Goal: Task Accomplishment & Management: Manage account settings

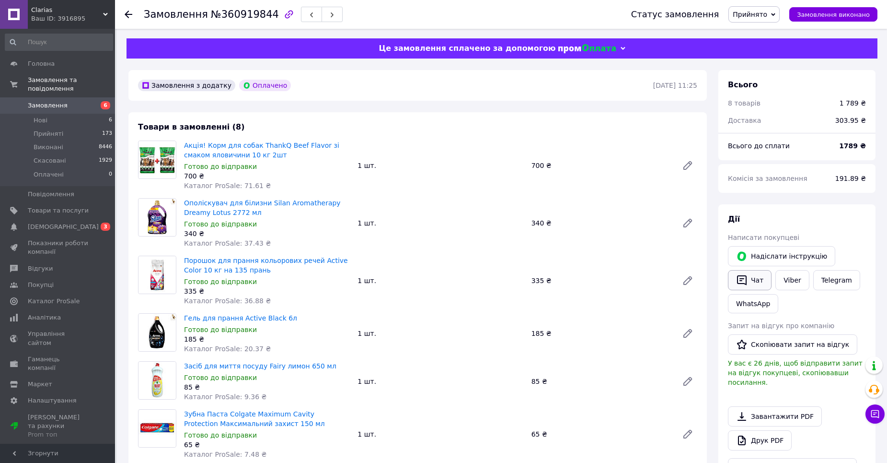
click at [747, 277] on icon "button" at bounding box center [742, 280] width 12 height 12
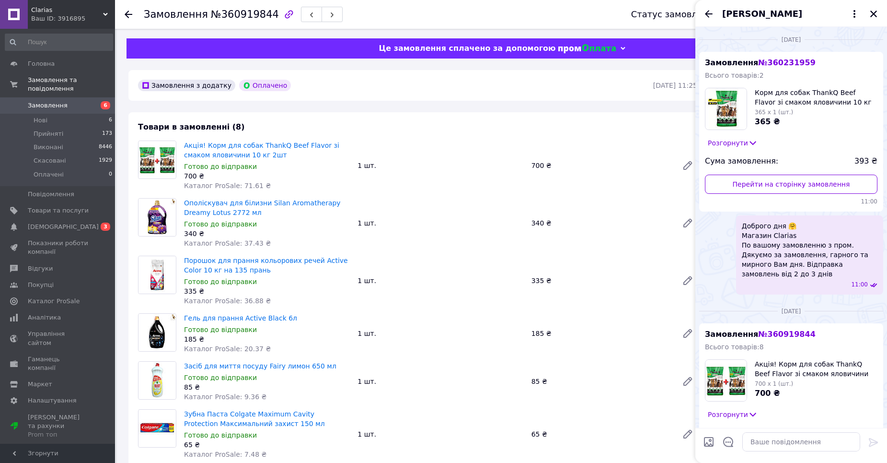
scroll to position [218, 0]
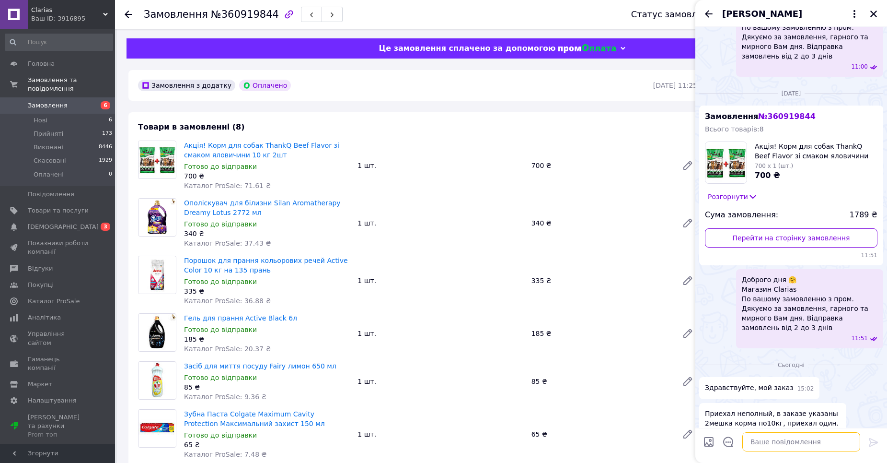
click at [811, 442] on textarea at bounding box center [802, 441] width 118 height 19
type textarea "Доброго дня."
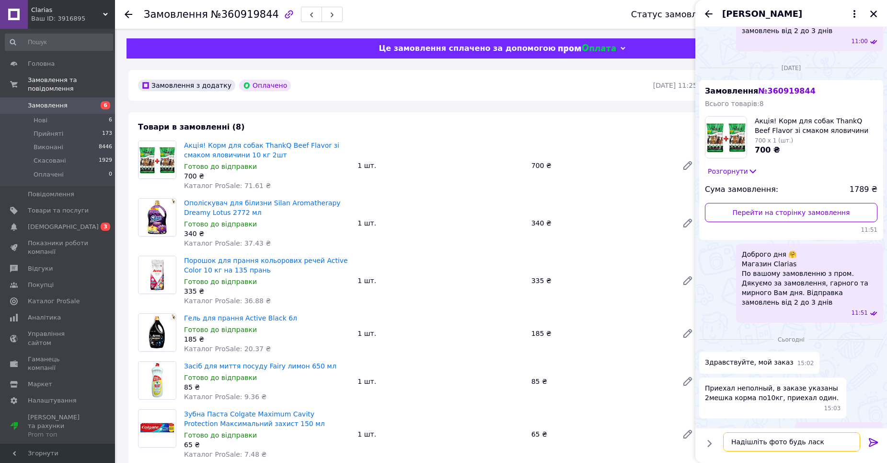
type textarea "Надішліть фото будь ласка"
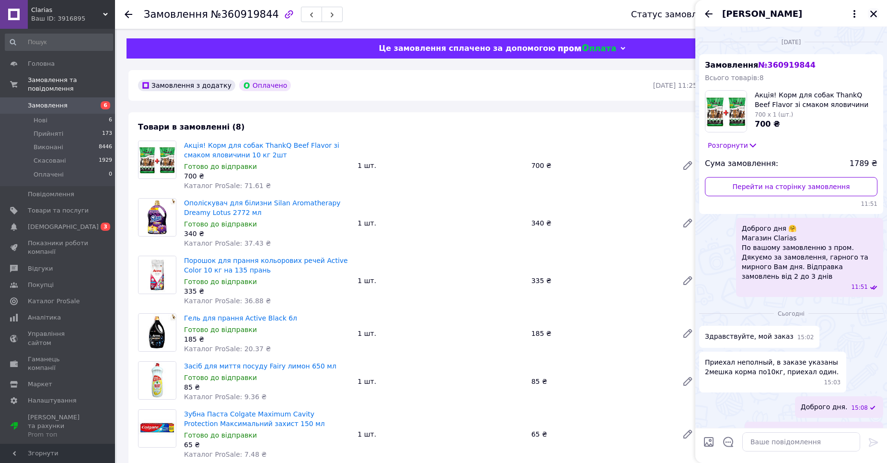
click at [870, 12] on icon "Закрити" at bounding box center [874, 14] width 9 height 9
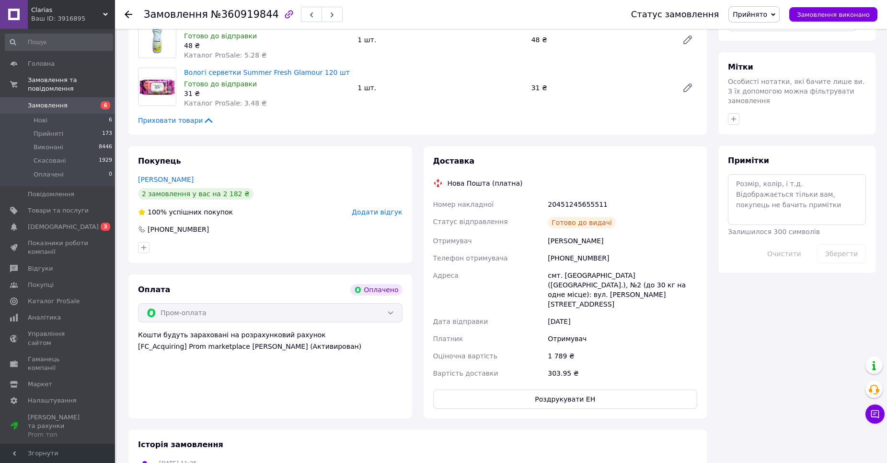
scroll to position [575, 0]
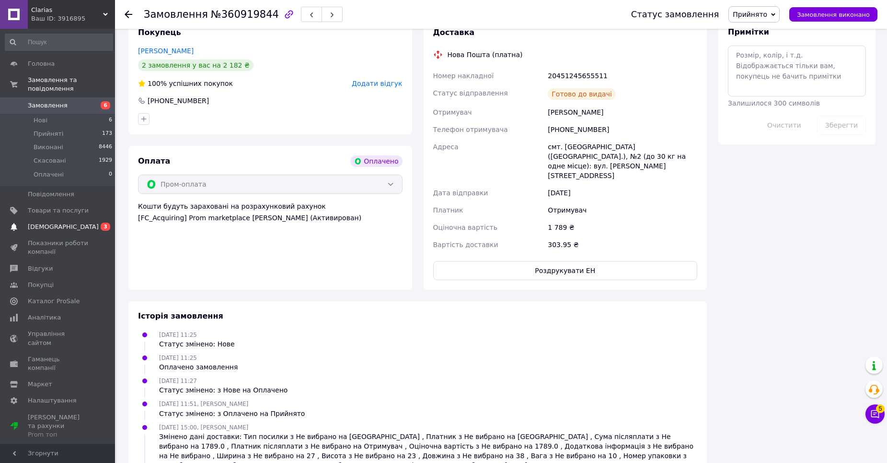
click at [83, 225] on link "Сповіщення 0 3" at bounding box center [59, 227] width 118 height 16
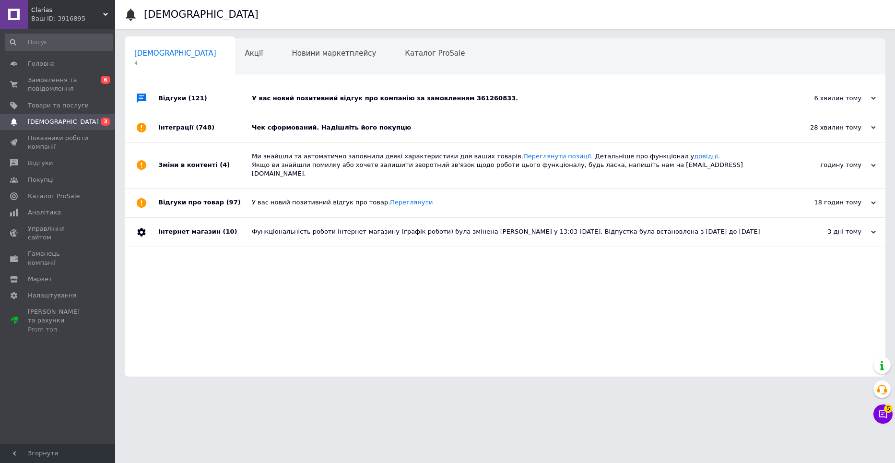
click at [262, 105] on div "У вас новий позитивний відгук про компанію за замовленням 361260833." at bounding box center [516, 98] width 528 height 29
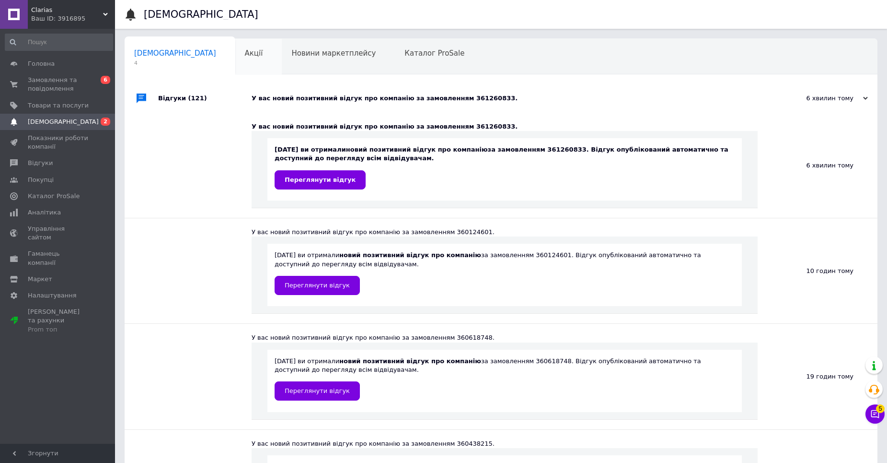
click at [235, 71] on div "Акції 0" at bounding box center [258, 57] width 47 height 36
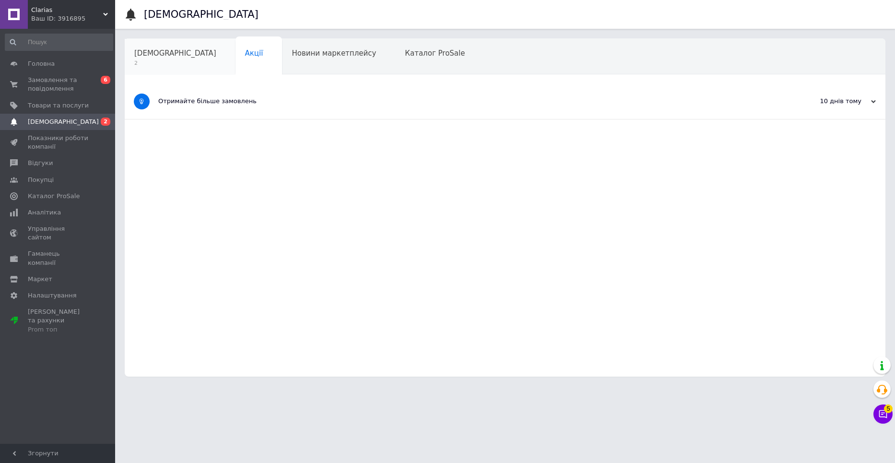
click at [142, 61] on span "2" at bounding box center [175, 62] width 82 height 7
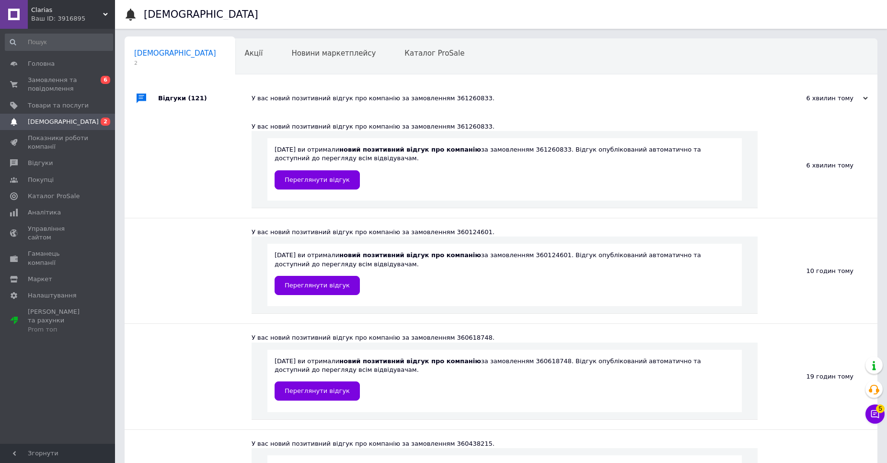
click at [158, 92] on div at bounding box center [142, 98] width 34 height 29
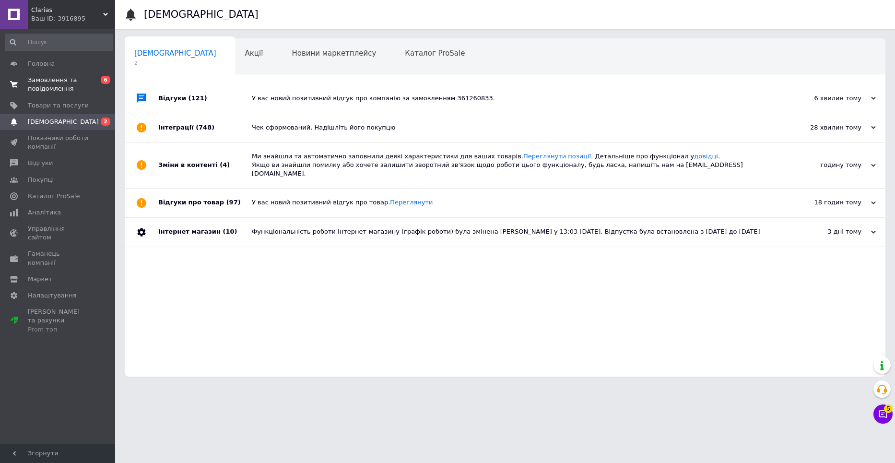
click at [74, 86] on span "Замовлення та повідомлення" at bounding box center [58, 84] width 61 height 17
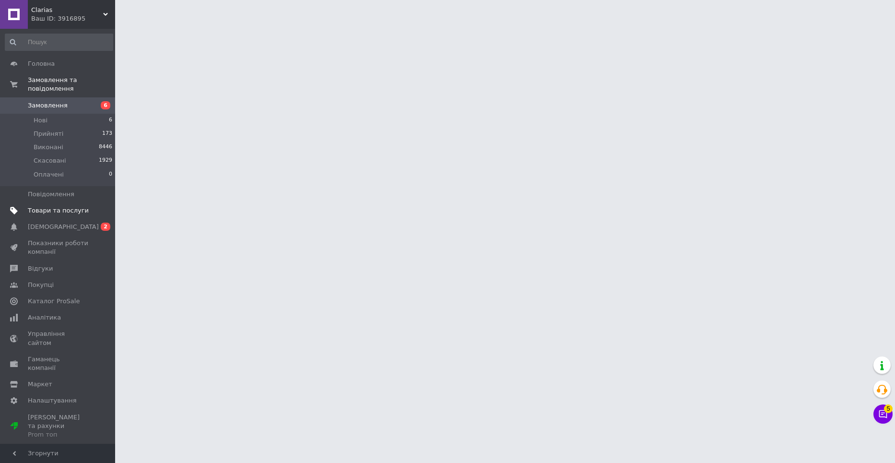
click at [71, 209] on ul "Головна Замовлення та повідомлення Замовлення 6 Нові 6 Прийняті 173 Виконані 84…" at bounding box center [59, 249] width 118 height 387
click at [98, 222] on span "0 2" at bounding box center [102, 226] width 26 height 9
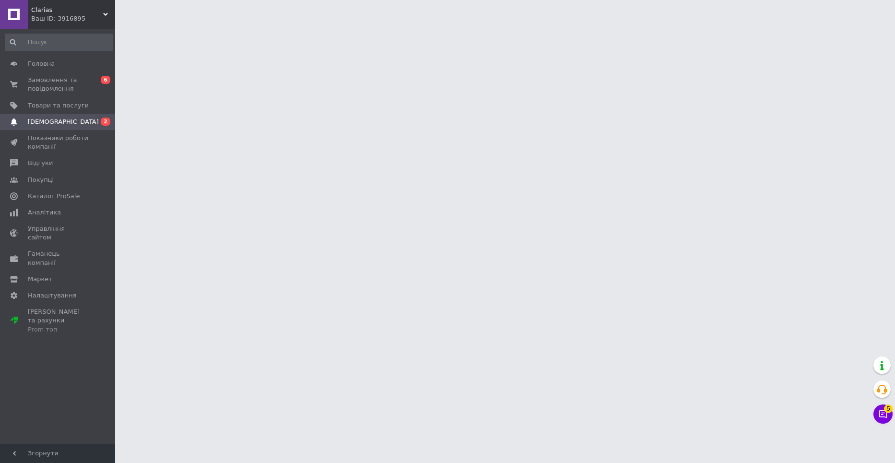
click at [193, 24] on html "Clarias Ваш ID: 3916895 Сайт Clarias Кабінет покупця Перевірити стан системи Ст…" at bounding box center [447, 12] width 895 height 24
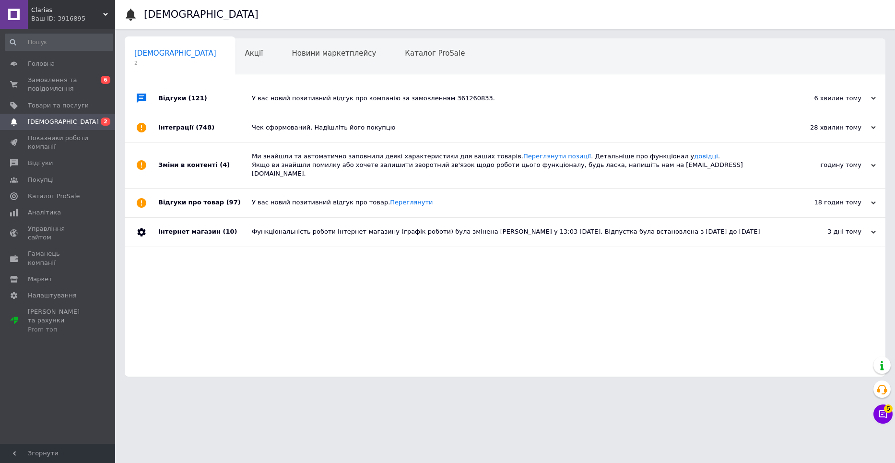
click at [198, 116] on div "Інтеграції (748)" at bounding box center [204, 127] width 93 height 29
click at [233, 99] on div "Відгуки (121)" at bounding box center [204, 98] width 93 height 29
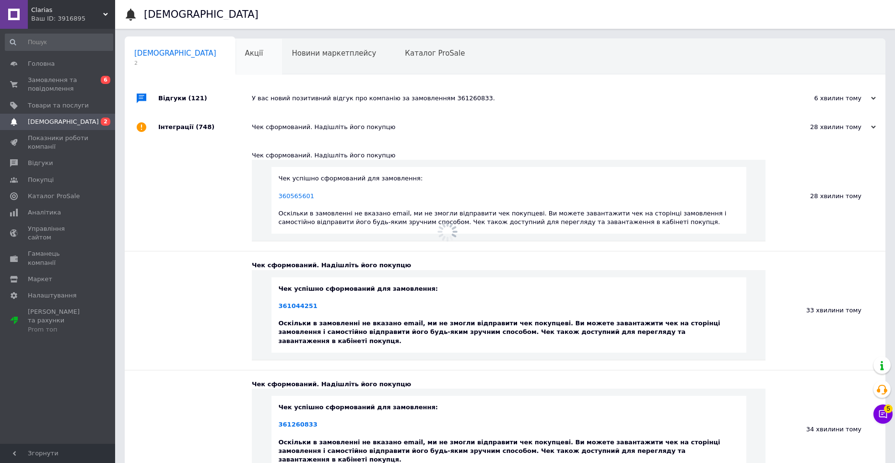
click at [235, 59] on div "Акції 0" at bounding box center [258, 57] width 47 height 36
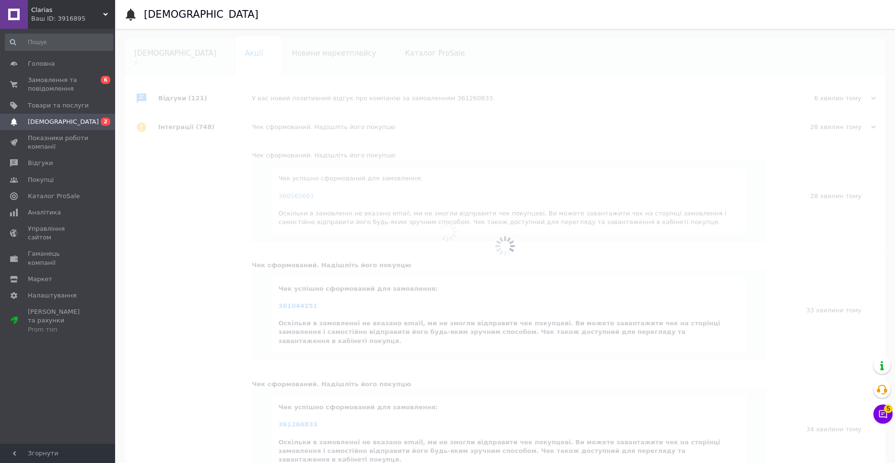
click at [211, 54] on div at bounding box center [504, 246] width 779 height 434
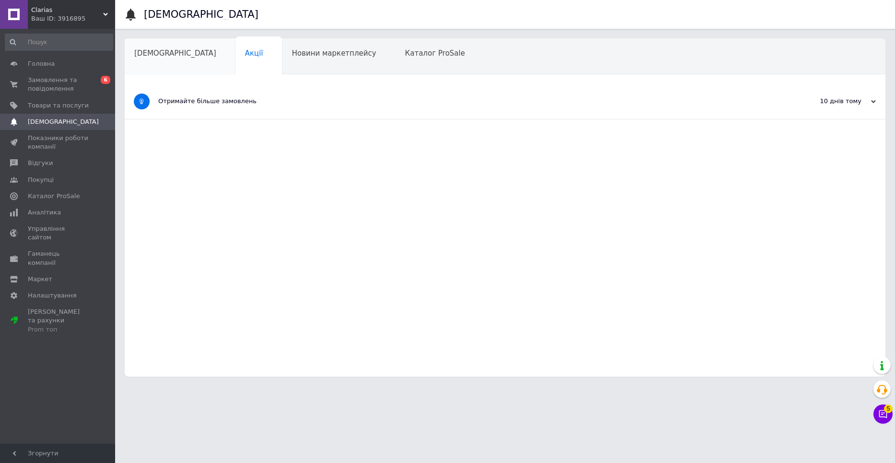
click at [147, 58] on span "[DEMOGRAPHIC_DATA]" at bounding box center [175, 53] width 82 height 9
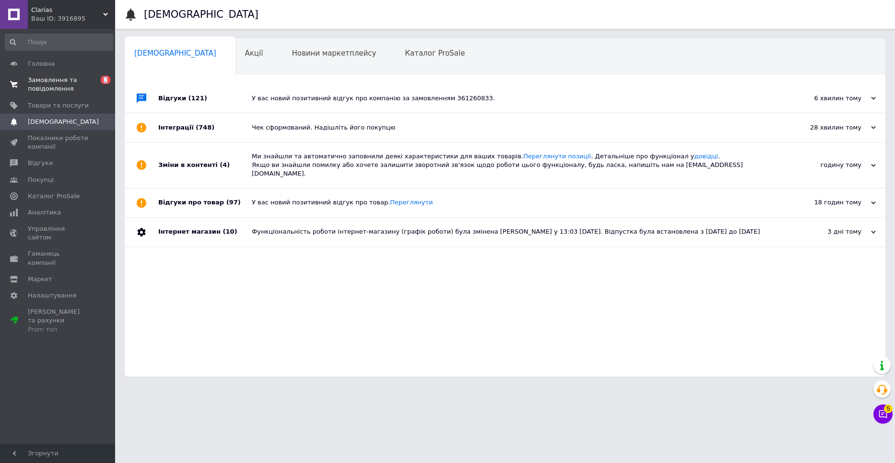
drag, startPoint x: 95, startPoint y: 92, endPoint x: 91, endPoint y: 95, distance: 6.1
click at [88, 101] on span "Товари та послуги" at bounding box center [58, 105] width 61 height 9
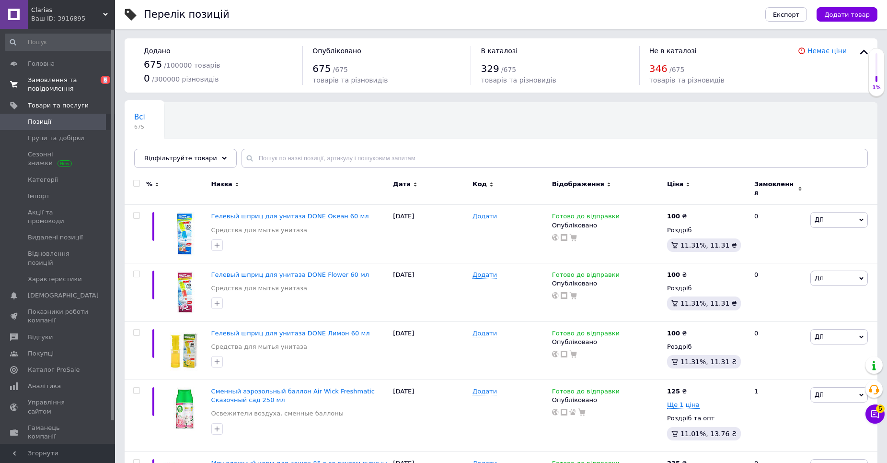
click at [93, 84] on span "0 6" at bounding box center [102, 84] width 26 height 17
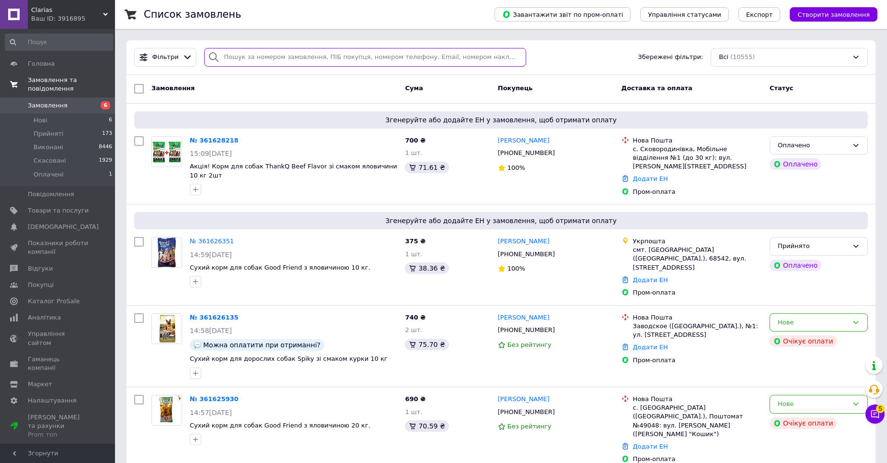
click at [303, 62] on input "search" at bounding box center [365, 57] width 322 height 19
type input "игорь"
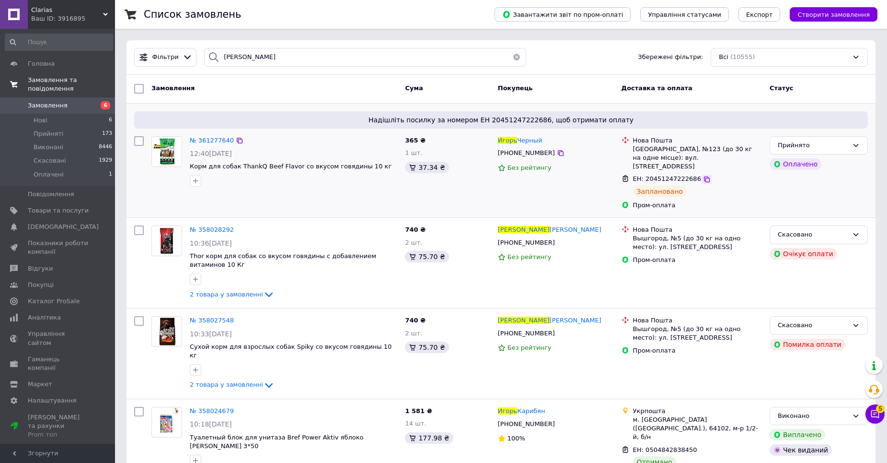
click at [703, 175] on icon at bounding box center [707, 179] width 8 height 8
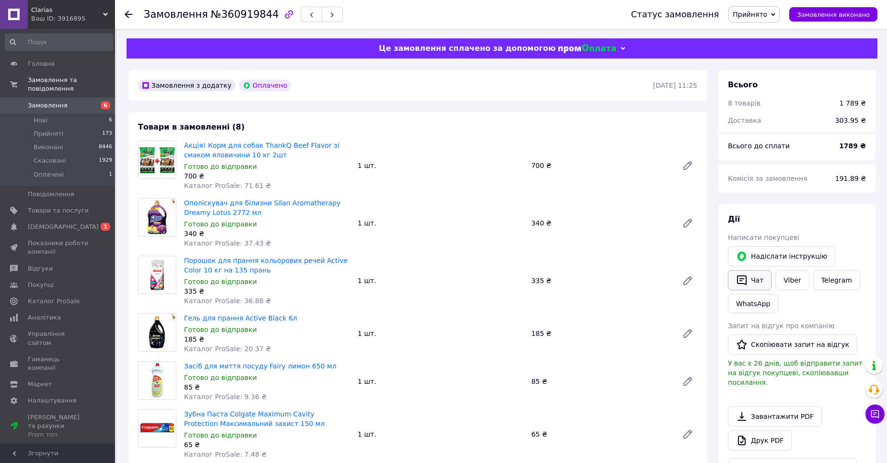
click at [758, 281] on button "Чат" at bounding box center [750, 280] width 44 height 20
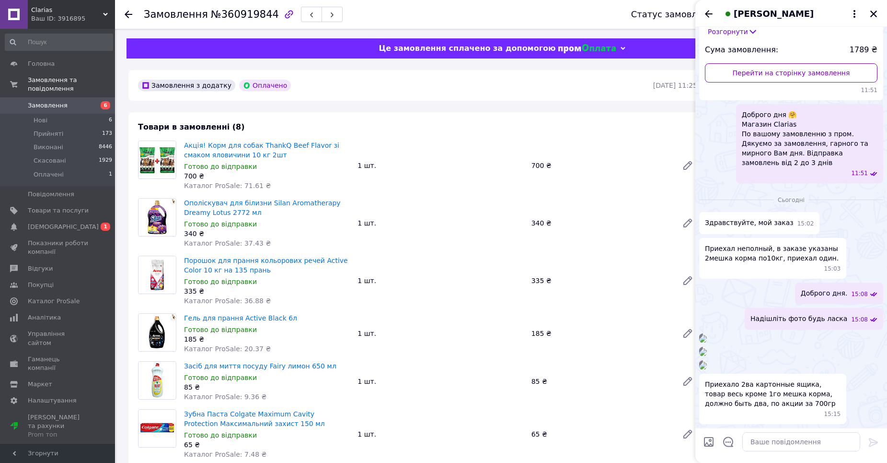
scroll to position [766, 0]
click at [707, 348] on img at bounding box center [703, 352] width 8 height 8
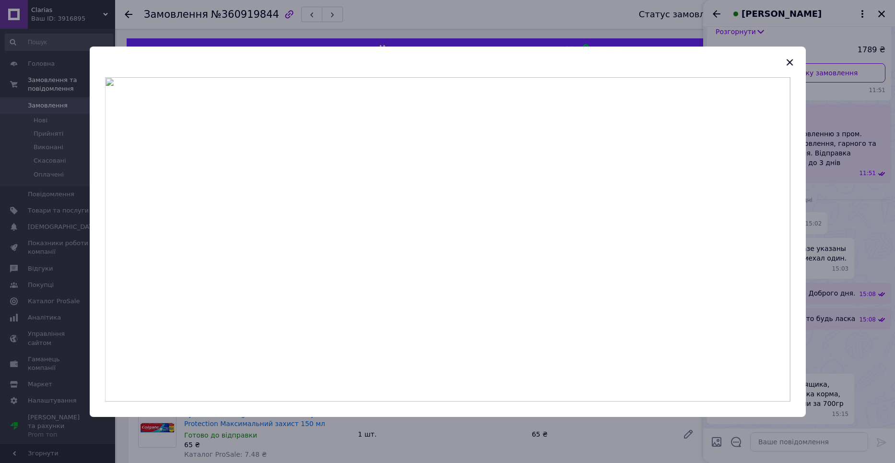
click at [793, 74] on header at bounding box center [448, 62] width 716 height 31
click at [789, 67] on icon "button" at bounding box center [789, 63] width 12 height 12
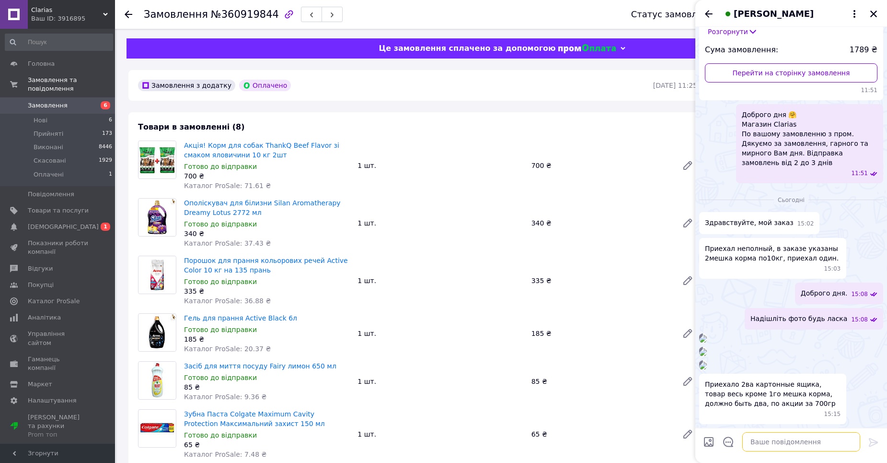
click at [792, 447] on textarea at bounding box center [802, 441] width 118 height 19
type textarea "Т"
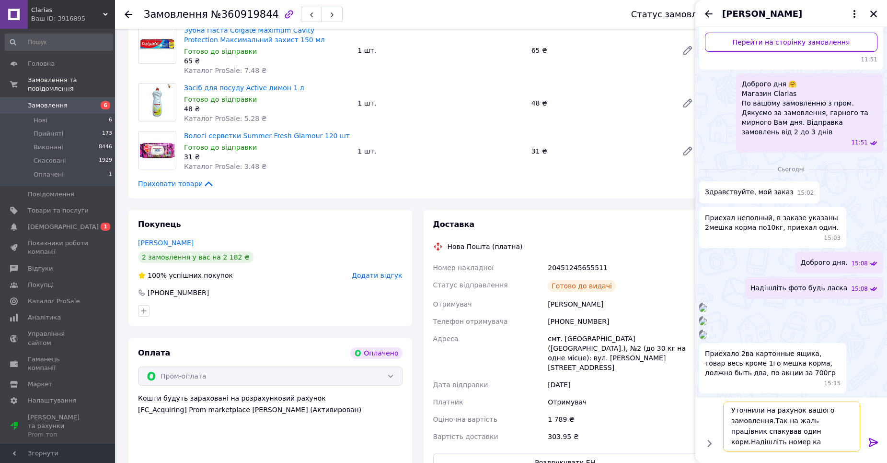
scroll to position [1, 0]
type textarea "Уточнили на рахунок вашого замовлення.Так на жаль працівник спакував один корм.…"
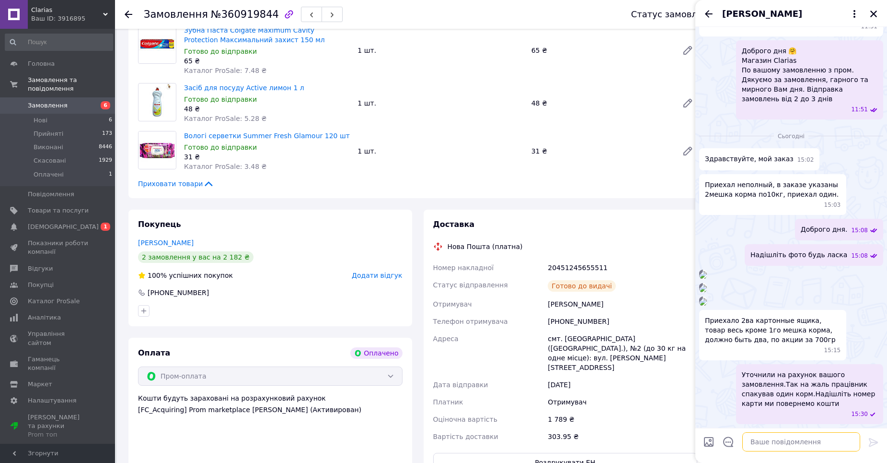
scroll to position [782, 0]
click at [710, 16] on icon "Назад" at bounding box center [709, 14] width 12 height 12
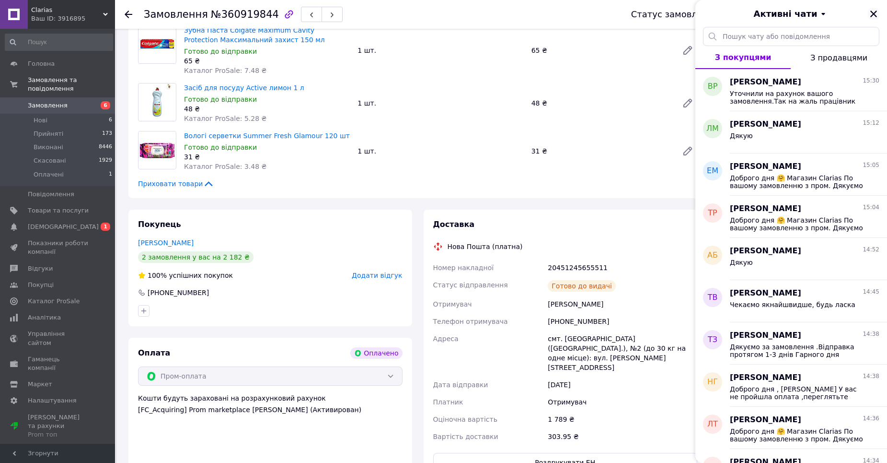
click at [874, 15] on icon "Закрити" at bounding box center [874, 14] width 9 height 9
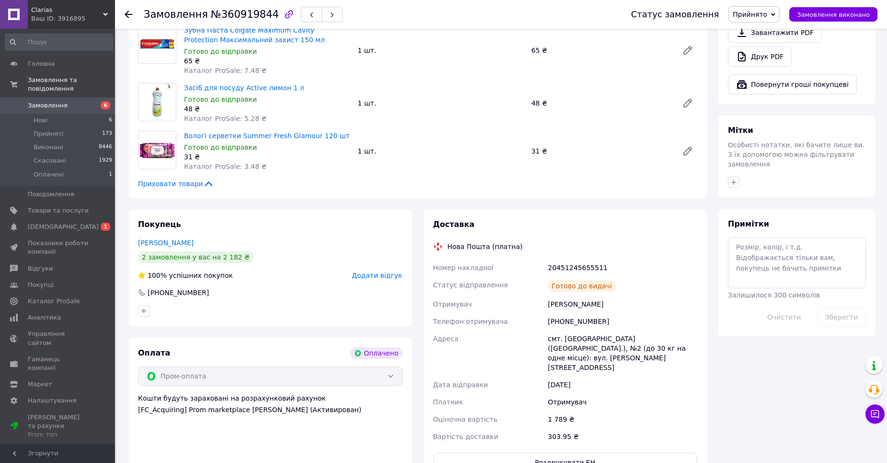
scroll to position [96, 0]
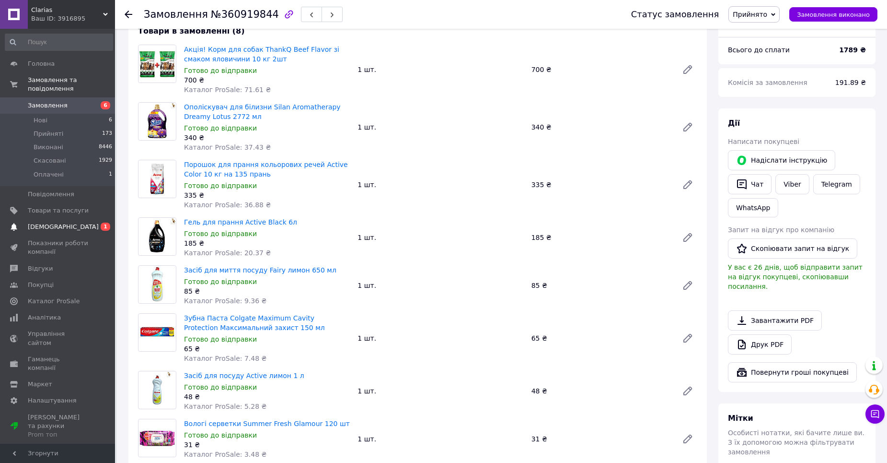
click at [86, 222] on span "[DEMOGRAPHIC_DATA]" at bounding box center [58, 226] width 61 height 9
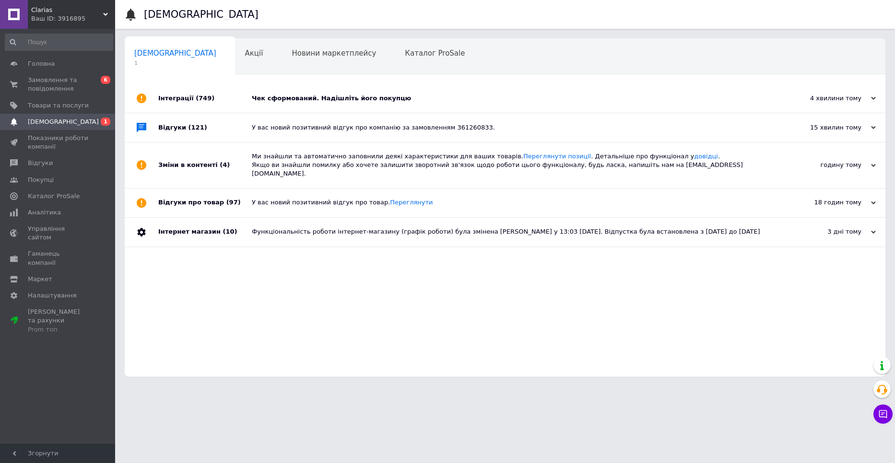
click at [267, 104] on div "Чек сформований. Надішліть його покупцю" at bounding box center [516, 98] width 528 height 29
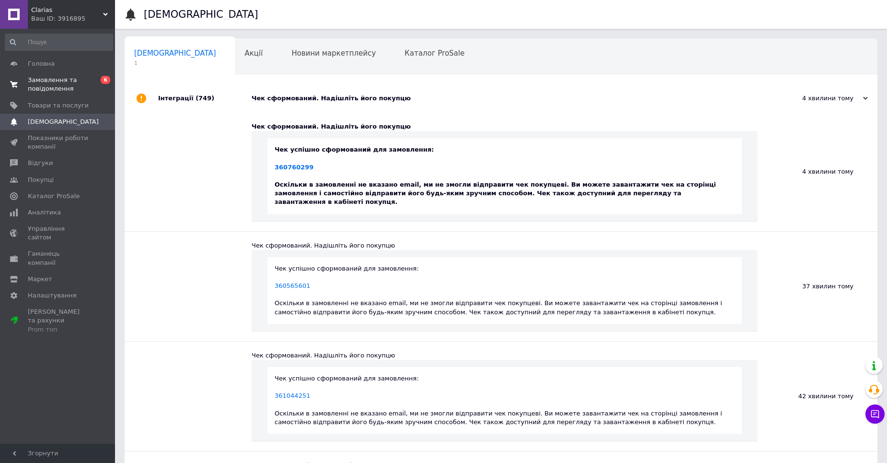
click at [75, 85] on span "Замовлення та повідомлення" at bounding box center [58, 84] width 61 height 17
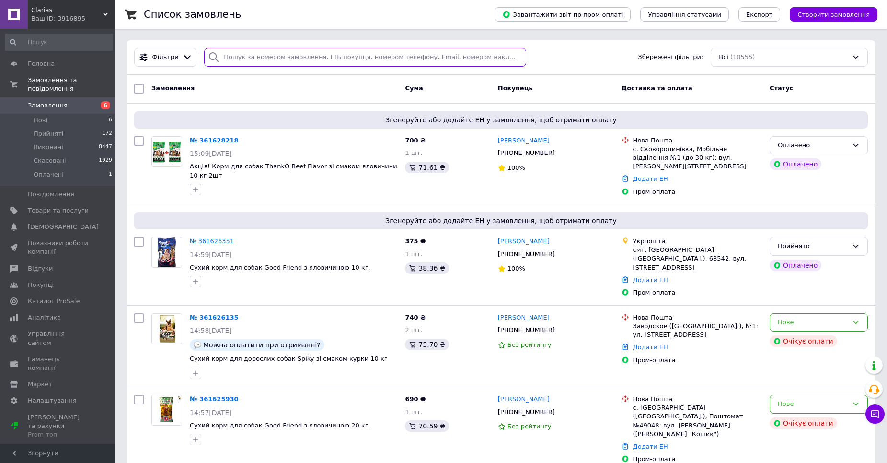
click at [264, 58] on input "search" at bounding box center [365, 57] width 322 height 19
type input "калиниченко"
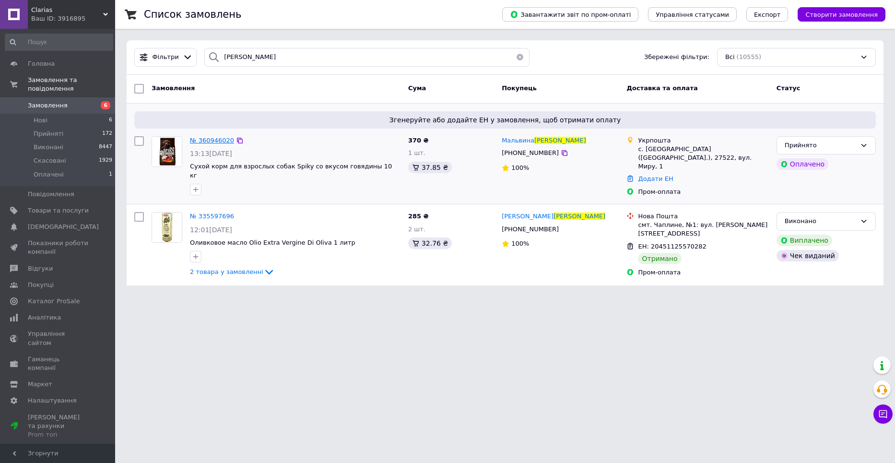
click at [217, 141] on span "№ 360946020" at bounding box center [212, 140] width 44 height 7
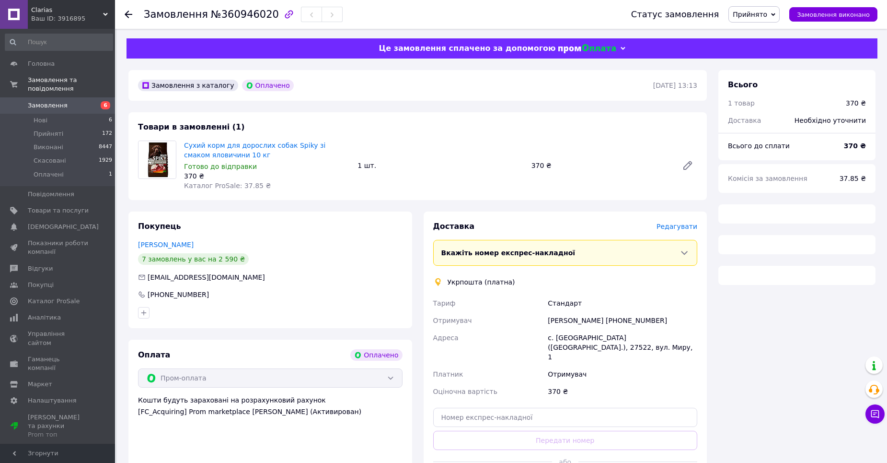
click at [676, 229] on span "Редагувати" at bounding box center [677, 226] width 41 height 8
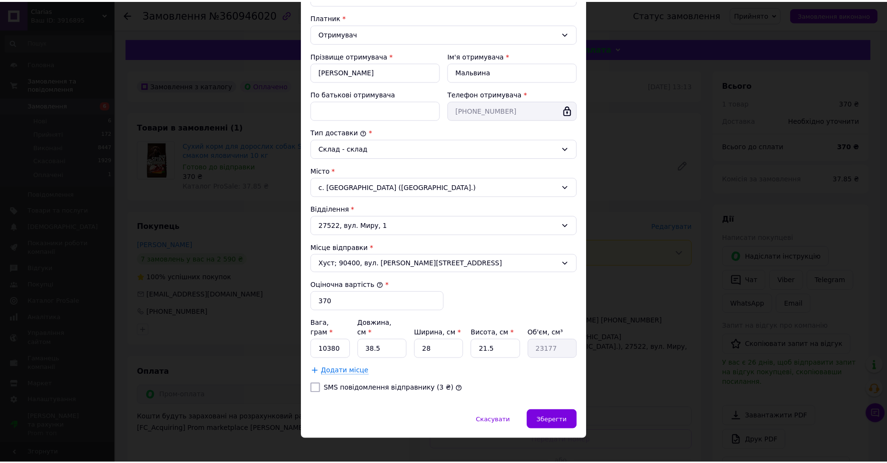
scroll to position [137, 0]
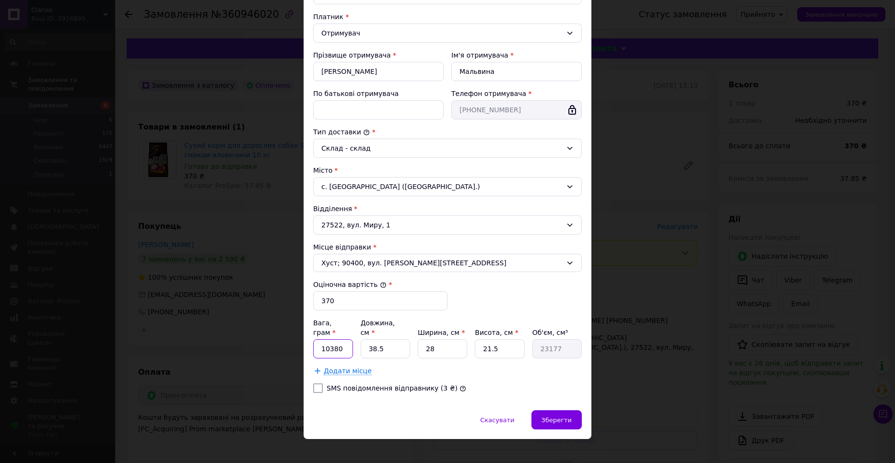
drag, startPoint x: 333, startPoint y: 340, endPoint x: 334, endPoint y: 346, distance: 6.4
click at [334, 341] on input "10380" at bounding box center [333, 348] width 40 height 19
type input "10100"
click at [399, 344] on input "38.5" at bounding box center [384, 348] width 49 height 19
click at [388, 347] on input "38.5" at bounding box center [384, 348] width 49 height 19
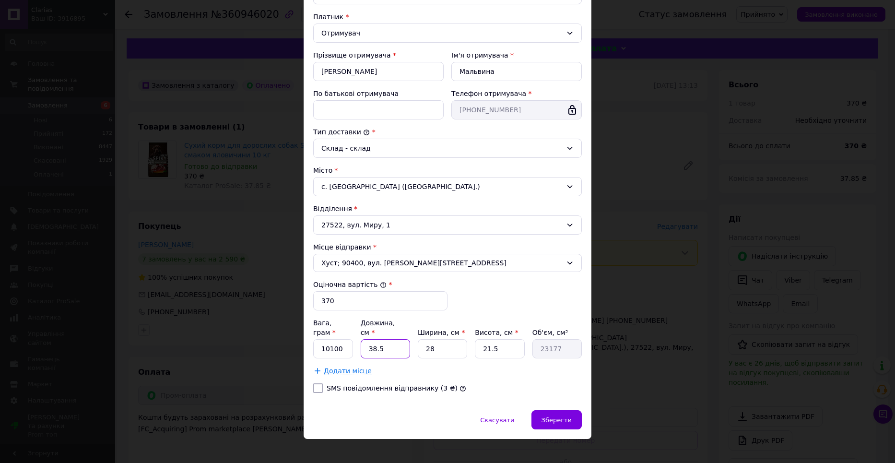
type input "38."
type input "22876"
type input "3"
type input "1806"
type input "3"
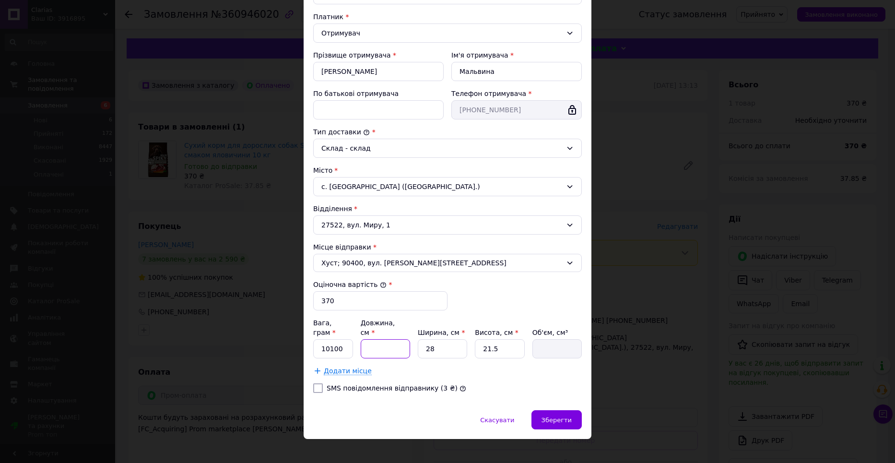
type input "1806"
type input "35"
type input "21070"
type input "35"
click at [453, 339] on input "28" at bounding box center [442, 348] width 49 height 19
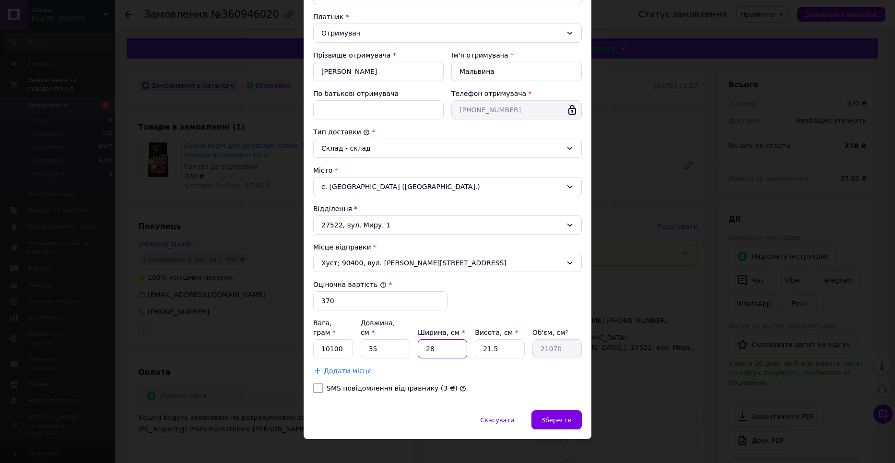
type input "2"
type input "1505"
type input "3"
type input "2257.5"
type input "35"
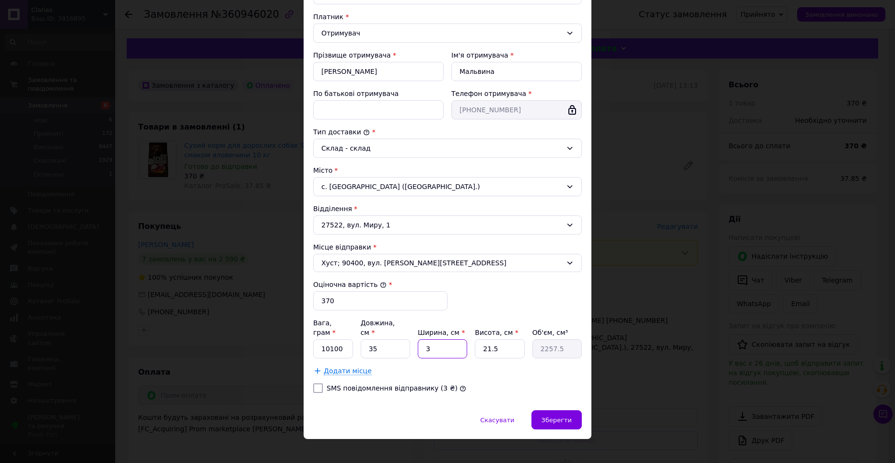
type input "26337.5"
type input "35"
click at [495, 339] on input "21.5" at bounding box center [499, 348] width 49 height 19
type input "21."
type input "25725"
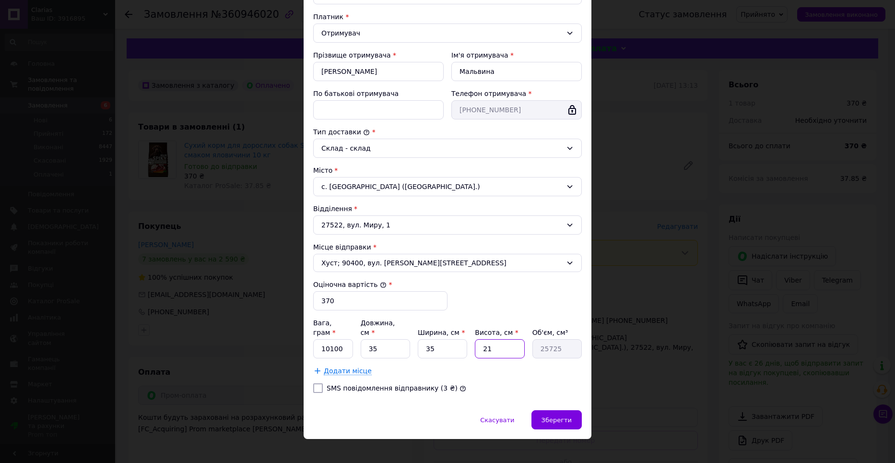
type input "2"
type input "2450"
type input "1"
type input "1225"
type input "15"
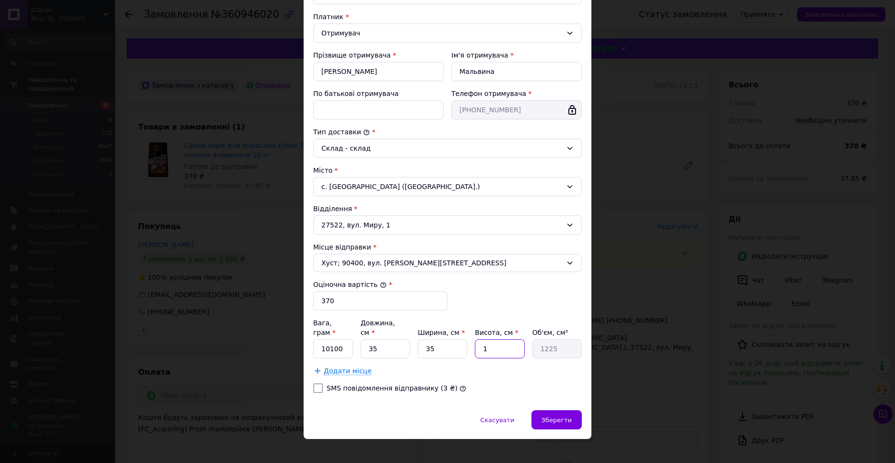
type input "18375"
type input "15"
click at [559, 416] on span "Зберегти" at bounding box center [556, 419] width 30 height 7
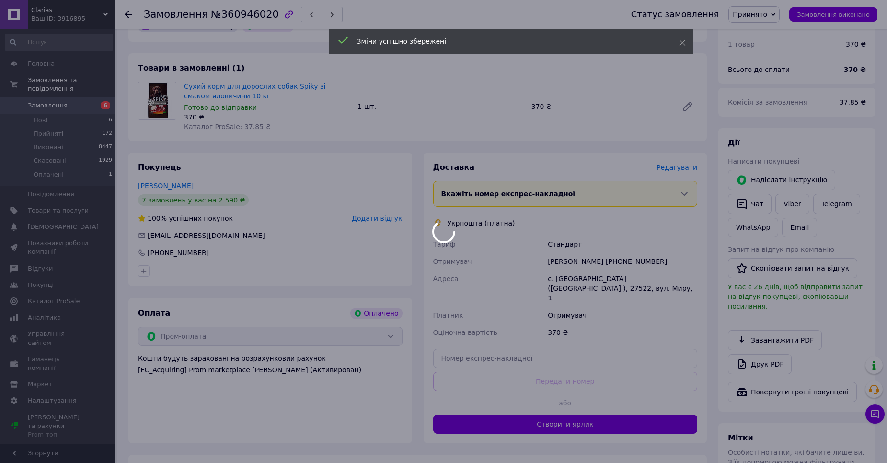
scroll to position [144, 0]
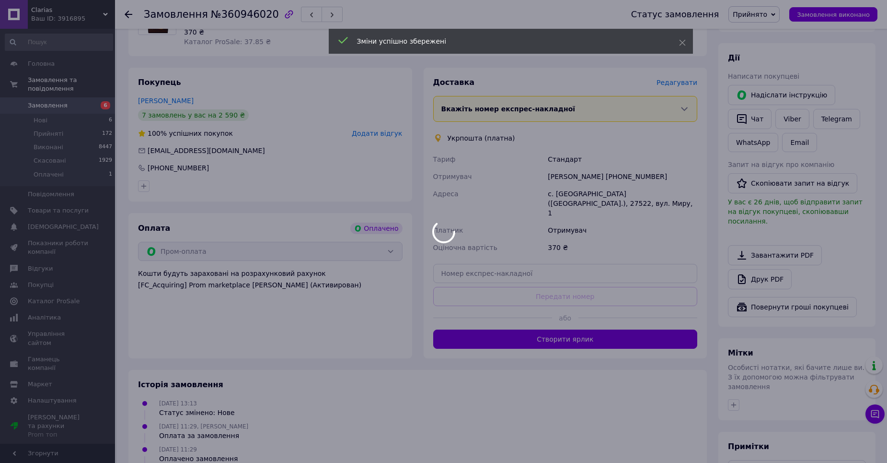
click at [546, 326] on body "Clarias Ваш ID: 3916895 Сайт Clarias Кабінет покупця Перевірити стан системи Ст…" at bounding box center [443, 213] width 887 height 714
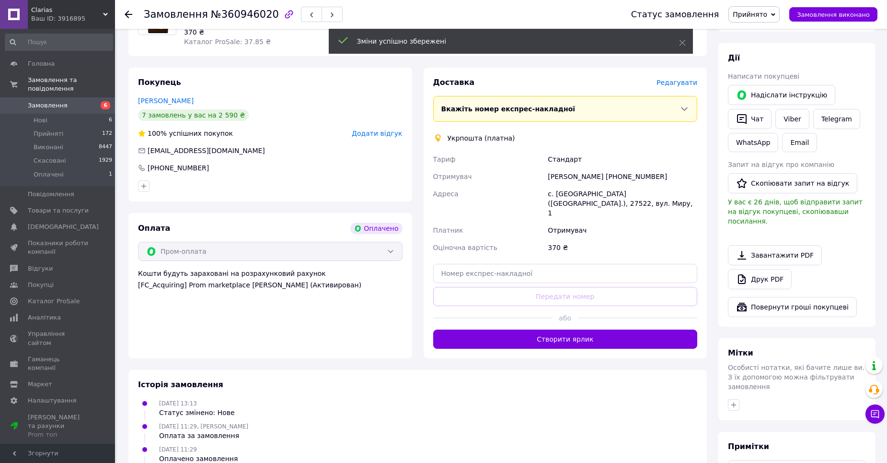
drag, startPoint x: 548, startPoint y: 326, endPoint x: 542, endPoint y: 369, distance: 43.1
click at [548, 329] on button "Створити ярлик" at bounding box center [565, 338] width 265 height 19
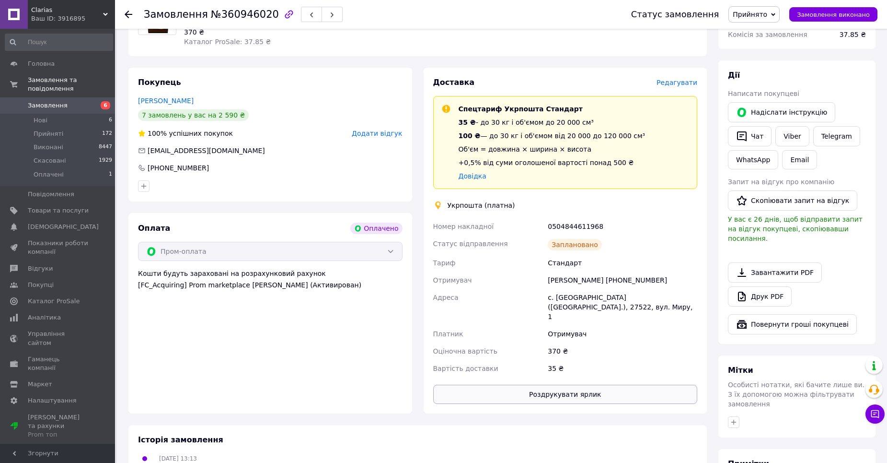
click at [561, 384] on button "Роздрукувати ярлик" at bounding box center [565, 393] width 265 height 19
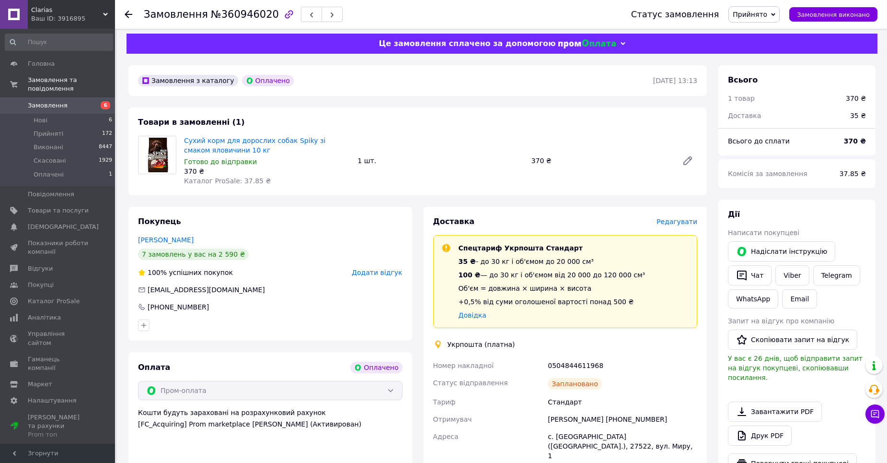
scroll to position [0, 0]
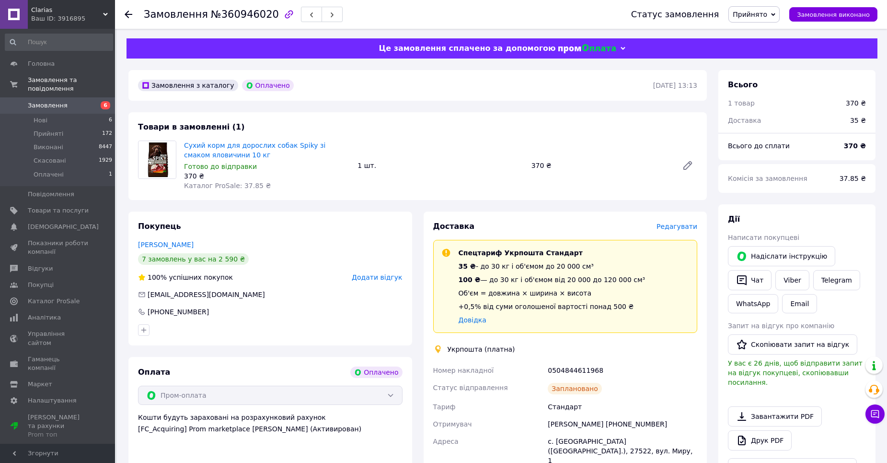
click at [101, 101] on span "6" at bounding box center [106, 105] width 10 height 8
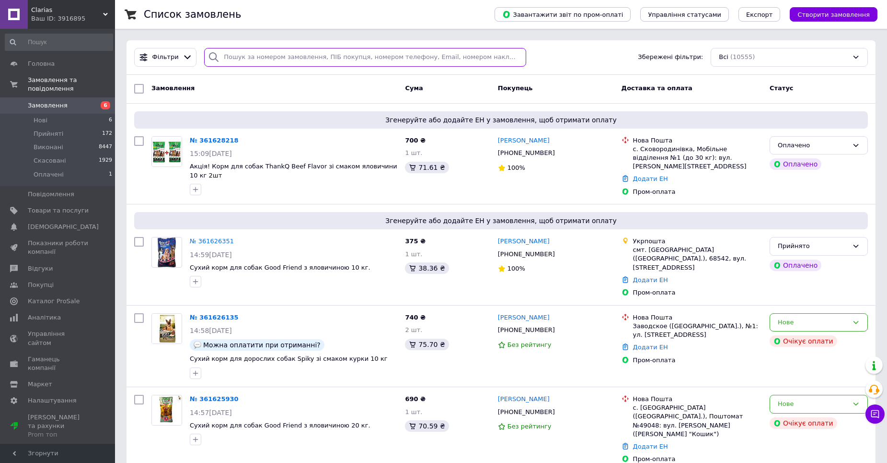
click at [251, 55] on input "search" at bounding box center [365, 57] width 322 height 19
type input "оксана"
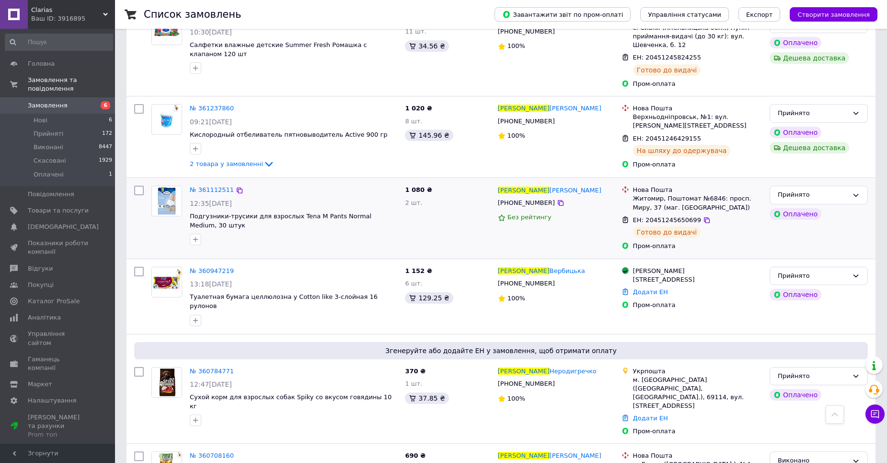
scroll to position [384, 0]
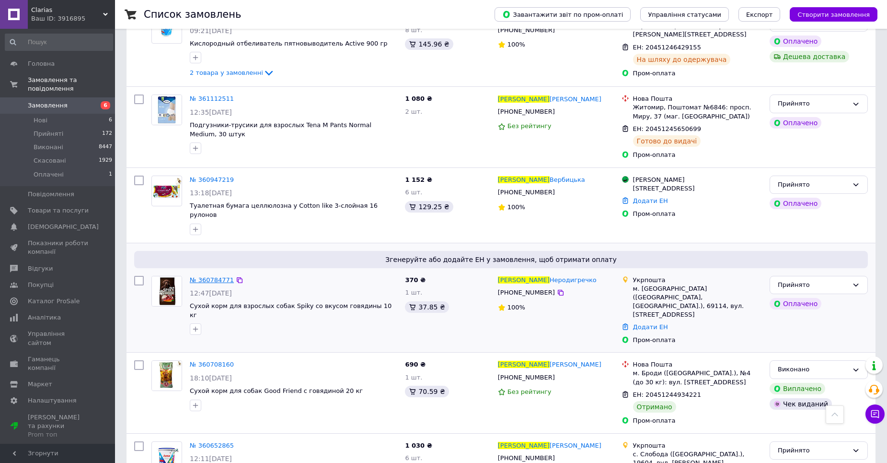
click at [208, 276] on span "№ 360784771" at bounding box center [212, 279] width 44 height 7
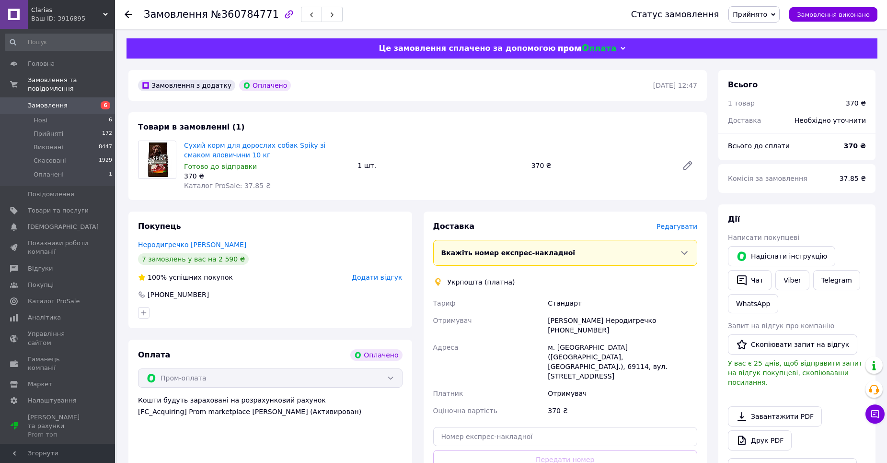
click at [678, 222] on span "Редагувати" at bounding box center [677, 226] width 41 height 8
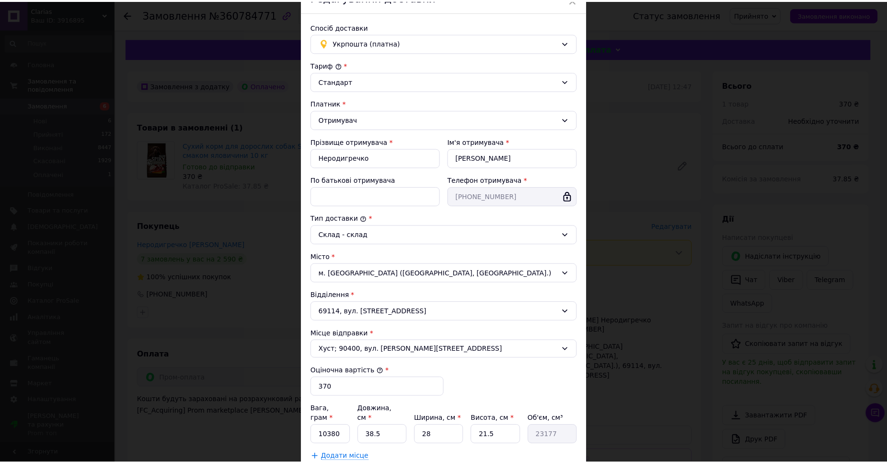
scroll to position [137, 0]
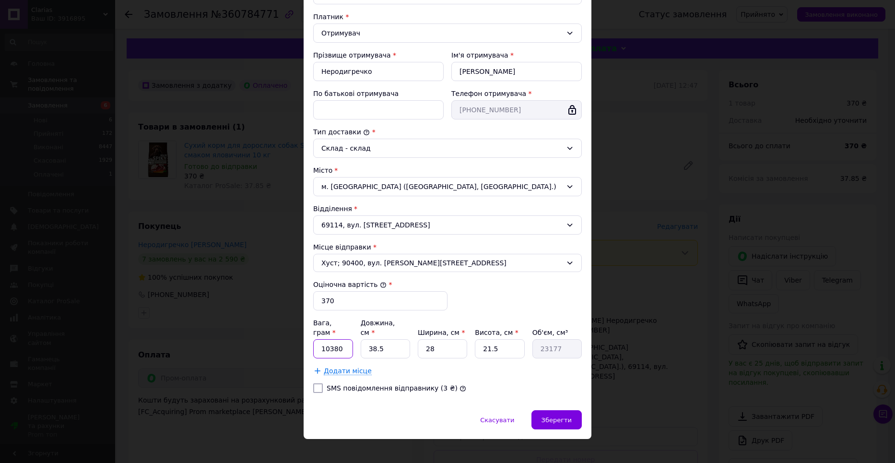
click at [342, 339] on input "10380" at bounding box center [333, 348] width 40 height 19
type input "10100"
click at [390, 341] on input "38.5" at bounding box center [384, 348] width 49 height 19
type input "38."
type input "22876"
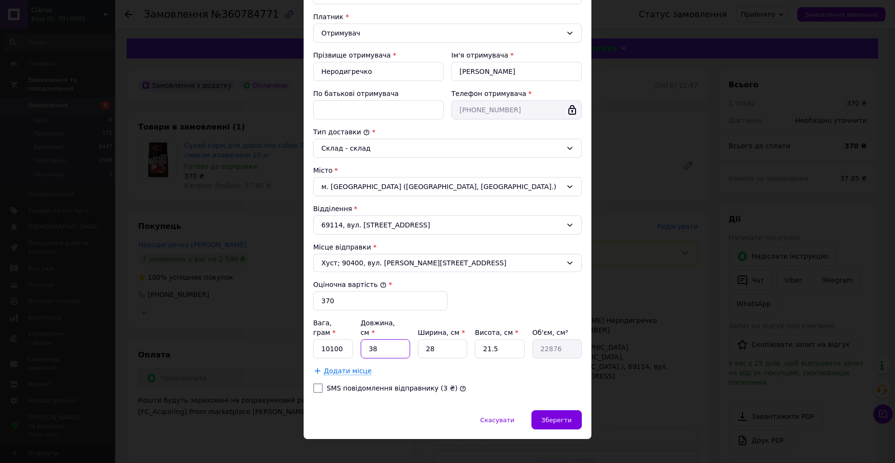
type input "3"
type input "1806"
type input "3"
type input "1806"
type input "35"
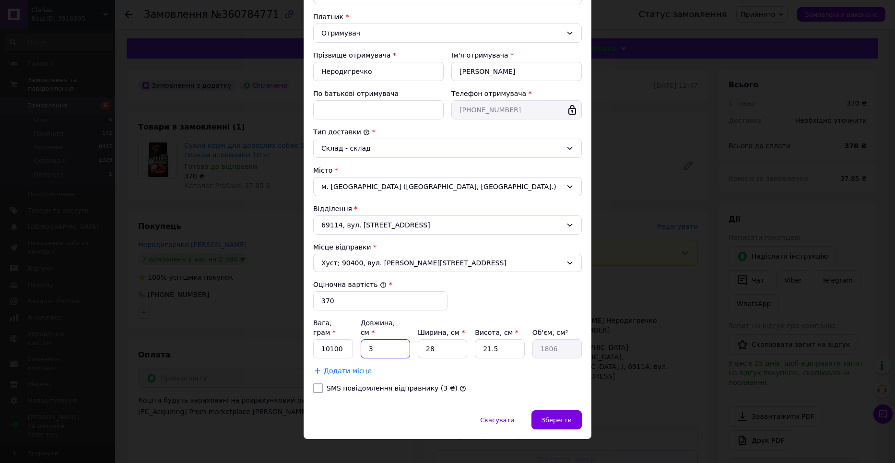
type input "21070"
type input "35"
click at [437, 340] on input "28" at bounding box center [442, 348] width 49 height 19
type input "2"
type input "1505"
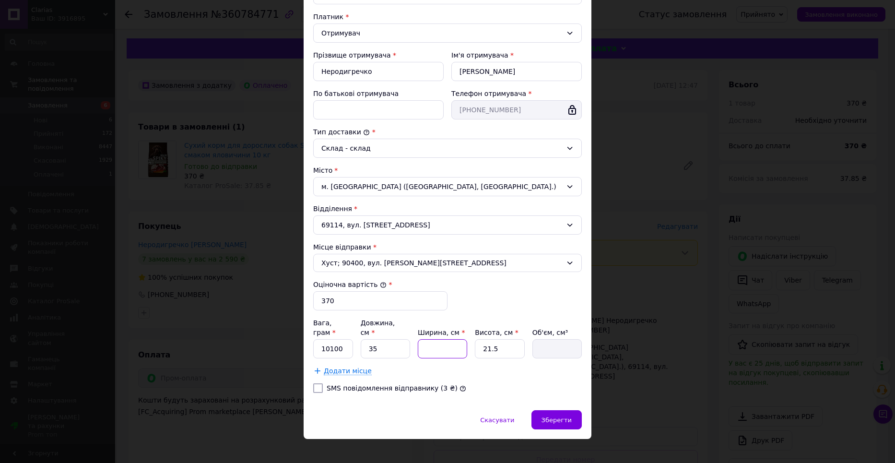
type input "3"
type input "2257.5"
type input "35"
type input "26337.5"
type input "35"
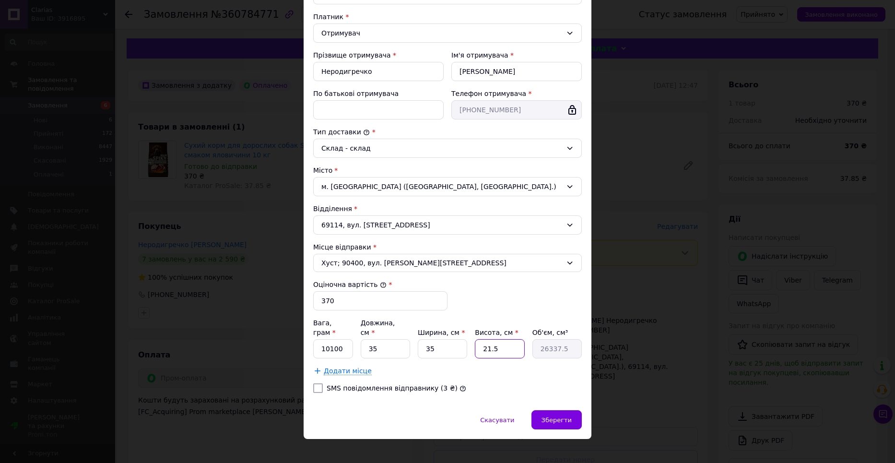
click at [500, 339] on input "21.5" at bounding box center [499, 348] width 49 height 19
type input "21."
type input "25725"
type input "2"
type input "2450"
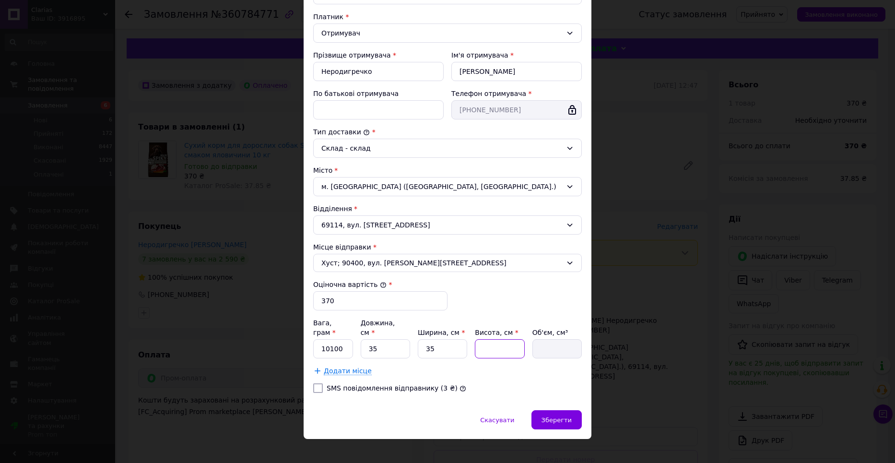
type input "1"
type input "1225"
type input "15"
type input "18375"
type input "15"
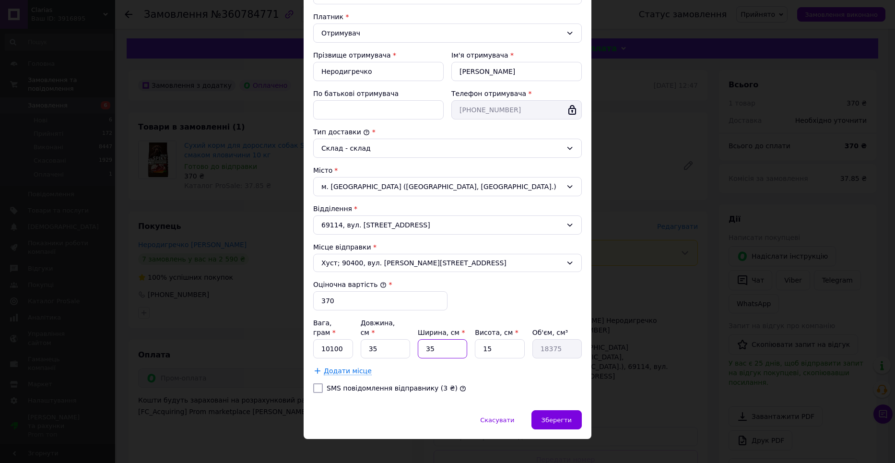
click at [432, 339] on input "35" at bounding box center [442, 348] width 49 height 19
type input "3"
type input "1575"
type input "38"
type input "19950"
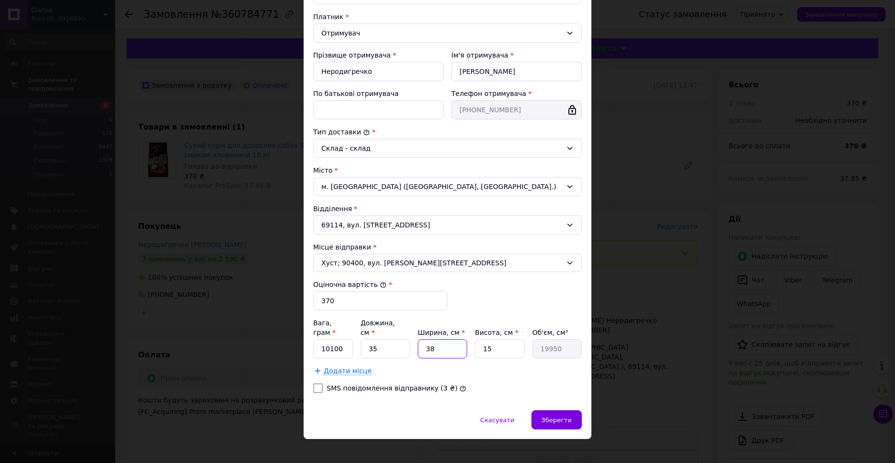
type input "38"
click at [384, 339] on input "35" at bounding box center [384, 348] width 49 height 19
type input "3"
type input "1710"
type input "38"
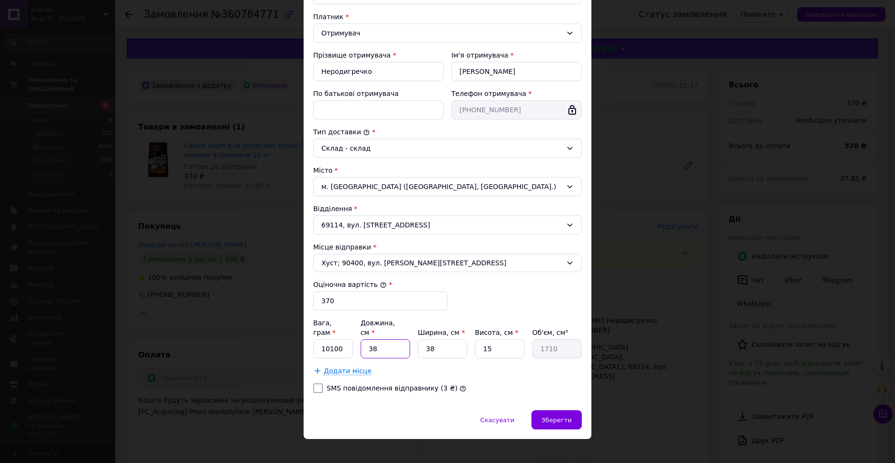
type input "21660"
type input "38"
click at [563, 416] on div "Зберегти" at bounding box center [556, 419] width 50 height 19
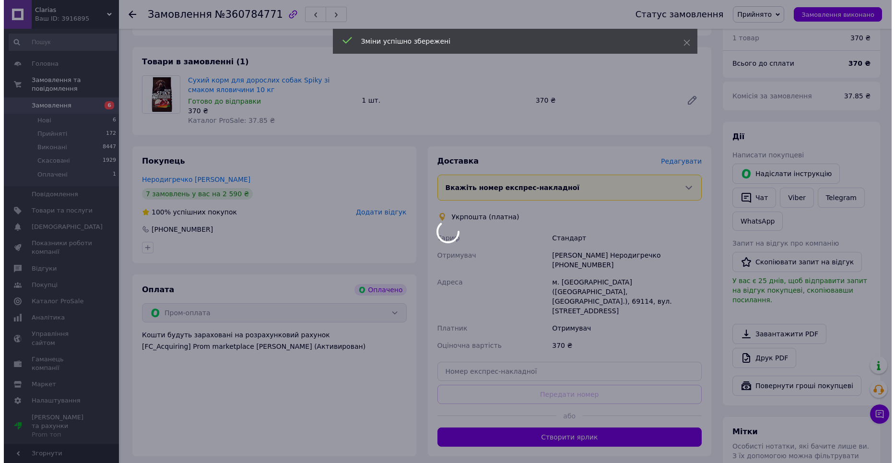
scroll to position [144, 0]
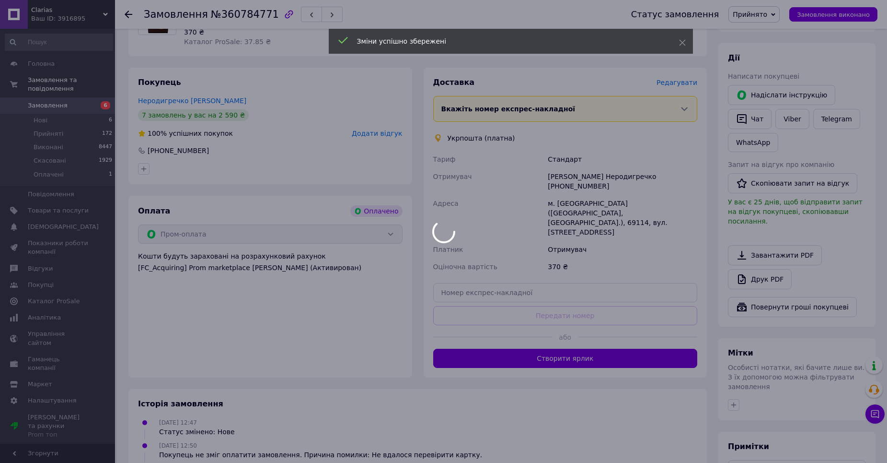
click at [522, 333] on div at bounding box center [443, 231] width 887 height 463
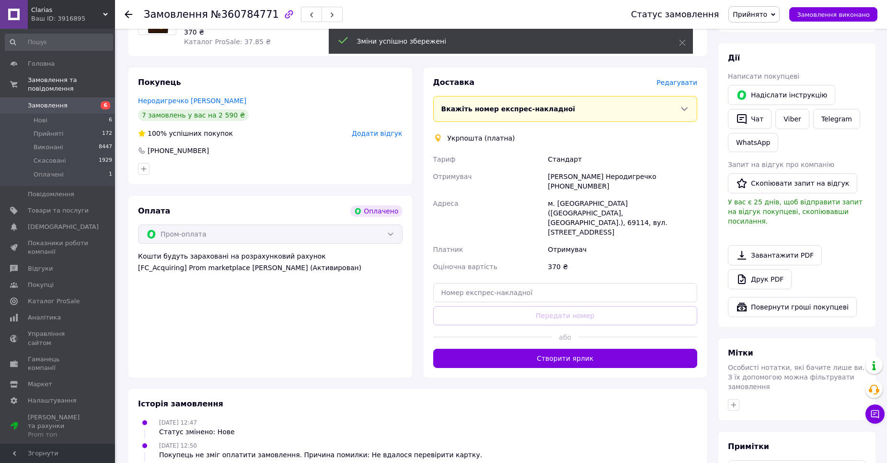
click at [522, 349] on button "Створити ярлик" at bounding box center [565, 358] width 265 height 19
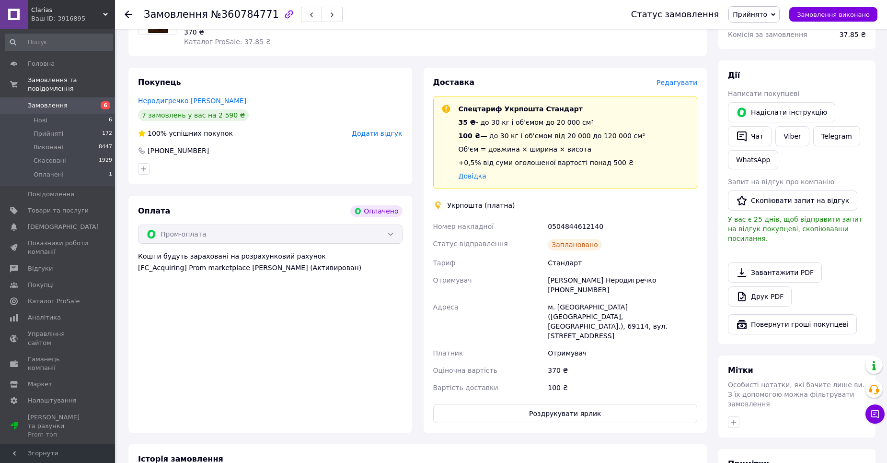
click at [686, 81] on span "Редагувати" at bounding box center [677, 83] width 41 height 8
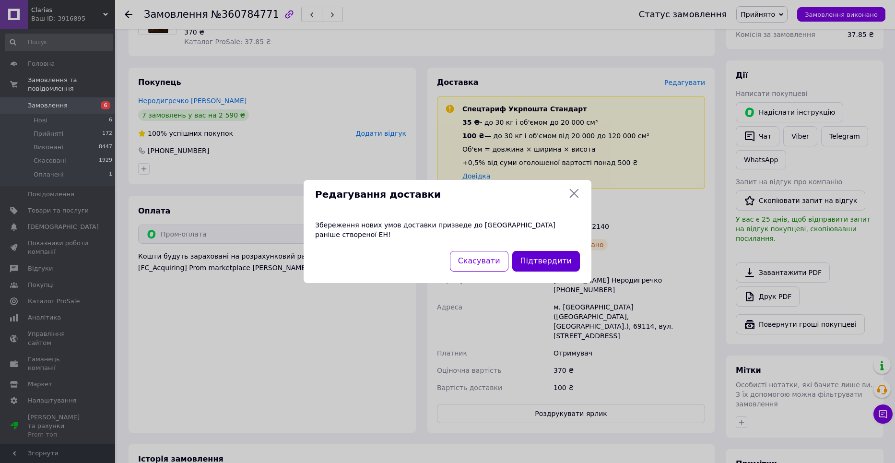
drag, startPoint x: 548, startPoint y: 255, endPoint x: 540, endPoint y: 262, distance: 10.5
click at [540, 262] on button "Підтвердити" at bounding box center [546, 261] width 68 height 21
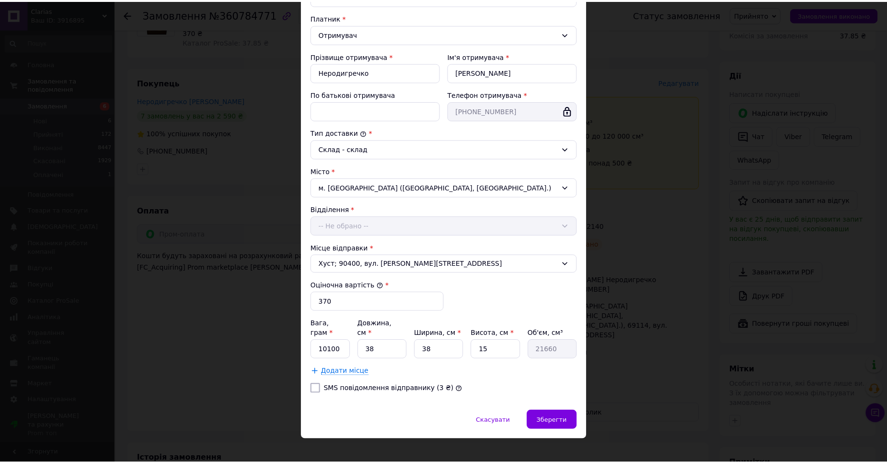
scroll to position [137, 0]
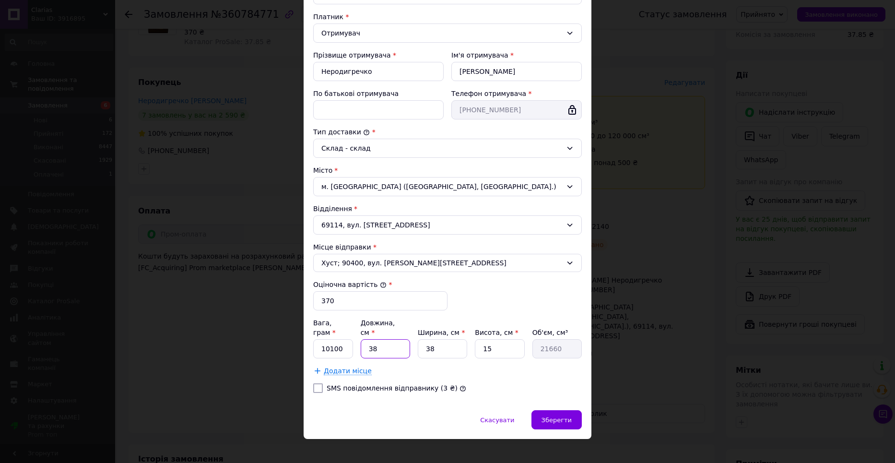
click at [390, 340] on input "38" at bounding box center [384, 348] width 49 height 19
type input "3"
type input "1710"
type input "35"
type input "19950"
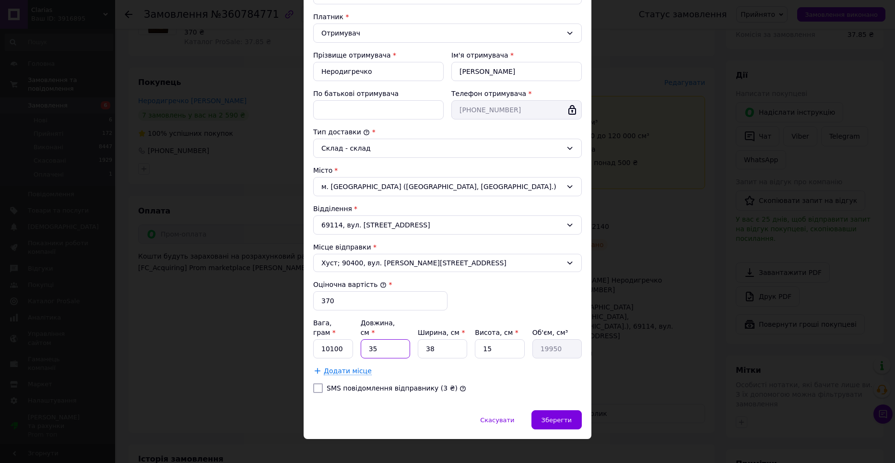
type input "35"
click at [442, 343] on input "38" at bounding box center [442, 348] width 49 height 19
type input "3"
type input "1575"
type input "35"
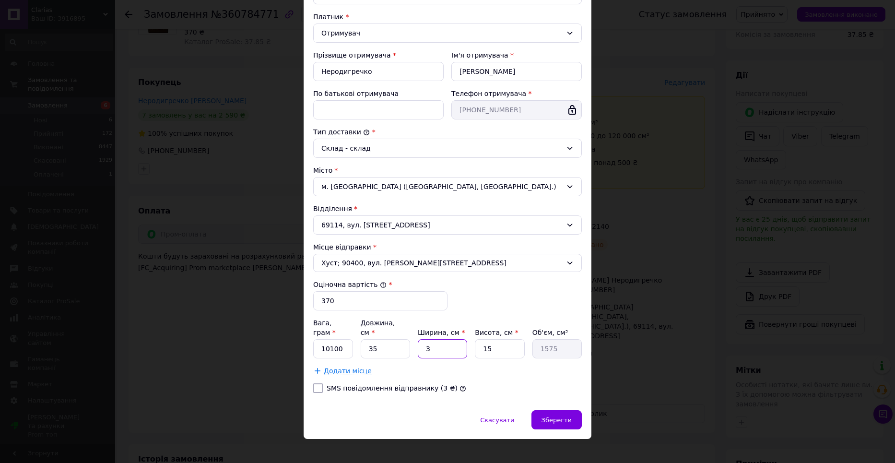
type input "18375"
type input "35"
click at [546, 416] on span "Зберегти" at bounding box center [556, 419] width 30 height 7
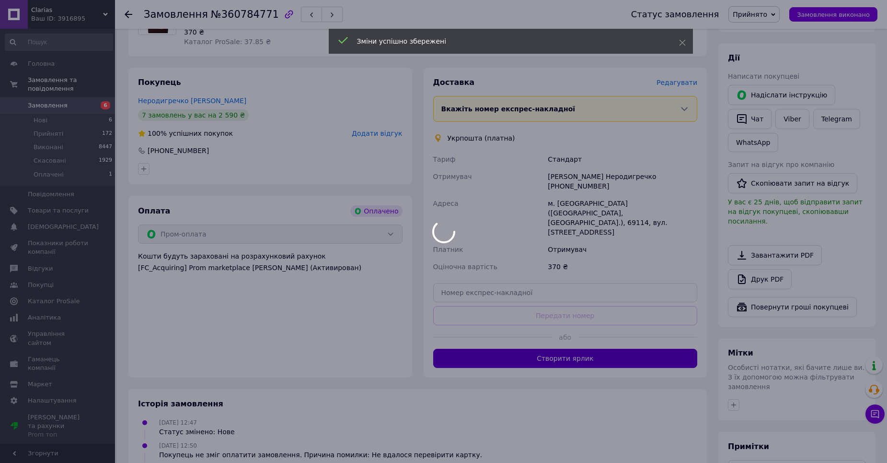
scroll to position [234, 0]
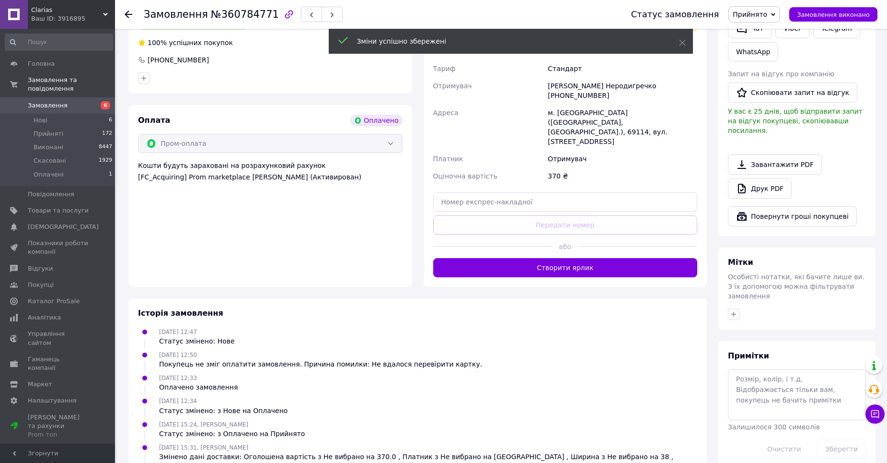
click at [525, 258] on button "Створити ярлик" at bounding box center [565, 267] width 265 height 19
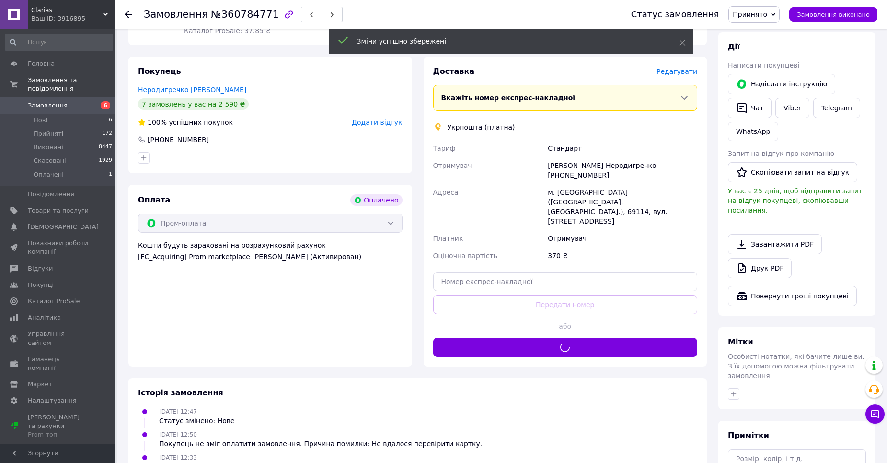
scroll to position [139, 0]
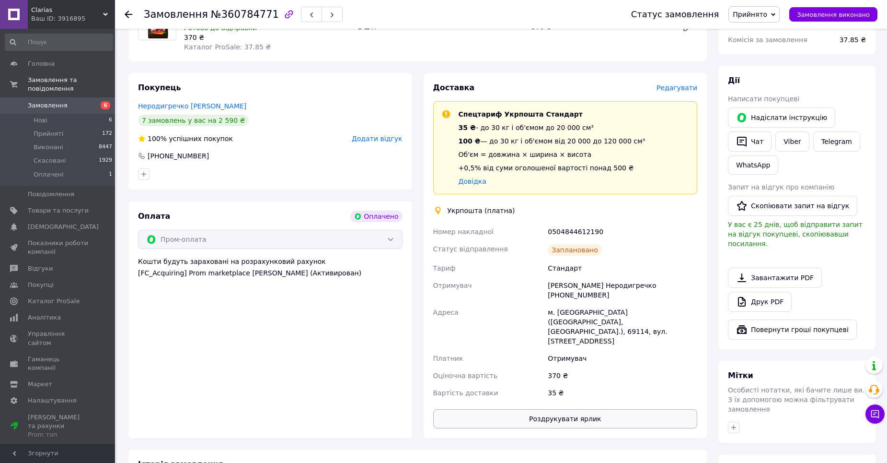
click at [535, 409] on button "Роздрукувати ярлик" at bounding box center [565, 418] width 265 height 19
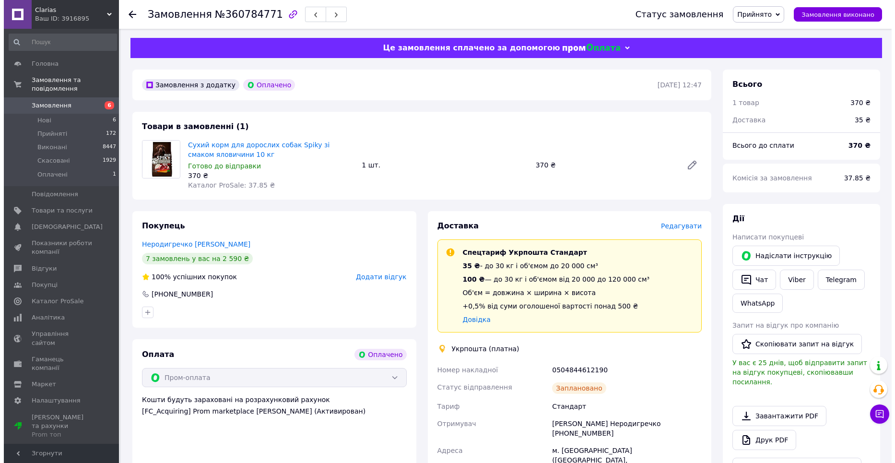
scroll to position [0, 0]
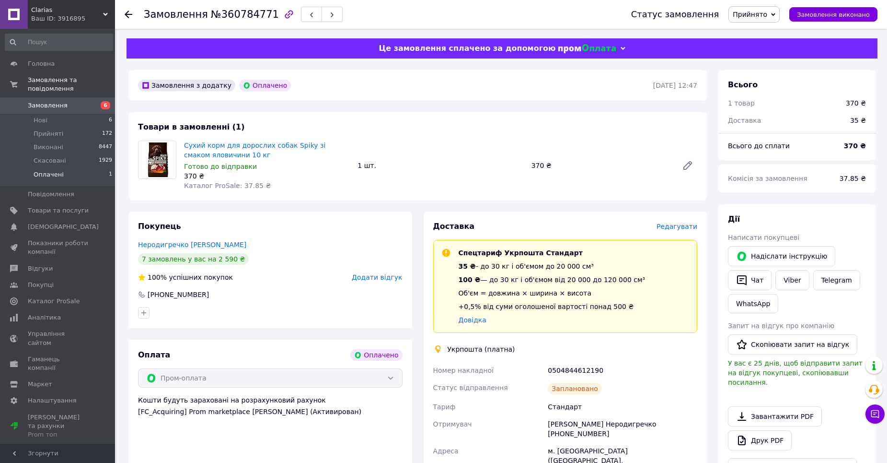
click at [79, 169] on li "Оплачені 1" at bounding box center [59, 177] width 118 height 18
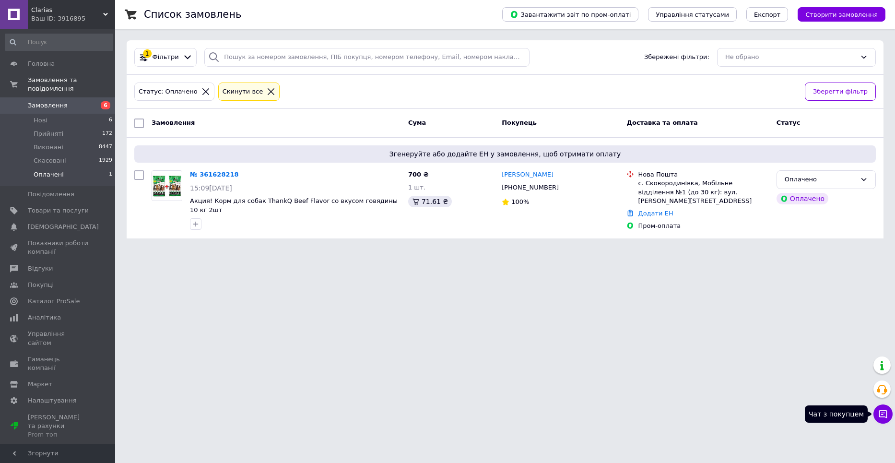
click at [885, 413] on icon at bounding box center [883, 414] width 10 height 10
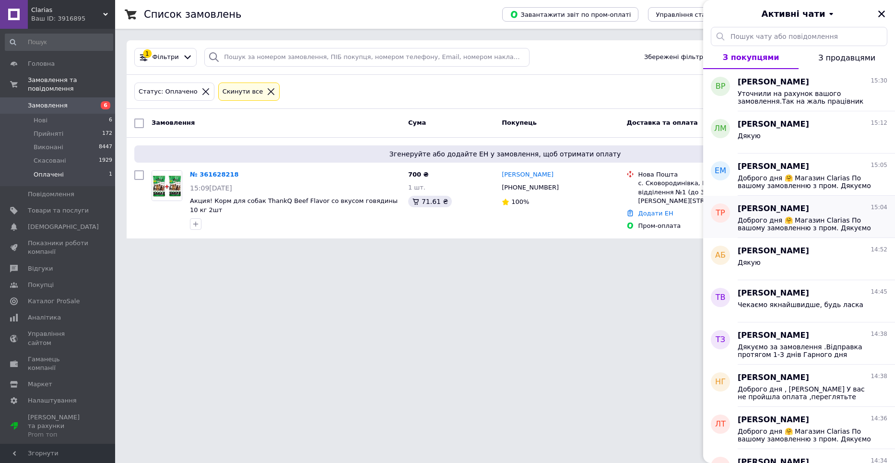
click at [783, 207] on span "[PERSON_NAME]" at bounding box center [772, 208] width 71 height 11
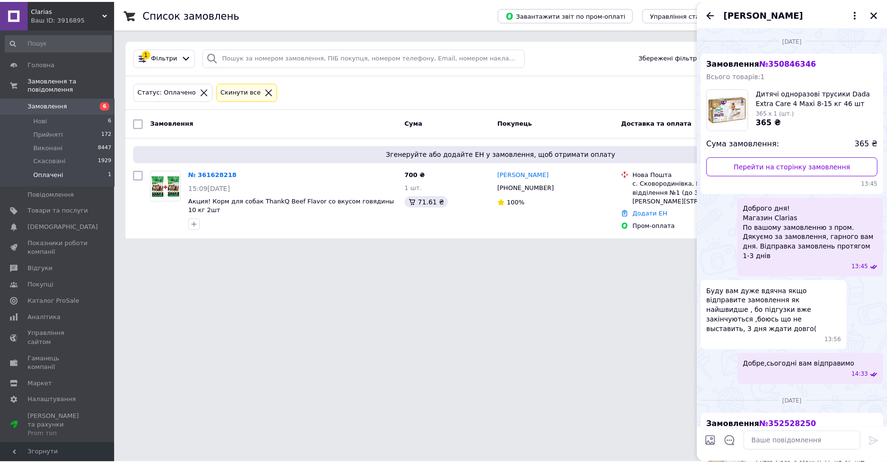
scroll to position [918, 0]
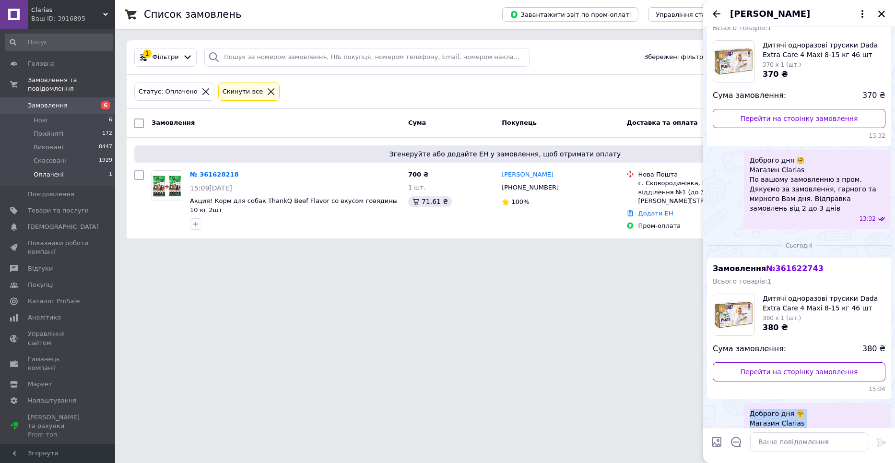
drag, startPoint x: 747, startPoint y: 364, endPoint x: 826, endPoint y: 385, distance: 81.9
click at [878, 403] on div "Доброго дня 🤗 Магазин Clarias По вашому замовленню з пром. Дякуємо за замовленн…" at bounding box center [817, 442] width 147 height 79
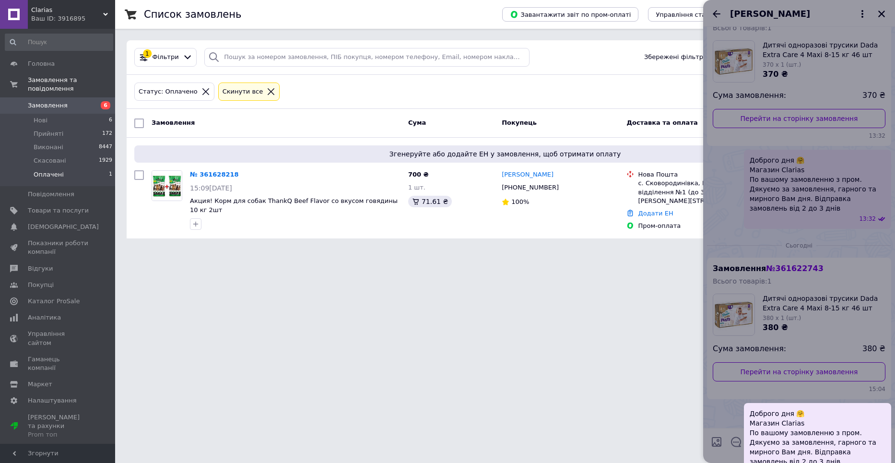
click at [880, 13] on div at bounding box center [799, 231] width 192 height 463
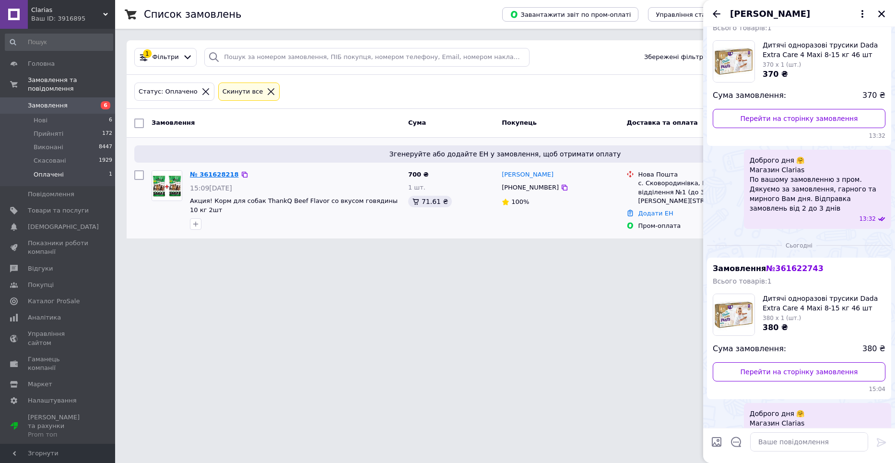
click at [202, 172] on link "№ 361628218" at bounding box center [214, 174] width 49 height 7
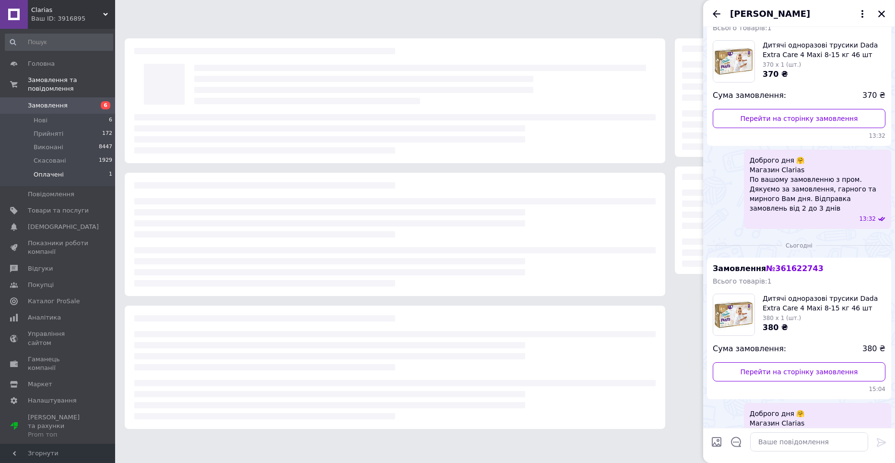
drag, startPoint x: 880, startPoint y: 15, endPoint x: 849, endPoint y: 23, distance: 32.7
click at [881, 15] on icon "Закрити" at bounding box center [881, 14] width 9 height 9
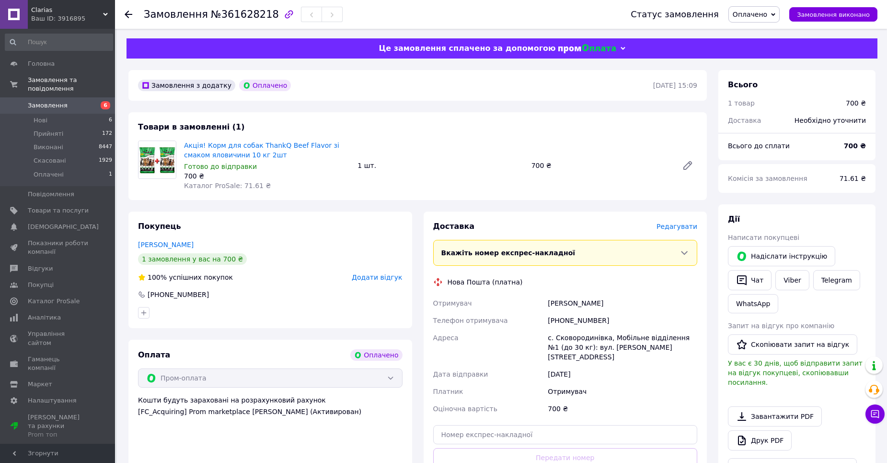
click at [766, 17] on span "Оплачено" at bounding box center [750, 15] width 35 height 8
click at [773, 32] on li "Прийнято" at bounding box center [754, 33] width 50 height 14
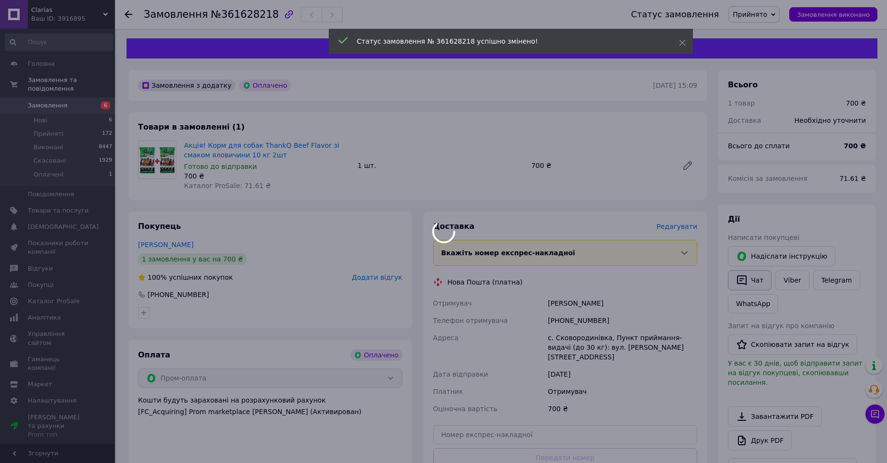
click at [751, 287] on button "Чат" at bounding box center [750, 280] width 44 height 20
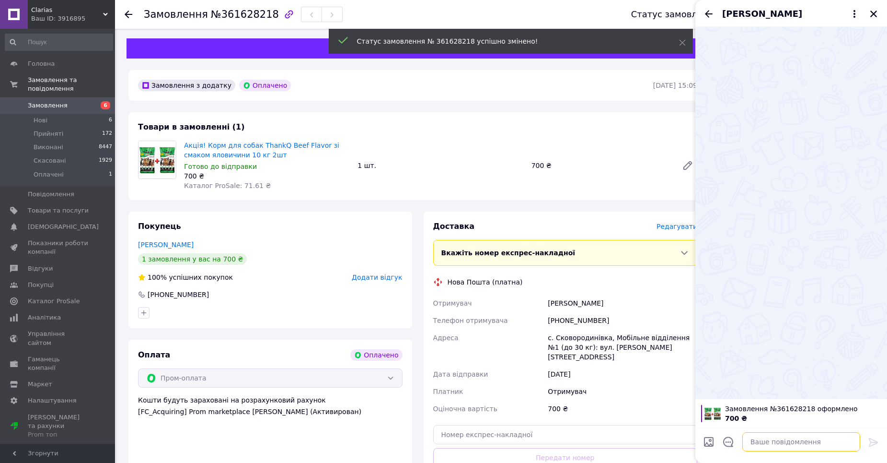
paste textarea "Доброго дня 🤗 Магазин Clarias По вашому замовленню з пром. Дякуємо за замовленн…"
type textarea "Доброго дня 🤗 Магазин Clarias По вашому замовленню з пром. Дякуємо за замовленн…"
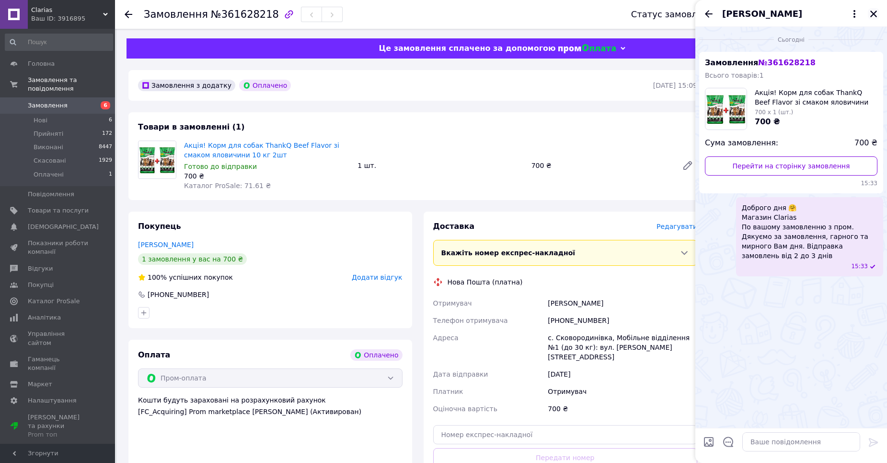
click at [872, 17] on button "Закрити" at bounding box center [874, 14] width 12 height 12
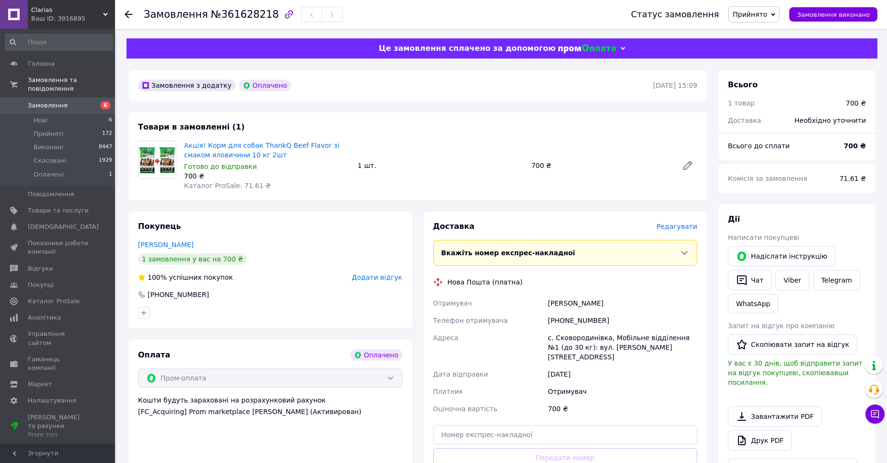
click at [96, 97] on link "Замовлення 6" at bounding box center [59, 105] width 118 height 16
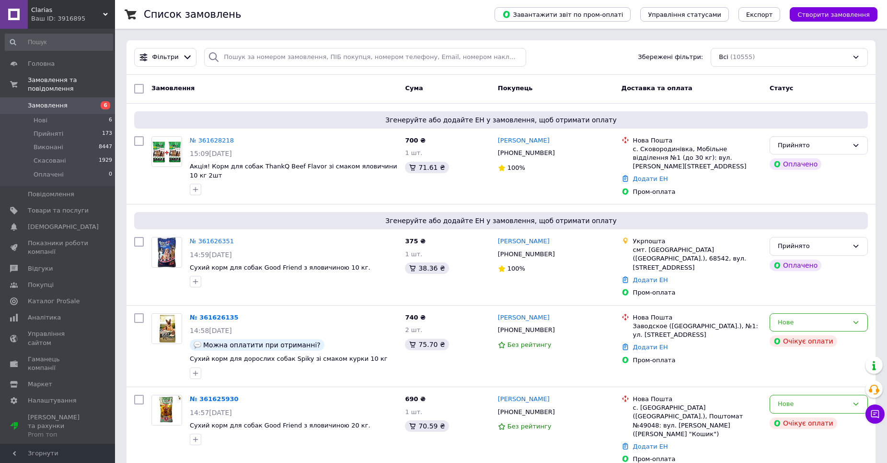
click at [89, 101] on span "6" at bounding box center [102, 105] width 26 height 9
click at [75, 209] on link "Товари та послуги" at bounding box center [59, 210] width 118 height 16
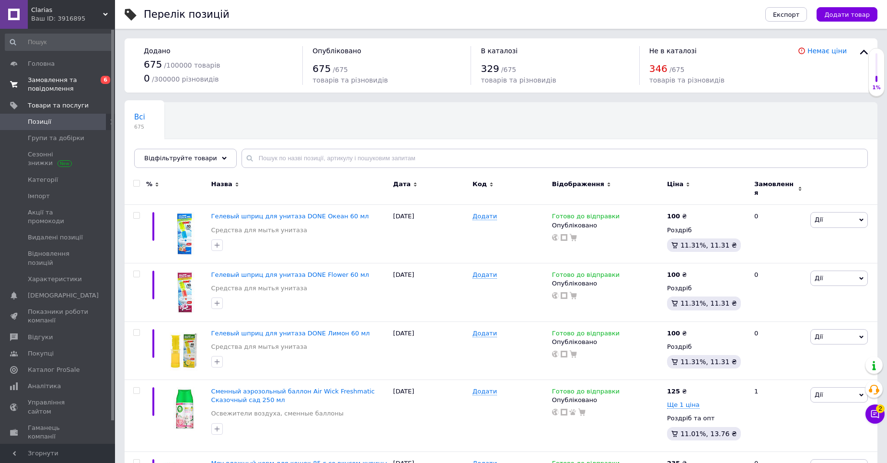
click at [67, 86] on span "Замовлення та повідомлення" at bounding box center [58, 84] width 61 height 17
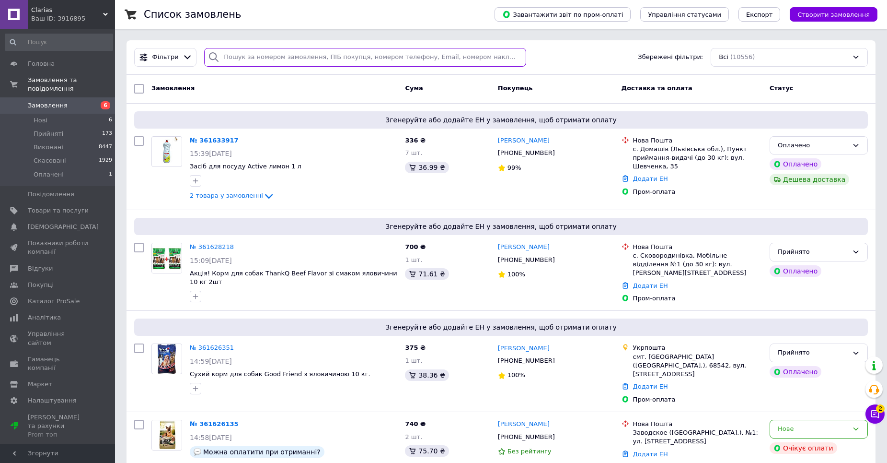
click at [275, 59] on input "search" at bounding box center [365, 57] width 322 height 19
type input "ткачук"
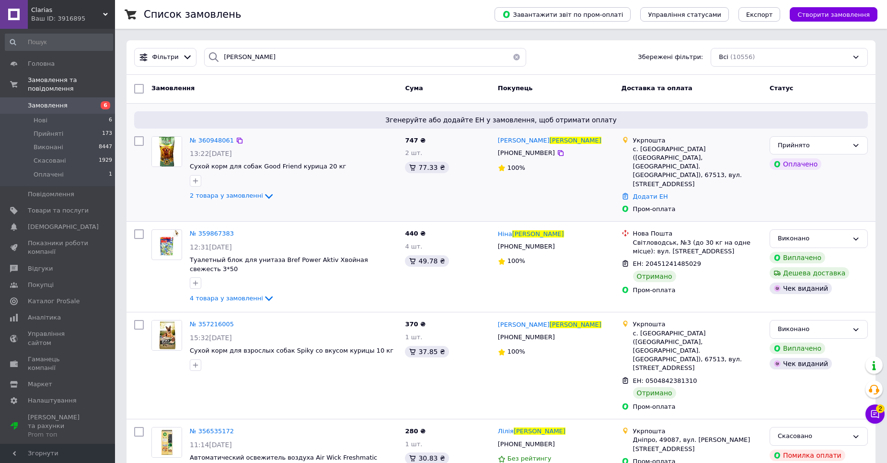
click at [211, 132] on div "№ 360948061 13:22, 08.09.2025 Сухой корм для собак Good Friend курица 20 кг 2 т…" at bounding box center [293, 168] width 215 height 73
click at [202, 142] on span "№ 360948061" at bounding box center [212, 140] width 44 height 7
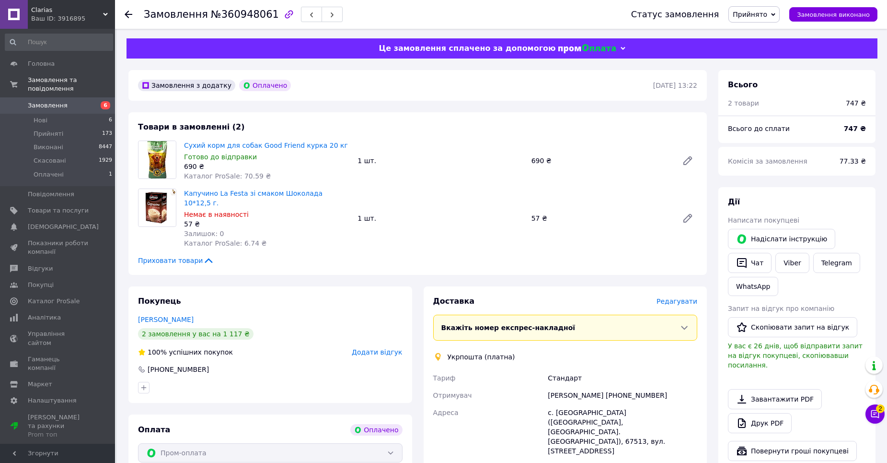
click at [681, 297] on span "Редагувати" at bounding box center [677, 301] width 41 height 8
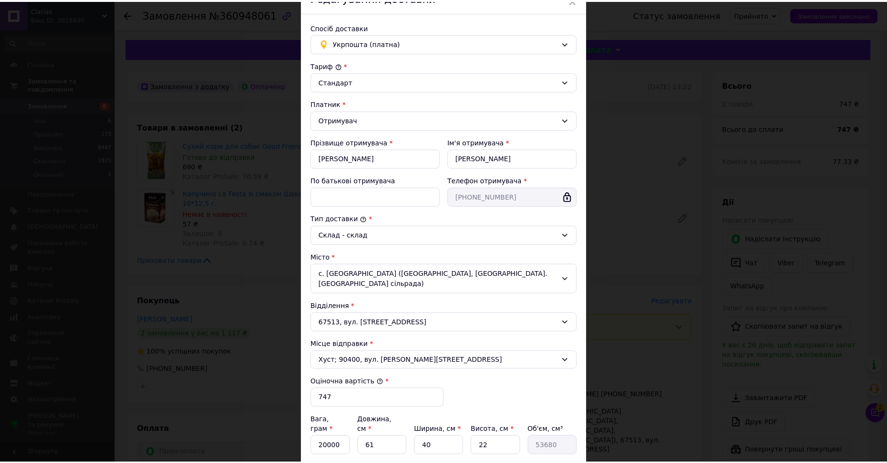
scroll to position [137, 0]
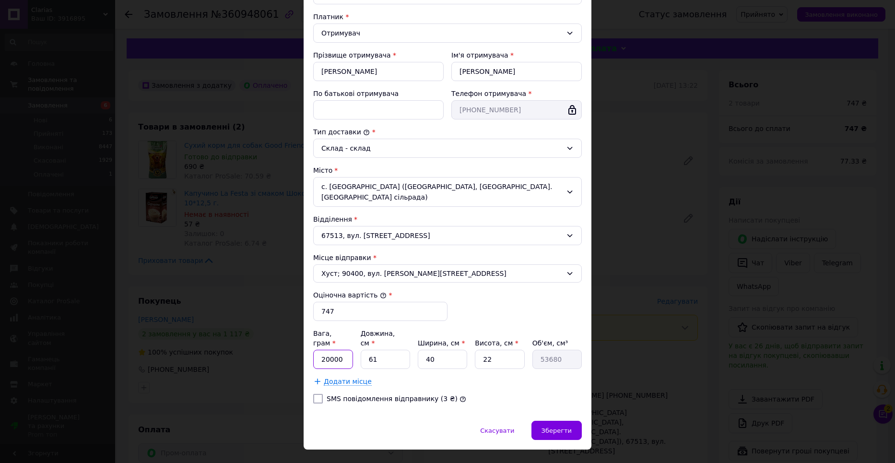
click at [339, 349] on input "20000" at bounding box center [333, 358] width 40 height 19
type input "20500"
drag, startPoint x: 383, startPoint y: 344, endPoint x: 387, endPoint y: 352, distance: 9.6
click at [385, 350] on div "Вага, грам * 20500 Довжина, см * 61 Ширина, см * 40 Висота, см * 22 Об'єм, см³ …" at bounding box center [447, 357] width 268 height 58
type input "6"
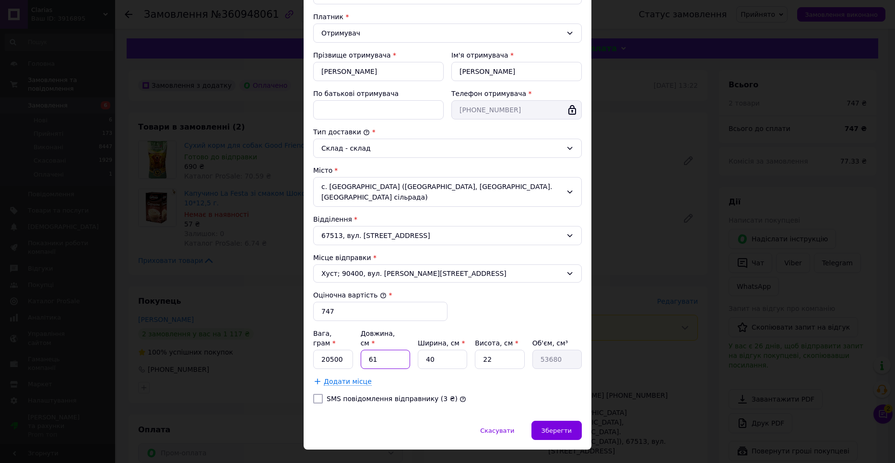
type input "5280"
type input "63"
type input "55440"
type input "63"
drag, startPoint x: 437, startPoint y: 339, endPoint x: 453, endPoint y: 342, distance: 16.6
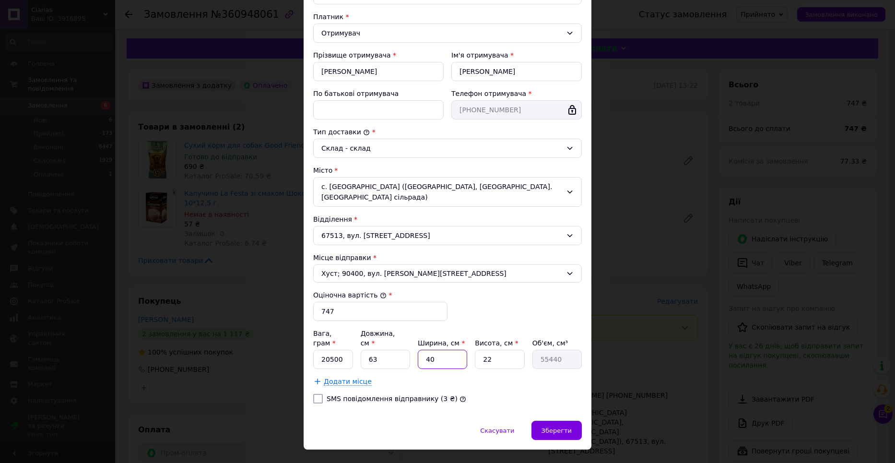
click at [453, 349] on input "40" at bounding box center [442, 358] width 49 height 19
type input "3"
type input "4158"
type input "30"
type input "41580"
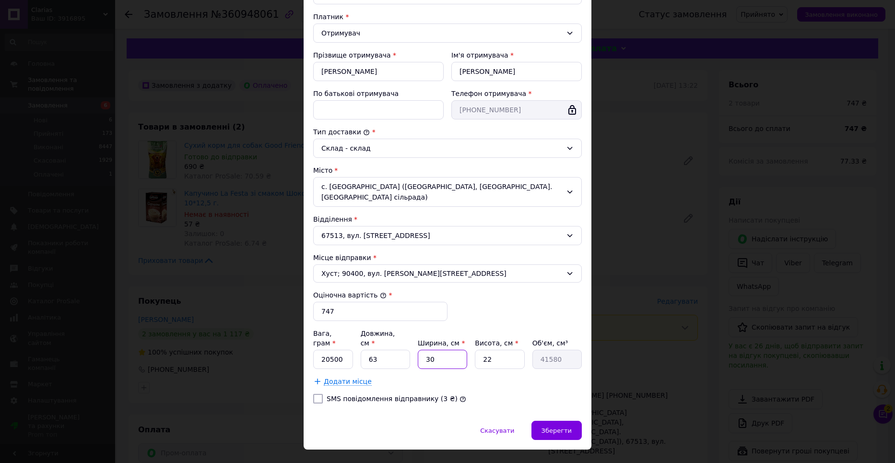
type input "3"
type input "4158"
type input "30"
type input "41580"
type input "3"
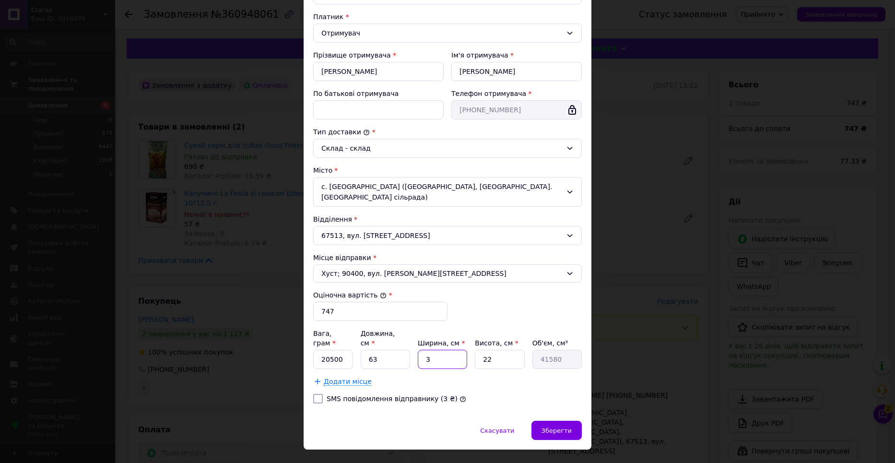
type input "4158"
type input "39"
type input "54054"
type input "39"
click at [380, 349] on input "63" at bounding box center [384, 358] width 49 height 19
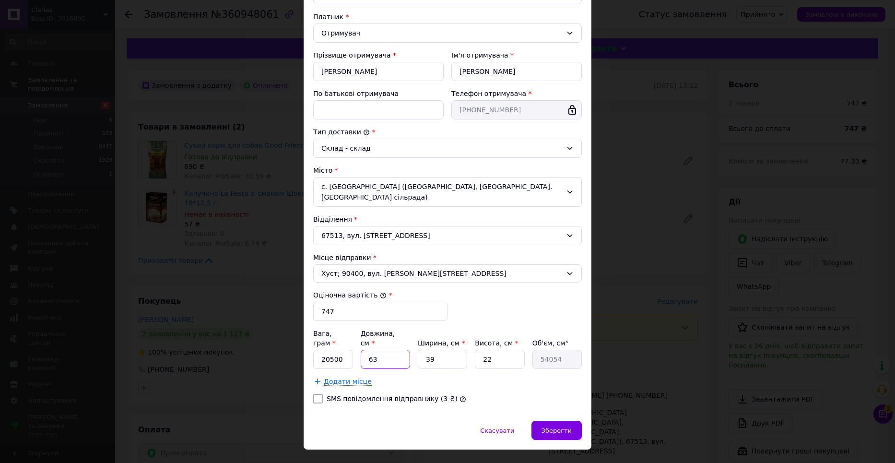
type input "6"
type input "5148"
type input "62"
type input "53196"
type input "62"
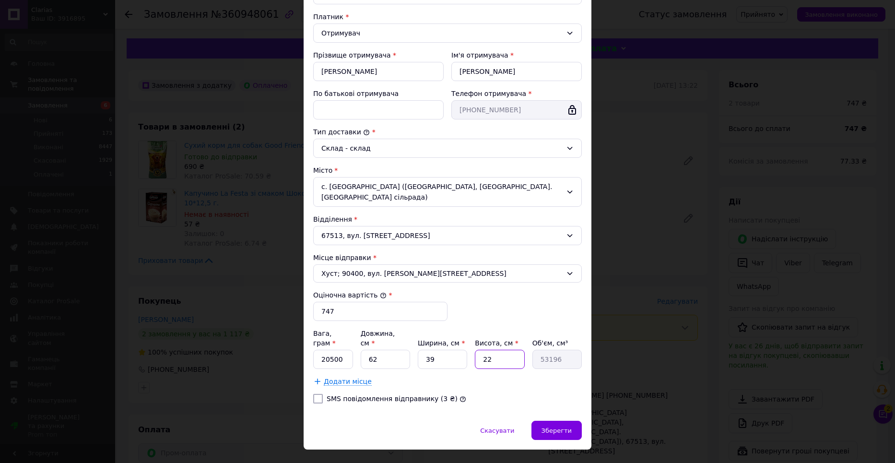
click at [505, 349] on input "22" at bounding box center [499, 358] width 49 height 19
type input "2"
type input "4836"
type input "25"
type input "60450"
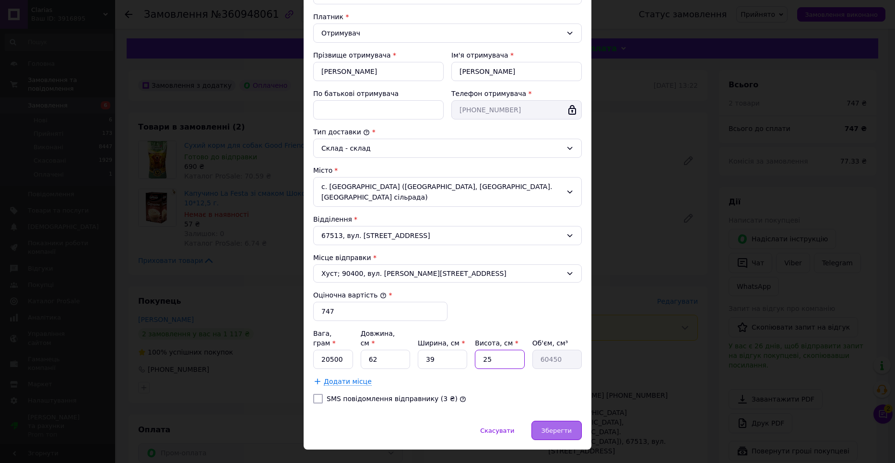
type input "25"
click at [567, 420] on div "Зберегти" at bounding box center [556, 429] width 50 height 19
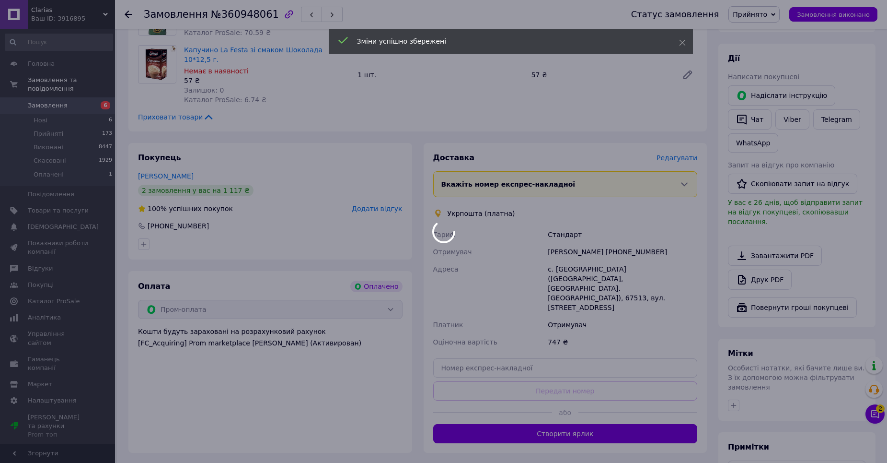
scroll to position [144, 0]
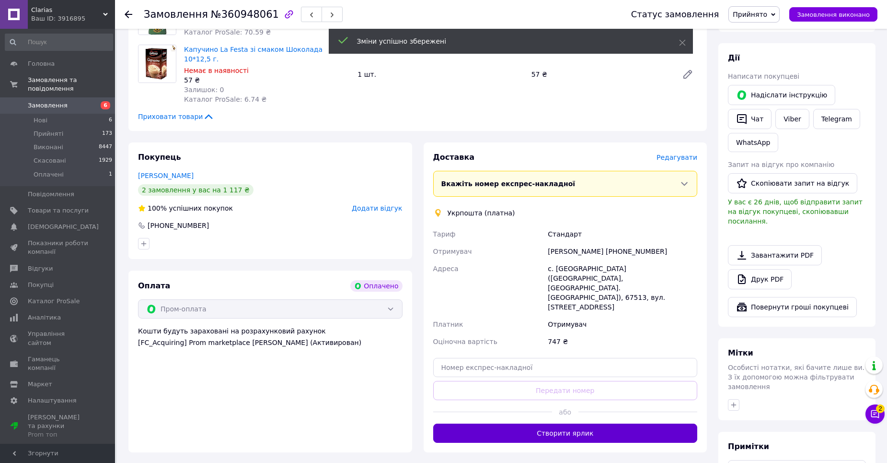
click at [508, 423] on button "Створити ярлик" at bounding box center [565, 432] width 265 height 19
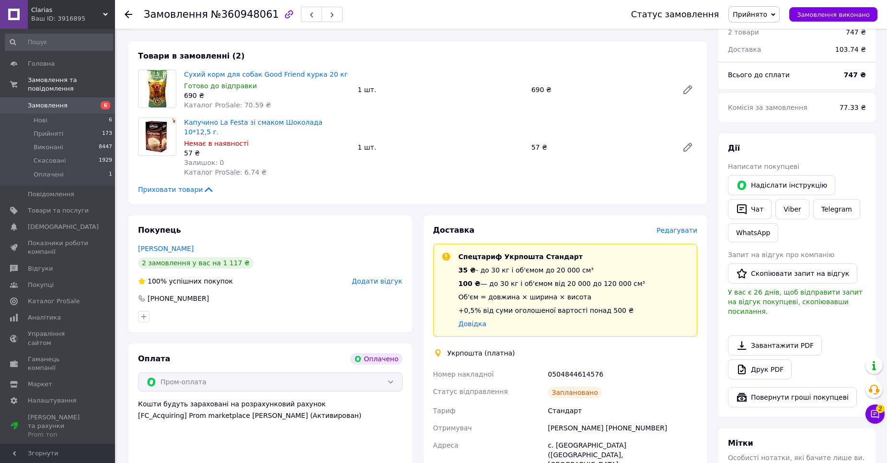
scroll to position [0, 0]
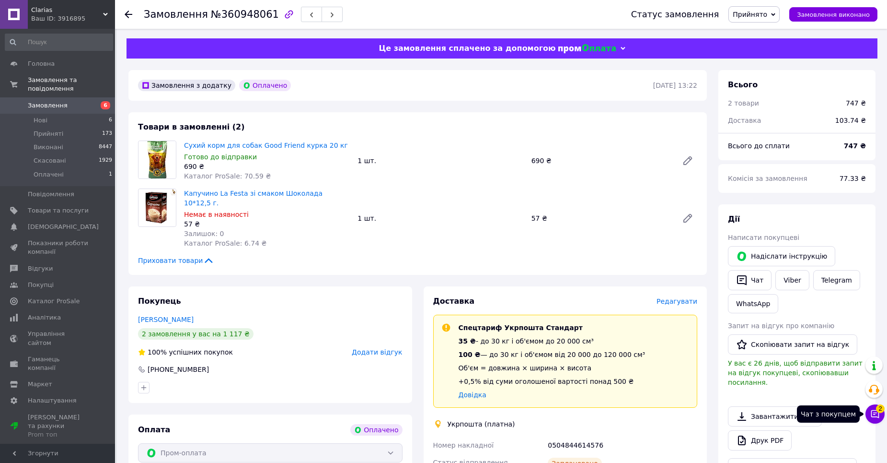
click at [872, 410] on icon at bounding box center [876, 414] width 8 height 8
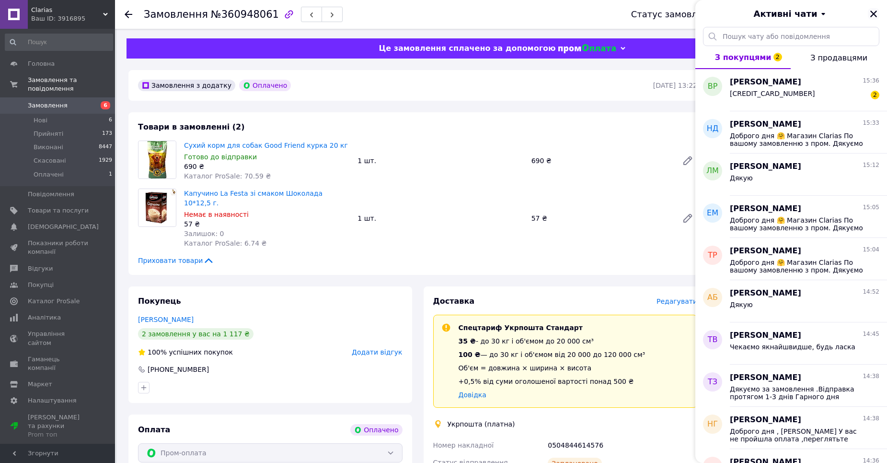
click at [873, 10] on icon "Закрити" at bounding box center [874, 14] width 9 height 9
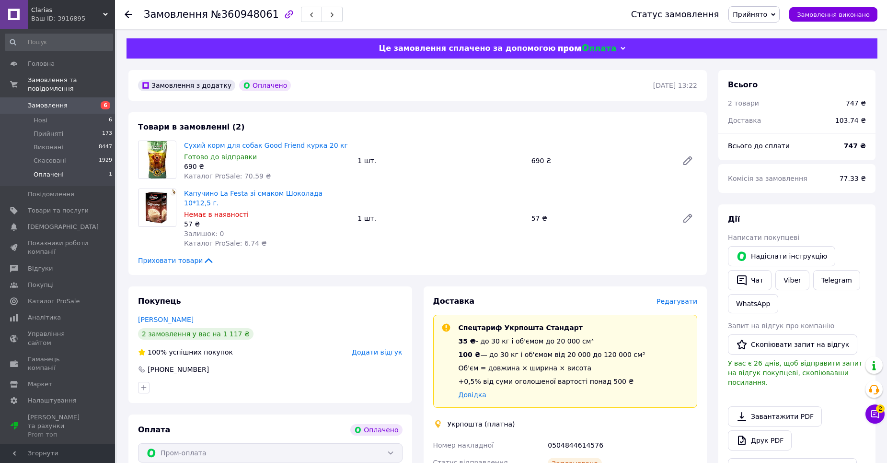
click at [68, 173] on li "Оплачені 1" at bounding box center [59, 177] width 118 height 18
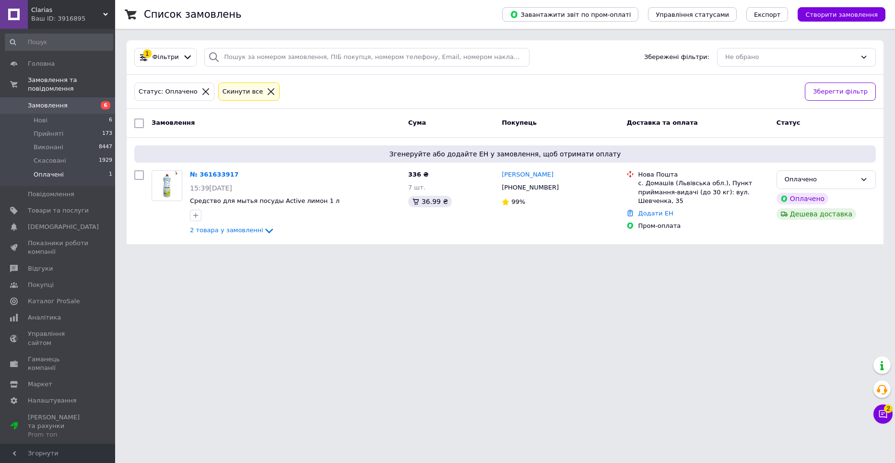
click at [88, 101] on span "Замовлення" at bounding box center [58, 105] width 61 height 9
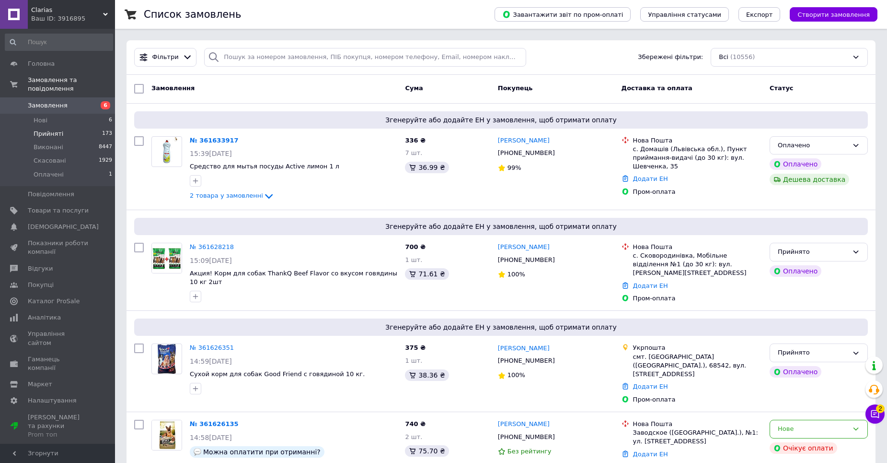
click at [63, 127] on li "Прийняті 173" at bounding box center [59, 133] width 118 height 13
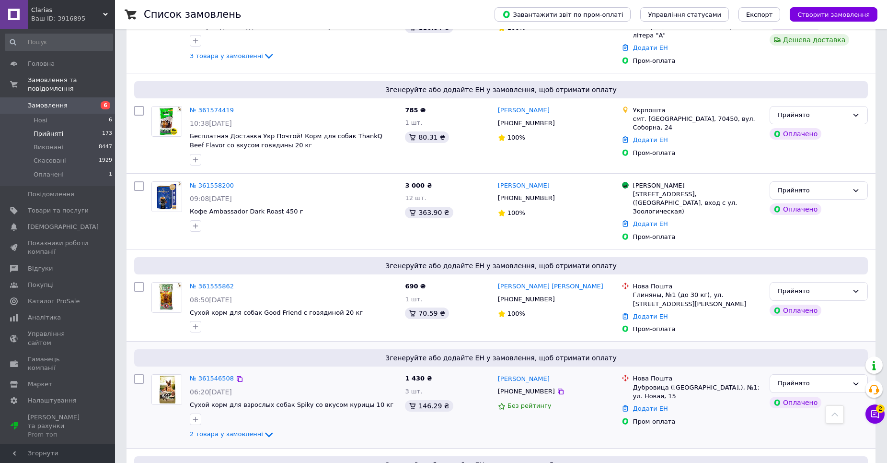
scroll to position [1639, 0]
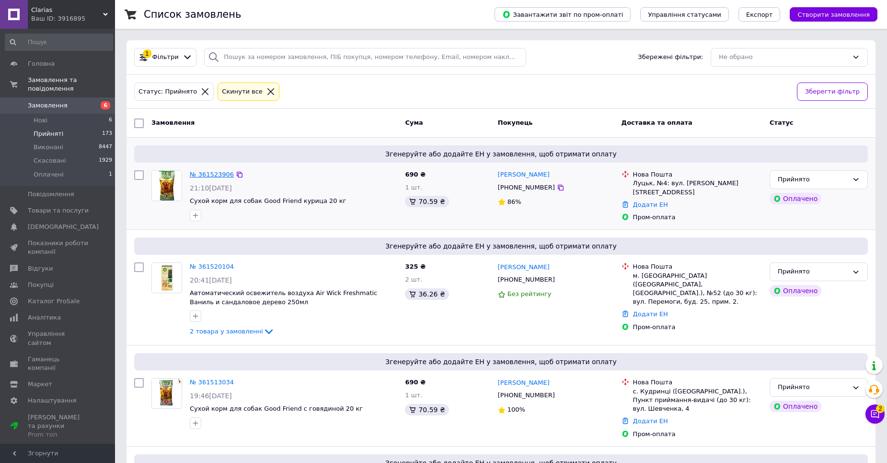
click at [211, 172] on link "№ 361523906" at bounding box center [212, 174] width 44 height 7
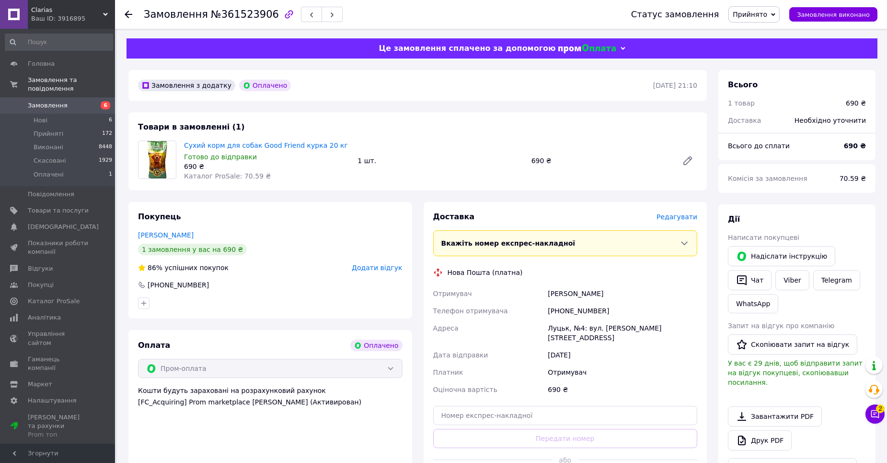
click at [679, 220] on span "Редагувати" at bounding box center [677, 217] width 41 height 8
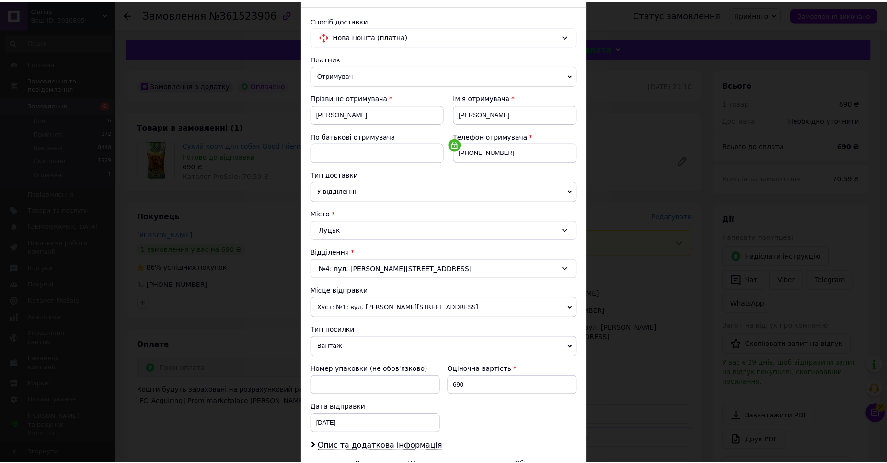
scroll to position [174, 0]
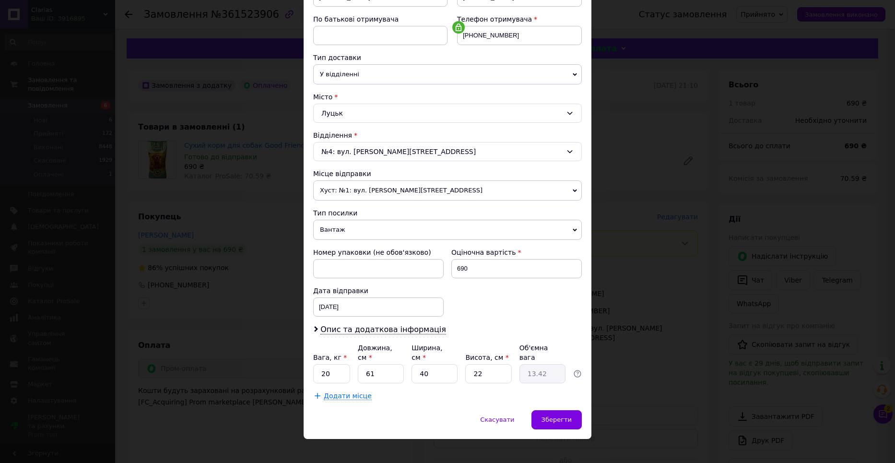
click at [679, 327] on div "× Редагування доставки Спосіб доставки Нова Пошта (платна) Платник Отримувач Ві…" at bounding box center [447, 231] width 895 height 463
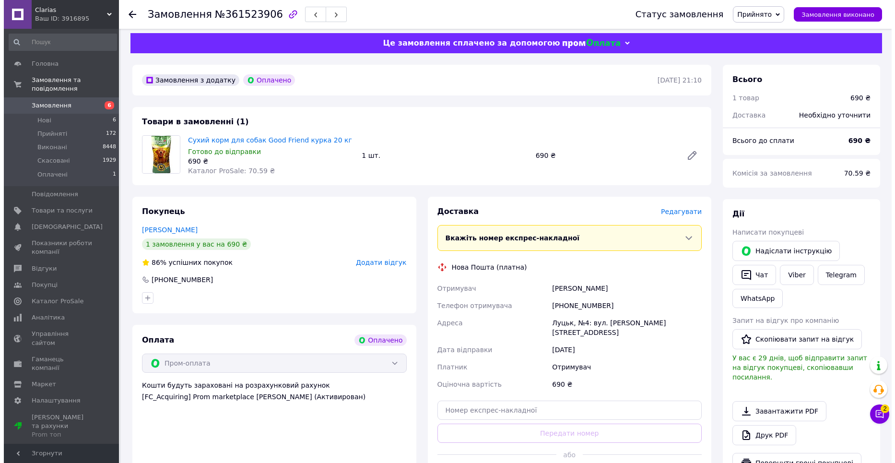
scroll to position [0, 0]
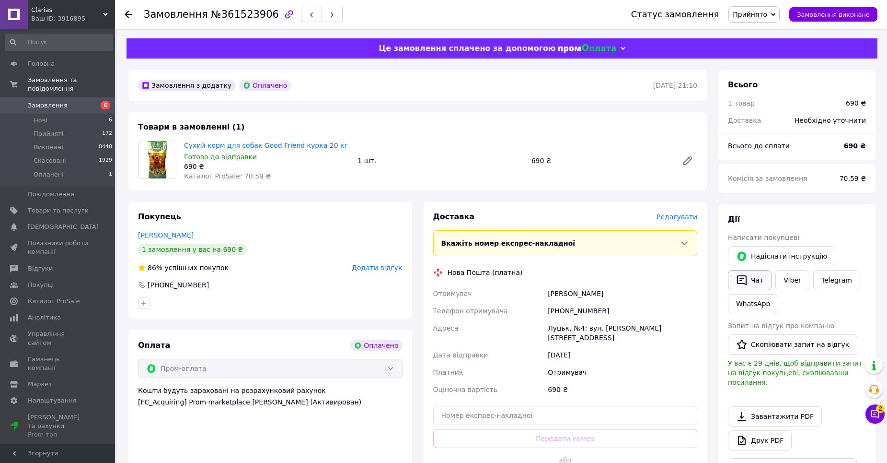
click at [750, 277] on button "Чат" at bounding box center [750, 280] width 44 height 20
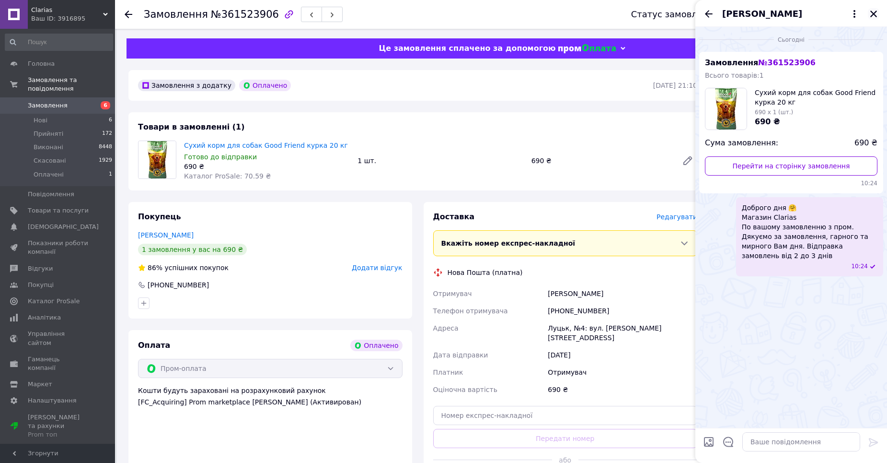
click at [872, 12] on icon "Закрити" at bounding box center [874, 14] width 7 height 7
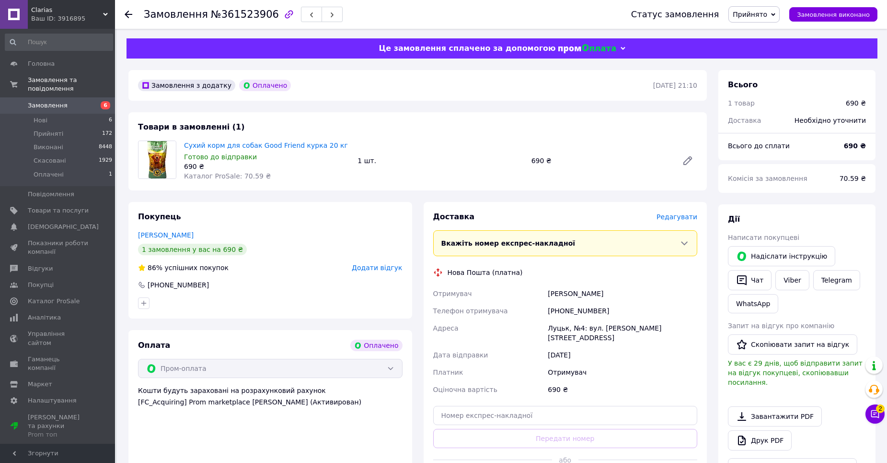
click at [678, 214] on span "Редагувати" at bounding box center [677, 217] width 41 height 8
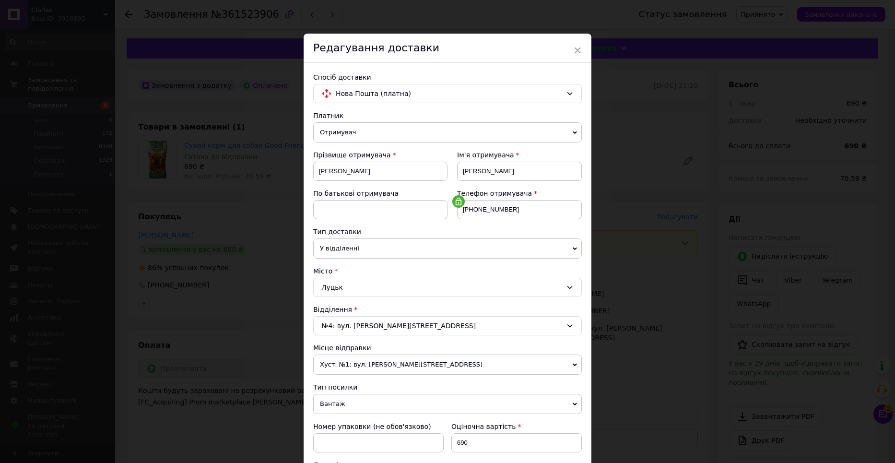
scroll to position [48, 0]
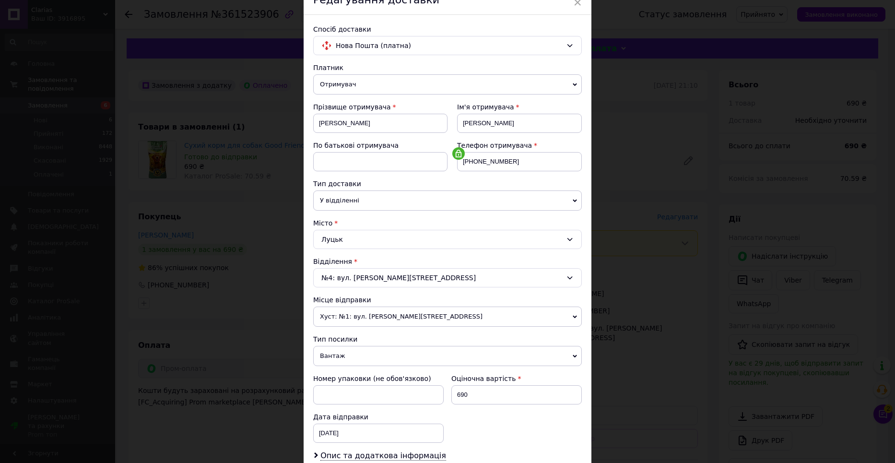
drag, startPoint x: 714, startPoint y: 332, endPoint x: 709, endPoint y: 329, distance: 5.8
click at [714, 331] on div "× Редагування доставки Спосіб доставки Нова Пошта (платна) Платник Отримувач Ві…" at bounding box center [447, 231] width 895 height 463
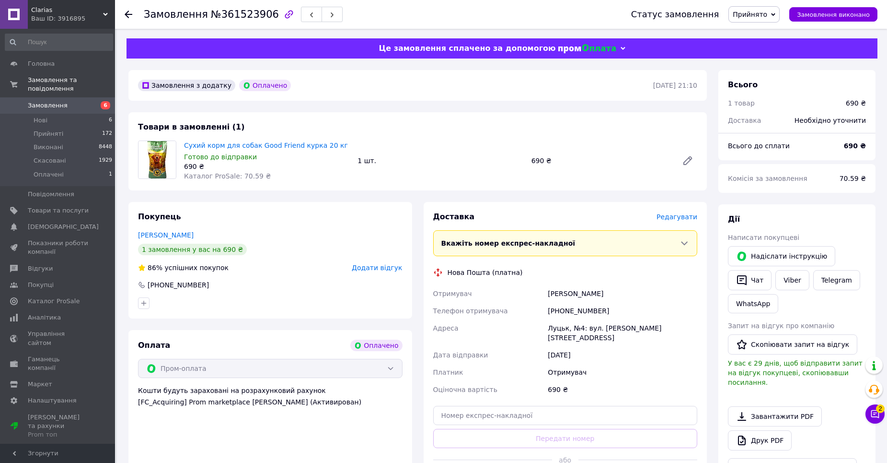
click at [676, 219] on span "Редагувати" at bounding box center [677, 217] width 41 height 8
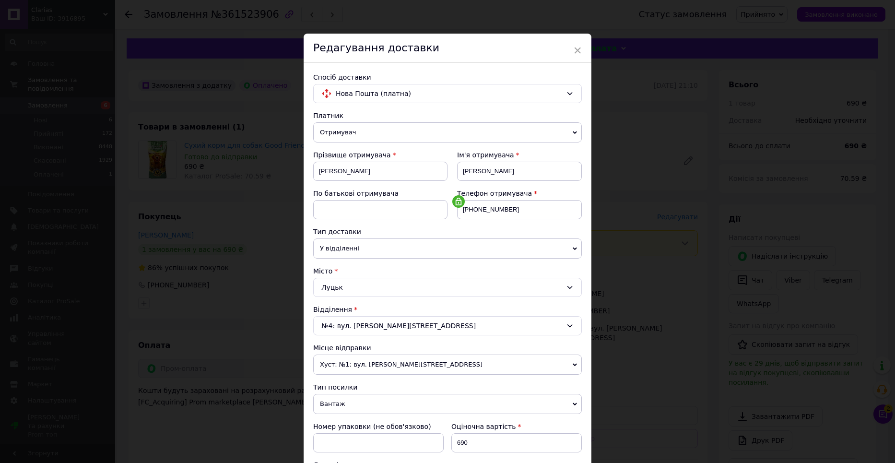
scroll to position [174, 0]
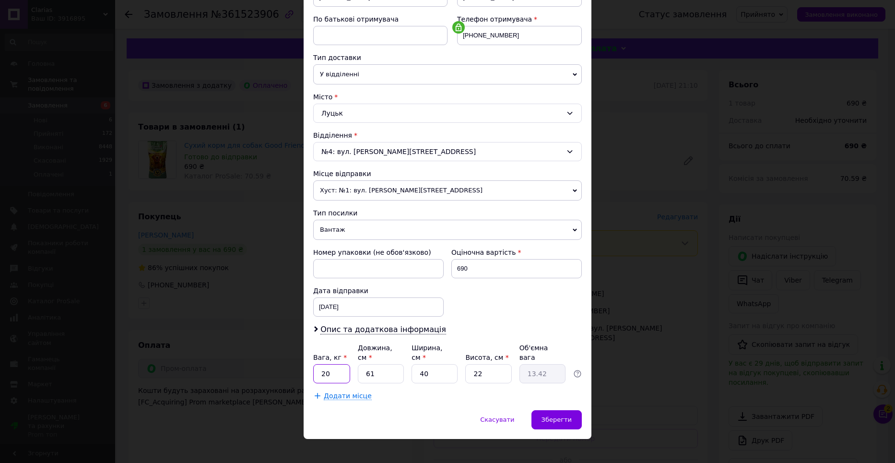
click at [342, 364] on input "20" at bounding box center [331, 373] width 37 height 19
type input "25"
click at [563, 416] on span "Зберегти" at bounding box center [556, 419] width 30 height 7
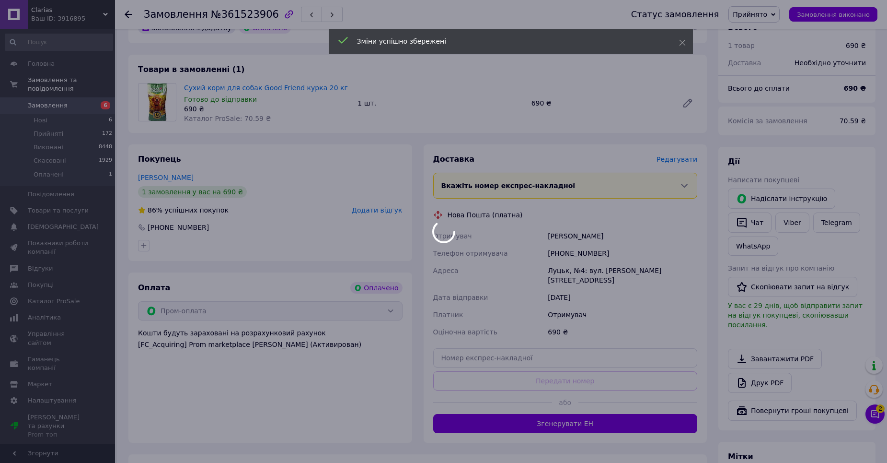
scroll to position [144, 0]
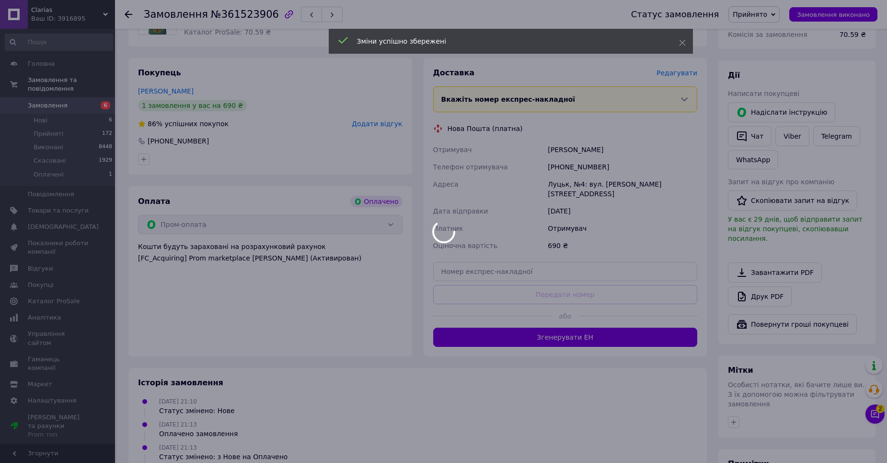
click at [518, 321] on div at bounding box center [443, 231] width 887 height 463
click at [528, 326] on div at bounding box center [443, 231] width 887 height 463
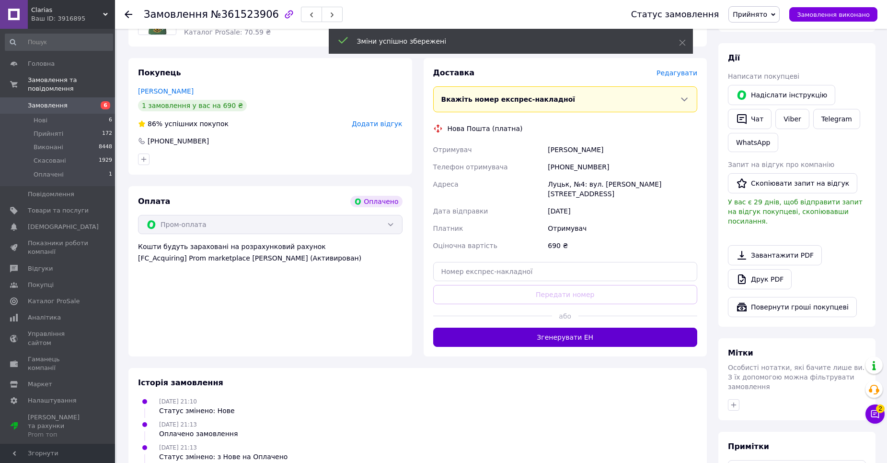
click at [531, 327] on button "Згенерувати ЕН" at bounding box center [565, 336] width 265 height 19
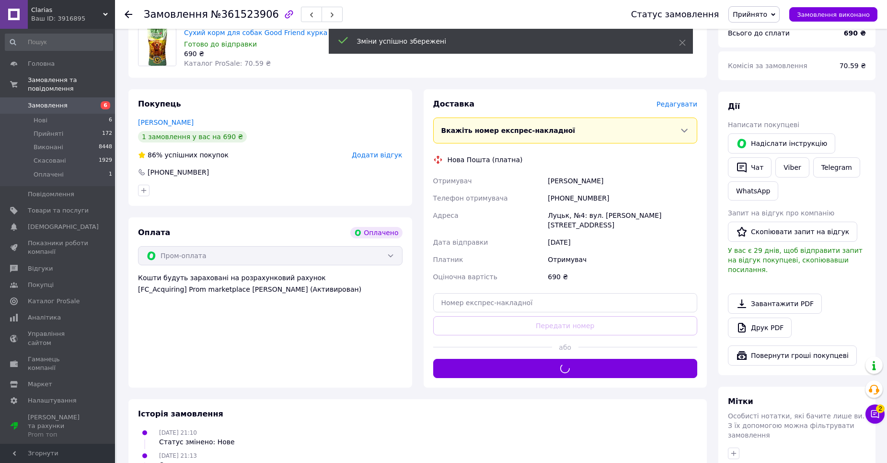
scroll to position [96, 0]
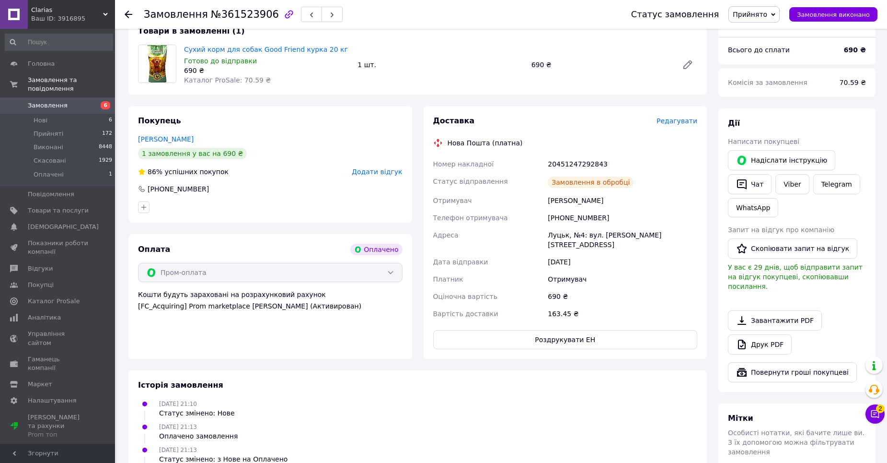
click at [538, 332] on button "Роздрукувати ЕН" at bounding box center [565, 339] width 265 height 19
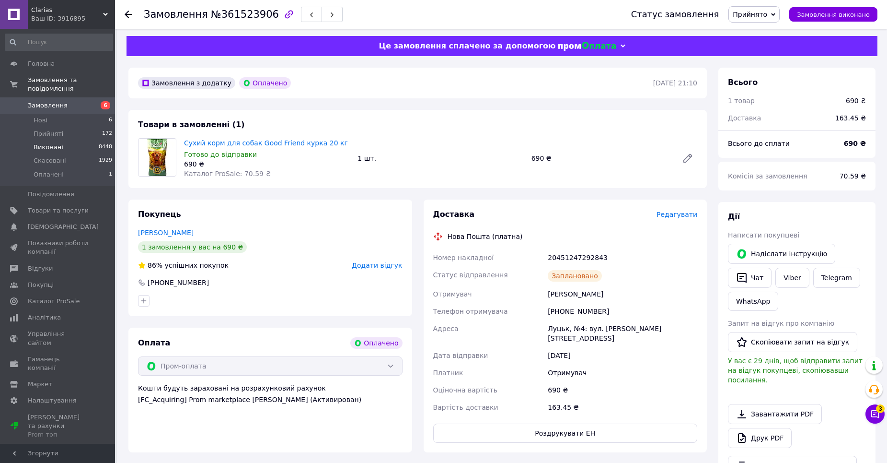
scroll to position [0, 0]
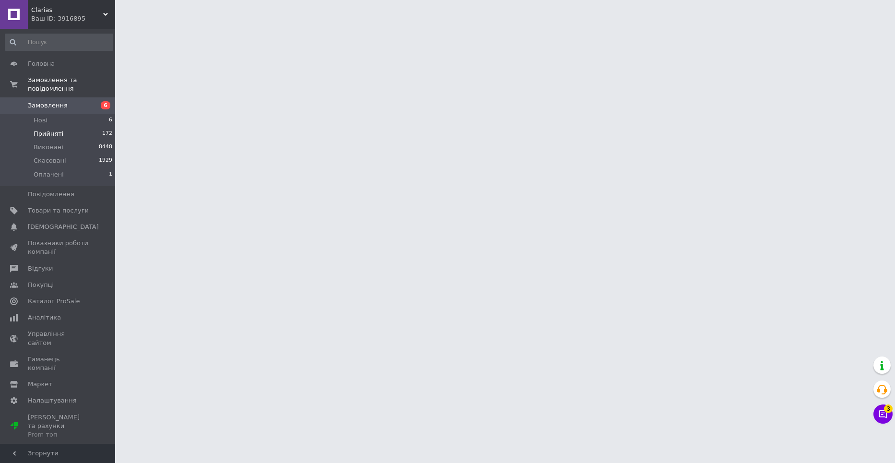
click at [78, 127] on li "Прийняті 172" at bounding box center [59, 133] width 118 height 13
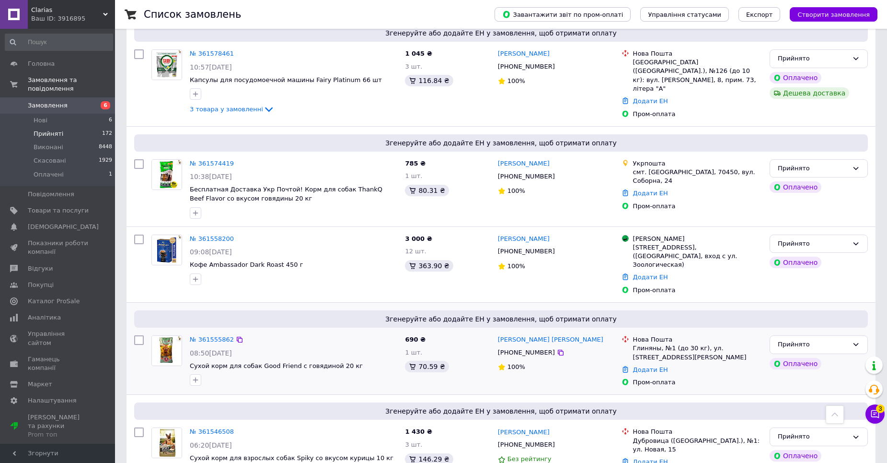
scroll to position [1639, 0]
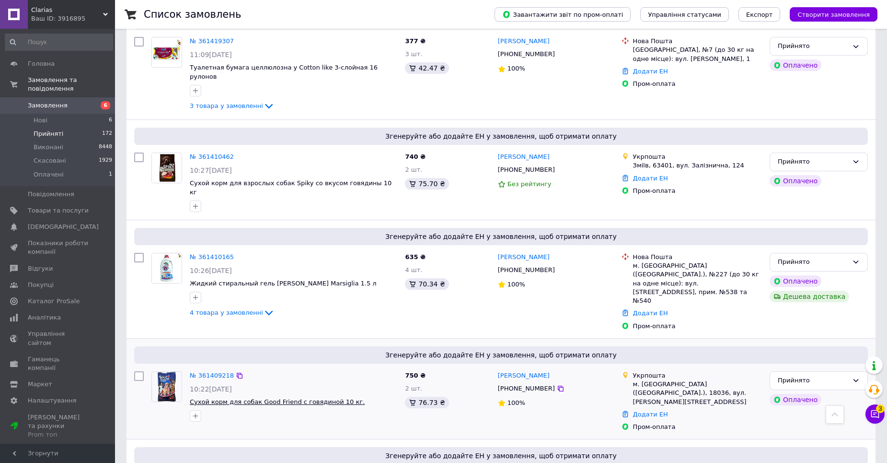
scroll to position [1742, 0]
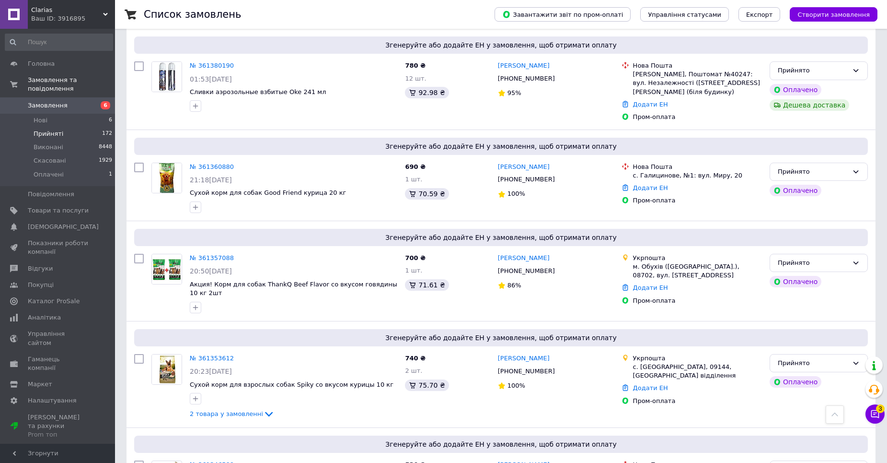
scroll to position [527, 0]
click at [214, 162] on link "№ 361360880" at bounding box center [212, 165] width 44 height 7
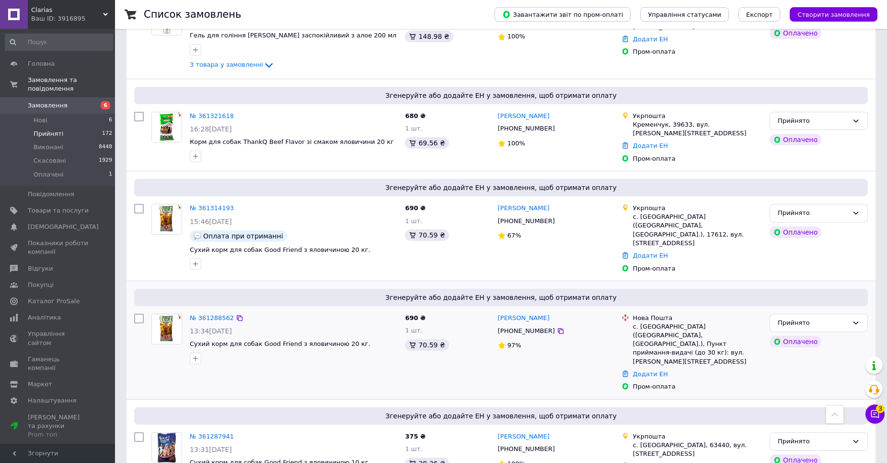
scroll to position [1198, 0]
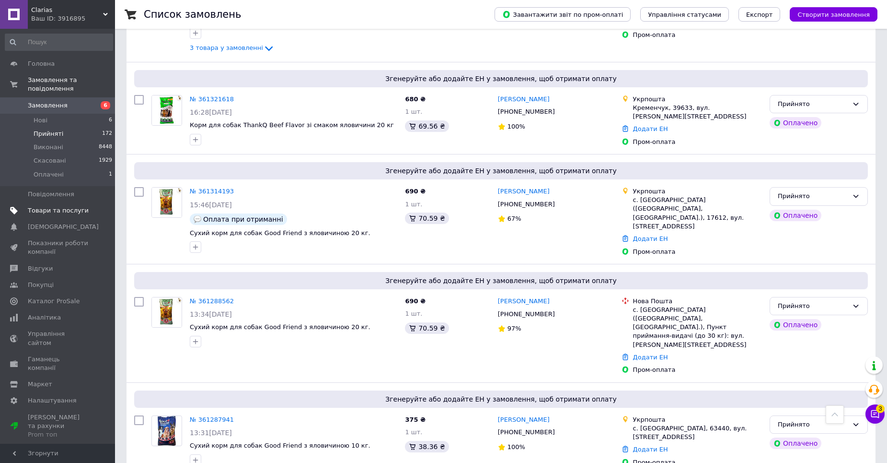
click at [59, 206] on span "Товари та послуги" at bounding box center [58, 210] width 61 height 9
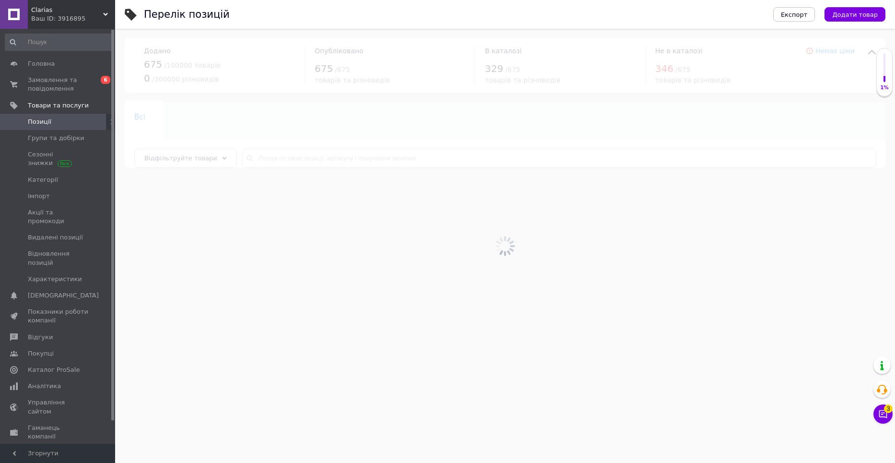
click at [303, 136] on div at bounding box center [504, 246] width 779 height 434
click at [301, 152] on div at bounding box center [504, 246] width 779 height 434
click at [303, 155] on input "text" at bounding box center [559, 158] width 634 height 19
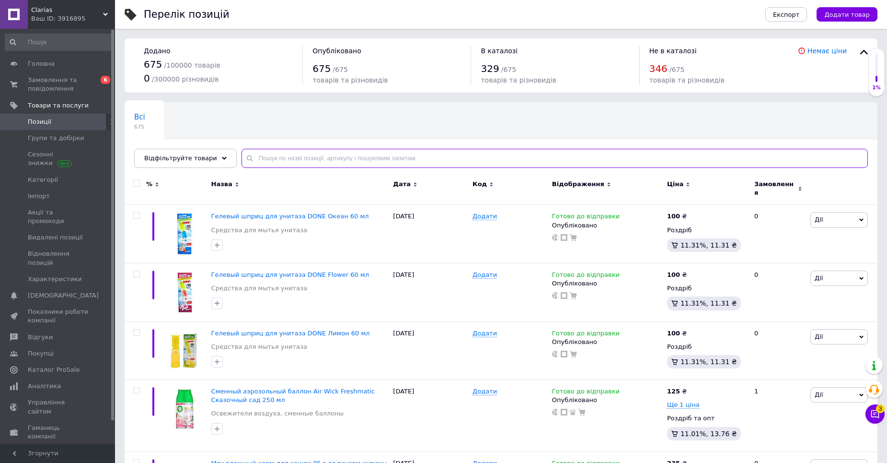
click at [308, 157] on input "text" at bounding box center [555, 158] width 627 height 19
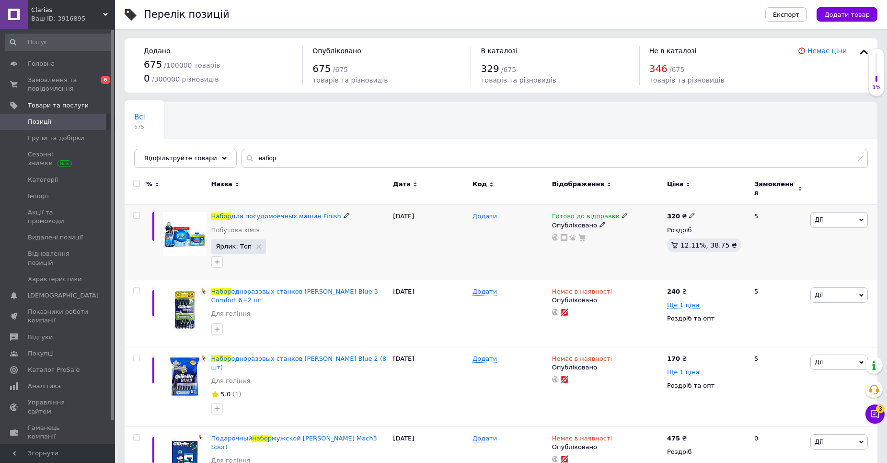
drag, startPoint x: 613, startPoint y: 210, endPoint x: 618, endPoint y: 211, distance: 5.3
click at [622, 212] on icon at bounding box center [625, 215] width 6 height 6
click at [644, 239] on li "Немає в наявності" at bounding box center [674, 245] width 91 height 13
click at [498, 234] on div "Додати" at bounding box center [510, 242] width 80 height 75
click at [301, 163] on input "набор" at bounding box center [555, 158] width 627 height 19
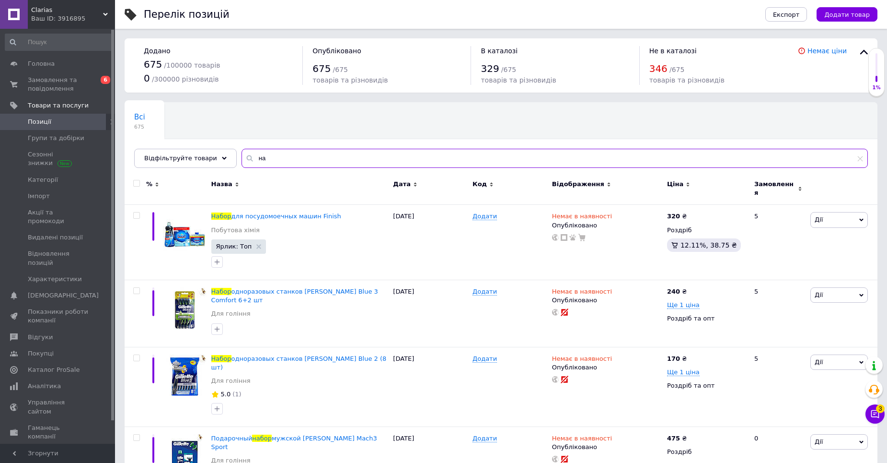
type input "н"
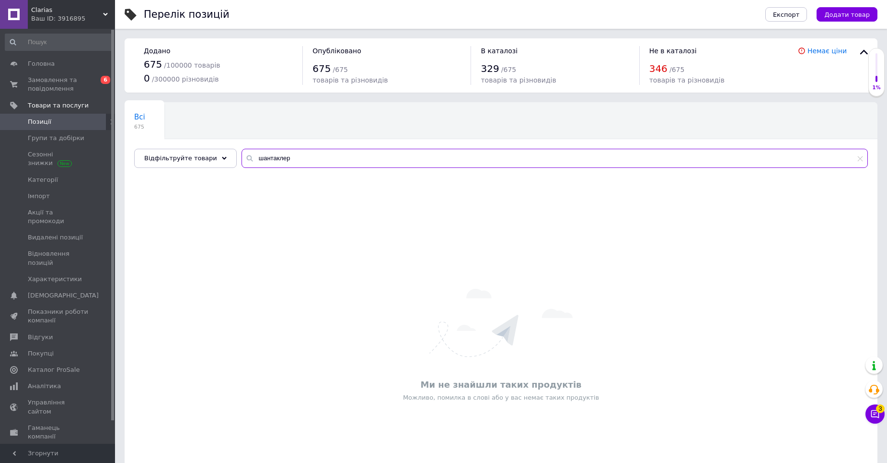
type input "шантаклер"
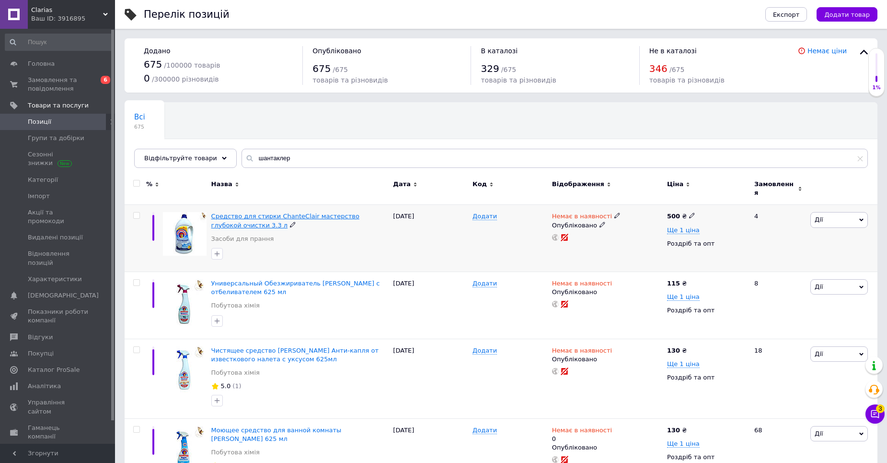
click at [236, 215] on span "Средство для стирки ChanteClair мастерство глубокой очистки 3.3 л" at bounding box center [285, 220] width 148 height 16
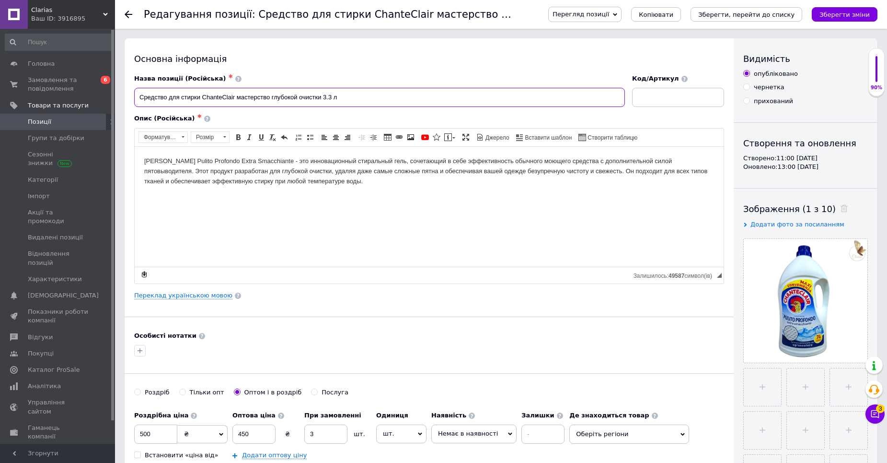
drag, startPoint x: 202, startPoint y: 96, endPoint x: 235, endPoint y: 99, distance: 33.2
click at [235, 99] on input "Средство для стирки ChanteClair мастерство глубокой очистки 3.3 л" at bounding box center [379, 97] width 491 height 19
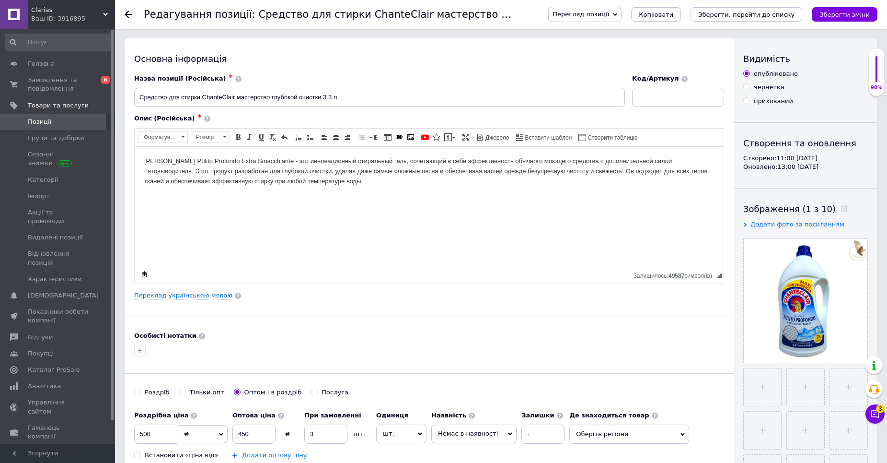
click at [78, 116] on link "Позиції" at bounding box center [59, 122] width 118 height 16
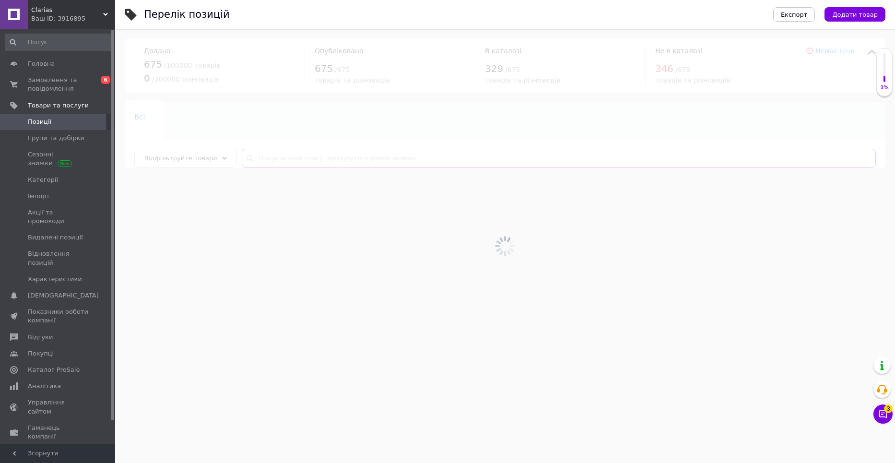
drag, startPoint x: 302, startPoint y: 165, endPoint x: 294, endPoint y: 161, distance: 9.5
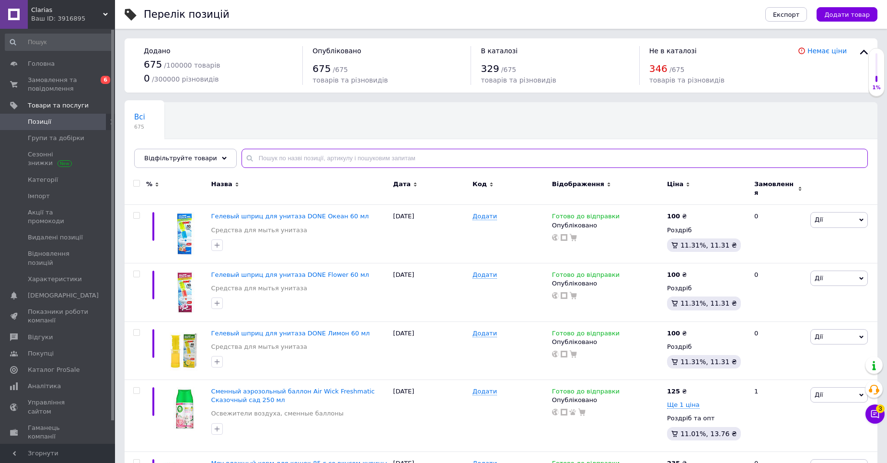
paste input "ChanteClair"
type input "ChanteClair"
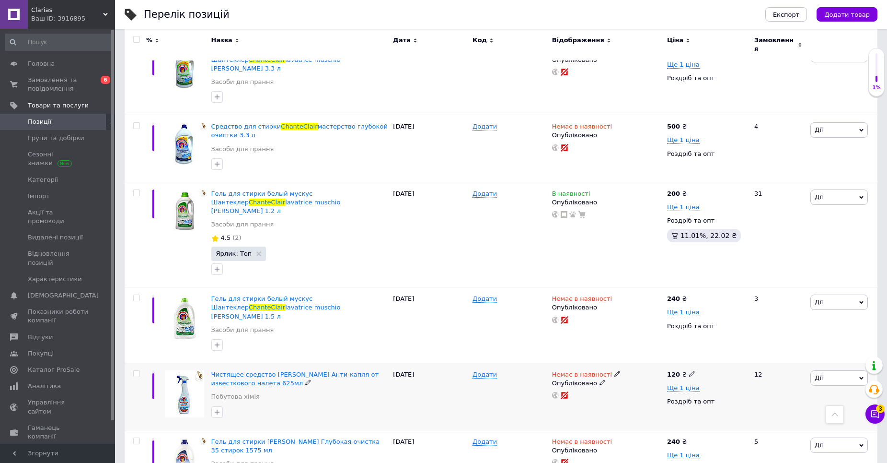
scroll to position [248, 0]
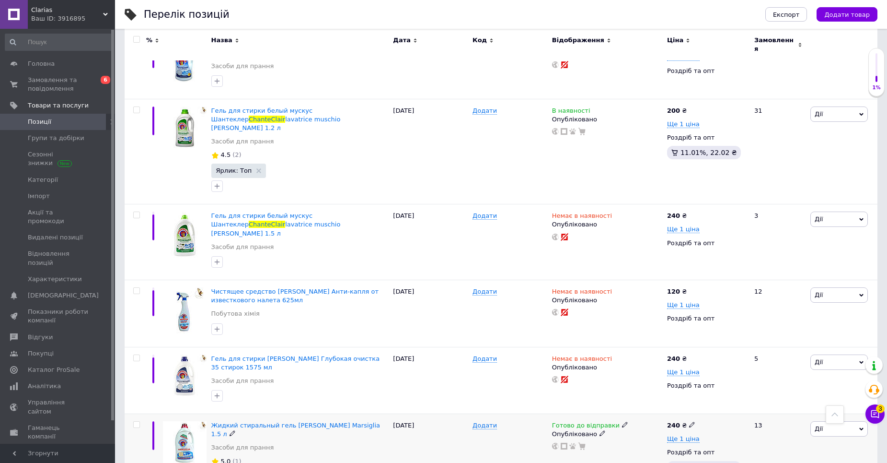
click at [616, 414] on div "Готово до відправки Опубліковано" at bounding box center [607, 454] width 115 height 80
click at [622, 421] on icon at bounding box center [625, 424] width 6 height 6
click at [649, 448] on li "Немає в наявності" at bounding box center [674, 454] width 91 height 13
click at [523, 431] on div "Додати" at bounding box center [510, 454] width 80 height 80
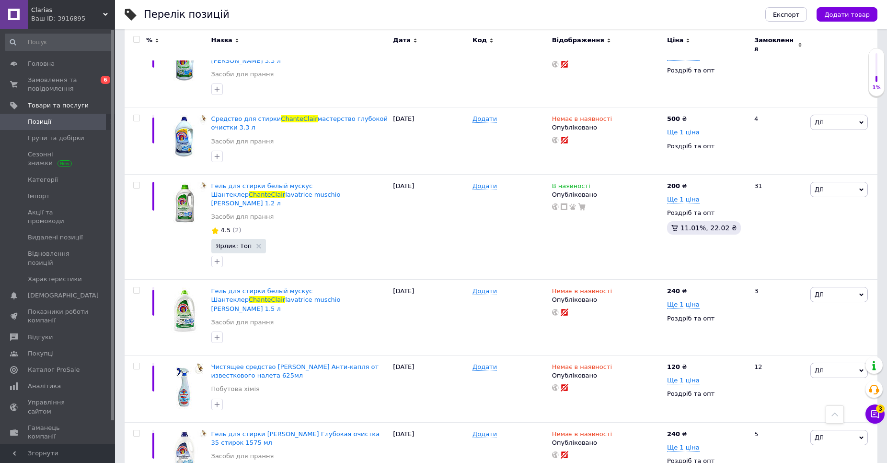
scroll to position [57, 0]
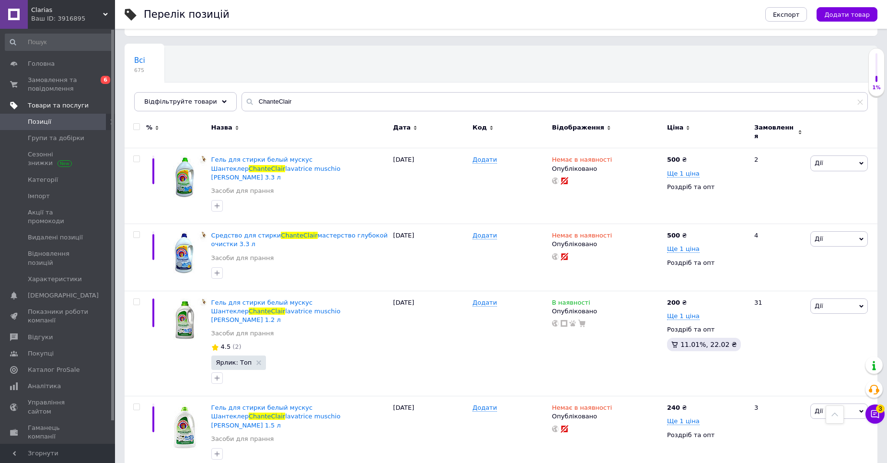
click at [42, 99] on link "Товари та послуги" at bounding box center [59, 105] width 118 height 16
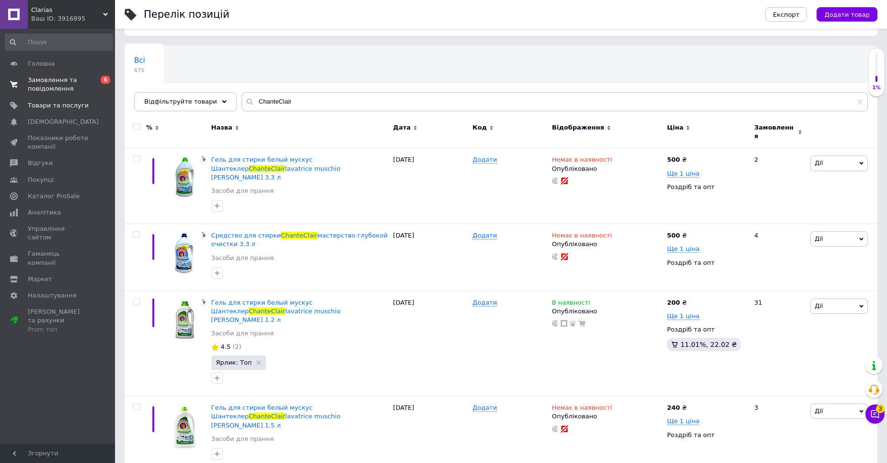
click at [46, 92] on span "Замовлення та повідомлення" at bounding box center [58, 84] width 61 height 17
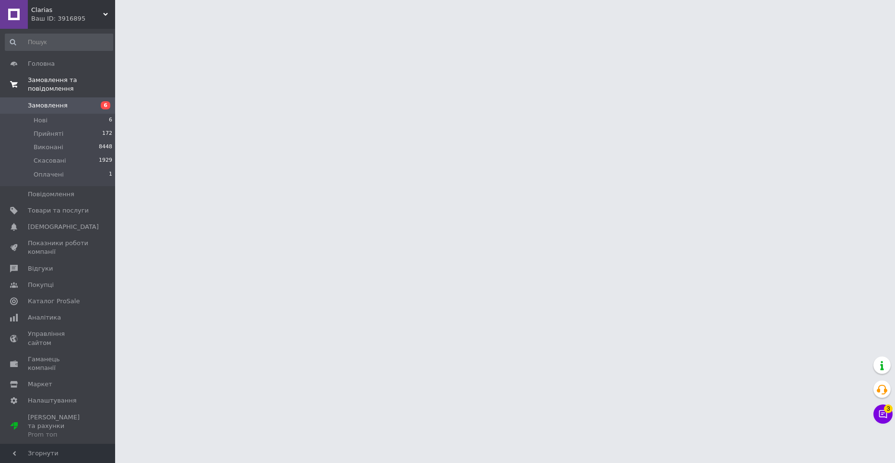
click at [59, 101] on span "Замовлення" at bounding box center [48, 105] width 40 height 9
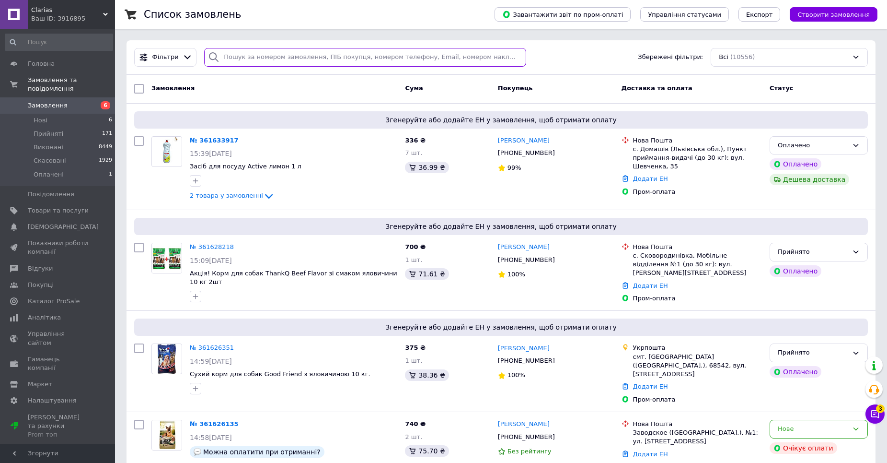
click at [265, 64] on input "search" at bounding box center [365, 57] width 322 height 19
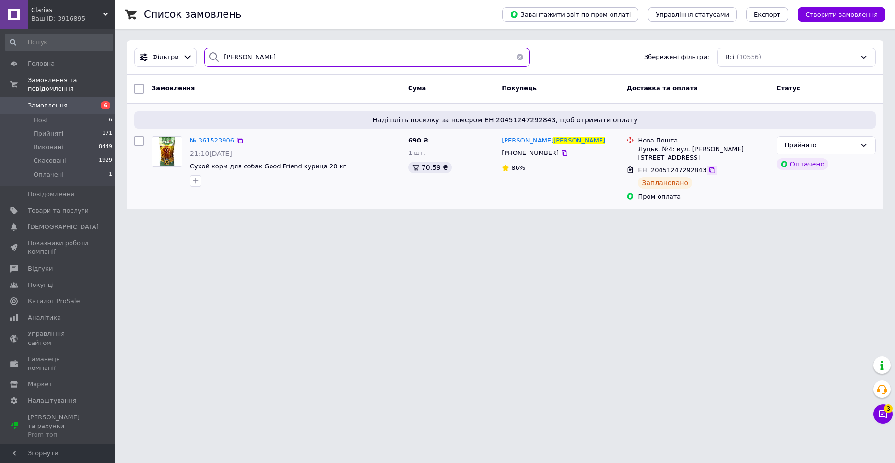
type input "мадей"
click at [709, 167] on icon at bounding box center [712, 170] width 6 height 6
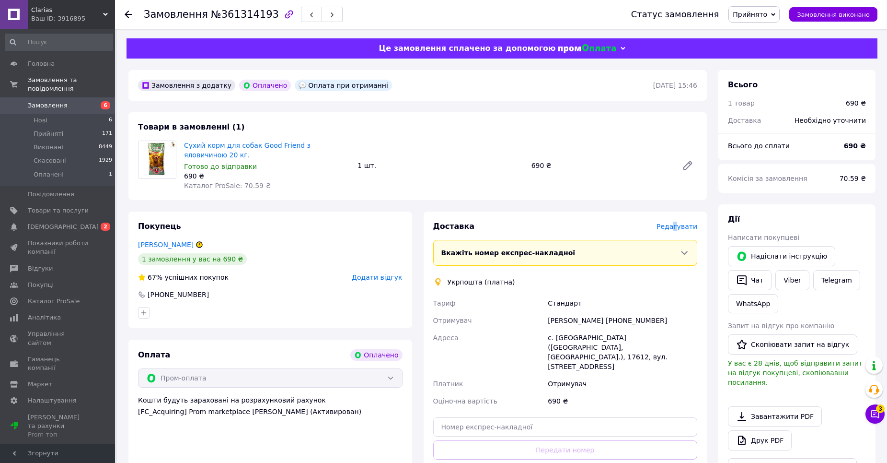
click at [682, 227] on span "Редагувати" at bounding box center [677, 226] width 41 height 8
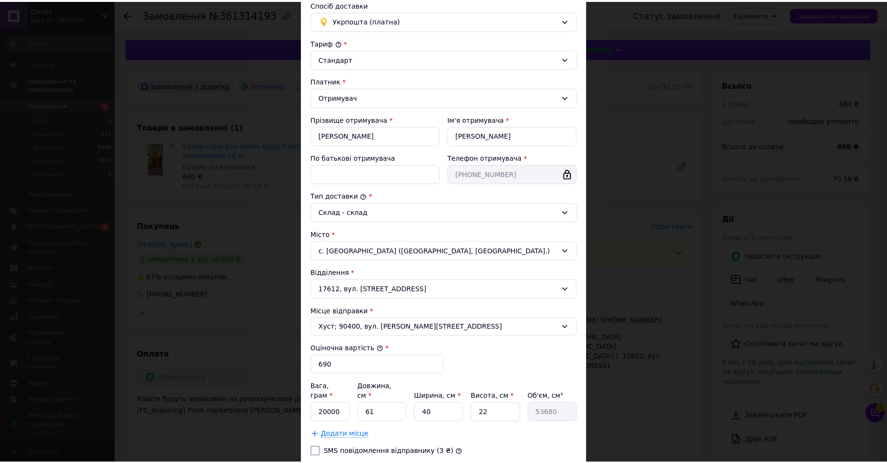
scroll to position [137, 0]
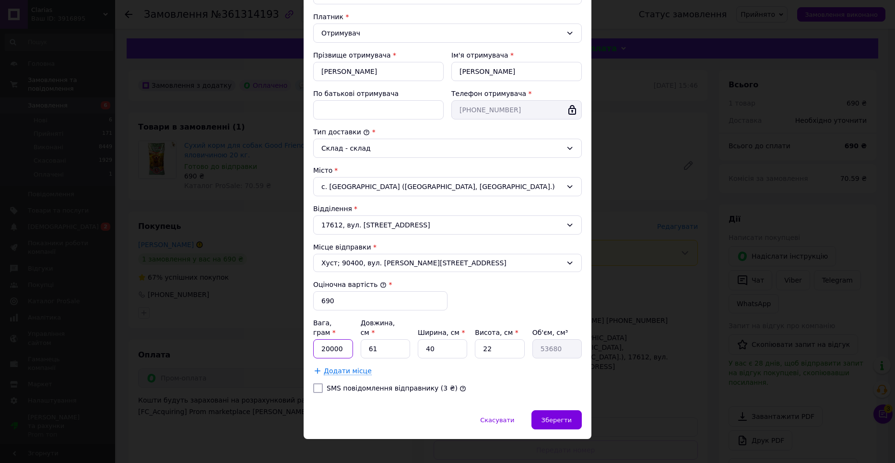
click at [331, 339] on input "20000" at bounding box center [333, 348] width 40 height 19
type input "20200"
click at [391, 339] on input "61" at bounding box center [384, 348] width 49 height 19
type input "6"
type input "5280"
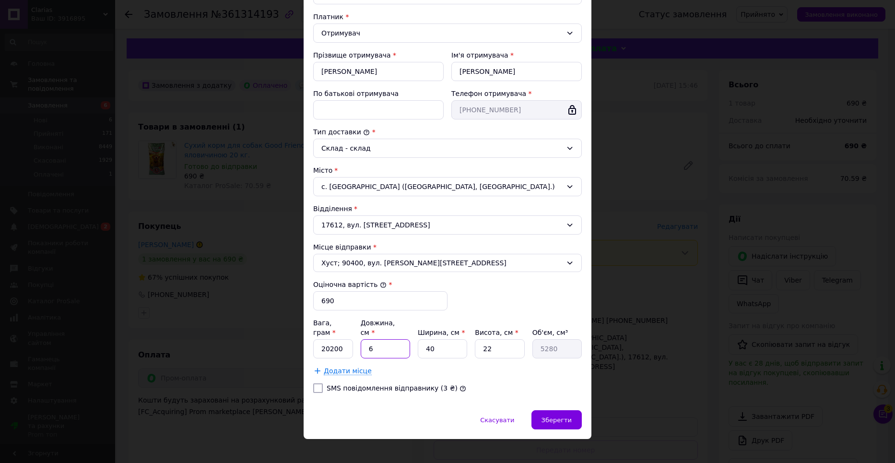
type input "62"
type input "54560"
type input "62"
drag, startPoint x: 434, startPoint y: 335, endPoint x: 413, endPoint y: 359, distance: 31.9
click at [413, 349] on div "Вага, грам * 20200 Довжина, см * 62 Ширина, см * 40 Висота, см * 22 Об'єм, см³ …" at bounding box center [447, 347] width 268 height 58
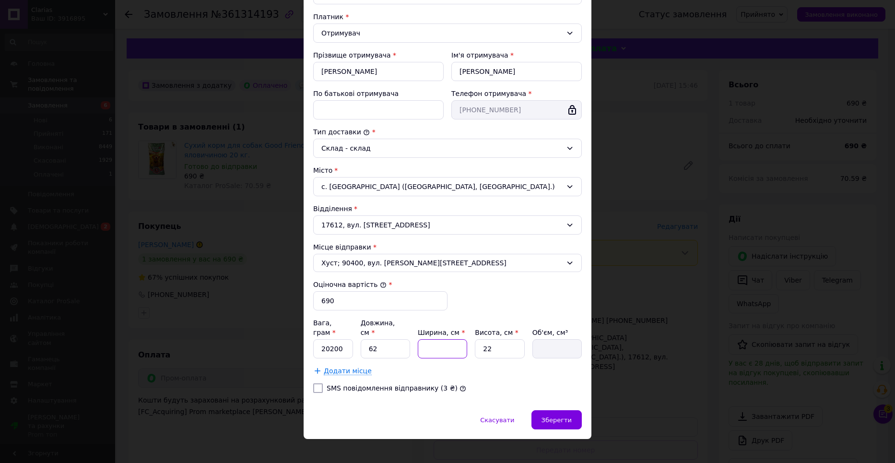
type input "3"
type input "4092"
type input "39"
type input "53196"
type input "39"
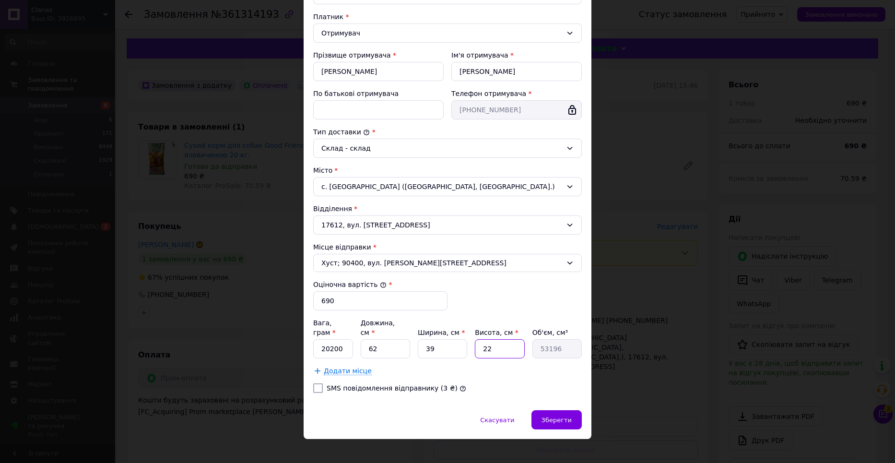
click at [502, 343] on input "22" at bounding box center [499, 348] width 49 height 19
type input "2"
type input "4836"
type input "25"
type input "60450"
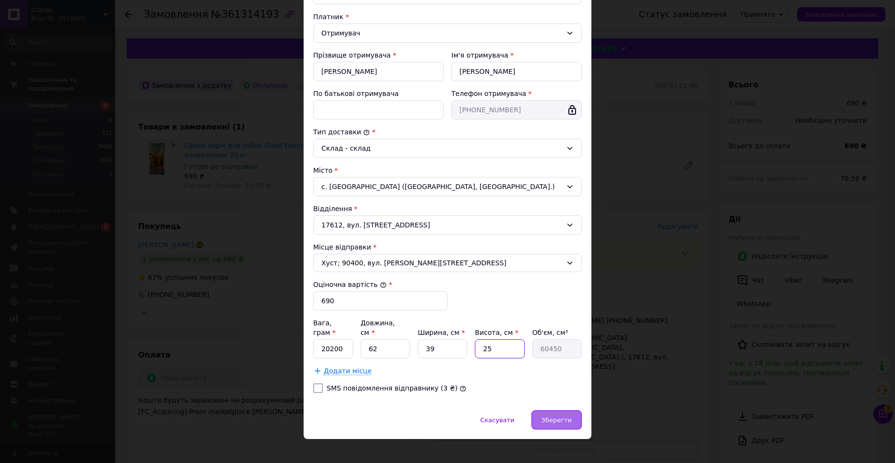
type input "25"
click at [562, 416] on span "Зберегти" at bounding box center [556, 419] width 30 height 7
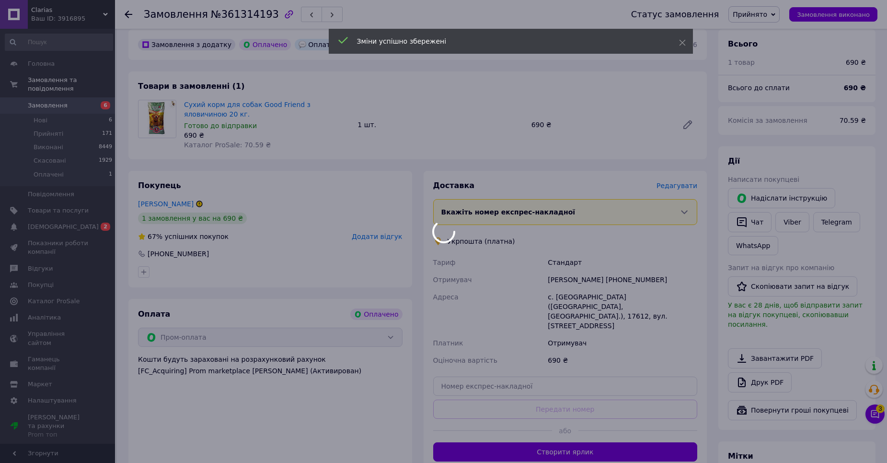
scroll to position [96, 0]
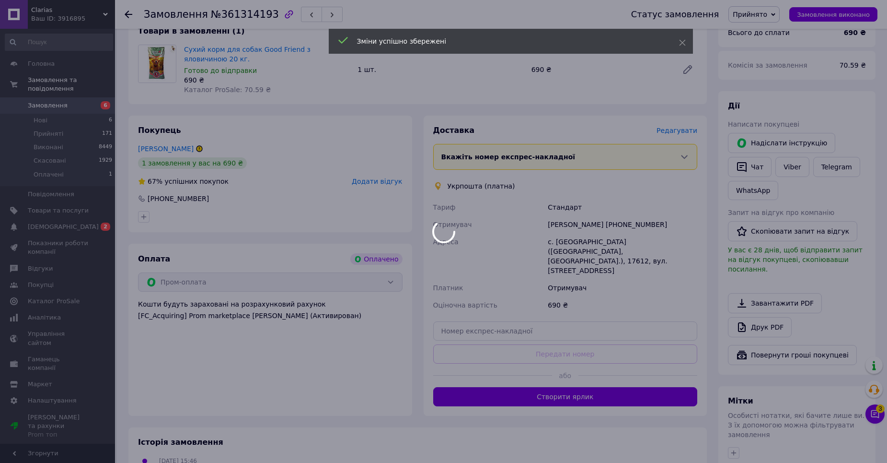
click at [558, 381] on div at bounding box center [443, 231] width 887 height 463
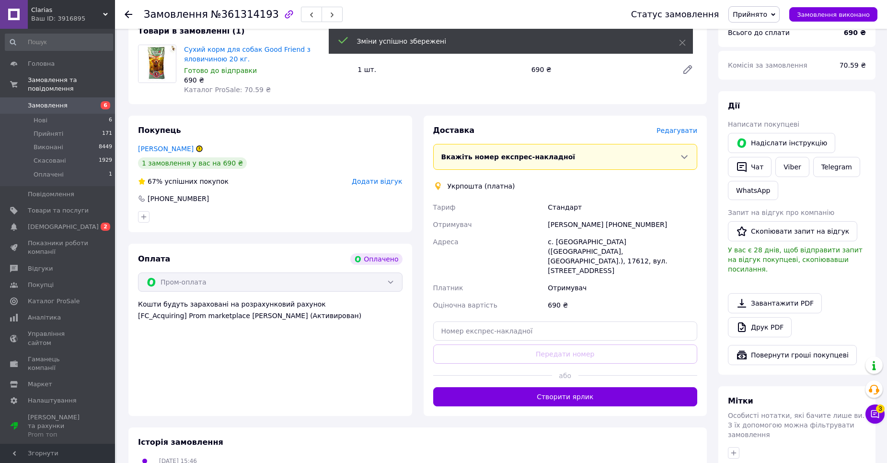
click at [558, 387] on button "Створити ярлик" at bounding box center [565, 396] width 265 height 19
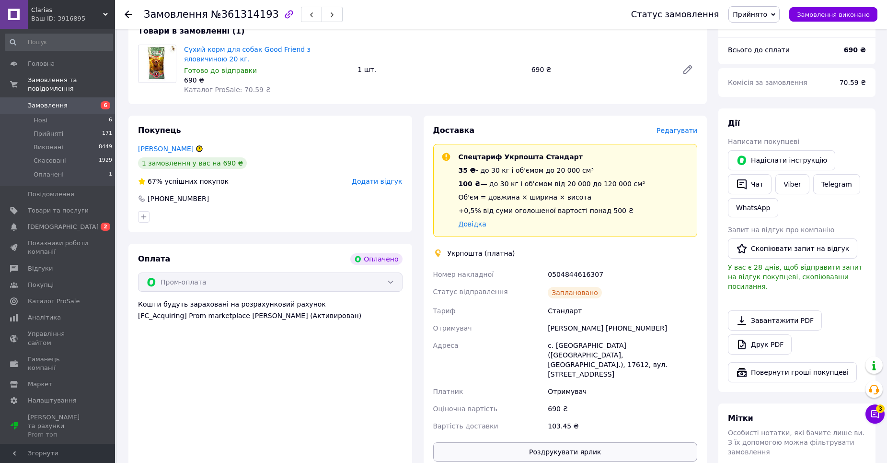
click at [558, 442] on button "Роздрукувати ярлик" at bounding box center [565, 451] width 265 height 19
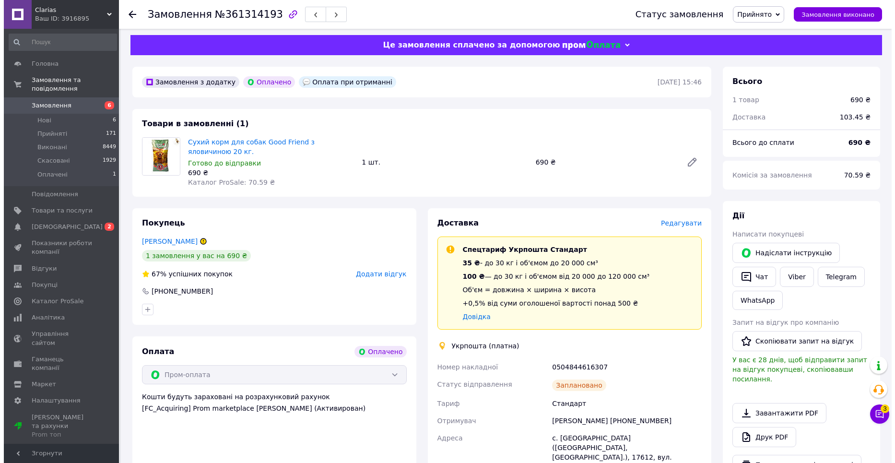
scroll to position [0, 0]
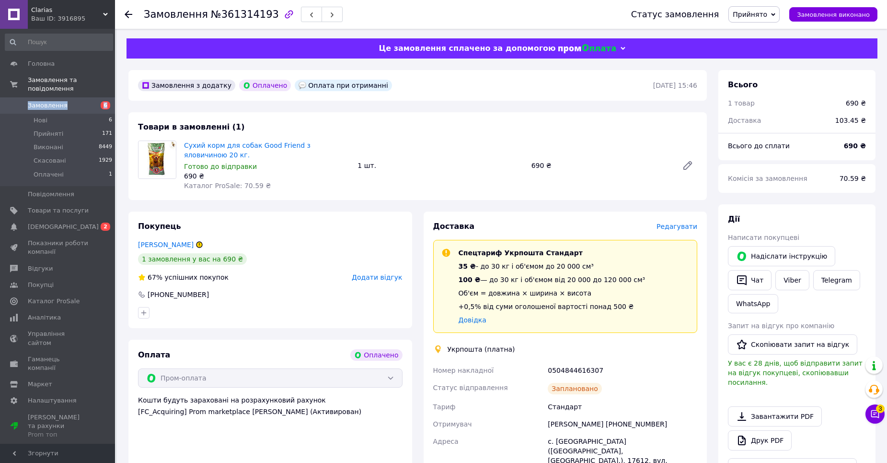
click at [81, 97] on link "Замовлення 6" at bounding box center [59, 105] width 118 height 16
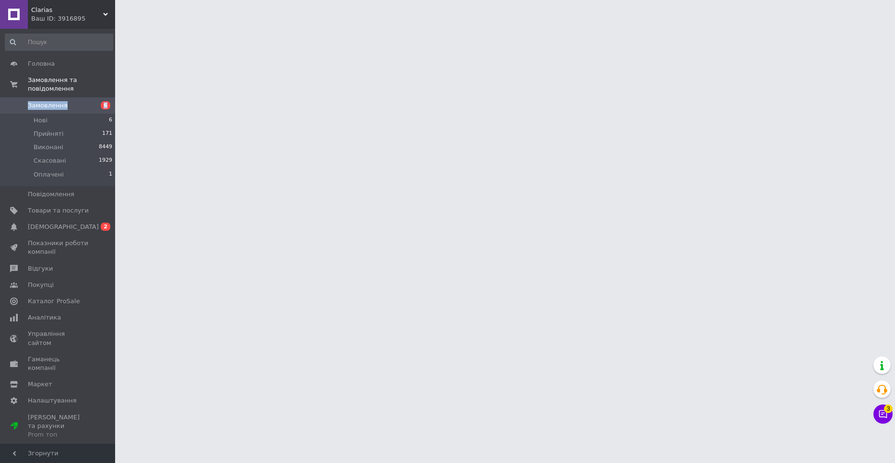
click at [82, 97] on link "Замовлення 6" at bounding box center [59, 105] width 118 height 16
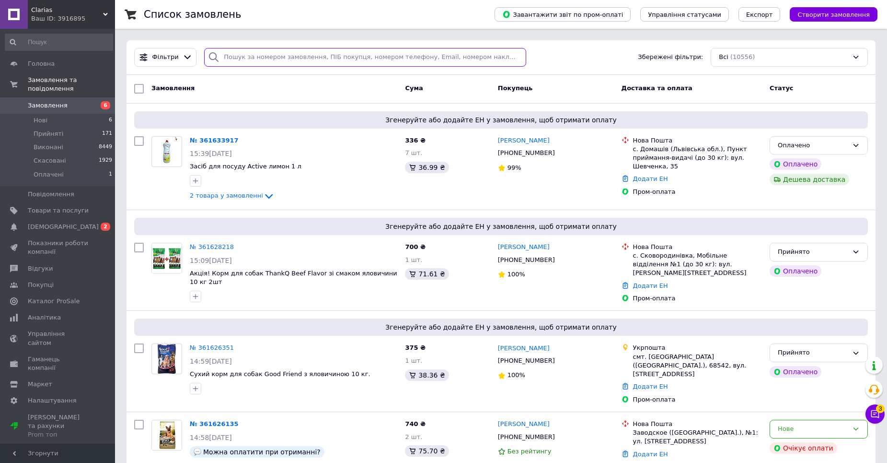
click at [251, 49] on input "search" at bounding box center [365, 57] width 322 height 19
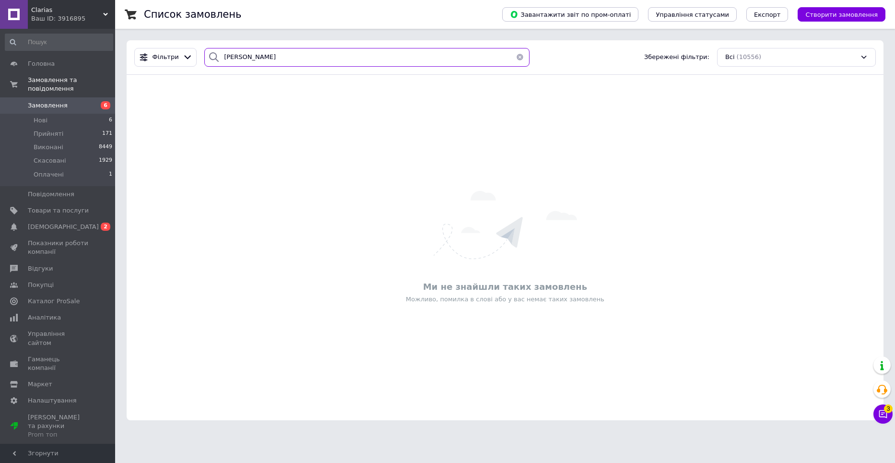
drag, startPoint x: 226, startPoint y: 56, endPoint x: 240, endPoint y: 66, distance: 16.8
click at [231, 58] on input "[PERSON_NAME]" at bounding box center [366, 57] width 325 height 19
click at [226, 60] on input "коабан" at bounding box center [366, 57] width 325 height 19
type input "кабан"
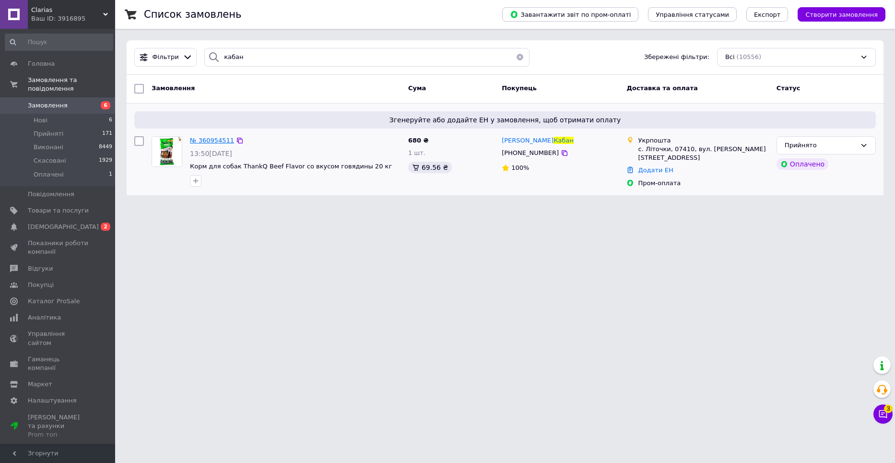
click at [209, 140] on span "№ 360954511" at bounding box center [212, 140] width 44 height 7
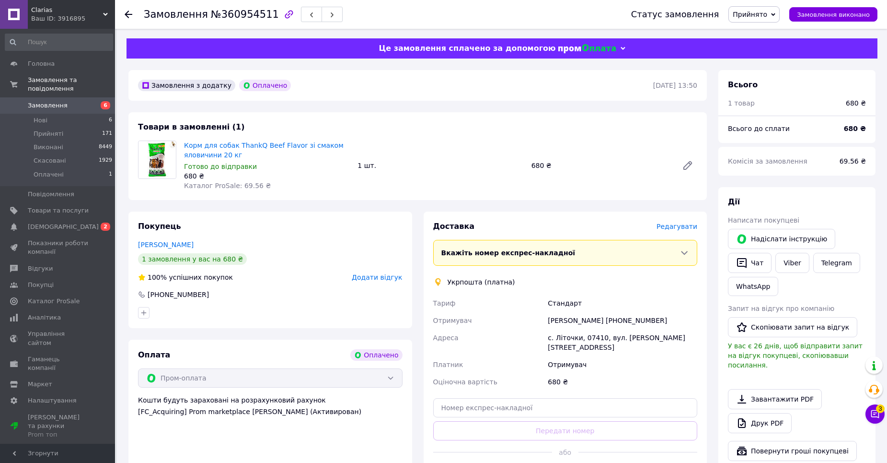
click at [685, 224] on span "Редагувати" at bounding box center [677, 226] width 41 height 8
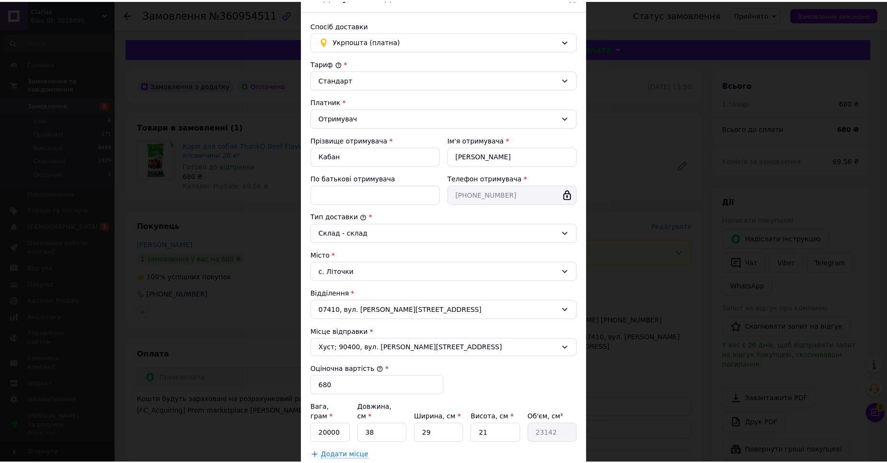
scroll to position [137, 0]
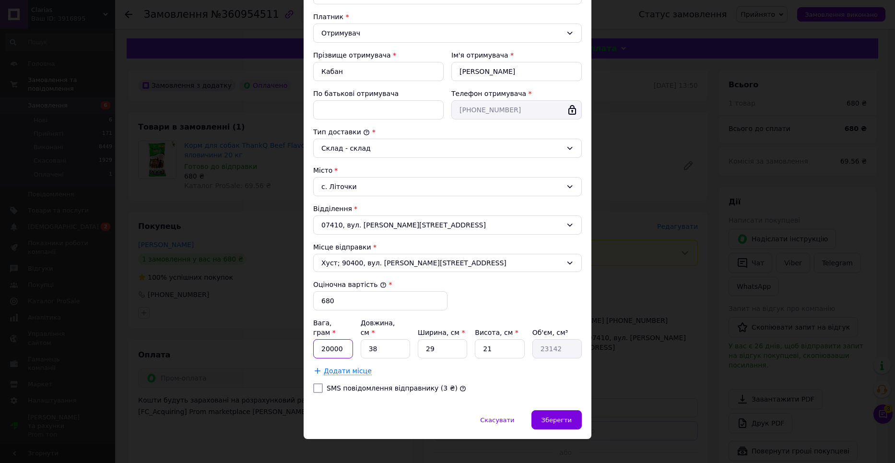
click at [329, 340] on input "20000" at bounding box center [333, 348] width 40 height 19
type input "20200"
click at [395, 343] on input "38" at bounding box center [384, 348] width 49 height 19
type input "3"
type input "1827"
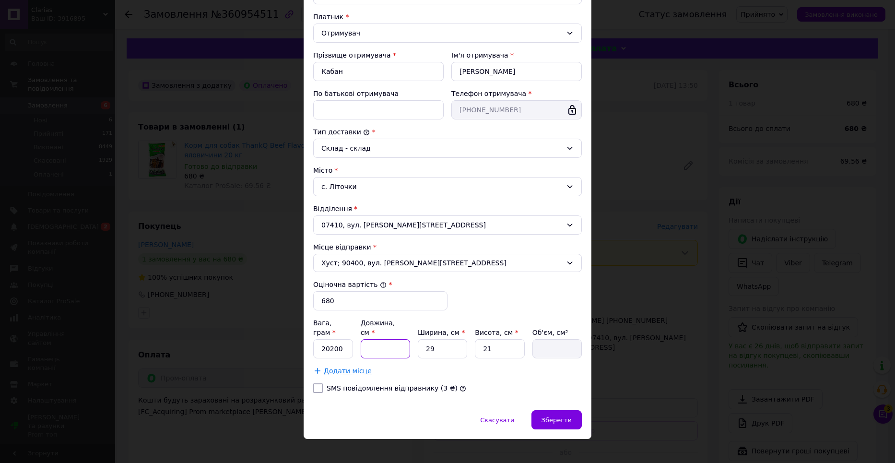
type input "6"
type input "3654"
type input "62"
type input "37758"
type input "62"
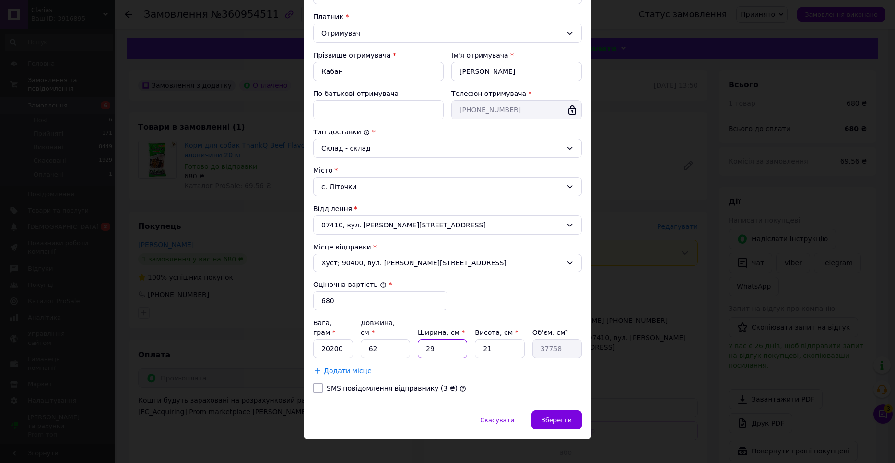
click at [442, 345] on input "29" at bounding box center [442, 348] width 49 height 19
type input "2"
type input "2604"
type input "3"
type input "3906"
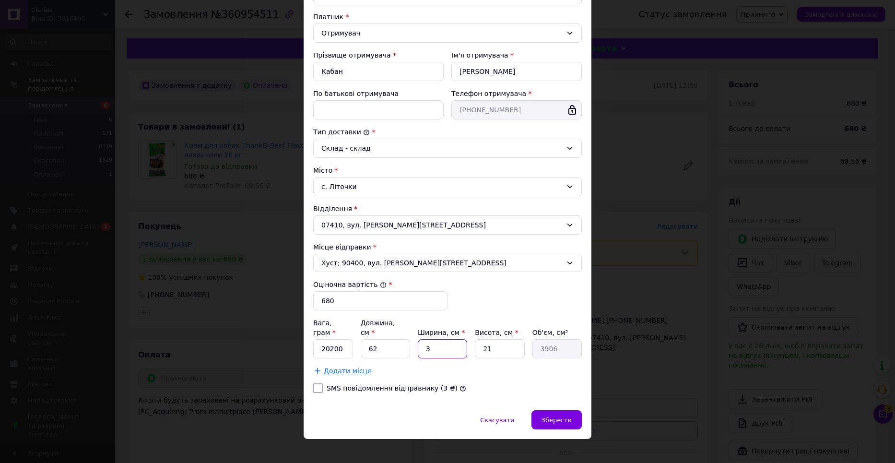
type input "39"
type input "50778"
type input "39"
click at [500, 342] on input "21" at bounding box center [499, 348] width 49 height 19
type input "2"
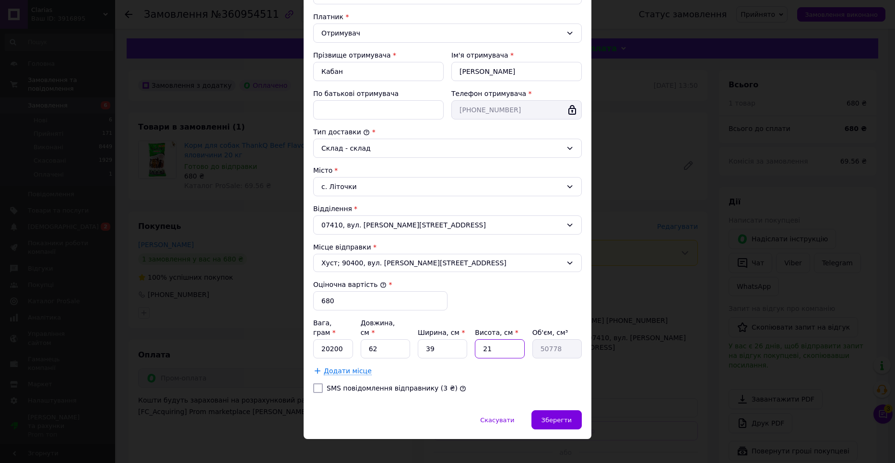
type input "4836"
type input "24"
type input "58032"
type input "2"
type input "4836"
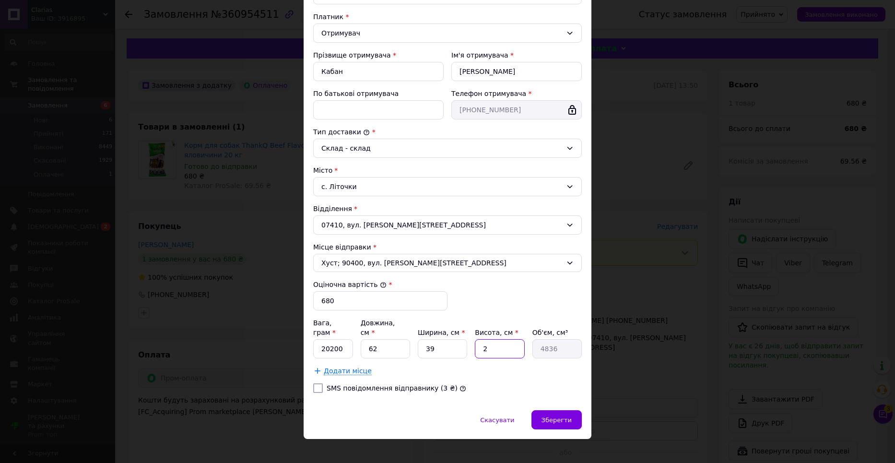
type input "25"
type input "60450"
type input "25"
click at [545, 415] on div "Зберегти" at bounding box center [556, 419] width 50 height 19
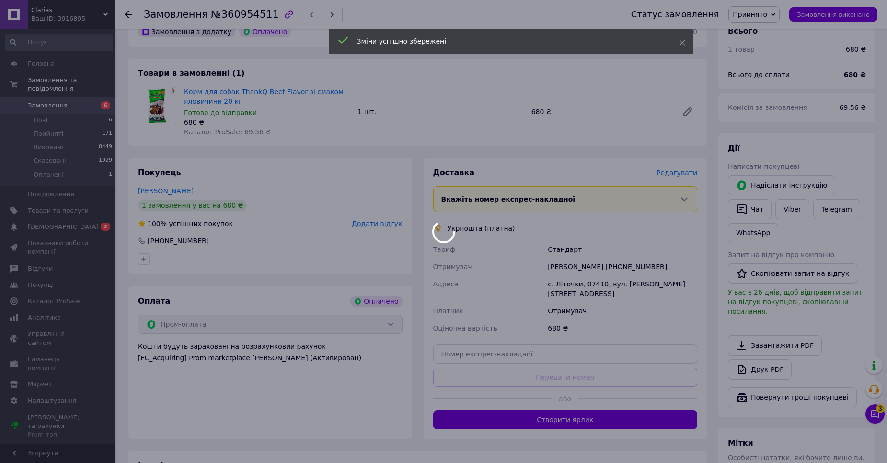
scroll to position [144, 0]
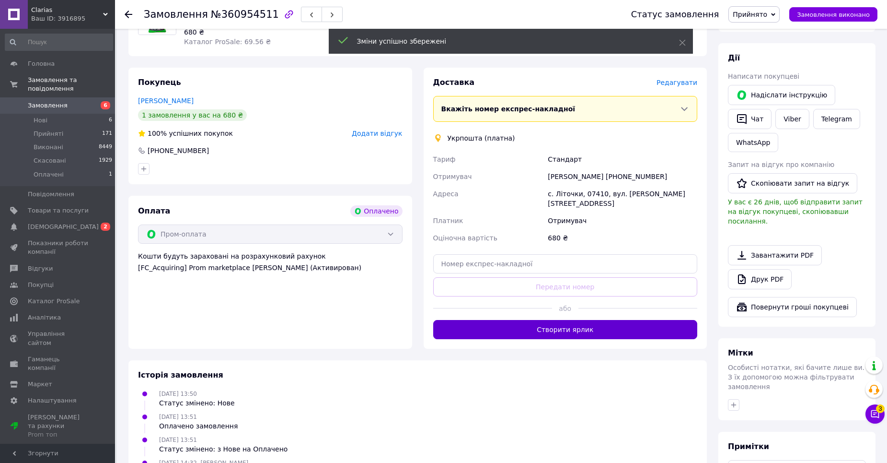
click at [546, 323] on button "Створити ярлик" at bounding box center [565, 329] width 265 height 19
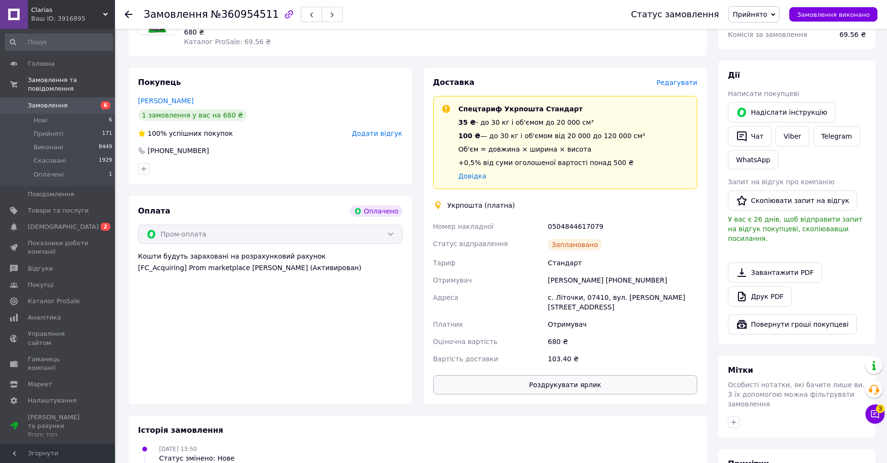
click at [555, 375] on button "Роздрукувати ярлик" at bounding box center [565, 384] width 265 height 19
click at [63, 127] on li "Прийняті 171" at bounding box center [59, 133] width 118 height 13
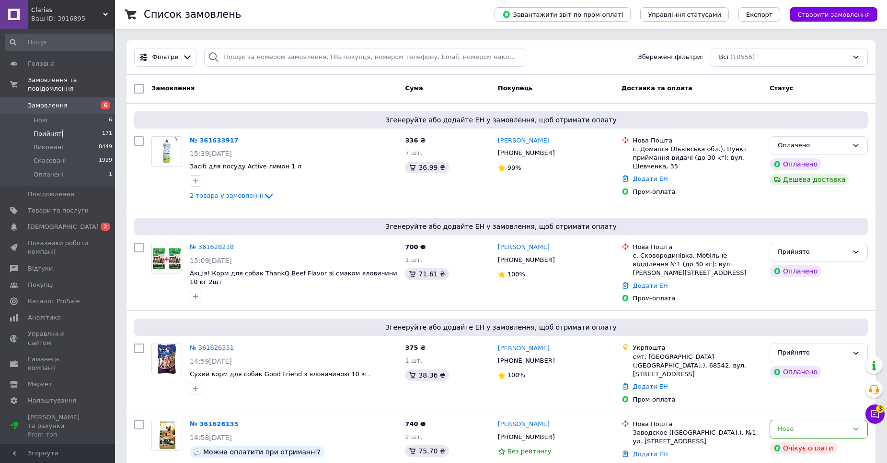
click at [60, 127] on li "Прийняті 171" at bounding box center [59, 133] width 118 height 13
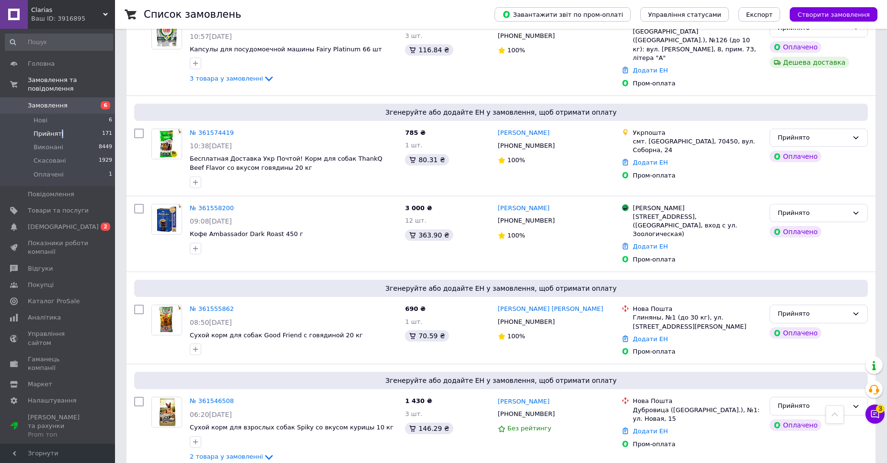
scroll to position [1639, 0]
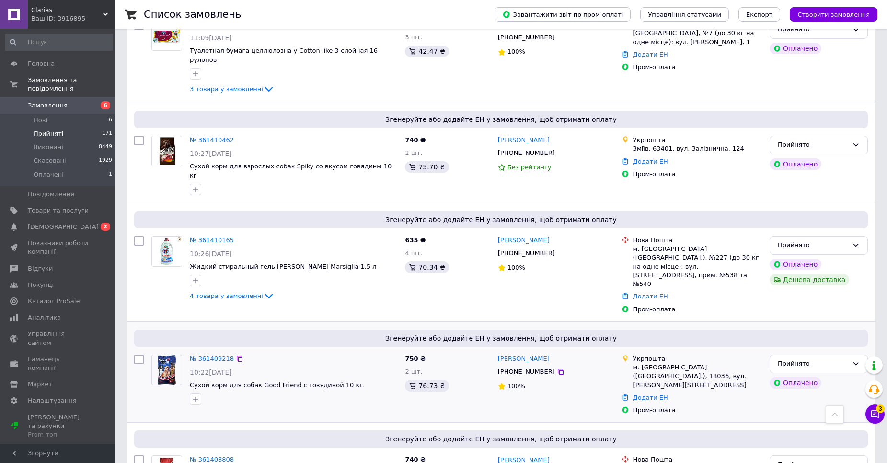
scroll to position [1742, 0]
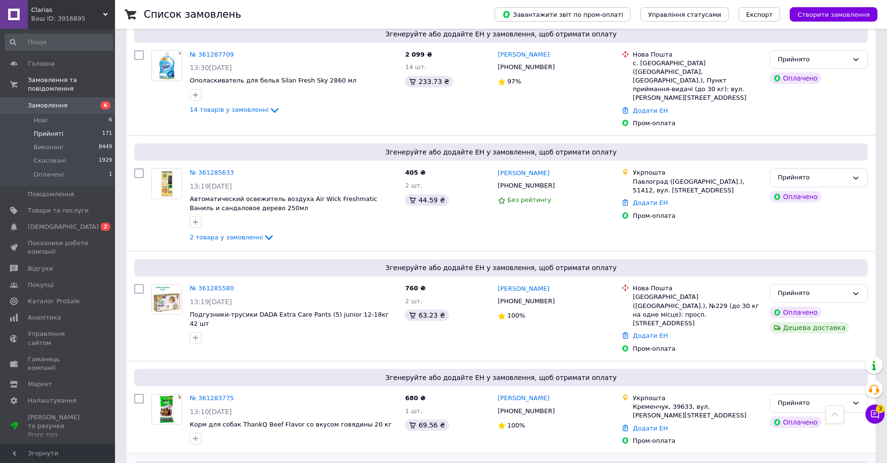
scroll to position [1701, 0]
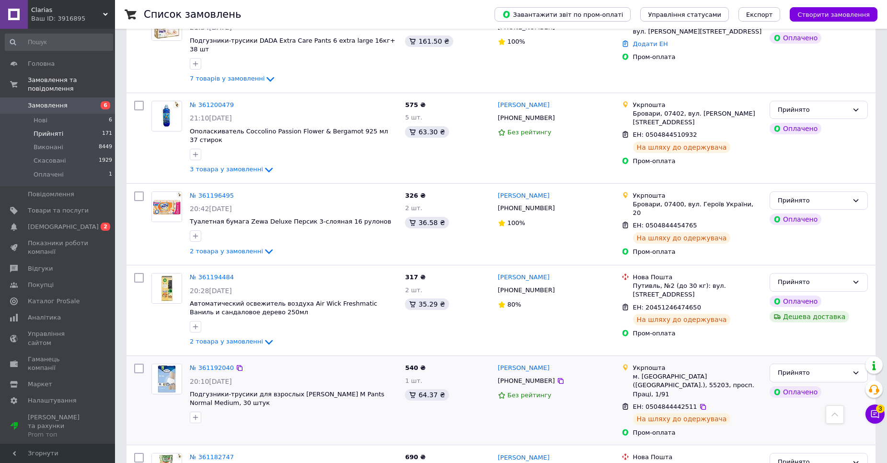
scroll to position [1470, 0]
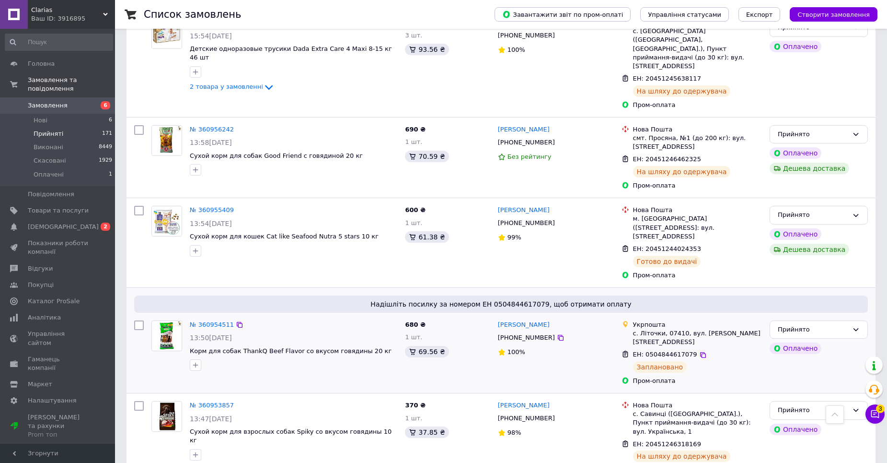
scroll to position [1473, 0]
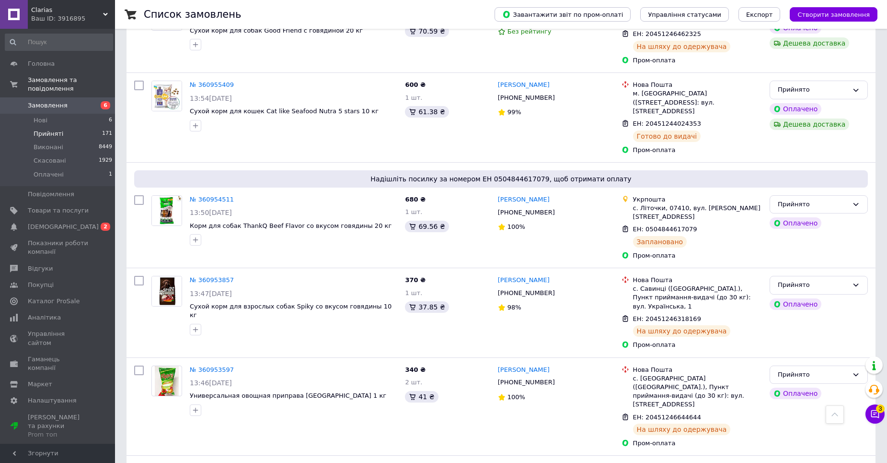
click at [96, 101] on span "6" at bounding box center [102, 105] width 26 height 9
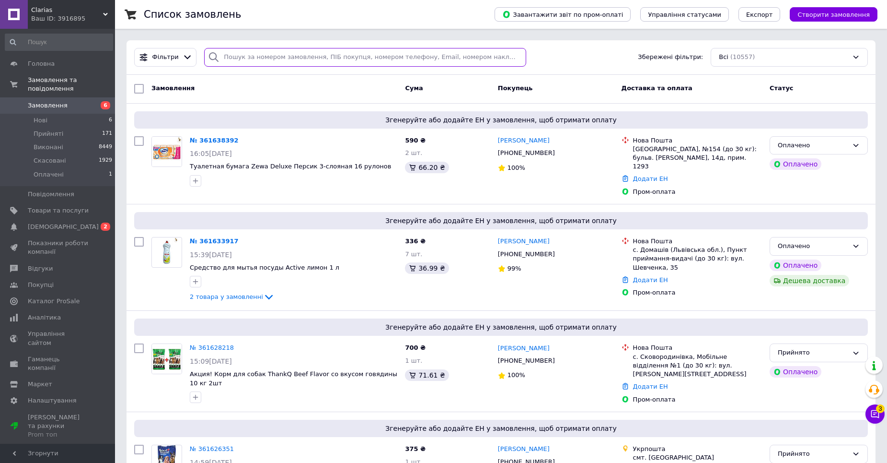
click at [258, 59] on input "search" at bounding box center [365, 57] width 322 height 19
type input "дука"
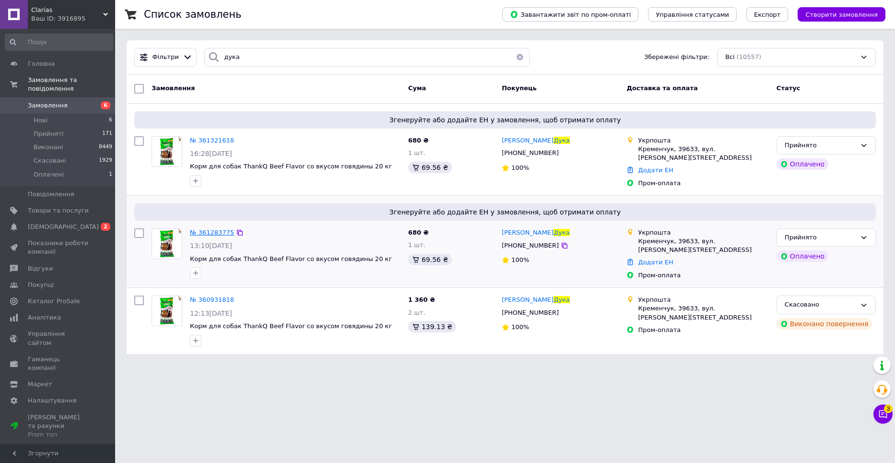
click at [202, 230] on span "№ 361283775" at bounding box center [212, 232] width 44 height 7
click at [212, 231] on span "№ 361283775" at bounding box center [212, 232] width 44 height 7
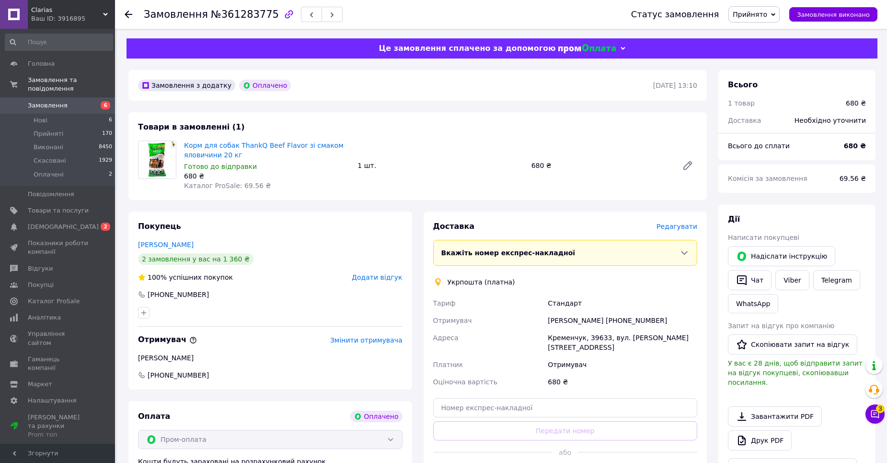
click at [678, 225] on span "Редагувати" at bounding box center [677, 226] width 41 height 8
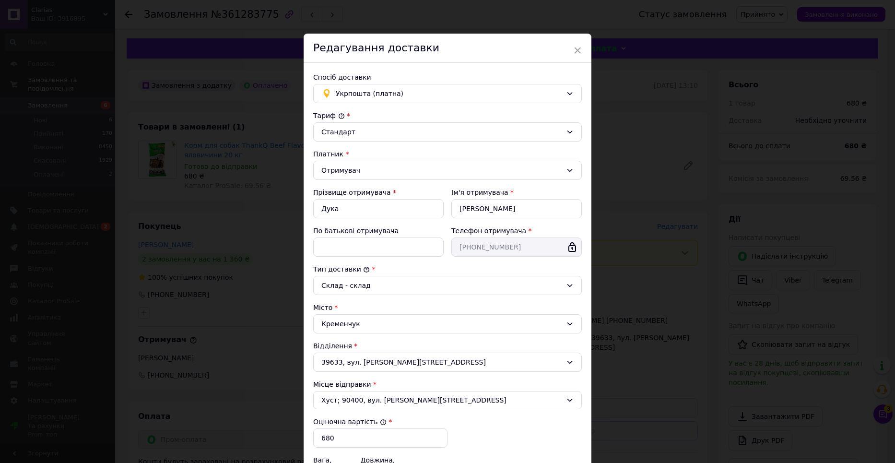
drag, startPoint x: 691, startPoint y: 215, endPoint x: 667, endPoint y: 186, distance: 38.1
click at [690, 215] on div "× Редагування доставки Спосіб доставки Укрпошта (платна) Тариф * [PERSON_NAME] …" at bounding box center [447, 231] width 895 height 463
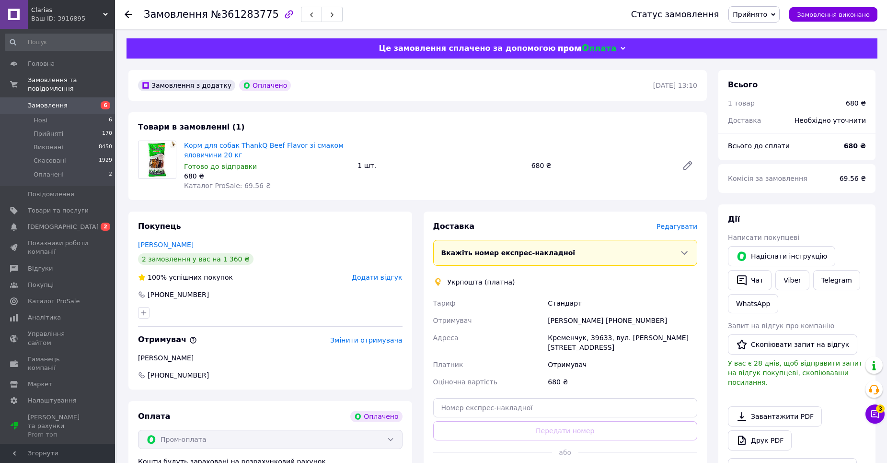
drag, startPoint x: 758, startPoint y: 11, endPoint x: 765, endPoint y: 14, distance: 7.5
click at [759, 11] on span "Прийнято" at bounding box center [750, 15] width 35 height 8
click at [629, 159] on div "680 ₴" at bounding box center [601, 165] width 147 height 13
click at [684, 230] on span "Редагувати" at bounding box center [677, 226] width 41 height 8
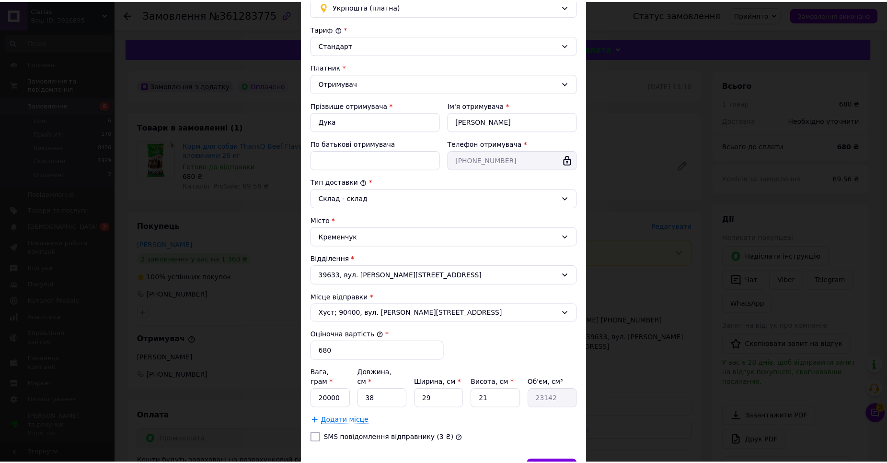
scroll to position [137, 0]
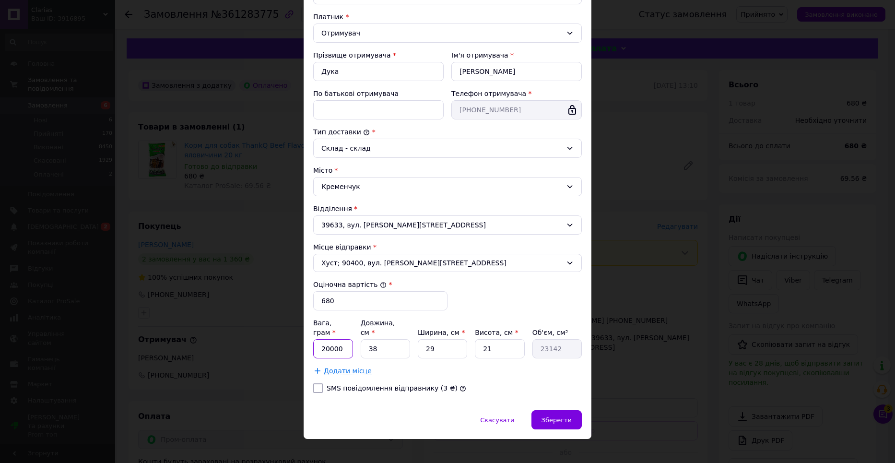
click at [329, 339] on input "20000" at bounding box center [333, 348] width 40 height 19
type input "20200"
click at [393, 339] on input "38" at bounding box center [384, 348] width 49 height 19
type input "3"
type input "1827"
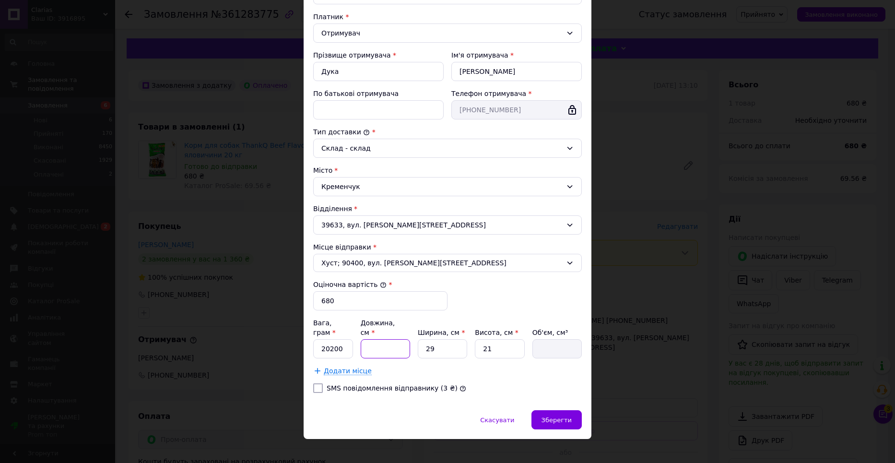
type input "6"
type input "3654"
type input "62"
type input "37758"
type input "62"
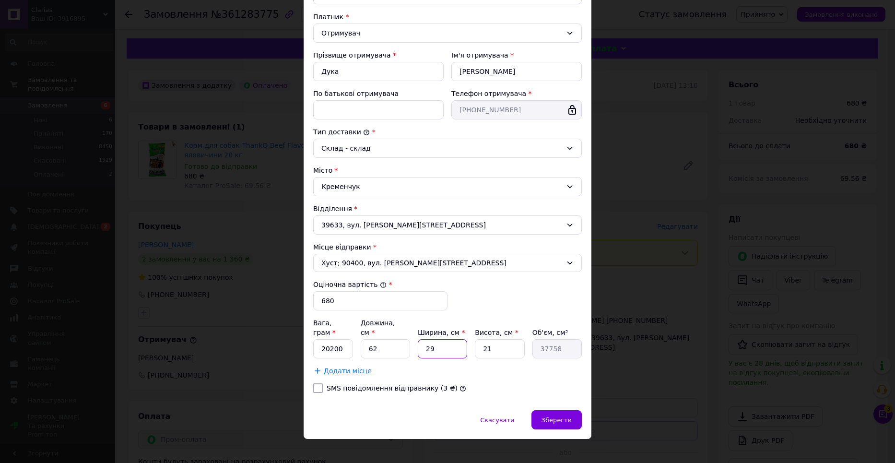
click at [434, 344] on input "29" at bounding box center [442, 348] width 49 height 19
type input "2"
type input "2604"
type input "3"
type input "3906"
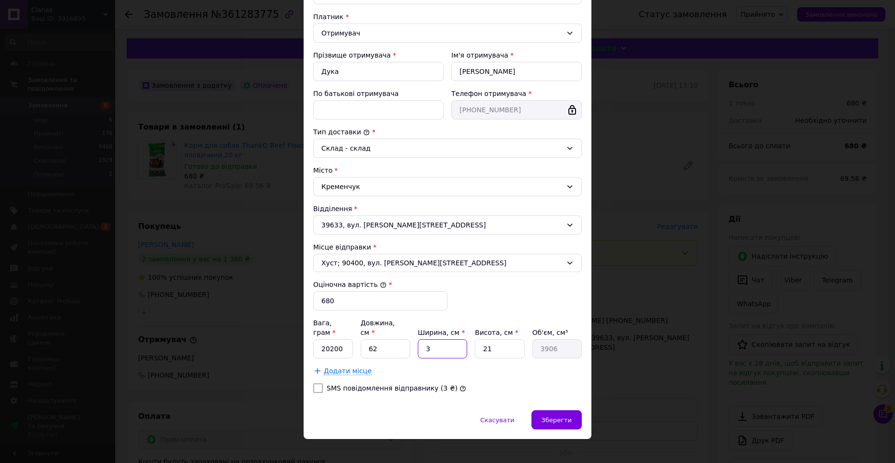
type input "39"
type input "50778"
type input "39"
click at [503, 343] on input "21" at bounding box center [499, 348] width 49 height 19
type input "2"
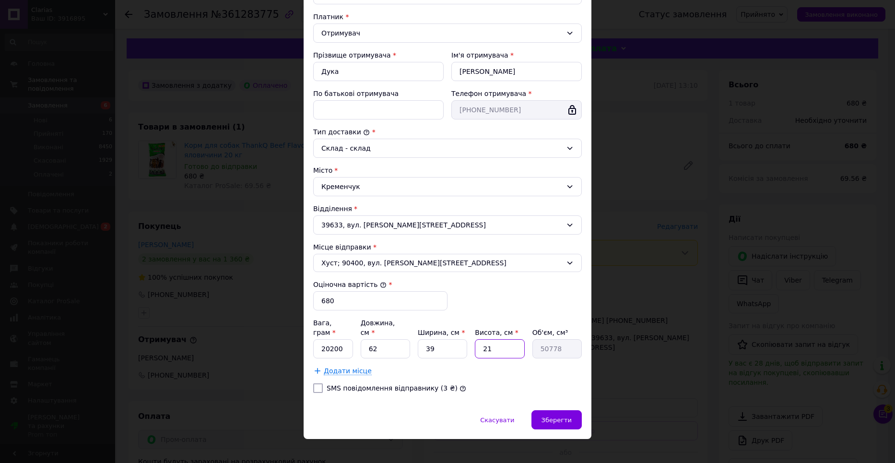
type input "4836"
type input "25"
type input "60450"
type input "25"
drag, startPoint x: 557, startPoint y: 415, endPoint x: 562, endPoint y: 406, distance: 10.8
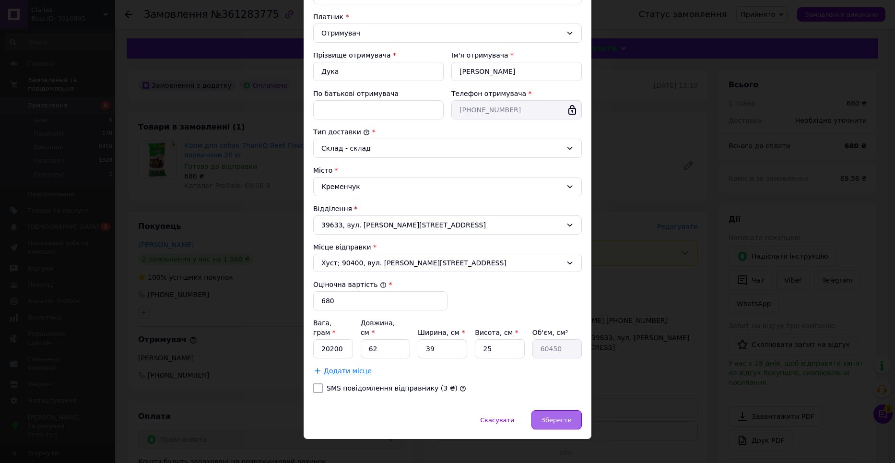
click at [556, 415] on div "Зберегти" at bounding box center [556, 419] width 50 height 19
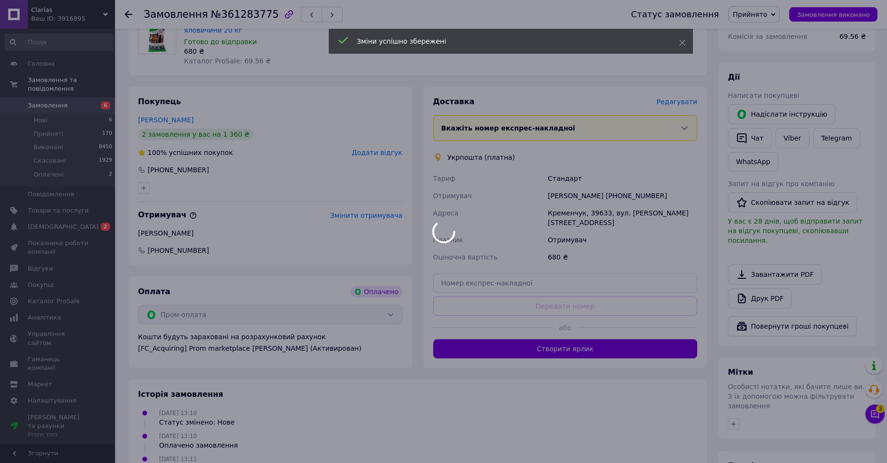
scroll to position [232, 0]
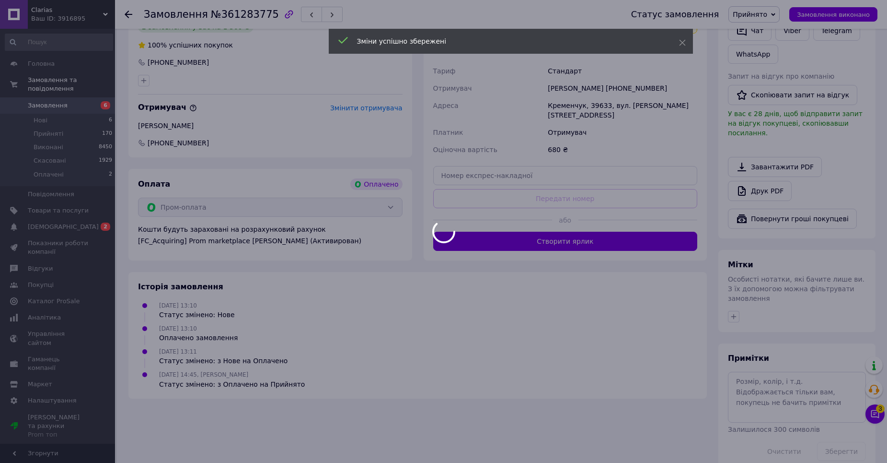
click at [507, 234] on body "Clarias Ваш ID: 3916895 Сайт Clarias Кабінет покупця Перевірити стан системи Ст…" at bounding box center [443, 125] width 887 height 714
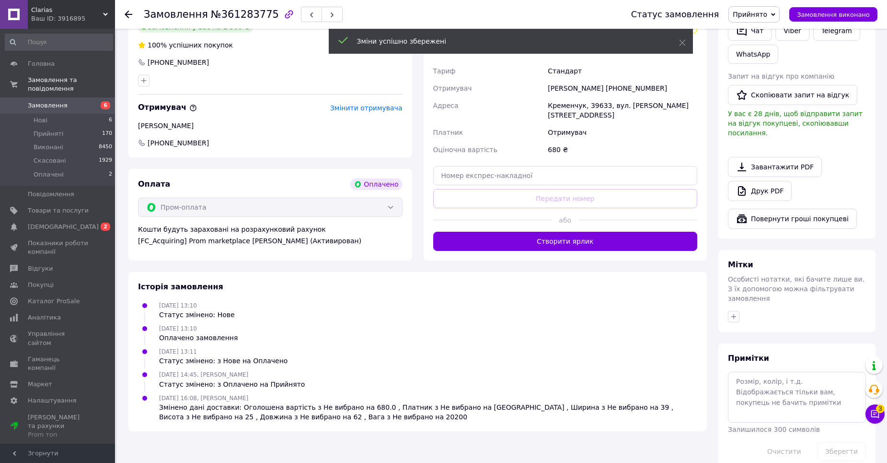
click at [507, 234] on button "Створити ярлик" at bounding box center [565, 241] width 265 height 19
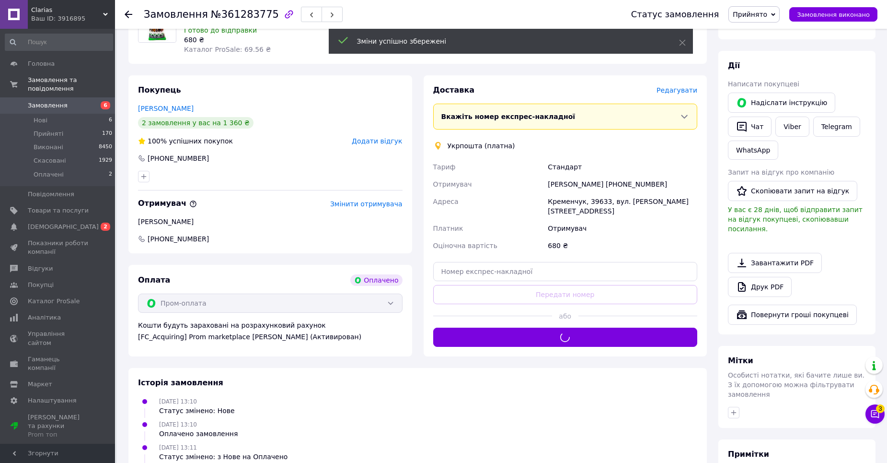
scroll to position [88, 0]
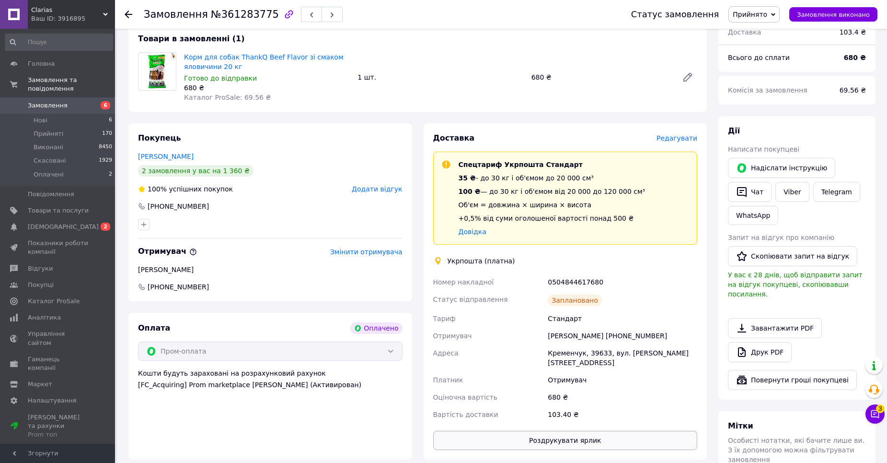
click at [557, 431] on button "Роздрукувати ярлик" at bounding box center [565, 439] width 265 height 19
click at [93, 101] on span "6" at bounding box center [102, 105] width 26 height 9
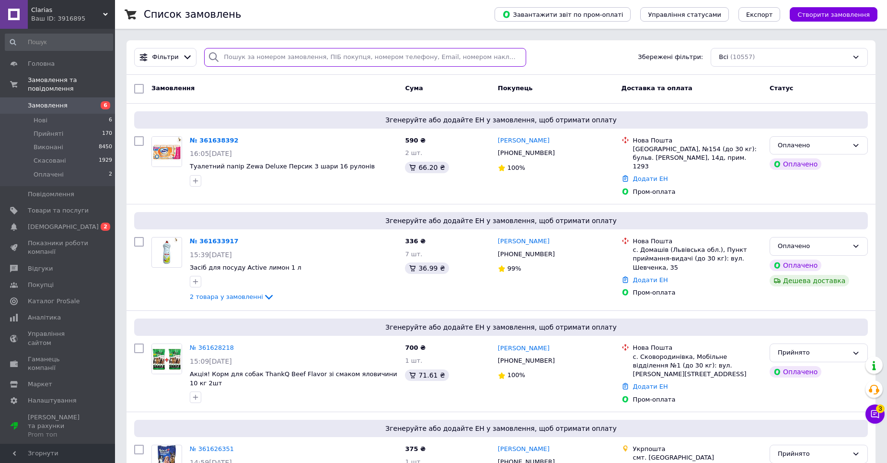
click at [244, 62] on input "search" at bounding box center [365, 57] width 322 height 19
type input "[PERSON_NAME]"
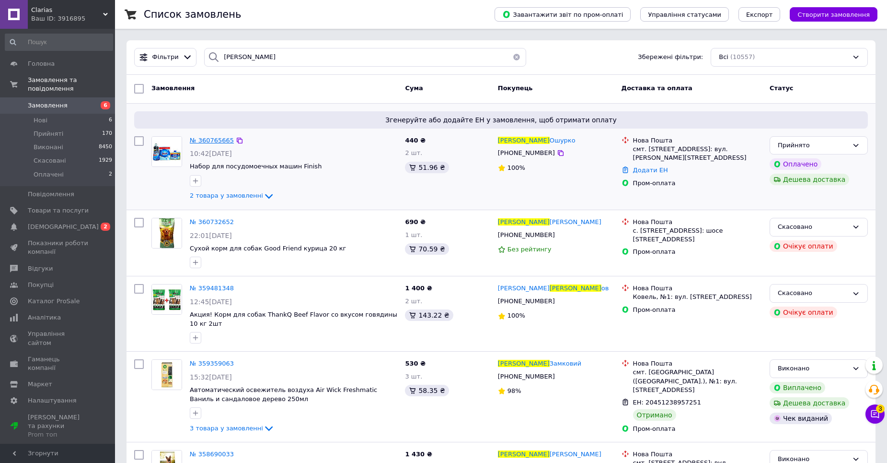
click at [213, 141] on span "№ 360765665" at bounding box center [212, 140] width 44 height 7
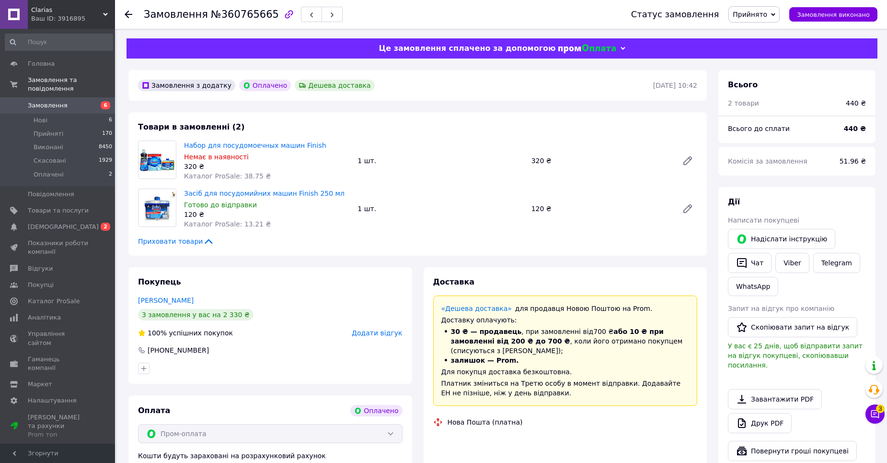
click at [671, 281] on div "Доставка" at bounding box center [565, 282] width 265 height 11
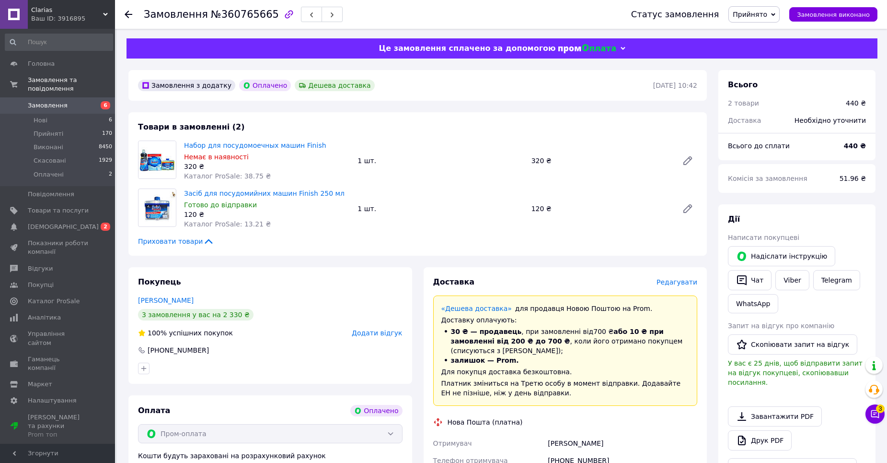
click at [673, 283] on span "Редагувати" at bounding box center [677, 282] width 41 height 8
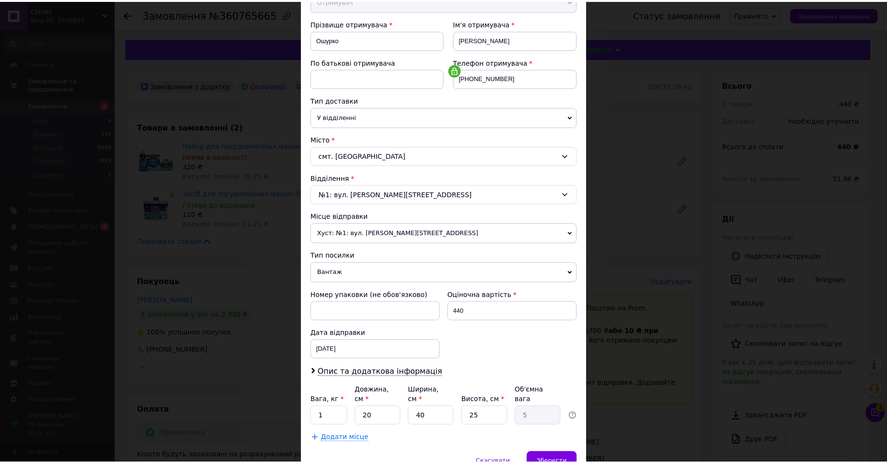
scroll to position [174, 0]
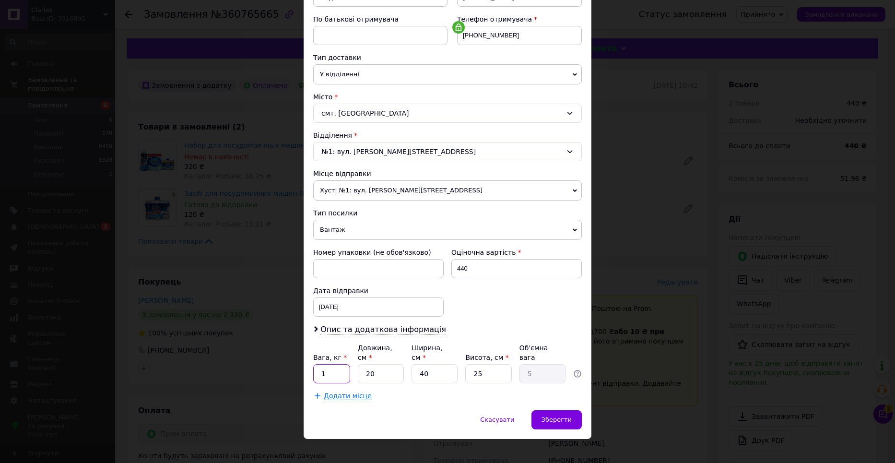
click at [335, 364] on input "1" at bounding box center [331, 373] width 37 height 19
type input "1.9"
click at [372, 370] on input "20" at bounding box center [381, 373] width 46 height 19
type input "2"
type input "0.5"
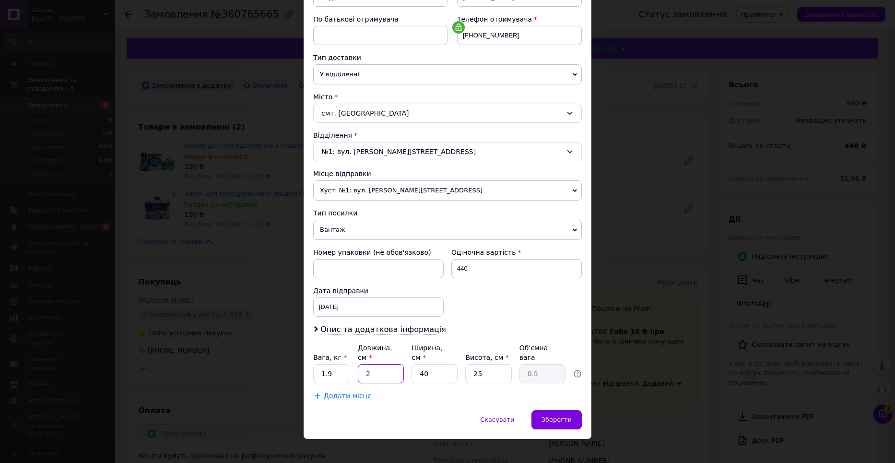
type input "22"
type input "5.5"
type input "22"
click at [436, 364] on input "40" at bounding box center [434, 373] width 46 height 19
type input "4"
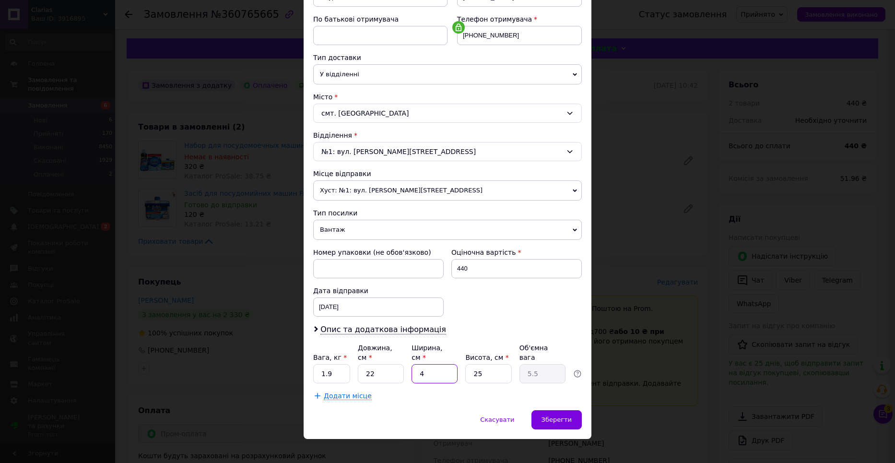
type input "0.55"
type input "1"
type input "0.14"
type input "15"
type input "2.06"
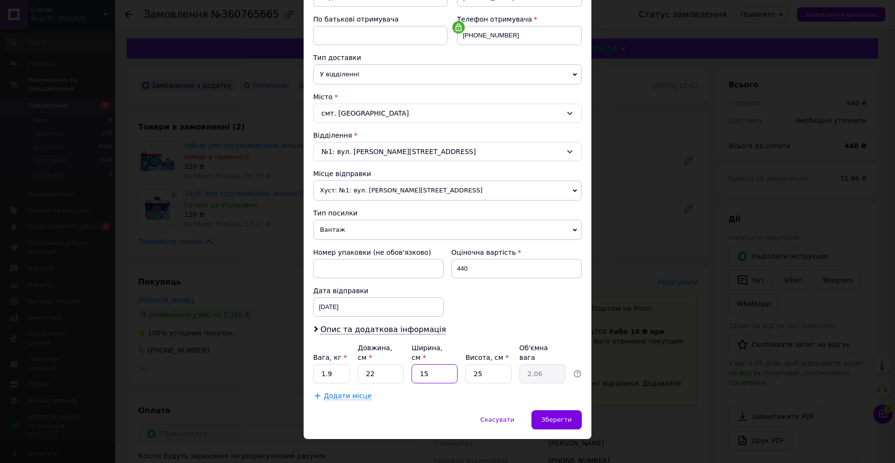
type input "15"
click at [486, 370] on input "25" at bounding box center [488, 373] width 46 height 19
type input "2"
type input "0.17"
type input "24"
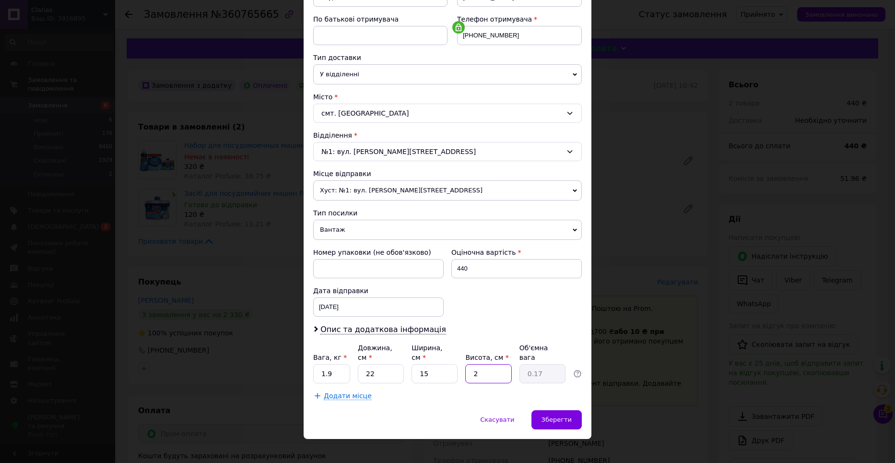
type input "1.98"
type input "24"
drag, startPoint x: 567, startPoint y: 398, endPoint x: 568, endPoint y: 404, distance: 5.5
click at [567, 399] on div "Спосіб доставки Нова Пошта (платна) Платник Отримувач Відправник Прізвище отрим…" at bounding box center [447, 149] width 288 height 521
click at [571, 410] on div "Зберегти" at bounding box center [556, 419] width 50 height 19
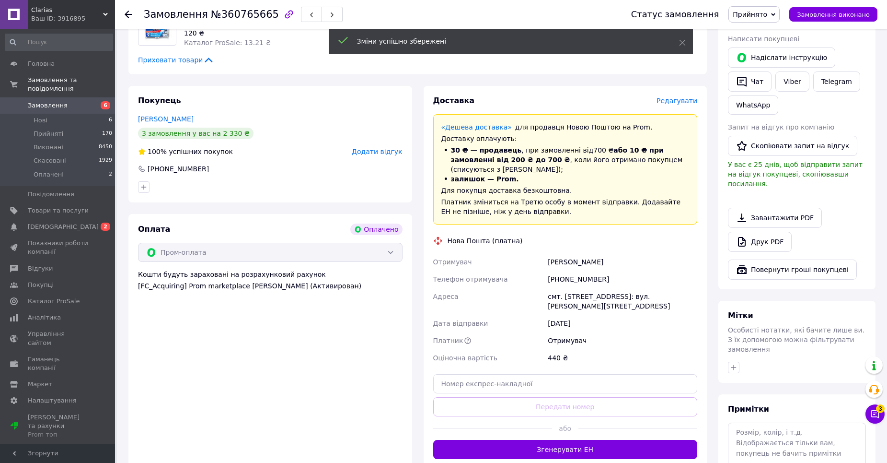
scroll to position [240, 0]
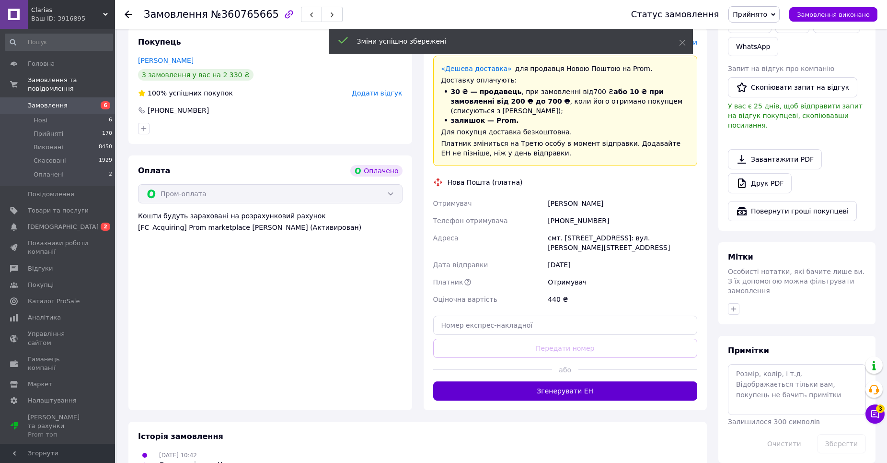
click at [539, 381] on button "Згенерувати ЕН" at bounding box center [565, 390] width 265 height 19
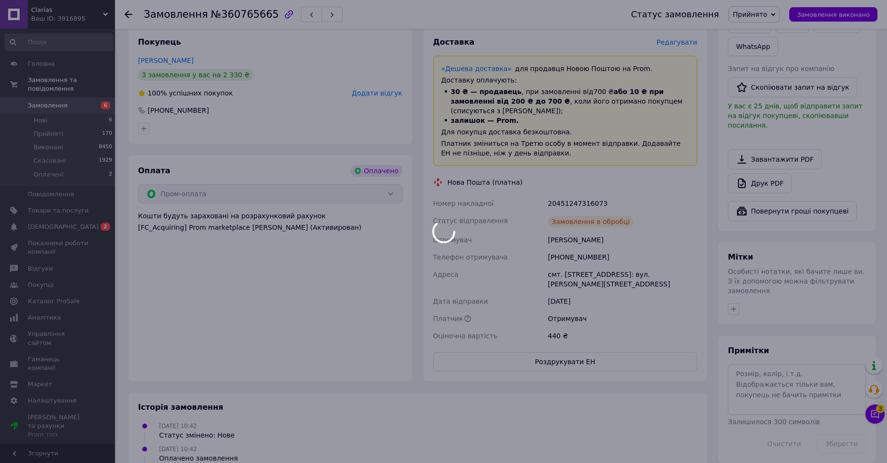
click at [511, 346] on div at bounding box center [443, 231] width 887 height 463
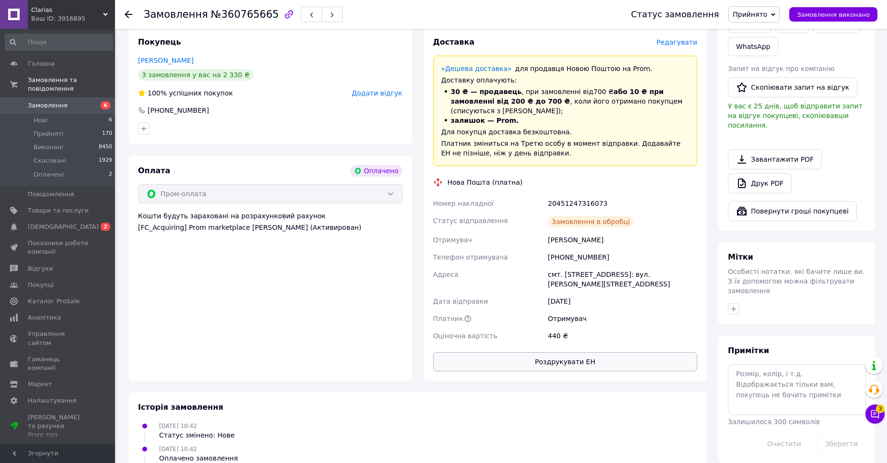
click at [503, 352] on button "Роздрукувати ЕН" at bounding box center [565, 361] width 265 height 19
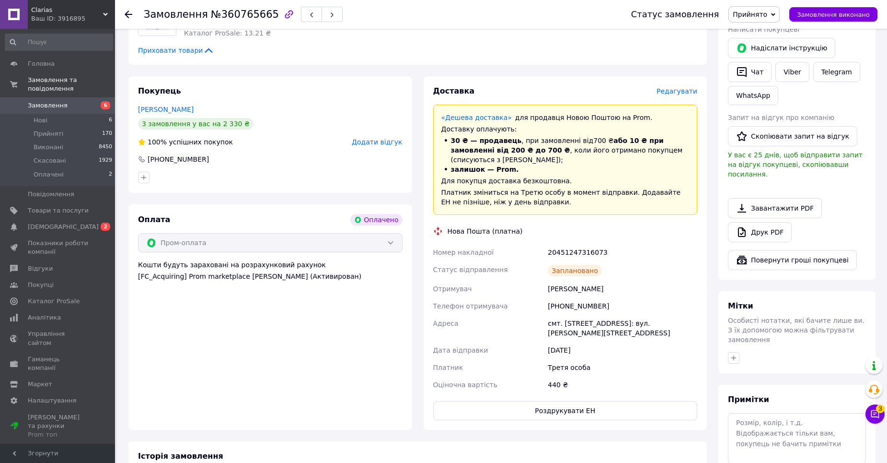
scroll to position [144, 0]
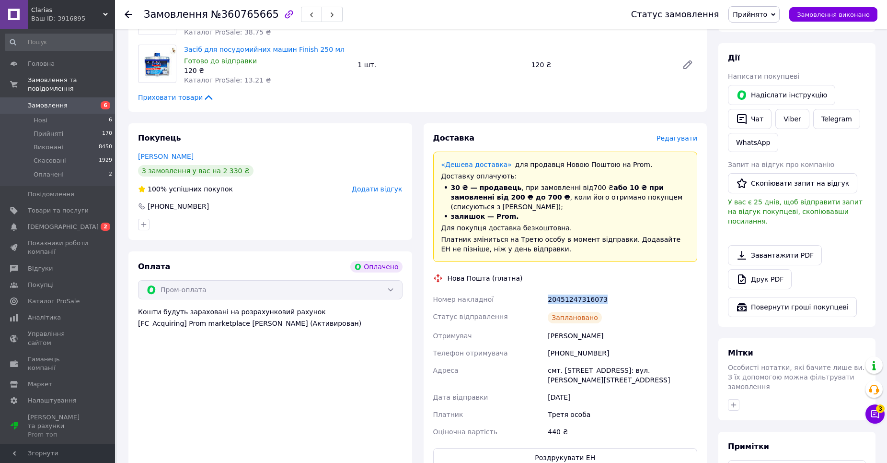
drag, startPoint x: 546, startPoint y: 292, endPoint x: 599, endPoint y: 291, distance: 52.3
click at [599, 291] on div "20451247316073" at bounding box center [622, 299] width 153 height 17
copy div "20451247316073"
click at [87, 101] on span "Замовлення" at bounding box center [58, 105] width 61 height 9
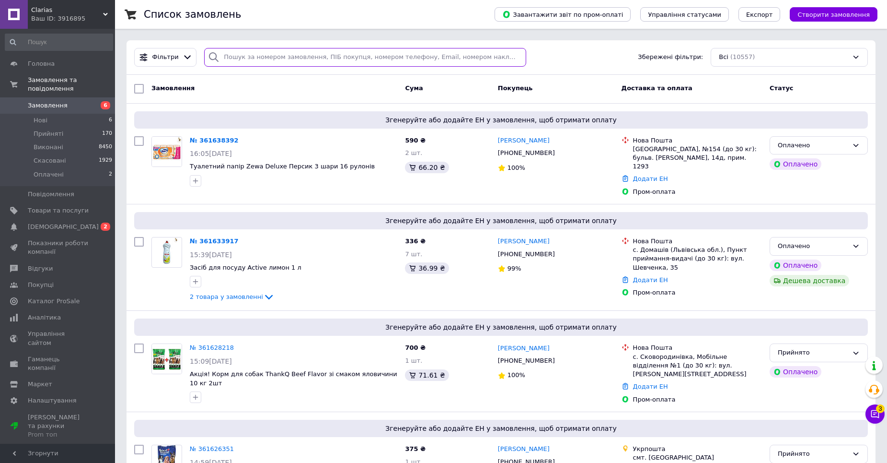
click at [273, 57] on input "search" at bounding box center [365, 57] width 322 height 19
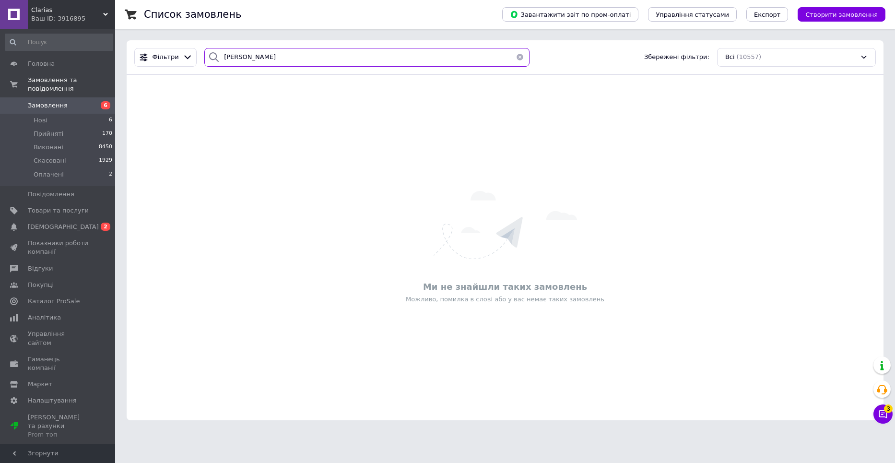
type input "[PERSON_NAME]"
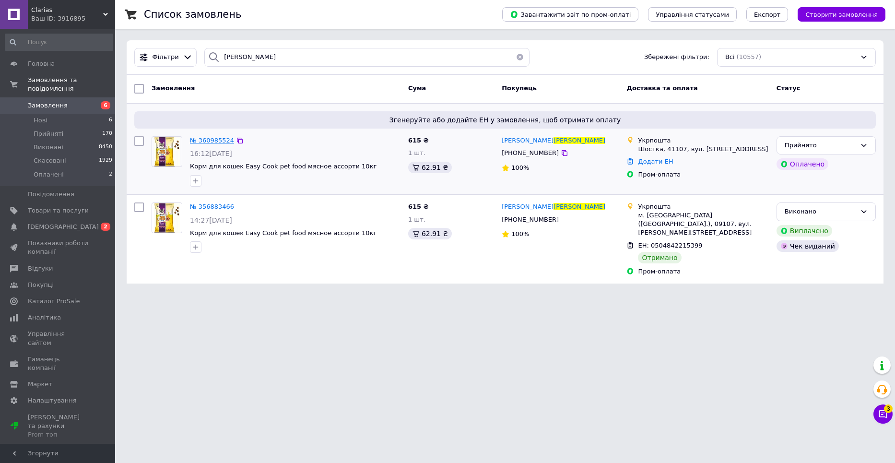
click at [216, 140] on span "№ 360985524" at bounding box center [212, 140] width 44 height 7
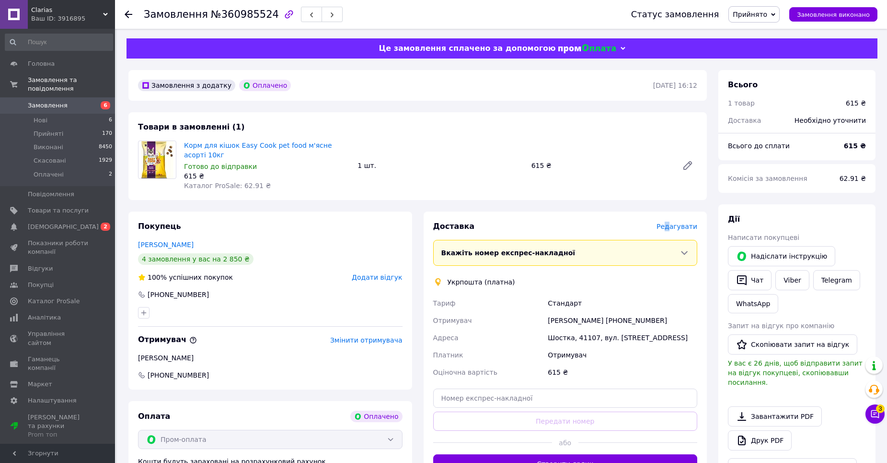
click at [675, 222] on span "Редагувати" at bounding box center [677, 226] width 41 height 8
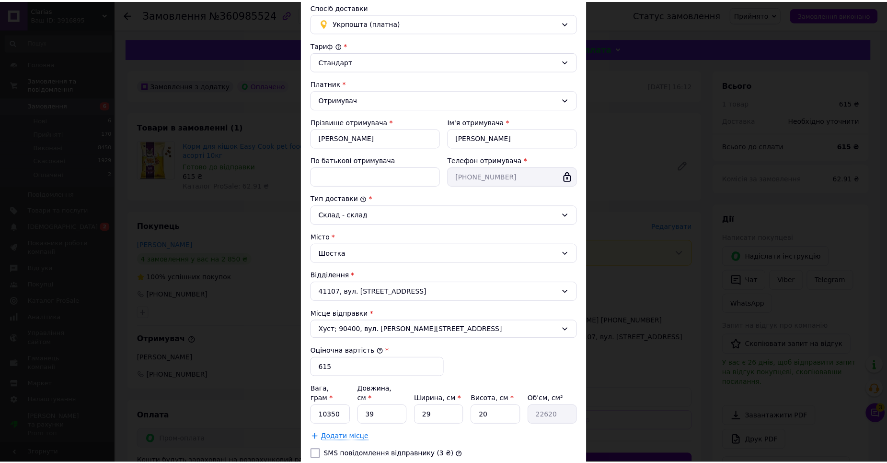
scroll to position [137, 0]
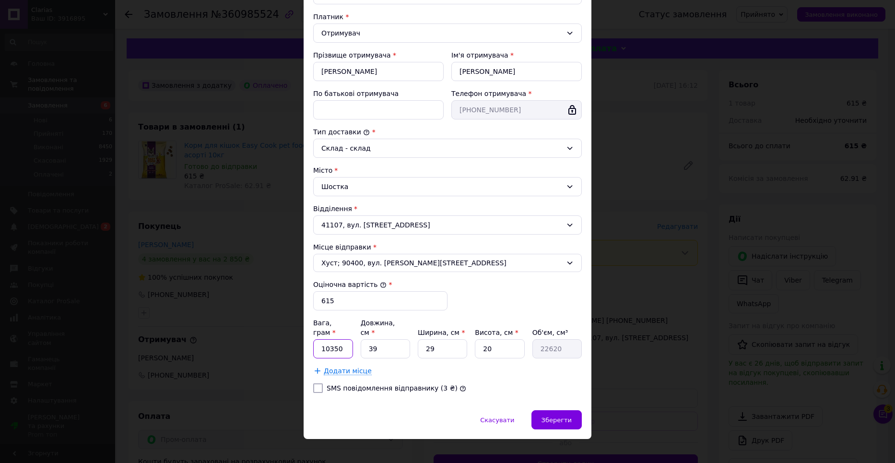
click at [343, 342] on input "10350" at bounding box center [333, 348] width 40 height 19
type input "10100"
click at [396, 344] on input "39" at bounding box center [384, 348] width 49 height 19
type input "3"
type input "1740"
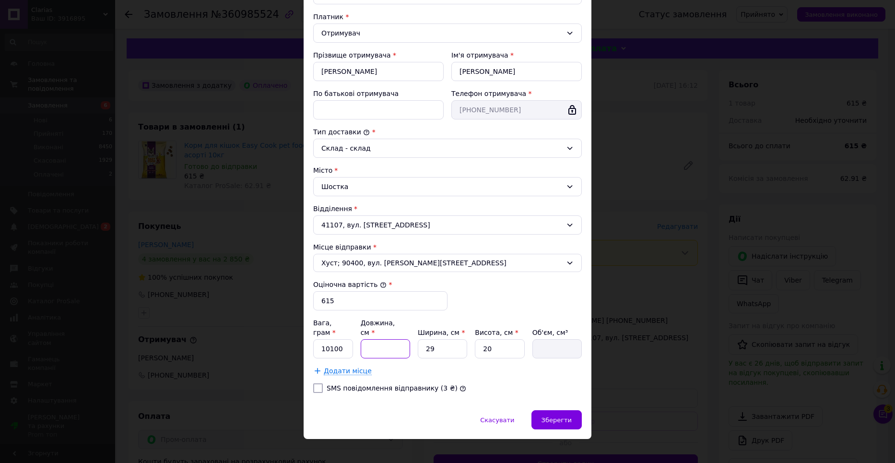
type input "3"
type input "1740"
type input "35"
type input "20300"
type input "35"
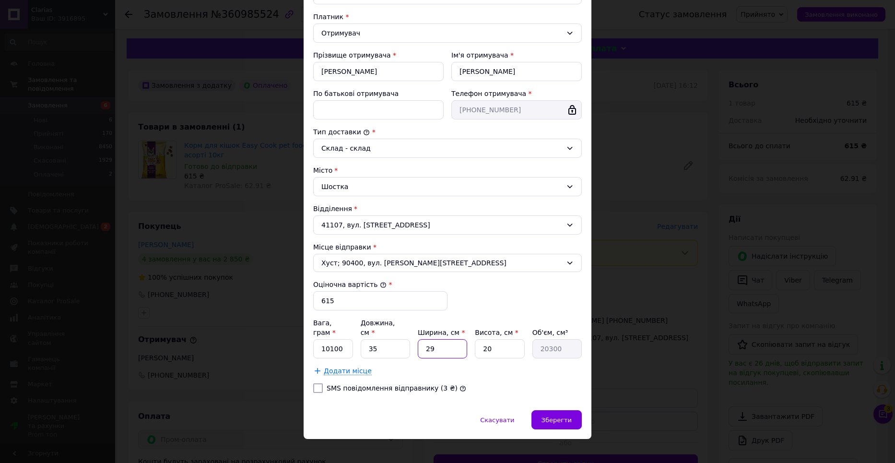
click at [450, 344] on input "29" at bounding box center [442, 348] width 49 height 19
type input "2"
type input "1400"
type input "3"
type input "2100"
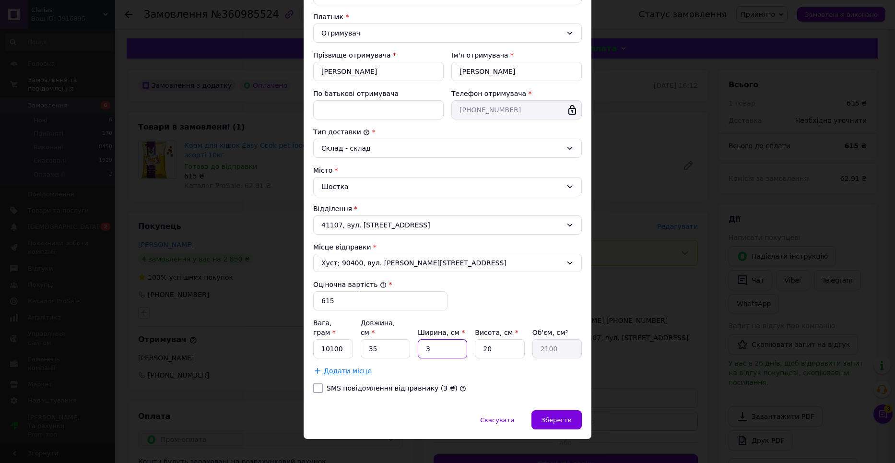
type input "35"
type input "24500"
type input "35"
click at [504, 348] on input "20" at bounding box center [499, 348] width 49 height 19
type input "2"
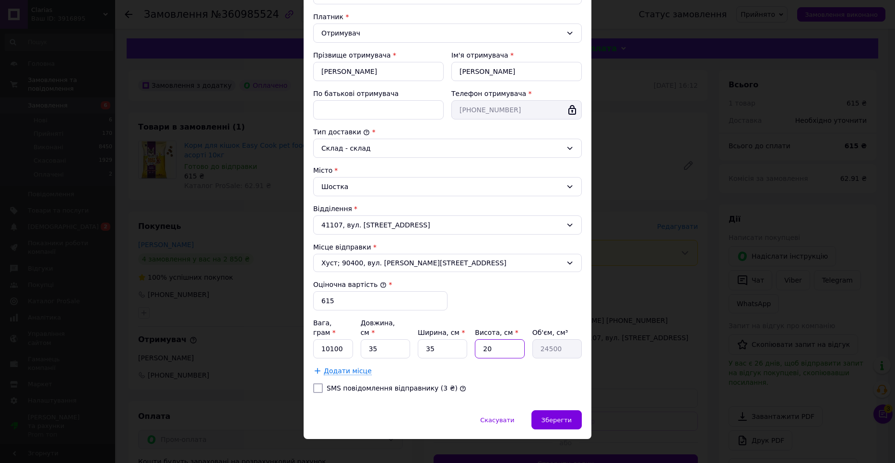
type input "2450"
type input "1"
type input "1225"
type input "15"
type input "18375"
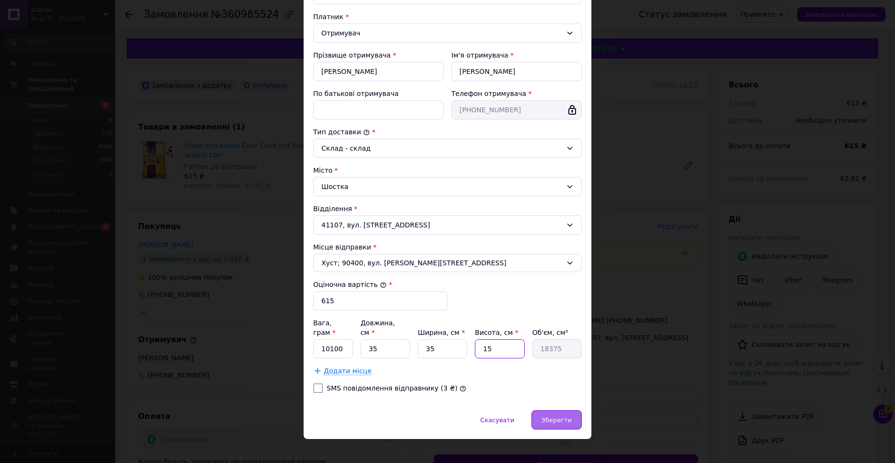
type input "15"
click at [549, 416] on span "Зберегти" at bounding box center [556, 419] width 30 height 7
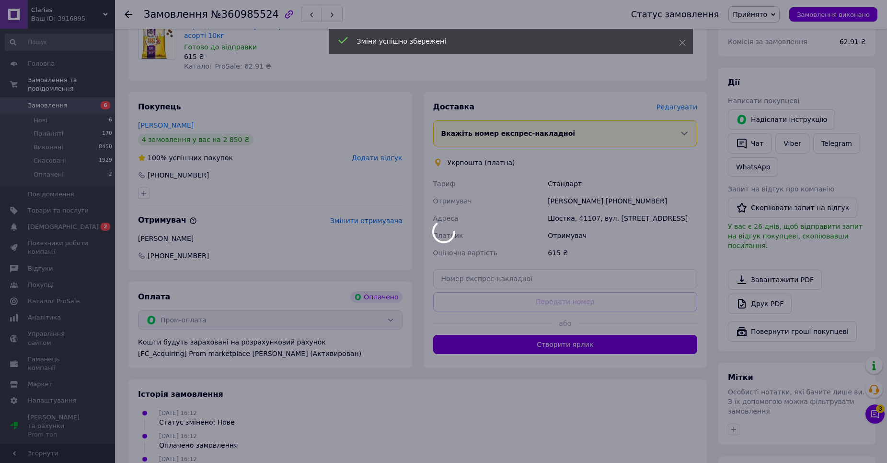
scroll to position [192, 0]
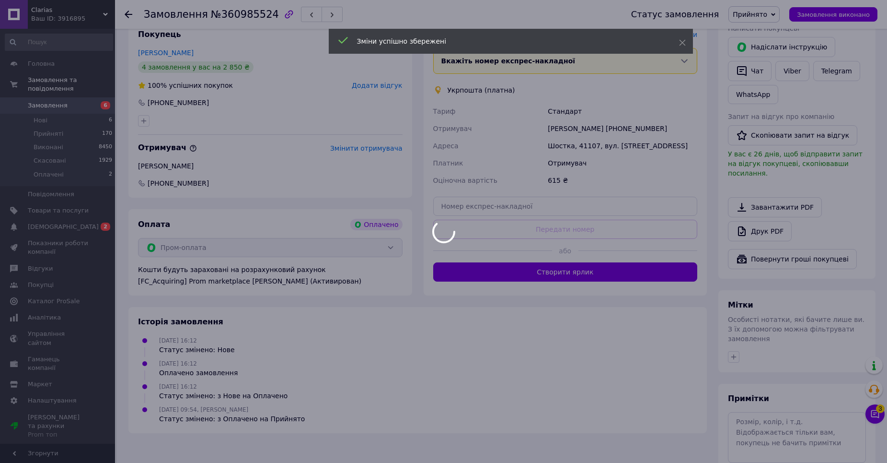
click at [525, 260] on body "Clarias Ваш ID: 3916895 Сайт Clarias Кабінет покупця Перевірити стан системи Ст…" at bounding box center [443, 165] width 887 height 714
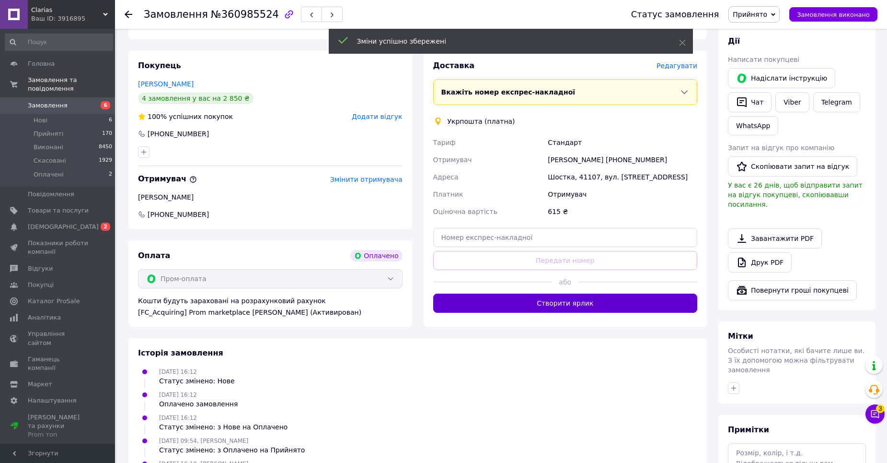
scroll to position [144, 0]
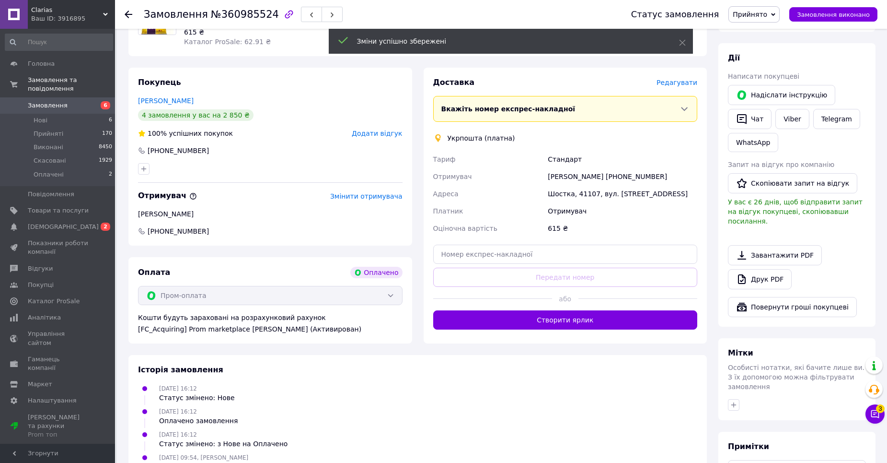
click at [517, 310] on button "Створити ярлик" at bounding box center [565, 319] width 265 height 19
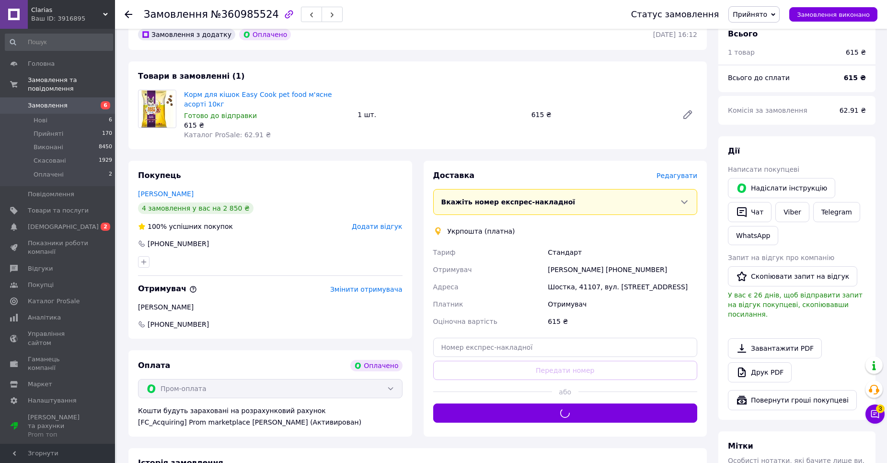
scroll to position [48, 0]
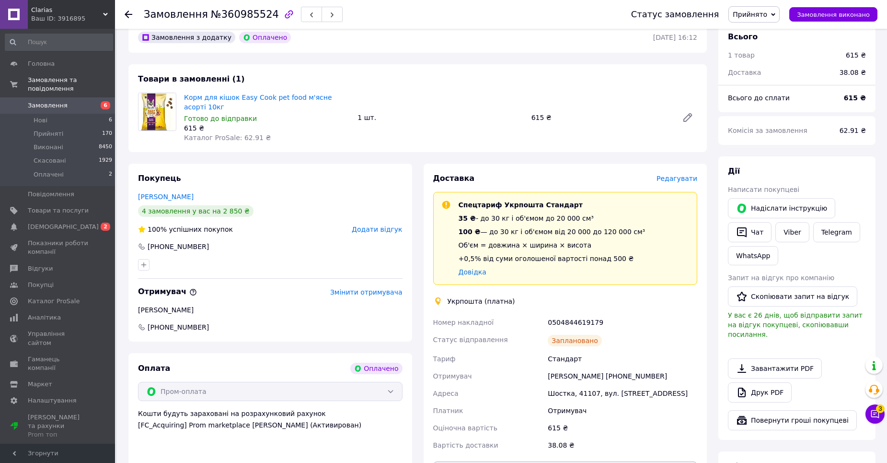
click at [533, 461] on button "Роздрукувати ярлик" at bounding box center [565, 470] width 265 height 19
click at [98, 101] on span "6" at bounding box center [102, 105] width 26 height 9
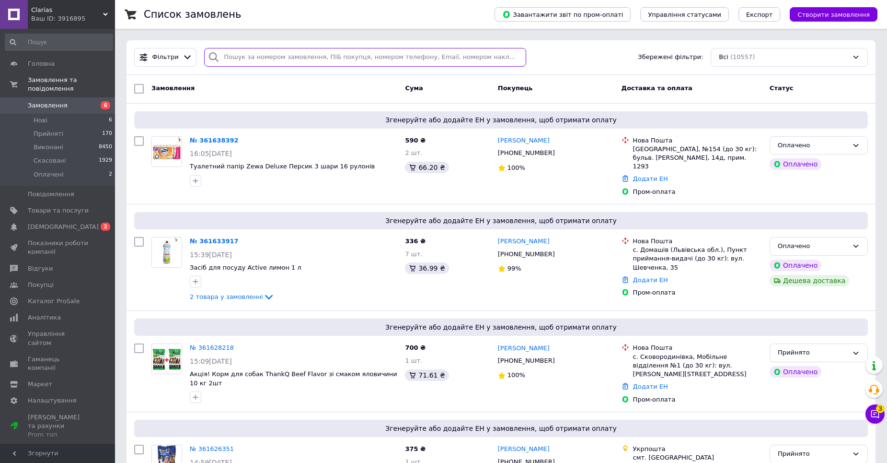
click at [256, 61] on input "search" at bounding box center [365, 57] width 322 height 19
type input "[PERSON_NAME]"
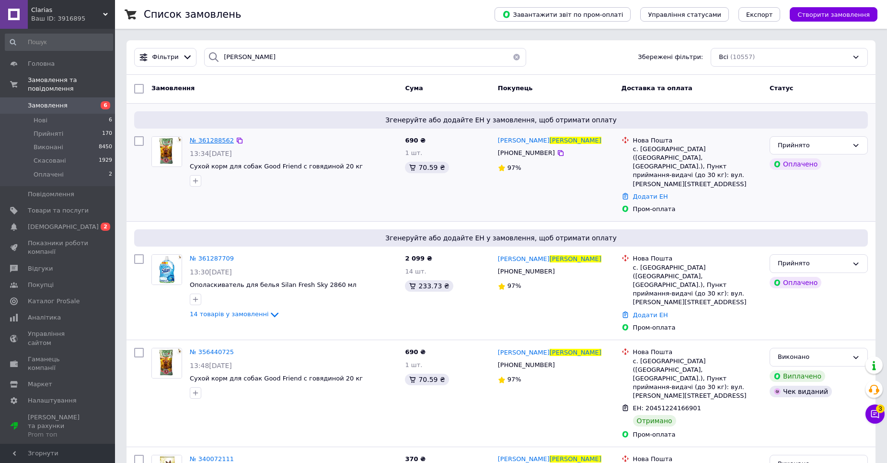
click at [215, 139] on span "№ 361288562" at bounding box center [212, 140] width 44 height 7
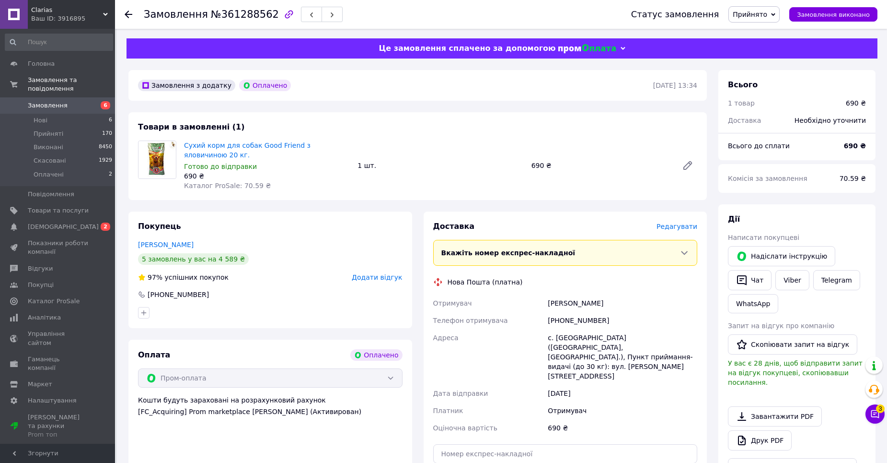
click at [677, 223] on span "Редагувати" at bounding box center [677, 226] width 41 height 8
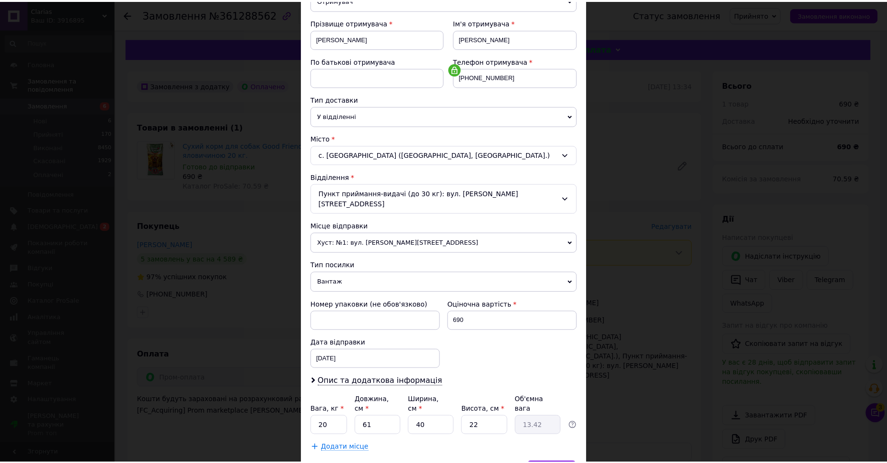
scroll to position [174, 0]
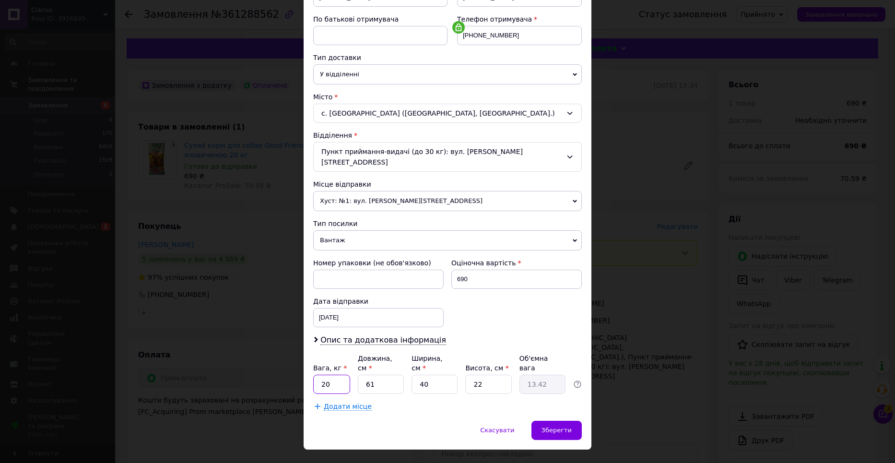
click at [333, 374] on input "20" at bounding box center [331, 383] width 37 height 19
click at [556, 426] on span "Зберегти" at bounding box center [556, 429] width 30 height 7
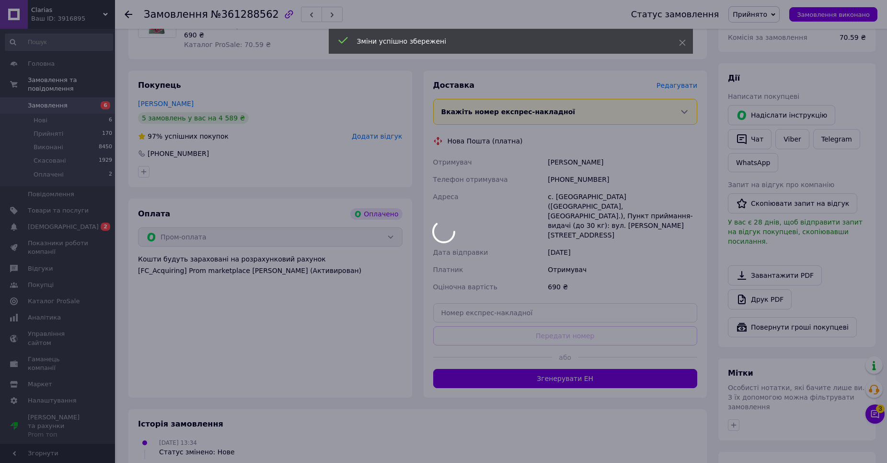
scroll to position [144, 0]
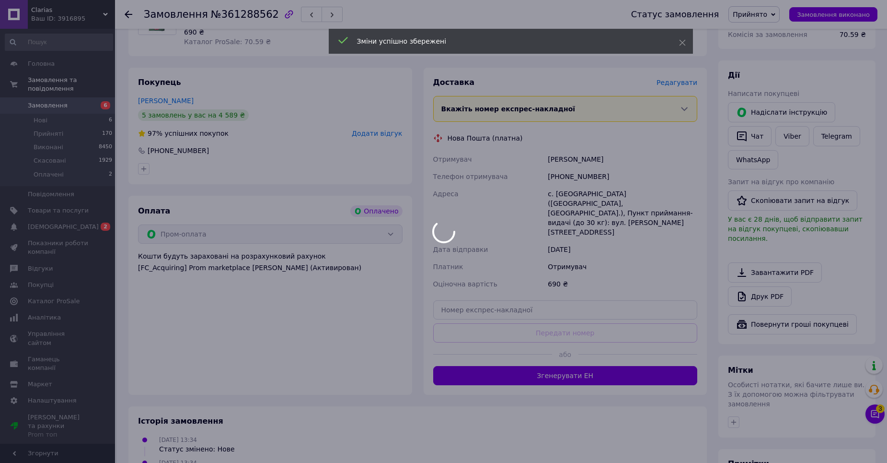
click at [555, 352] on div at bounding box center [443, 231] width 887 height 463
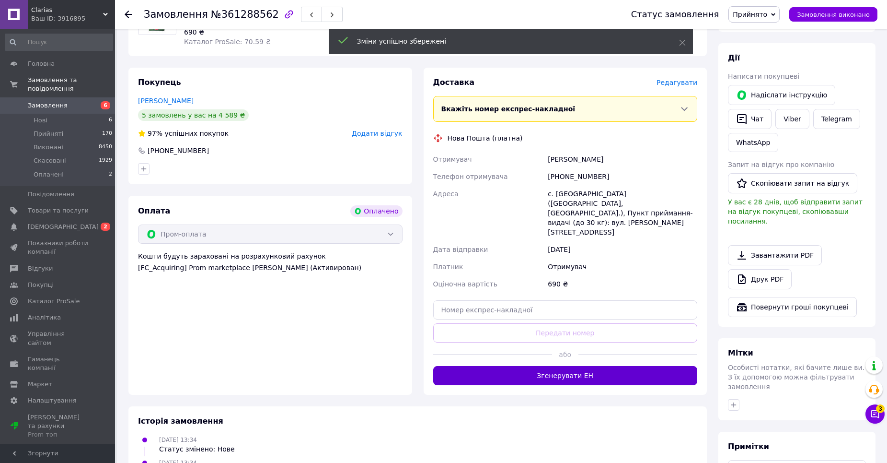
click at [551, 366] on button "Згенерувати ЕН" at bounding box center [565, 375] width 265 height 19
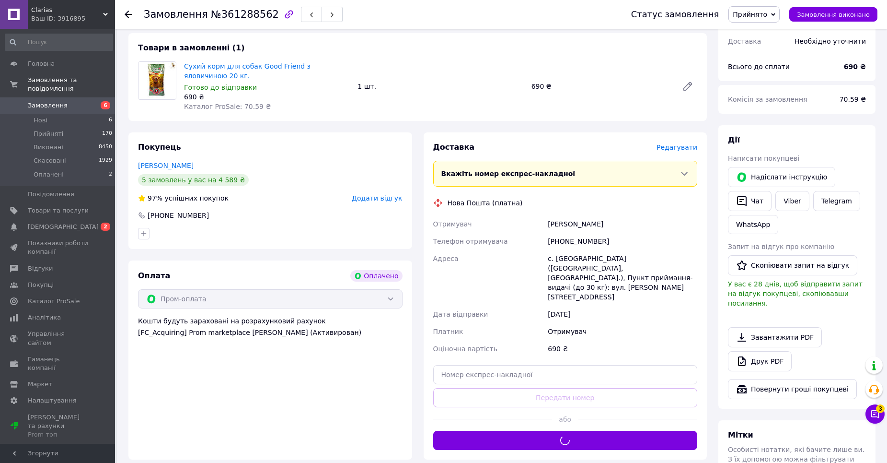
scroll to position [96, 0]
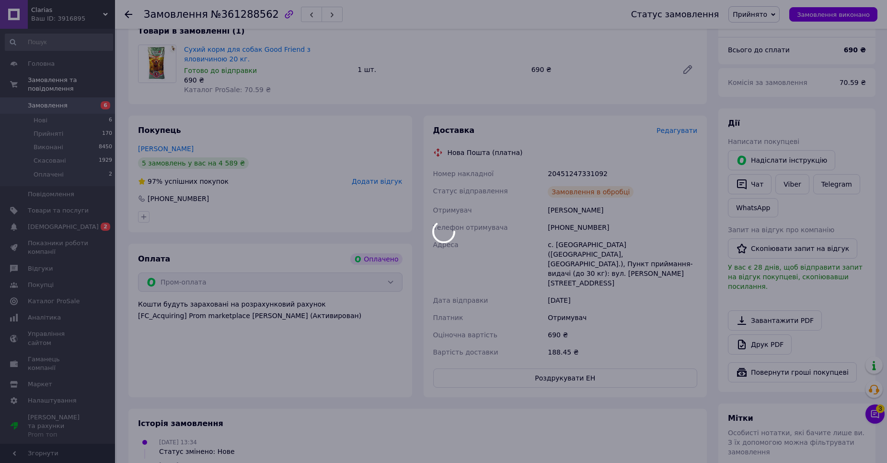
click at [538, 360] on body "Clarias Ваш ID: 3916895 Сайт Clarias Кабінет покупця Перевірити стан системи Ст…" at bounding box center [443, 269] width 887 height 731
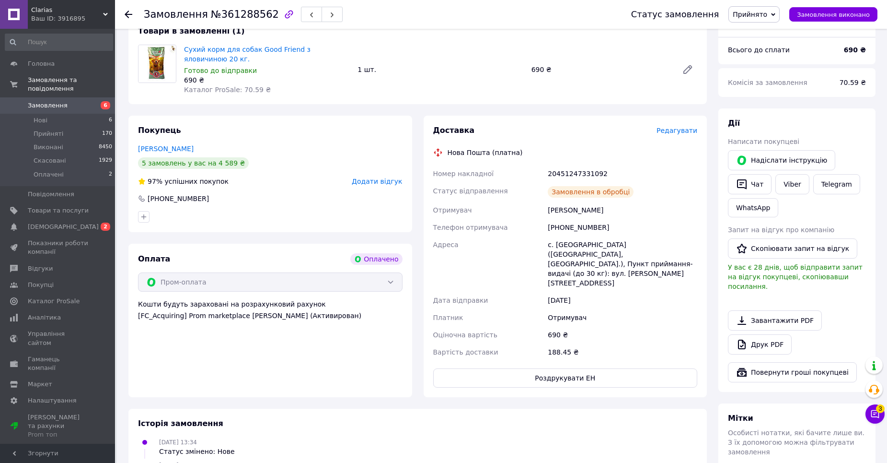
click at [538, 368] on button "Роздрукувати ЕН" at bounding box center [565, 377] width 265 height 19
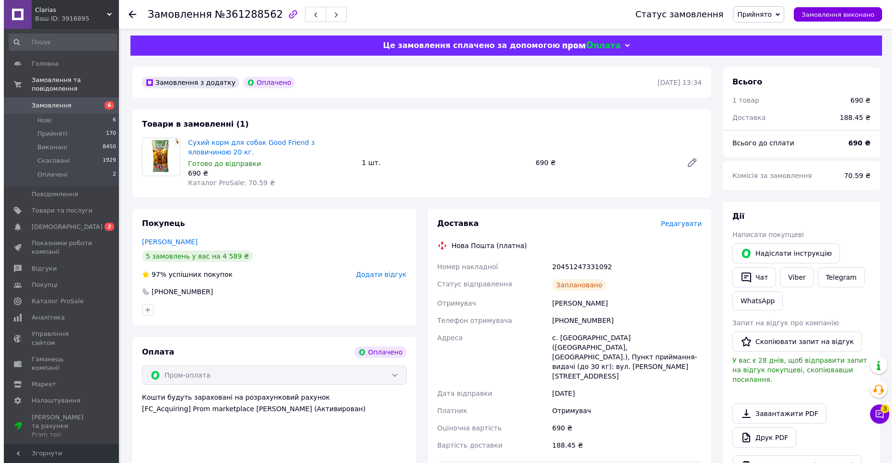
scroll to position [0, 0]
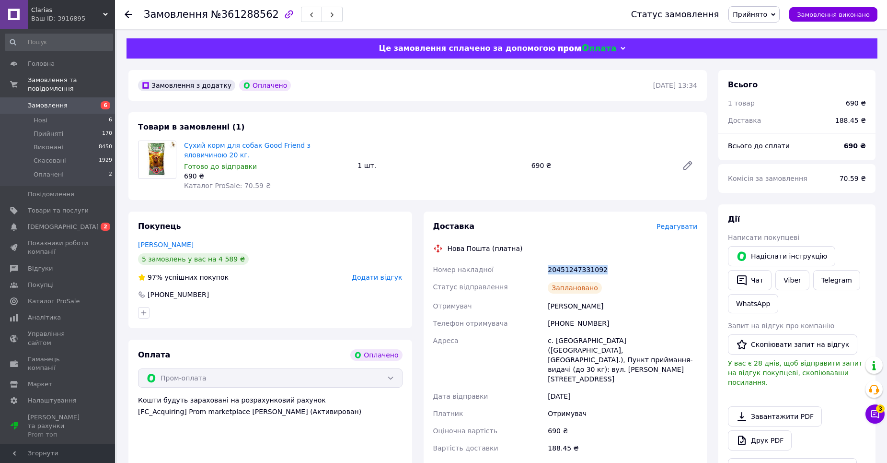
drag, startPoint x: 546, startPoint y: 266, endPoint x: 604, endPoint y: 272, distance: 57.8
click at [604, 272] on div "20451247331092" at bounding box center [622, 269] width 153 height 17
copy div "20451247331092"
click at [101, 101] on span "6" at bounding box center [106, 105] width 10 height 8
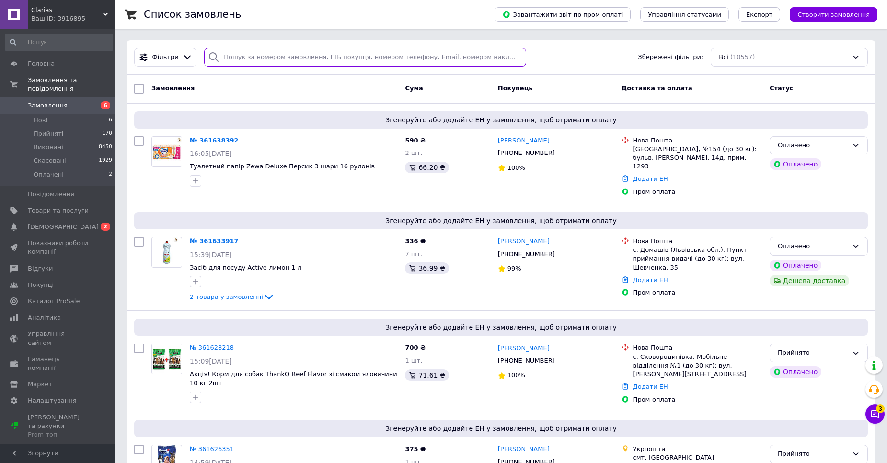
click at [244, 58] on input "search" at bounding box center [365, 57] width 322 height 19
type input "[PERSON_NAME]"
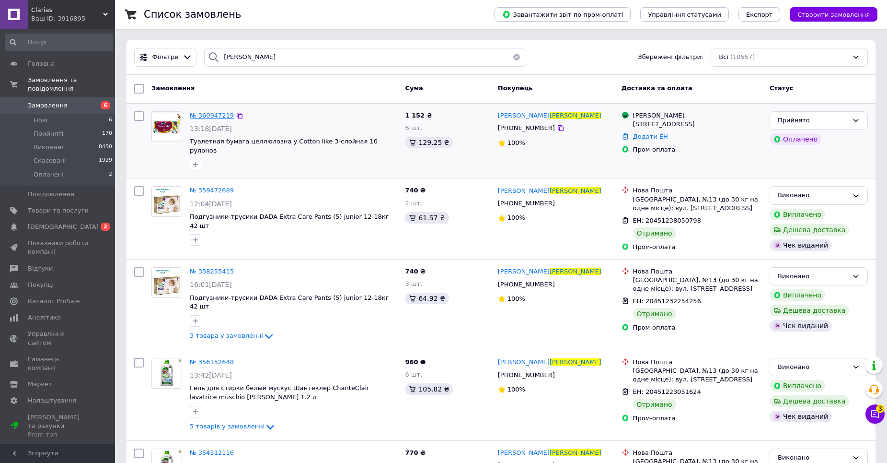
click at [208, 116] on span "№ 360947219" at bounding box center [212, 115] width 44 height 7
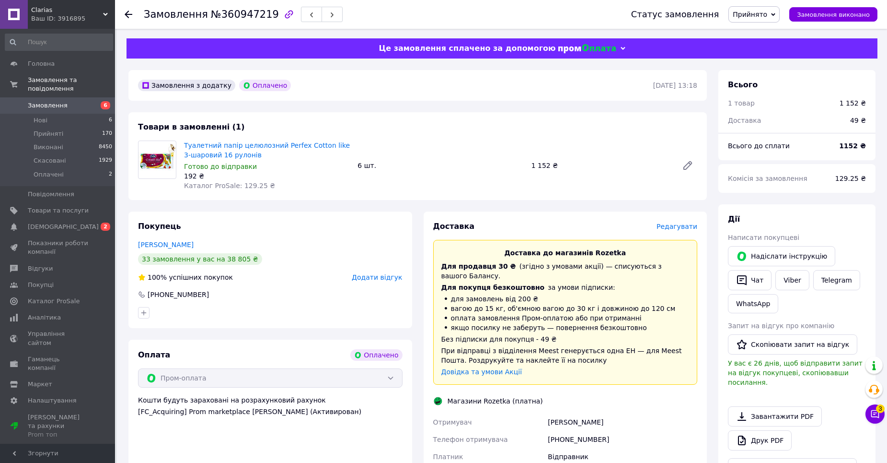
click at [682, 228] on span "Редагувати" at bounding box center [677, 226] width 41 height 8
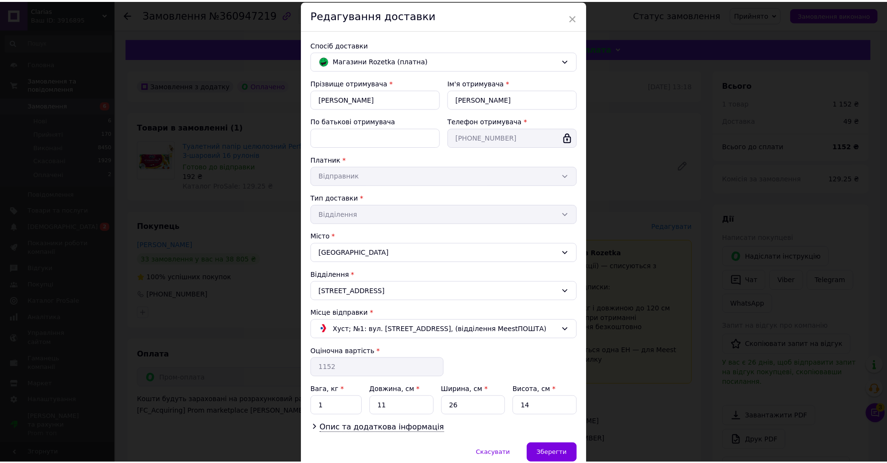
scroll to position [76, 0]
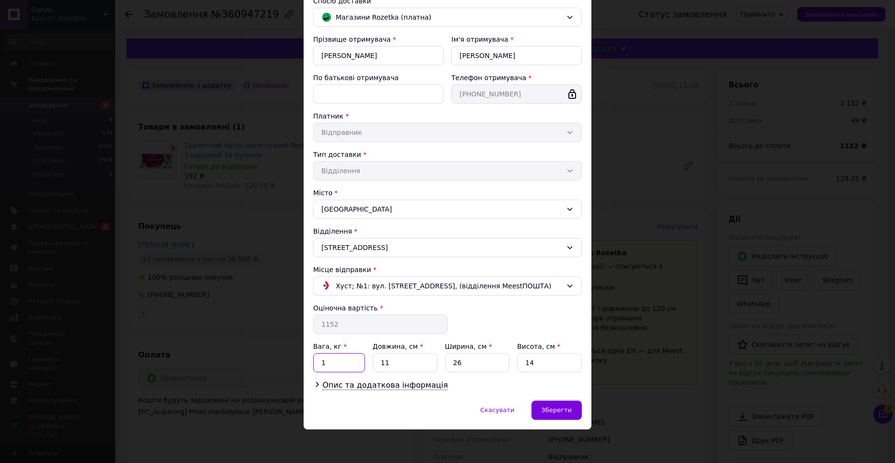
click at [335, 366] on input "1" at bounding box center [339, 362] width 52 height 19
type input "6.9"
click at [405, 354] on input "11" at bounding box center [404, 362] width 65 height 19
type input "1"
type input "63"
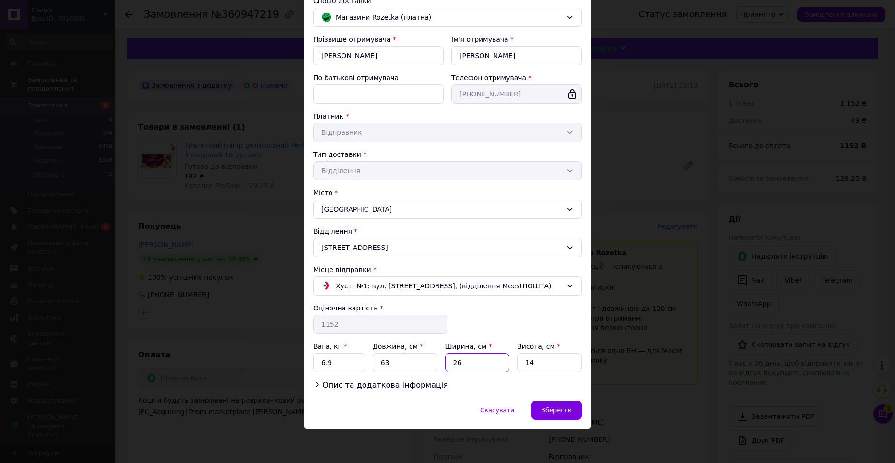
click at [465, 362] on input "26" at bounding box center [477, 362] width 65 height 19
type input "2"
type input "44"
click at [537, 364] on input "14" at bounding box center [549, 362] width 65 height 19
type input "1"
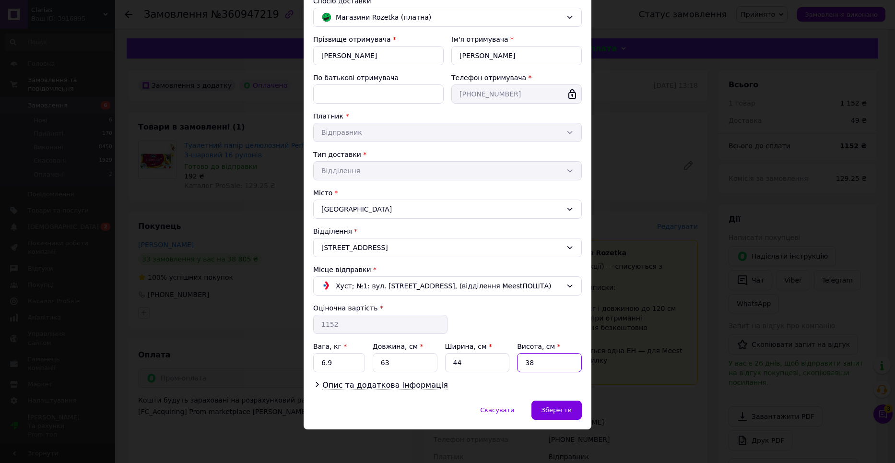
type input "38"
click at [582, 402] on div "Скасувати   Зберегти" at bounding box center [447, 414] width 288 height 29
click at [570, 410] on div "Зберегти" at bounding box center [556, 409] width 50 height 19
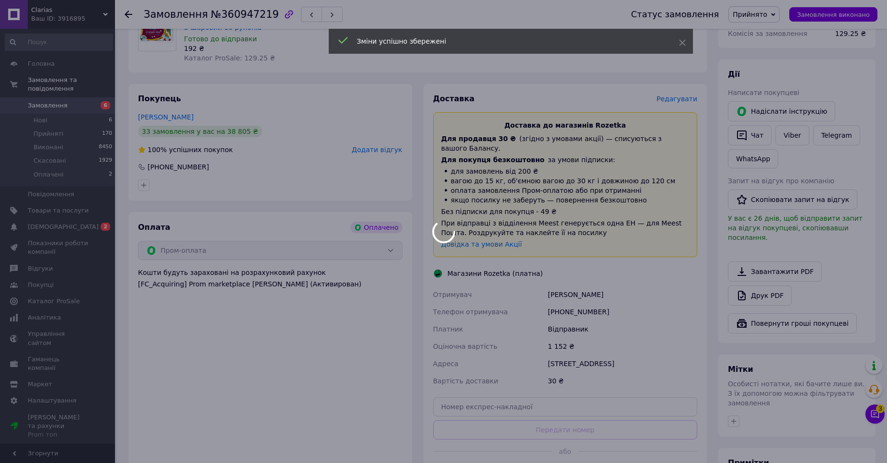
scroll to position [144, 0]
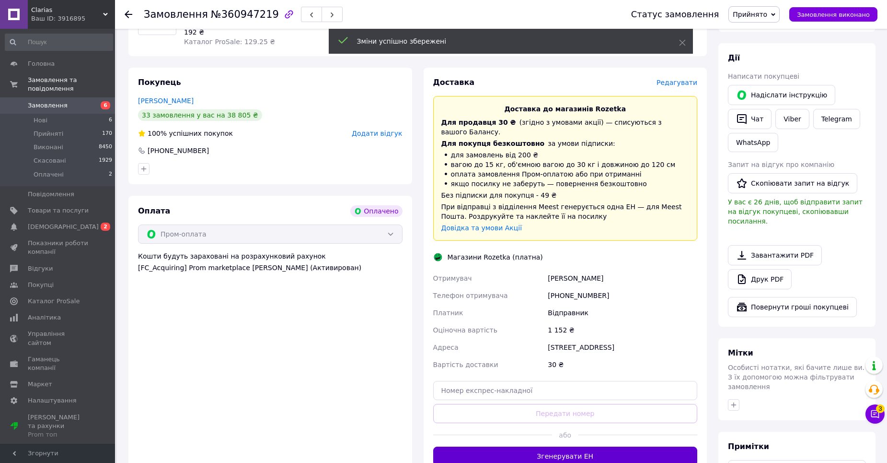
click at [522, 451] on button "Згенерувати ЕН" at bounding box center [565, 455] width 265 height 19
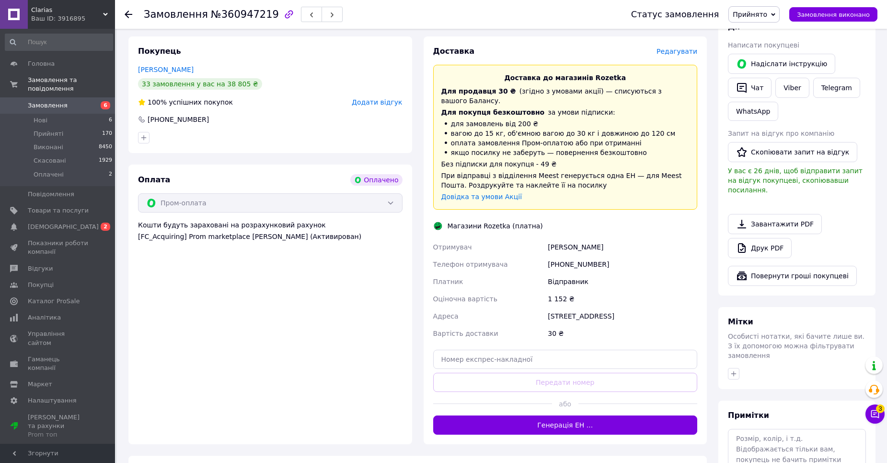
scroll to position [192, 0]
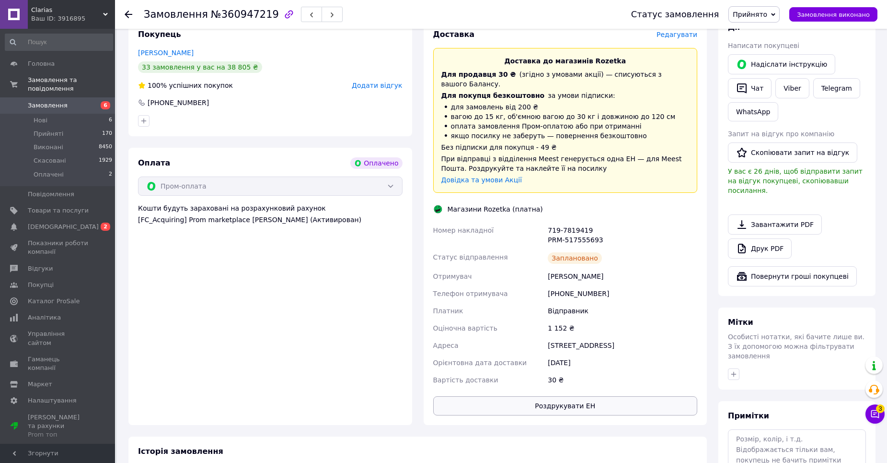
click at [518, 402] on button "Роздрукувати ЕН" at bounding box center [565, 405] width 265 height 19
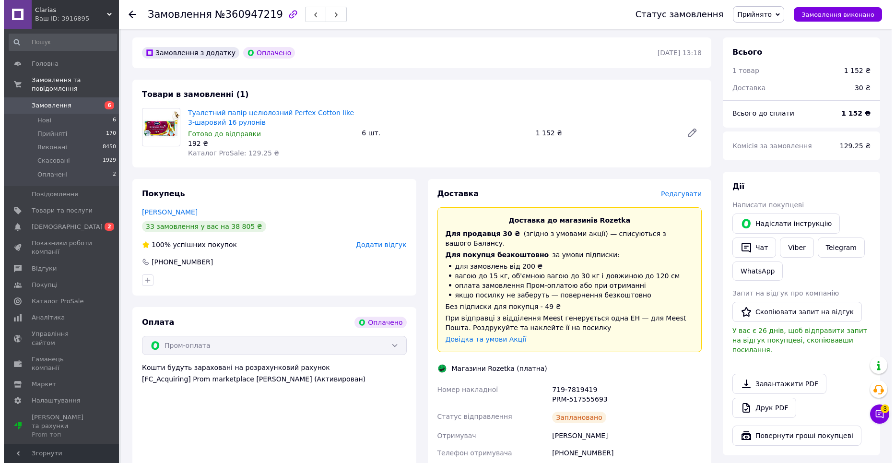
scroll to position [0, 0]
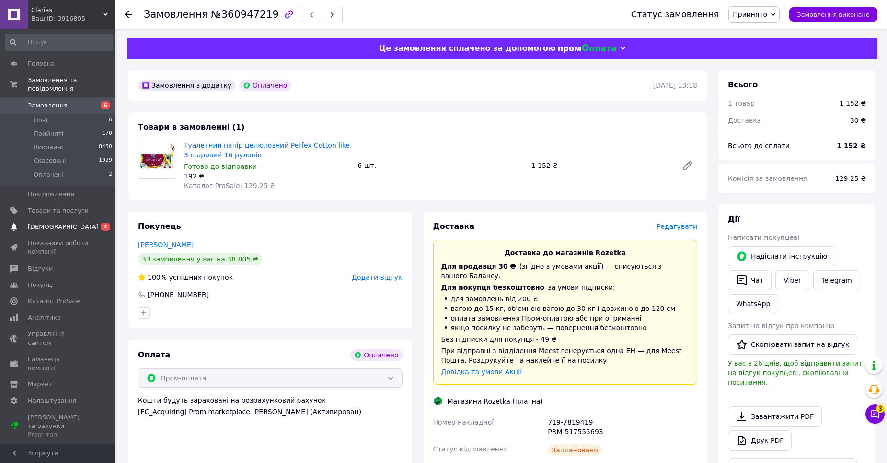
click at [56, 222] on span "[DEMOGRAPHIC_DATA]" at bounding box center [63, 226] width 71 height 9
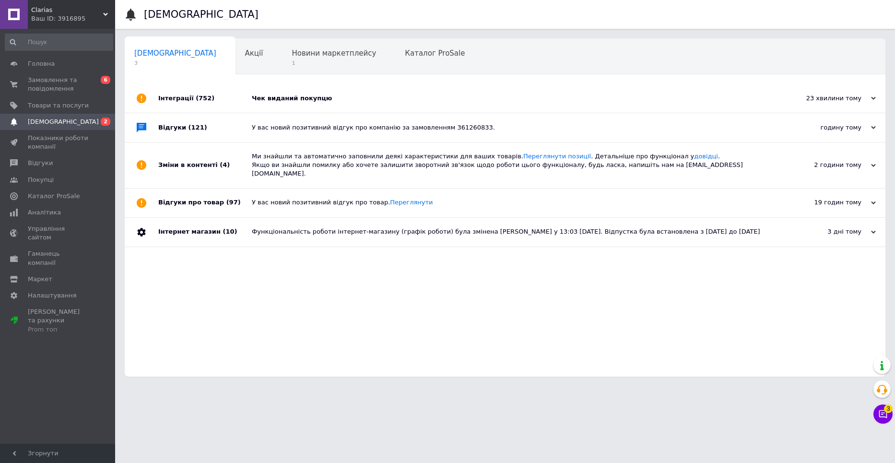
click at [220, 95] on div "Інтеграції (752)" at bounding box center [204, 98] width 93 height 29
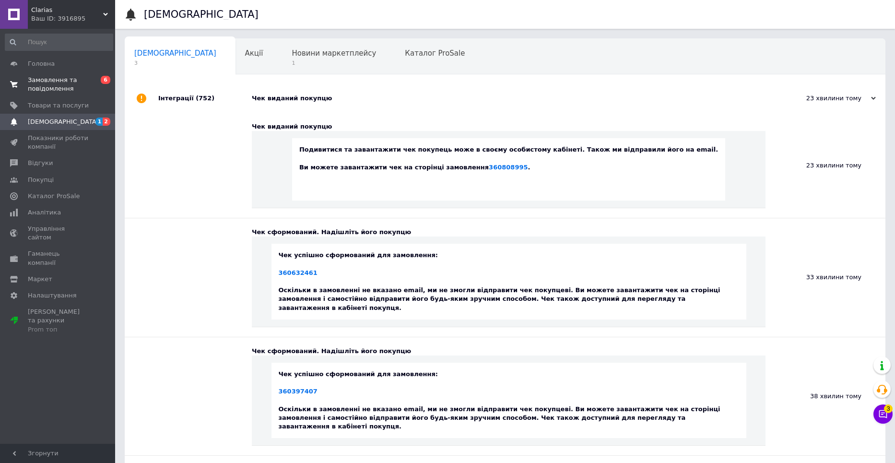
click at [87, 83] on span "Замовлення та повідомлення" at bounding box center [58, 84] width 61 height 17
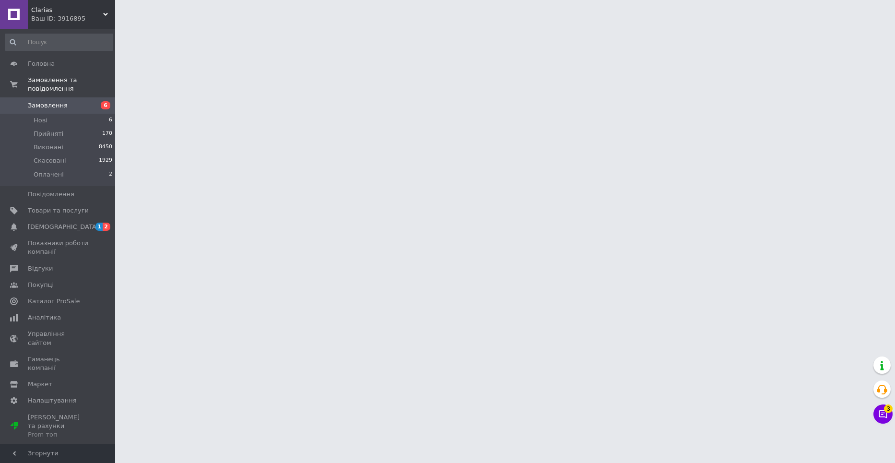
click at [77, 97] on link "Замовлення 6" at bounding box center [59, 105] width 118 height 16
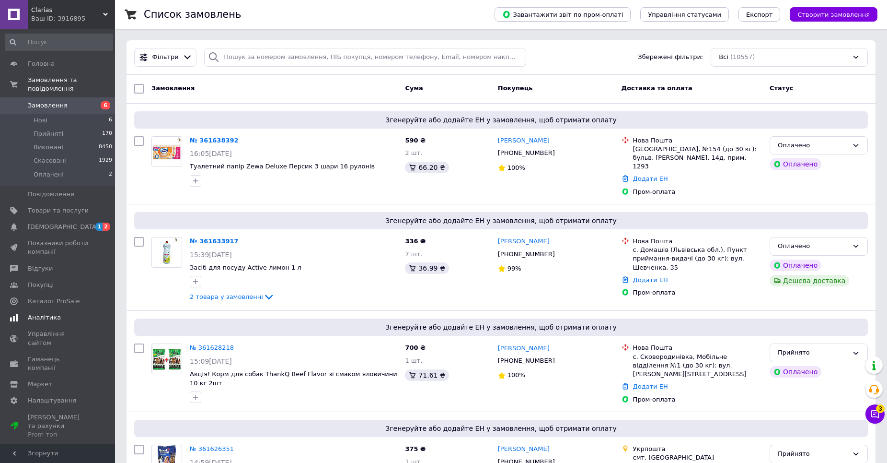
click at [70, 222] on span "[DEMOGRAPHIC_DATA]" at bounding box center [58, 226] width 61 height 9
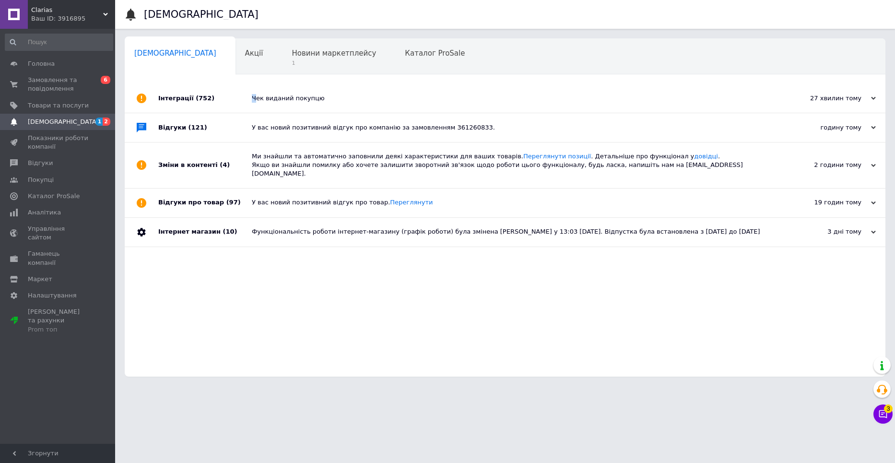
drag, startPoint x: 255, startPoint y: 101, endPoint x: 252, endPoint y: 107, distance: 6.7
click at [252, 108] on div "Чек виданий покупцю" at bounding box center [516, 98] width 528 height 29
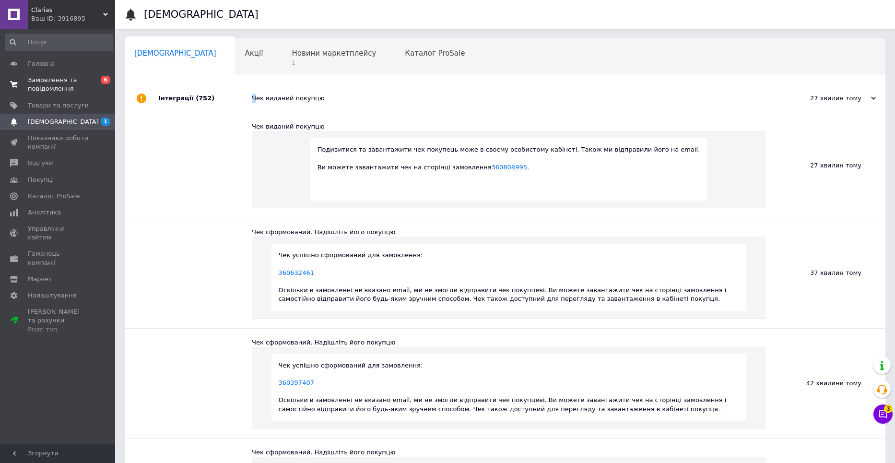
click at [93, 89] on span "0 6" at bounding box center [102, 84] width 26 height 17
click at [84, 81] on span "Замовлення та повідомлення" at bounding box center [58, 84] width 61 height 17
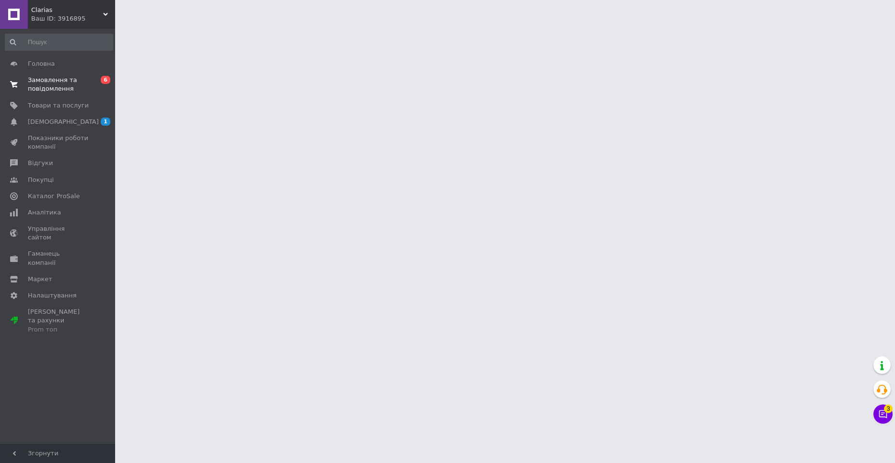
click at [90, 93] on span "0 6" at bounding box center [102, 84] width 26 height 17
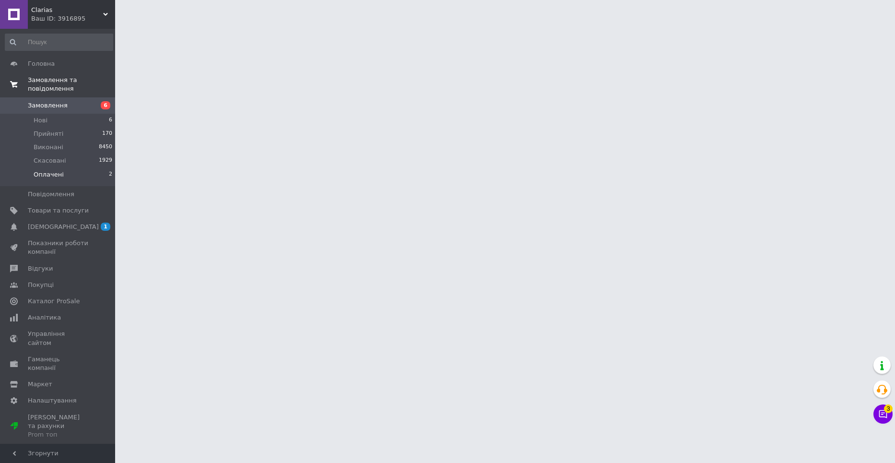
click at [90, 170] on li "Оплачені 2" at bounding box center [59, 177] width 118 height 18
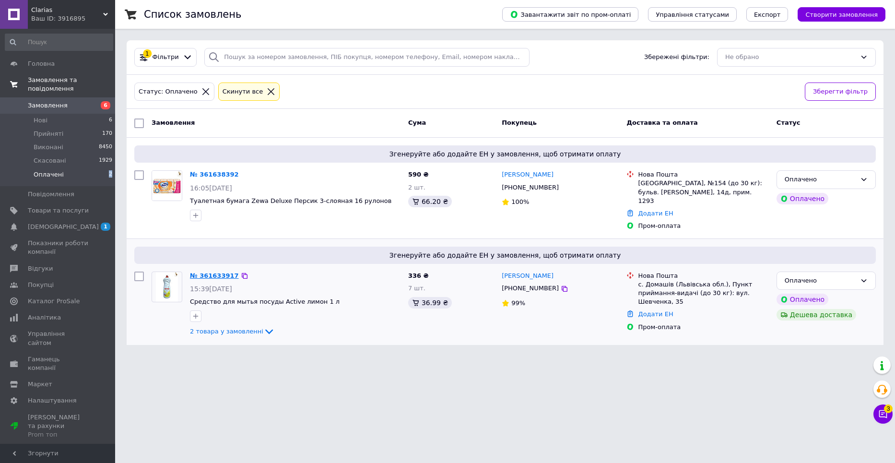
click at [213, 272] on link "№ 361633917" at bounding box center [214, 275] width 49 height 7
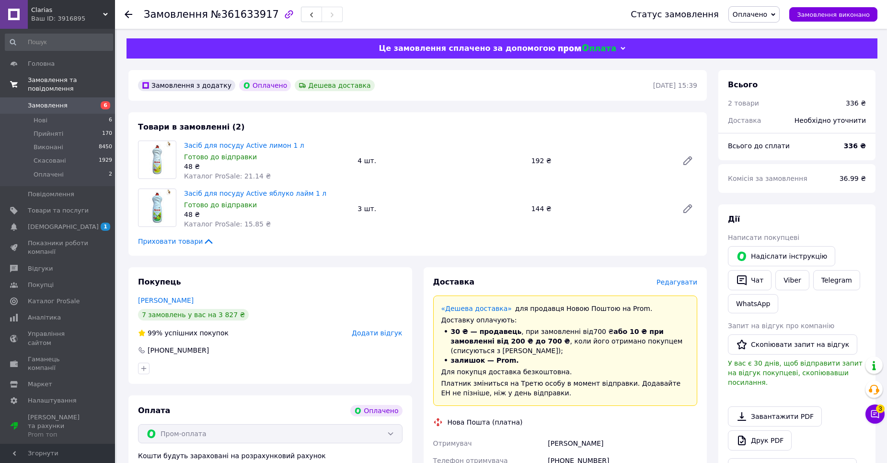
click at [879, 423] on div "Чат з покупцем 3" at bounding box center [875, 413] width 19 height 19
drag, startPoint x: 878, startPoint y: 409, endPoint x: 874, endPoint y: 414, distance: 6.1
click at [874, 414] on button "Чат з покупцем 3" at bounding box center [875, 413] width 19 height 19
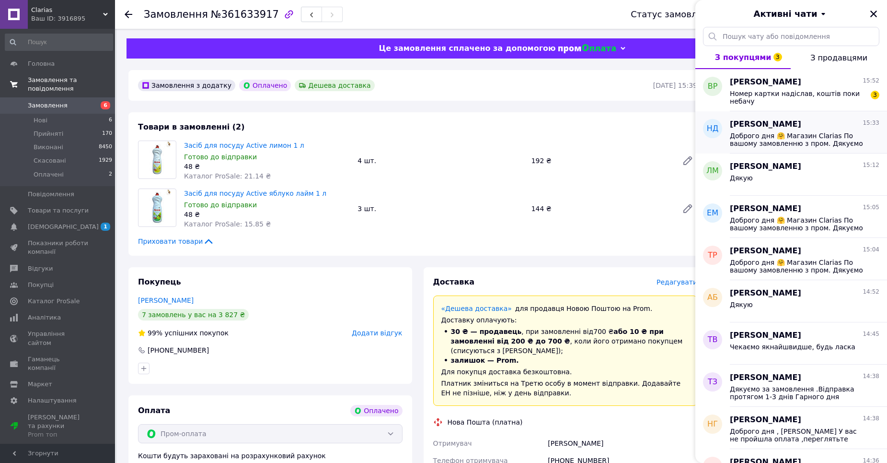
click at [781, 133] on span "Доброго дня 🤗 Магазин Clarias По вашому замовленню з пром. Дякуємо за замовленн…" at bounding box center [798, 139] width 136 height 15
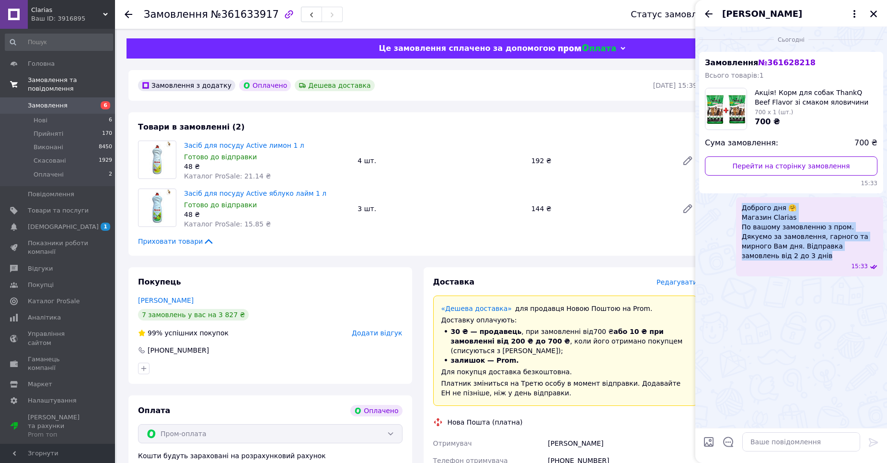
drag, startPoint x: 739, startPoint y: 205, endPoint x: 858, endPoint y: 233, distance: 122.7
click at [866, 246] on div "Доброго дня 🤗 Магазин Clarias По вашому замовленню з пром. Дякуємо за замовленн…" at bounding box center [809, 236] width 147 height 79
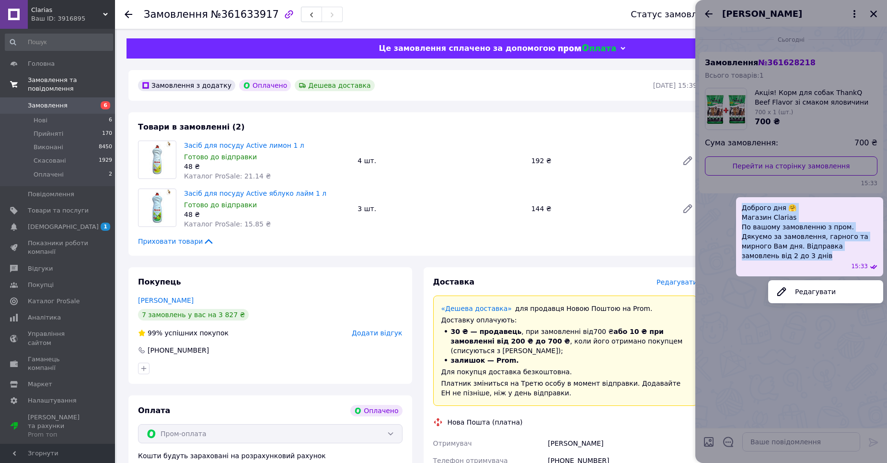
copy span "Доброго дня 🤗 Магазин Clarias По вашому замовленню з пром. Дякуємо за замовленн…"
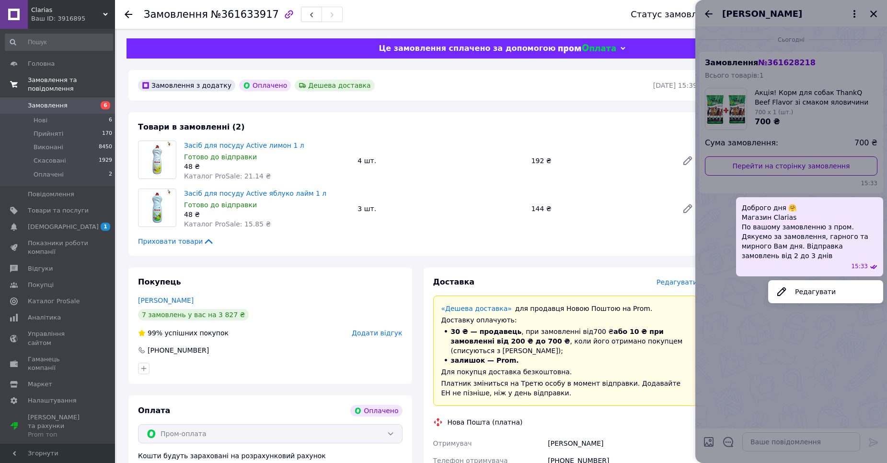
drag, startPoint x: 619, startPoint y: 246, endPoint x: 660, endPoint y: 189, distance: 70.1
click at [618, 245] on div "Товари в замовленні (2) Засіб для посуду Active лимон 1 л Готово до відправки 4…" at bounding box center [417, 183] width 579 height 143
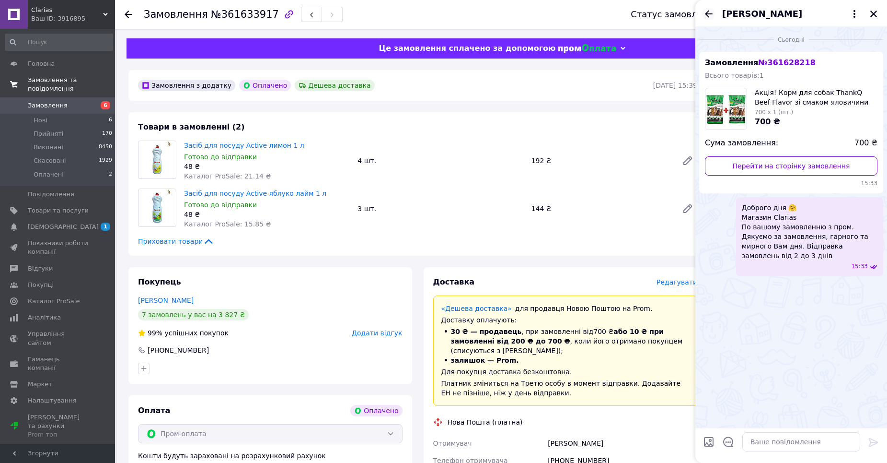
click at [707, 14] on icon "Назад" at bounding box center [709, 14] width 12 height 12
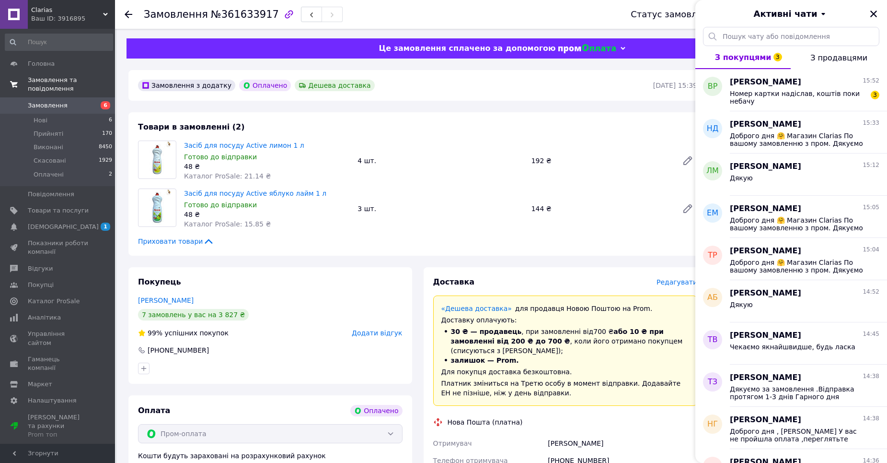
click at [867, 13] on div "Активні чати" at bounding box center [792, 13] width 192 height 27
click at [872, 13] on icon "Закрити" at bounding box center [874, 14] width 9 height 9
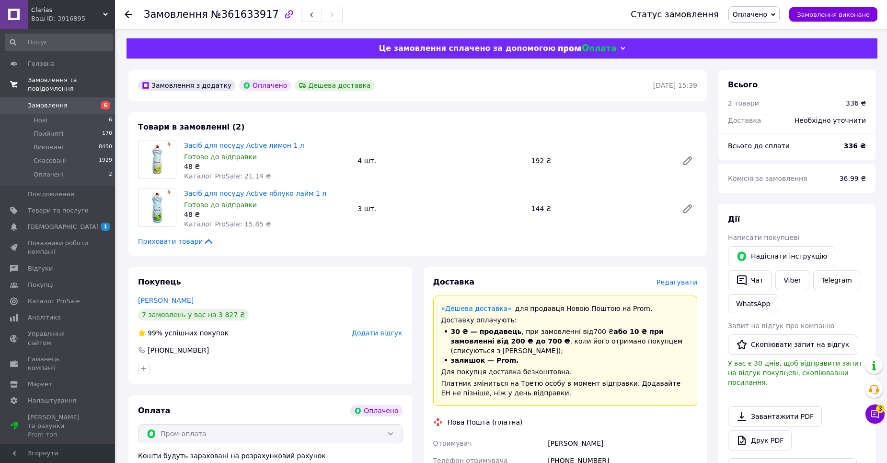
click at [87, 101] on span "Замовлення" at bounding box center [58, 105] width 61 height 9
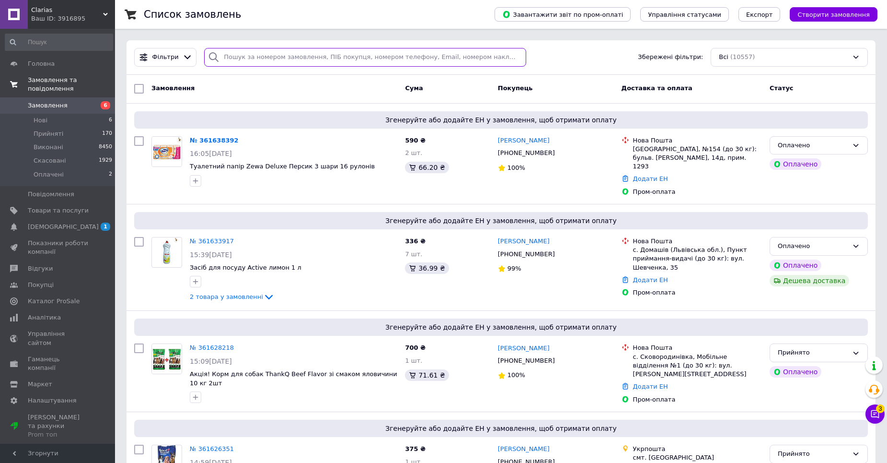
click at [251, 64] on input "search" at bounding box center [365, 57] width 322 height 19
type input "[PERSON_NAME]"
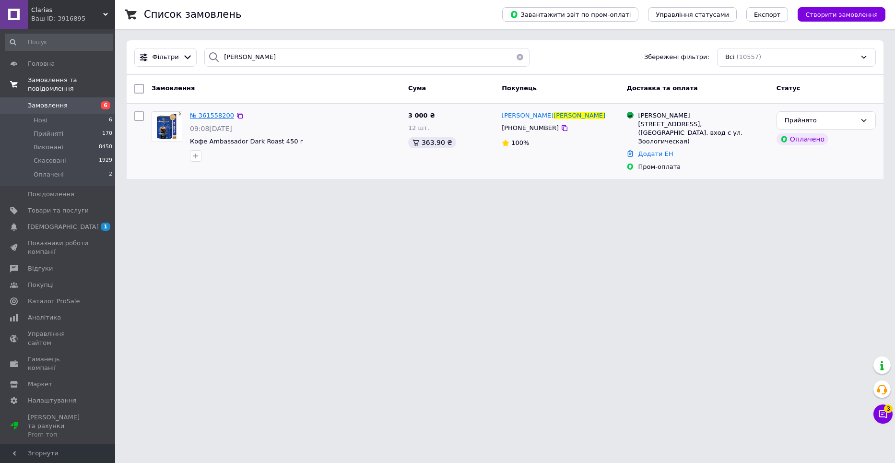
click at [213, 118] on span "№ 361558200" at bounding box center [212, 115] width 44 height 7
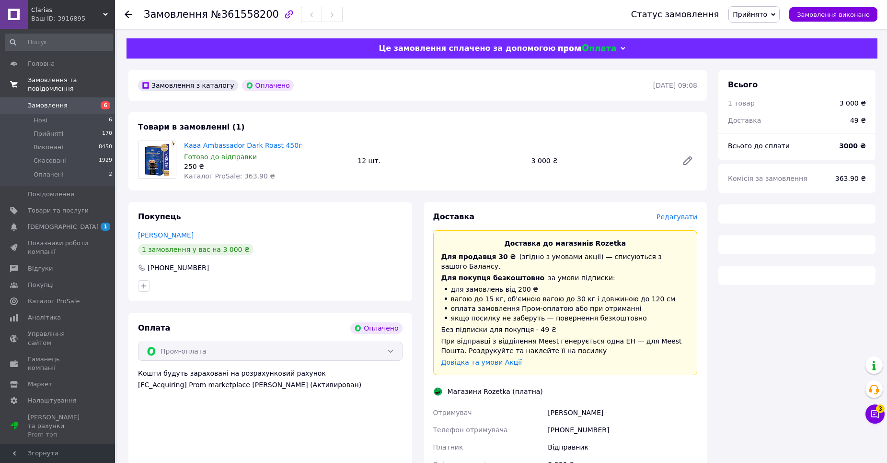
click at [691, 218] on span "Редагувати" at bounding box center [677, 217] width 41 height 8
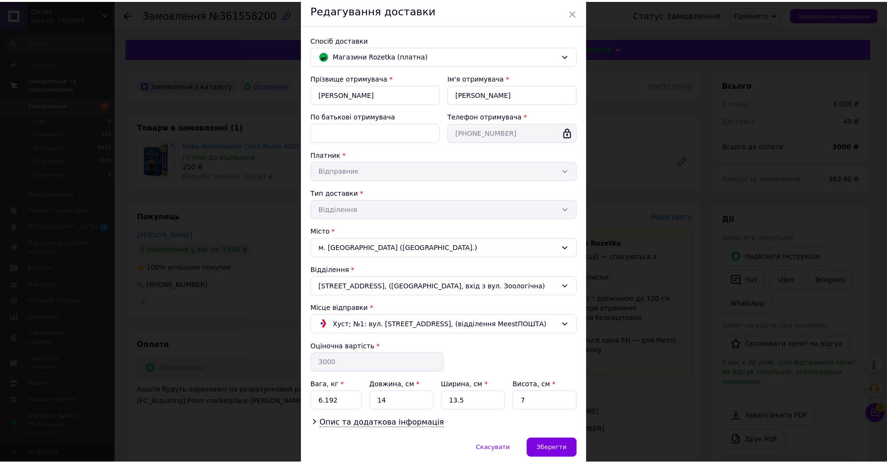
scroll to position [76, 0]
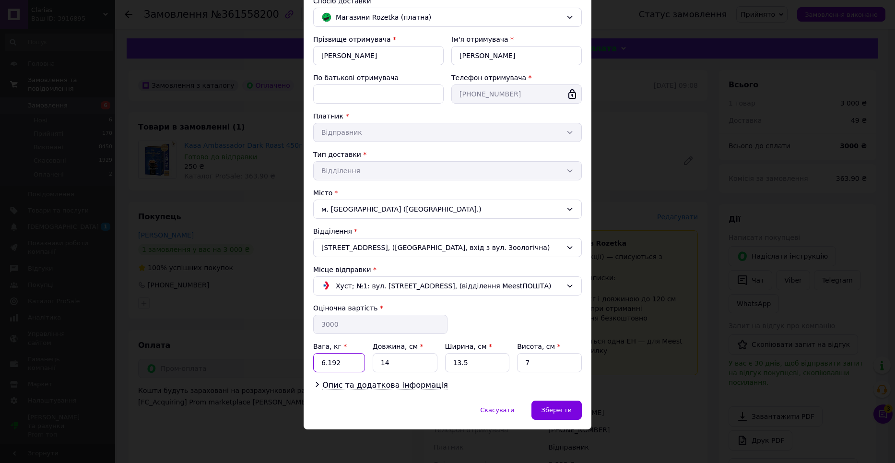
click at [349, 356] on input "6.192" at bounding box center [339, 362] width 52 height 19
type input "6.1"
drag, startPoint x: 407, startPoint y: 360, endPoint x: 401, endPoint y: 371, distance: 12.0
click at [407, 361] on input "14" at bounding box center [404, 362] width 65 height 19
type input "1"
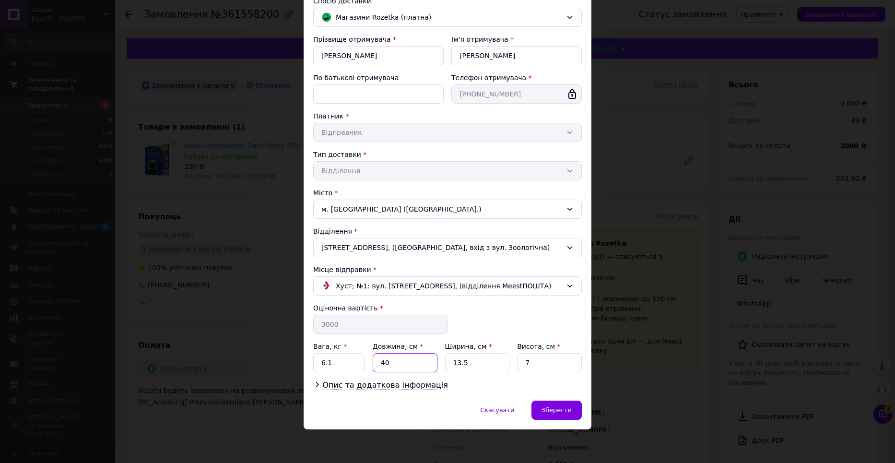
type input "40"
click at [470, 363] on input "13.5" at bounding box center [477, 362] width 65 height 19
type input "1"
type input "23"
click at [547, 362] on input "7" at bounding box center [549, 362] width 65 height 19
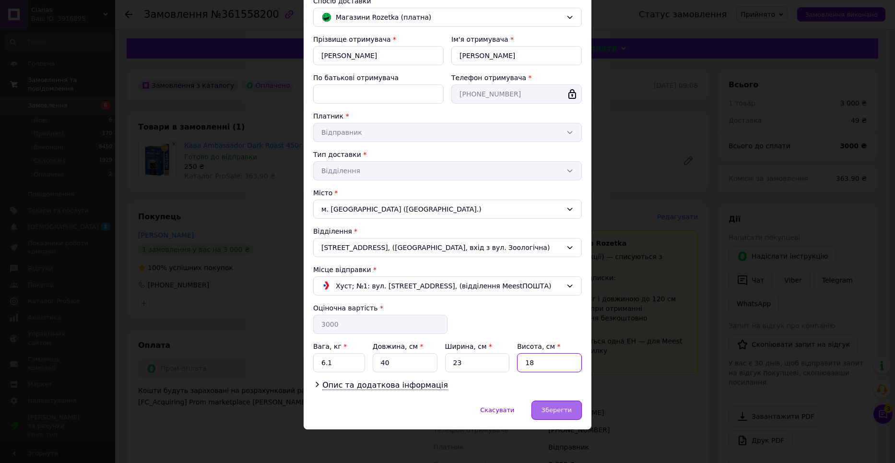
type input "18"
click at [550, 417] on div "Зберегти" at bounding box center [556, 409] width 50 height 19
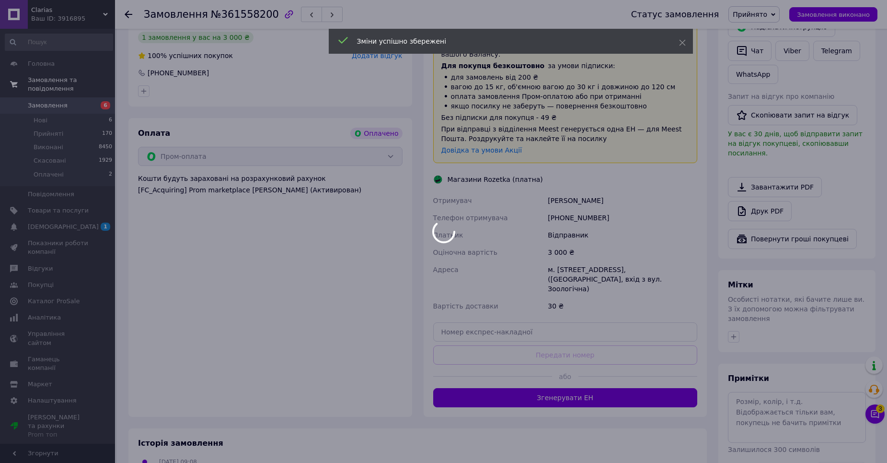
scroll to position [240, 0]
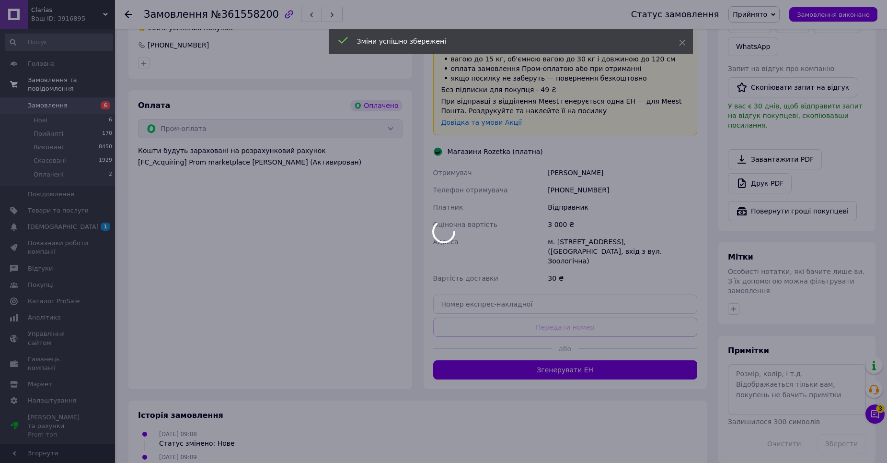
click at [558, 349] on div at bounding box center [443, 231] width 887 height 463
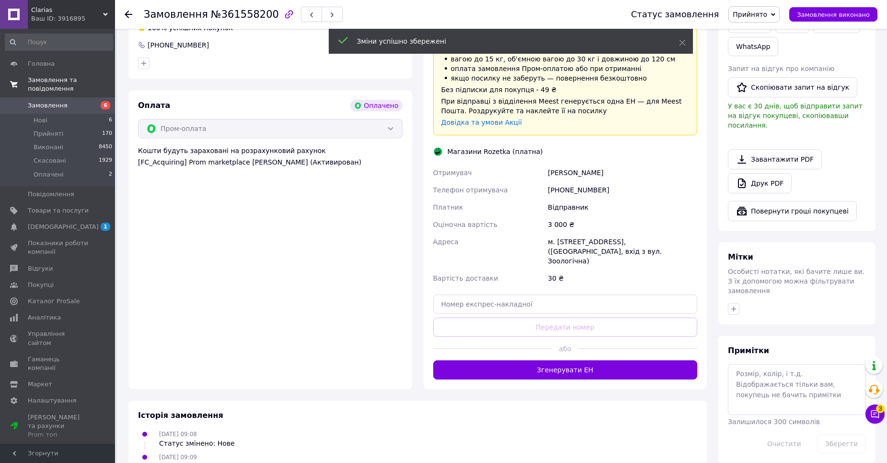
click at [560, 360] on button "Згенерувати ЕН" at bounding box center [565, 369] width 265 height 19
click at [560, 360] on button "Генерація ЕН ..." at bounding box center [565, 369] width 265 height 19
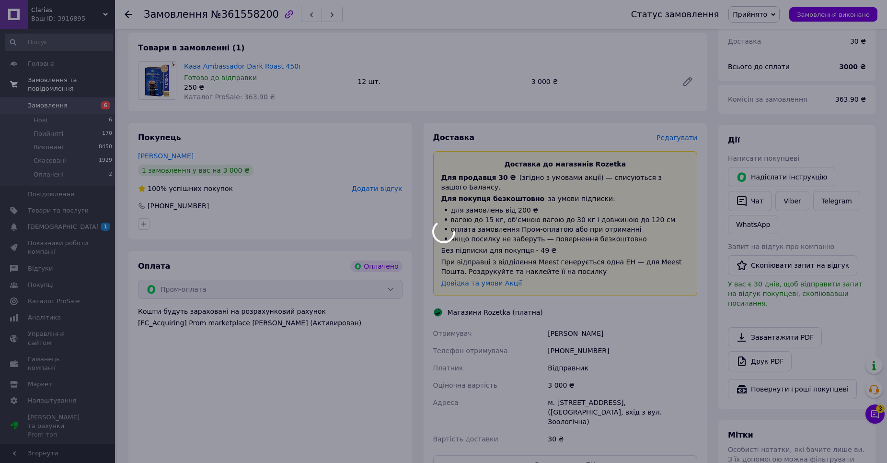
scroll to position [272, 0]
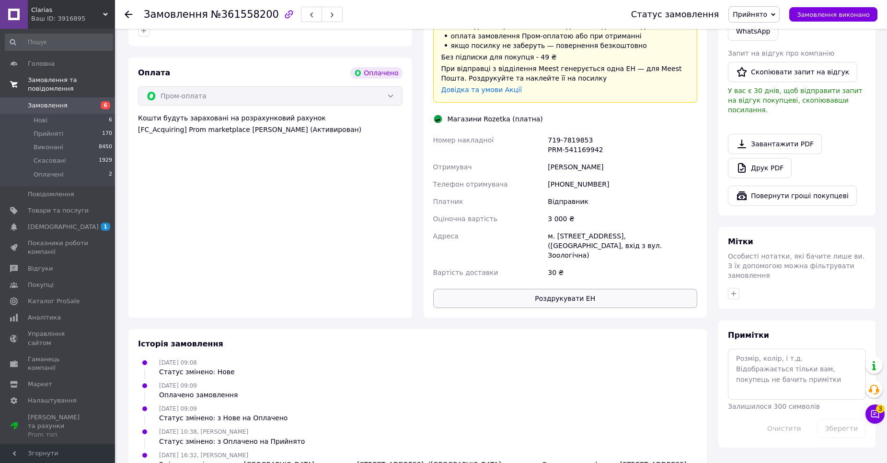
click at [522, 264] on div "Вартість доставки" at bounding box center [488, 272] width 115 height 17
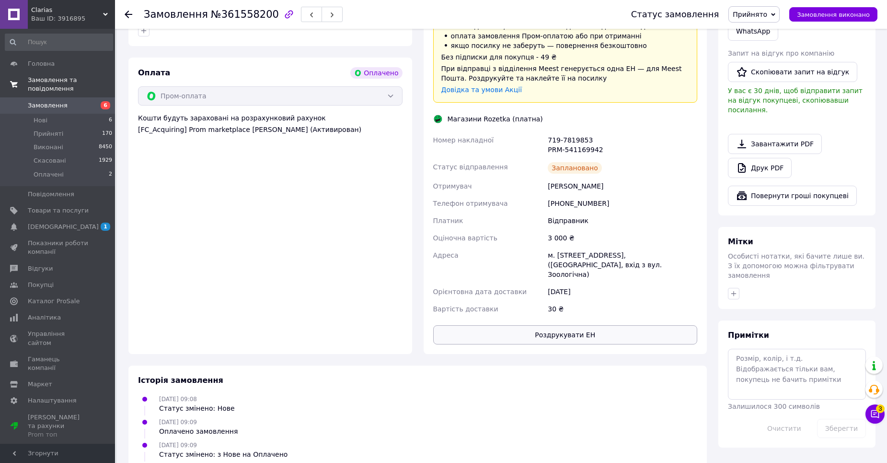
click at [524, 281] on div "Номер накладної 719-7819853 PRM-541169942 Статус відправлення Заплановано Отрим…" at bounding box center [565, 224] width 268 height 186
click at [516, 325] on button "Роздрукувати ЕН" at bounding box center [565, 334] width 265 height 19
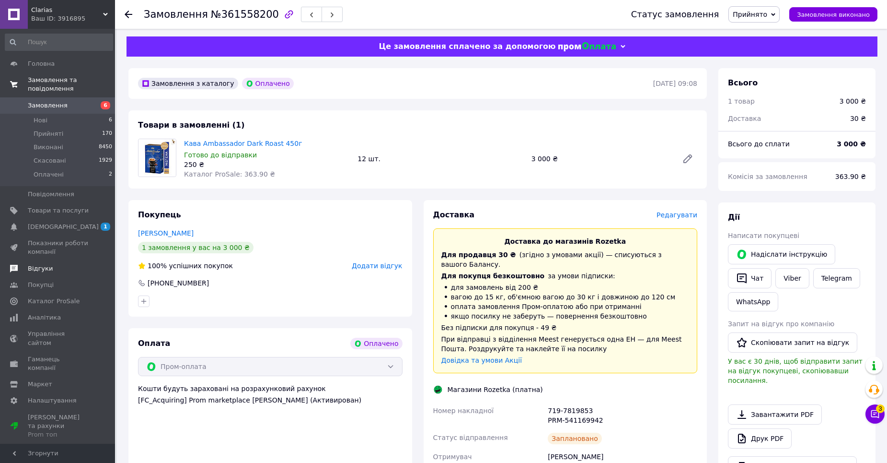
scroll to position [0, 0]
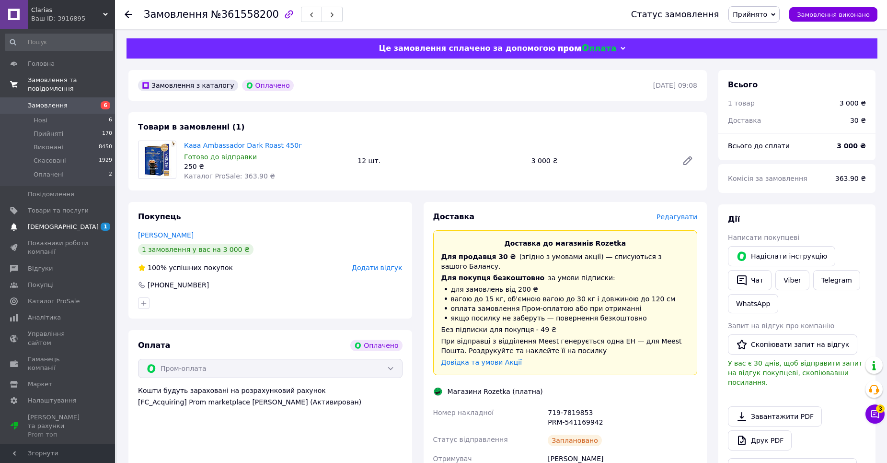
click at [83, 222] on span "[DEMOGRAPHIC_DATA]" at bounding box center [58, 226] width 61 height 9
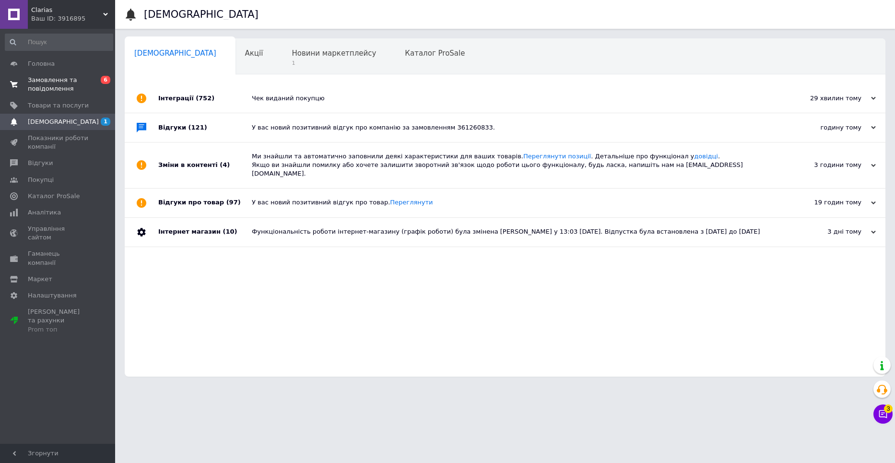
click at [246, 98] on div "Інтеграції (752)" at bounding box center [204, 98] width 93 height 29
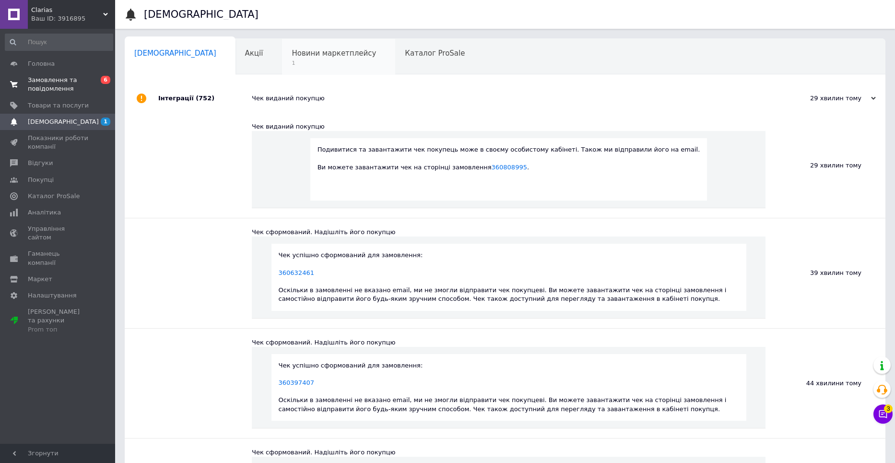
drag, startPoint x: 245, startPoint y: 103, endPoint x: 278, endPoint y: 54, distance: 59.0
click at [291, 54] on span "Новини маркетплейсу" at bounding box center [333, 53] width 84 height 9
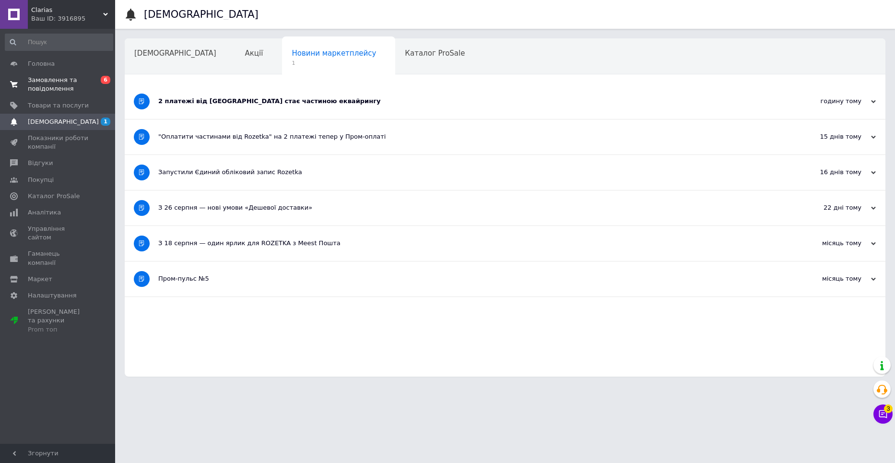
click at [218, 75] on div "Сповіщення Акції Новини маркетплейсу 1 Каталог ProSale Навчання та заходи Ok Ві…" at bounding box center [505, 207] width 760 height 338
click at [69, 90] on span "Замовлення та повідомлення" at bounding box center [58, 84] width 61 height 17
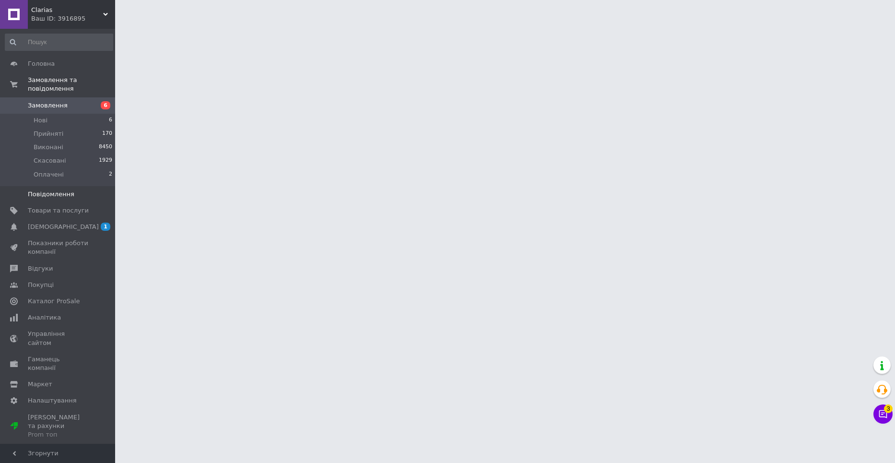
click at [74, 186] on link "Повідомлення 0" at bounding box center [59, 194] width 118 height 16
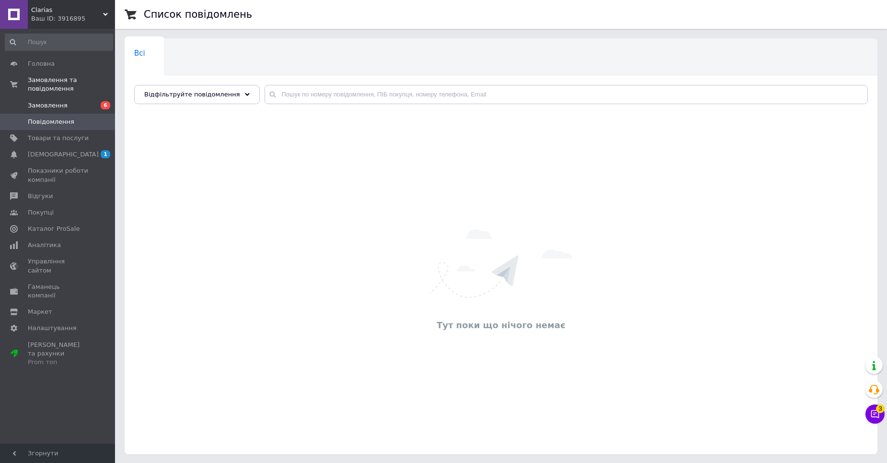
click at [82, 101] on span "Замовлення" at bounding box center [58, 105] width 61 height 9
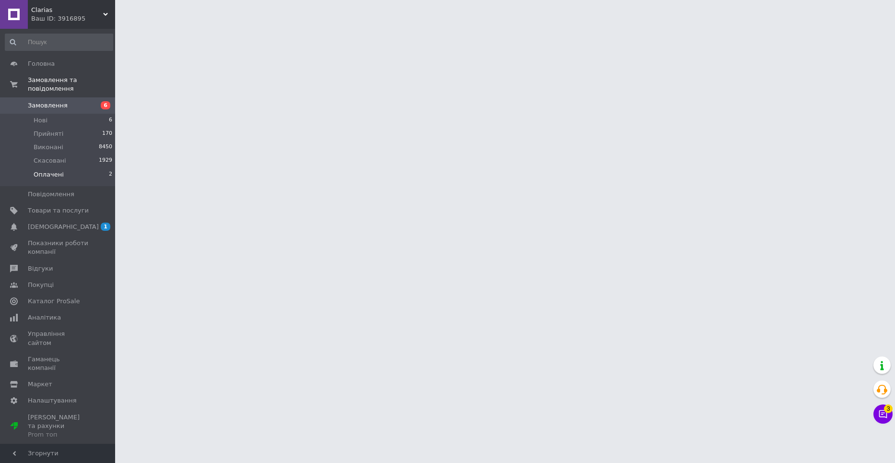
click at [79, 168] on li "Оплачені 2" at bounding box center [59, 177] width 118 height 18
click at [74, 168] on li "Оплачені 2" at bounding box center [59, 177] width 118 height 18
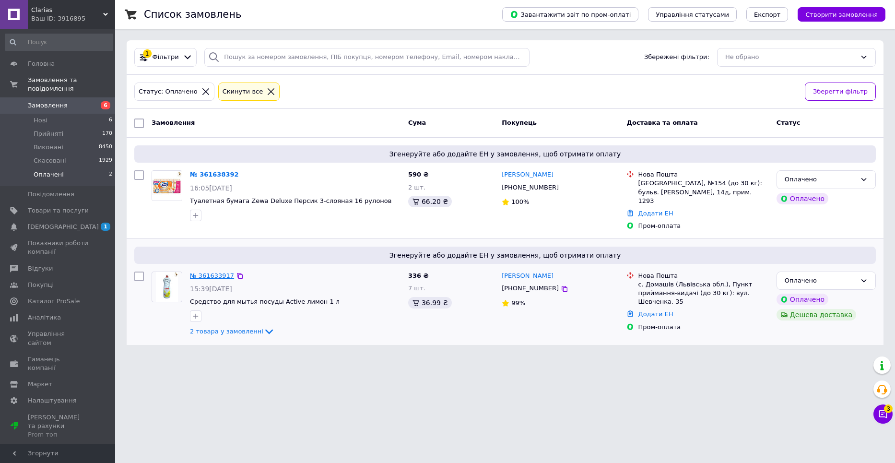
click at [213, 272] on link "№ 361633917" at bounding box center [212, 275] width 44 height 7
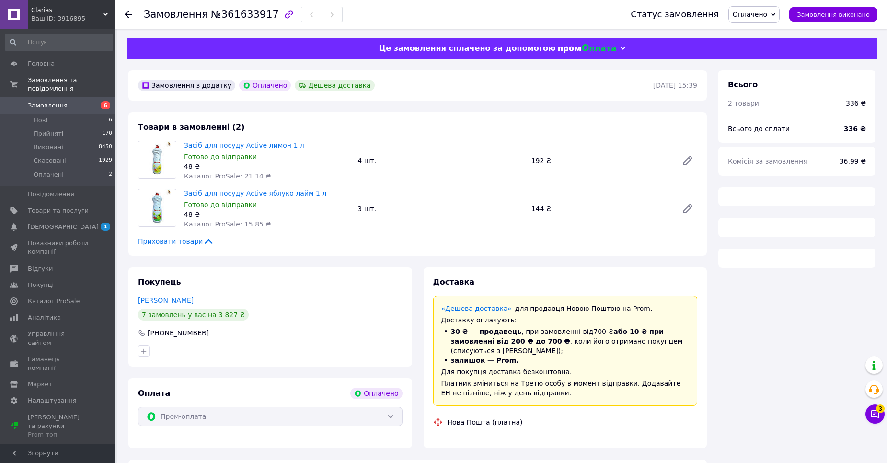
click at [751, 15] on span "Оплачено" at bounding box center [750, 15] width 35 height 8
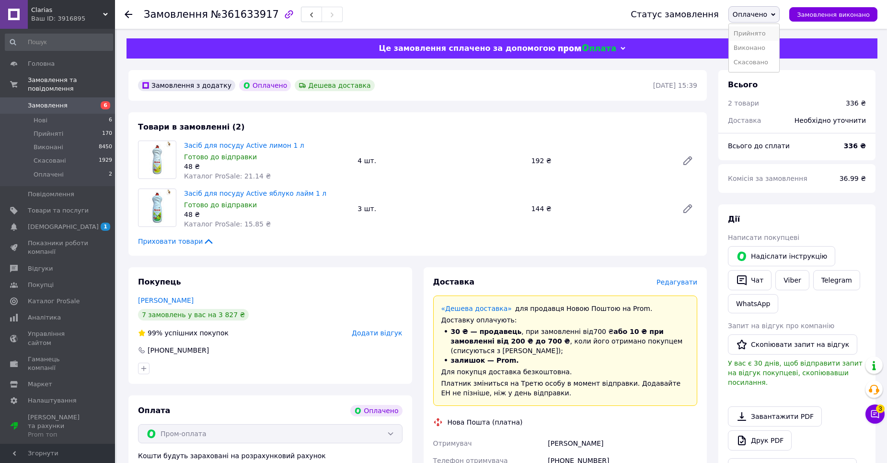
click at [759, 27] on li "Прийнято" at bounding box center [754, 33] width 50 height 14
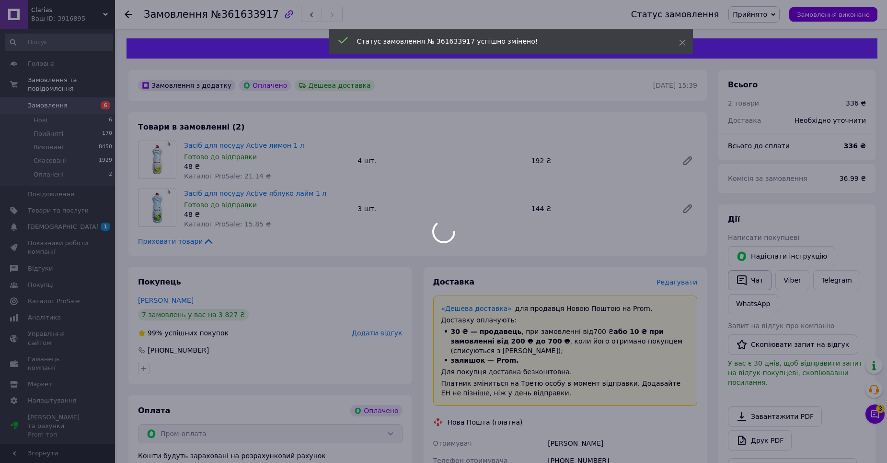
click at [738, 283] on icon "button" at bounding box center [742, 280] width 10 height 10
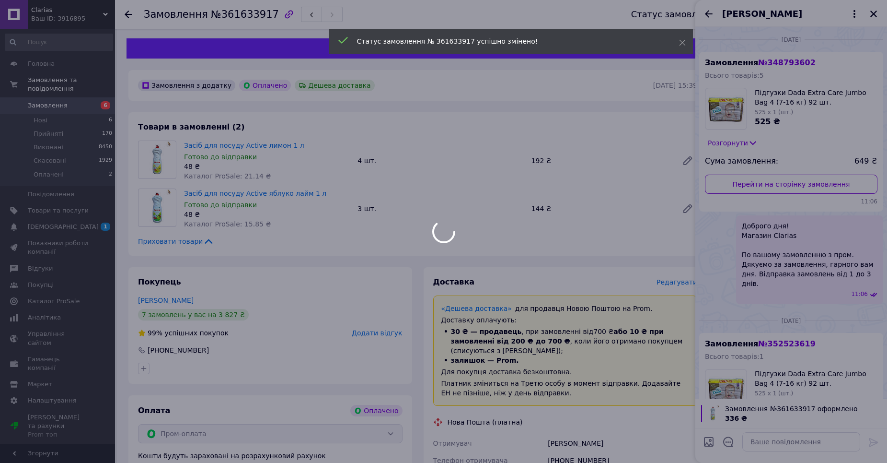
scroll to position [134, 0]
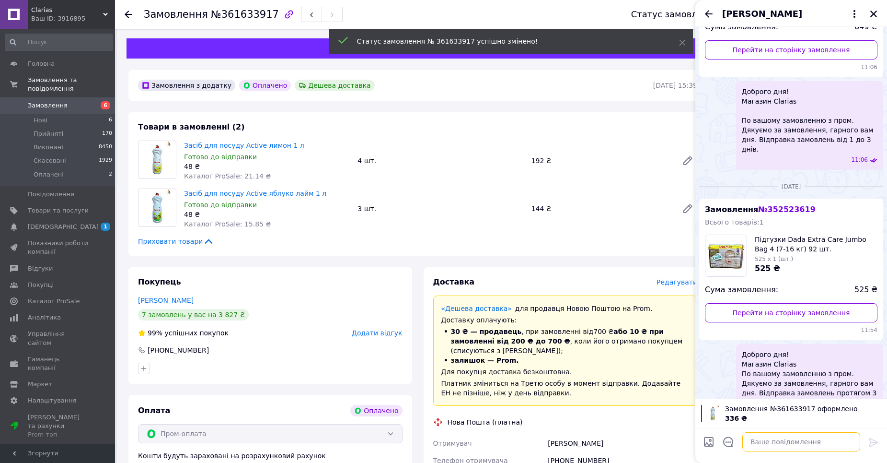
drag, startPoint x: 778, startPoint y: 441, endPoint x: 793, endPoint y: 442, distance: 15.4
paste textarea "Доброго дня 🤗 Магазин Clarias По вашому замовленню з пром. Дякуємо за замовленн…"
type textarea "Доброго дня 🤗 Магазин Clarias По вашому замовленню з пром. Дякуємо за замовленн…"
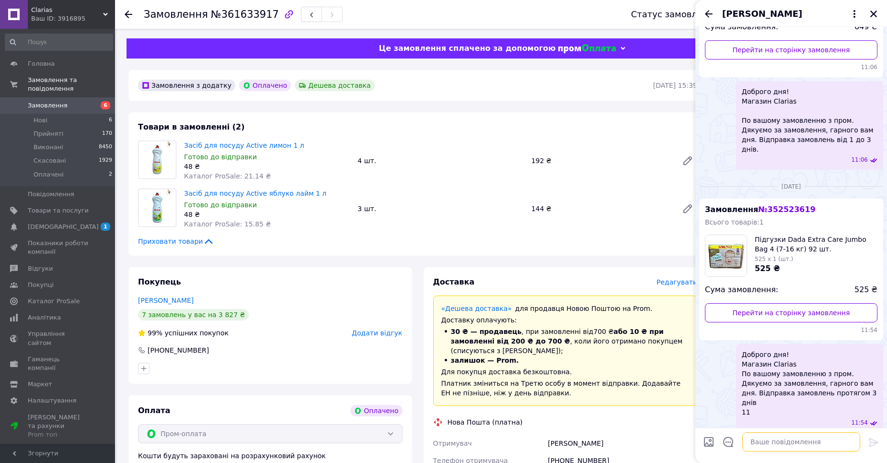
scroll to position [0, 0]
click at [81, 222] on span "[DEMOGRAPHIC_DATA]" at bounding box center [58, 226] width 61 height 9
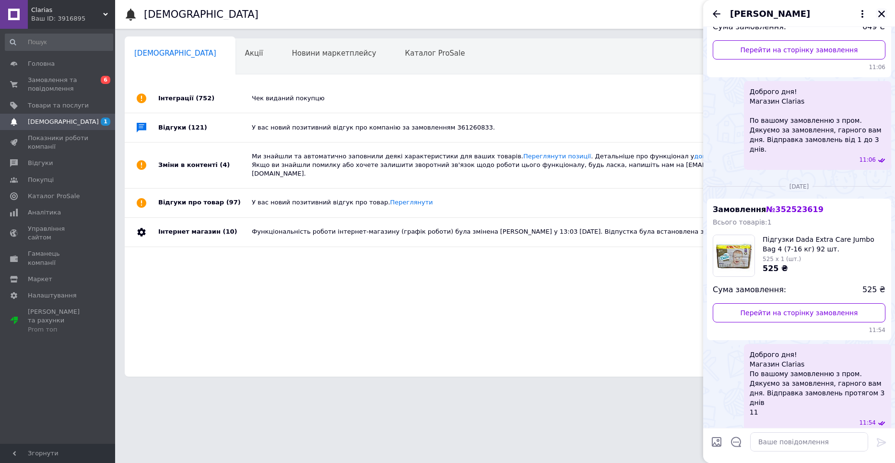
click at [879, 15] on icon "Закрити" at bounding box center [881, 14] width 9 height 9
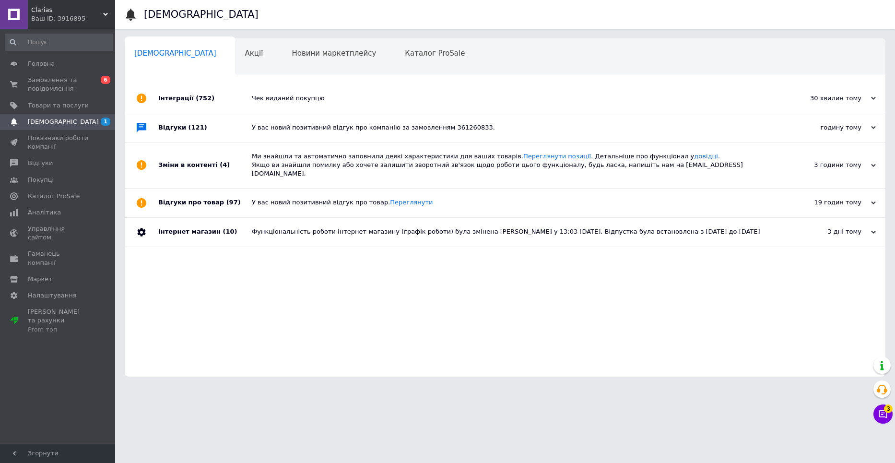
click at [232, 99] on div "Інтеграції (752)" at bounding box center [204, 98] width 93 height 29
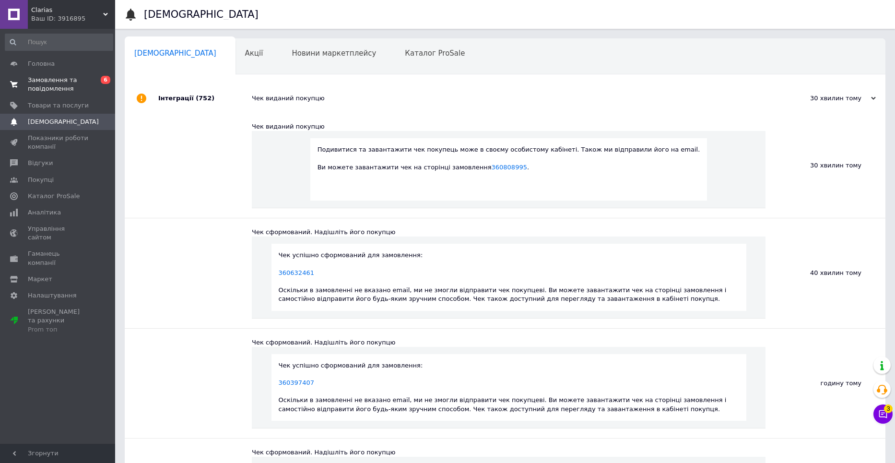
click at [84, 85] on span "Замовлення та повідомлення" at bounding box center [58, 84] width 61 height 17
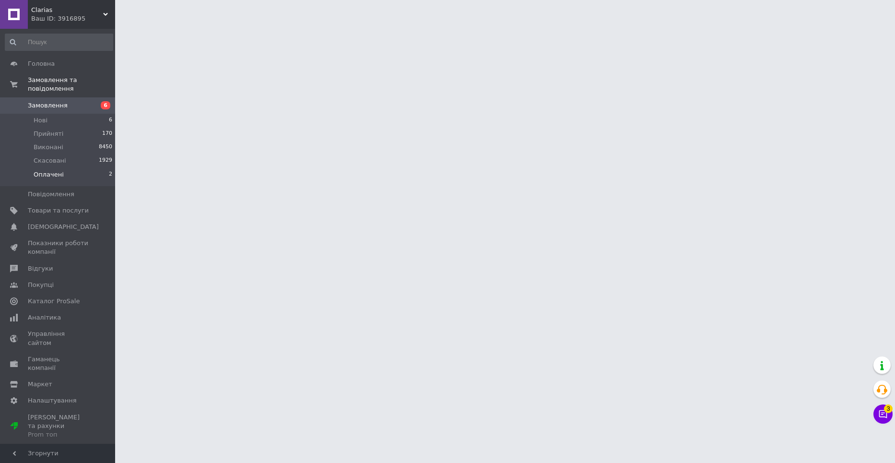
click at [71, 168] on li "Оплачені 2" at bounding box center [59, 177] width 118 height 18
click at [71, 169] on li "Оплачені 2" at bounding box center [59, 177] width 118 height 18
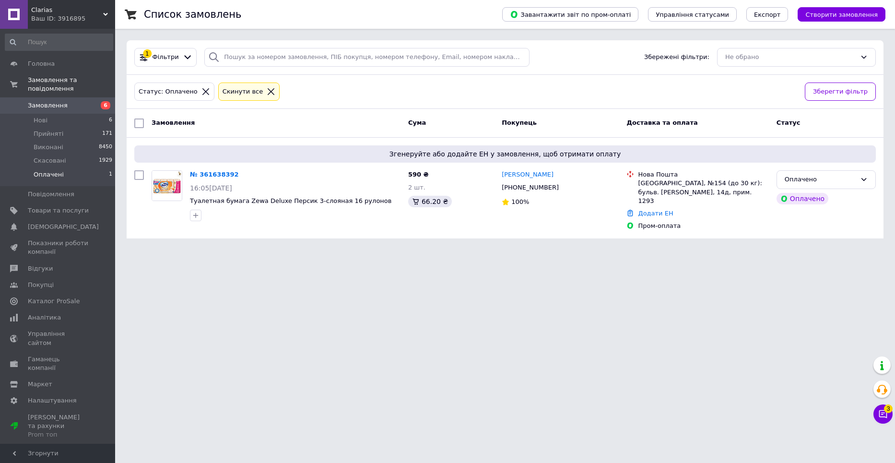
click at [93, 97] on link "Замовлення 6" at bounding box center [59, 105] width 118 height 16
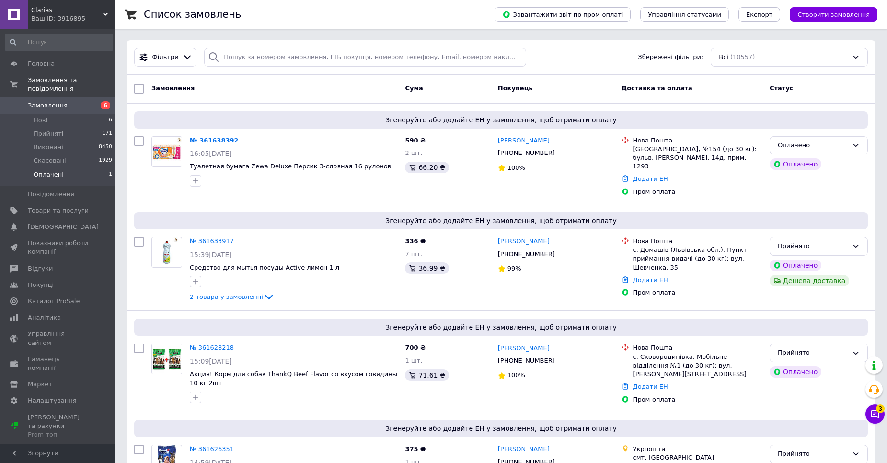
click at [87, 169] on li "Оплачені 1" at bounding box center [59, 177] width 118 height 18
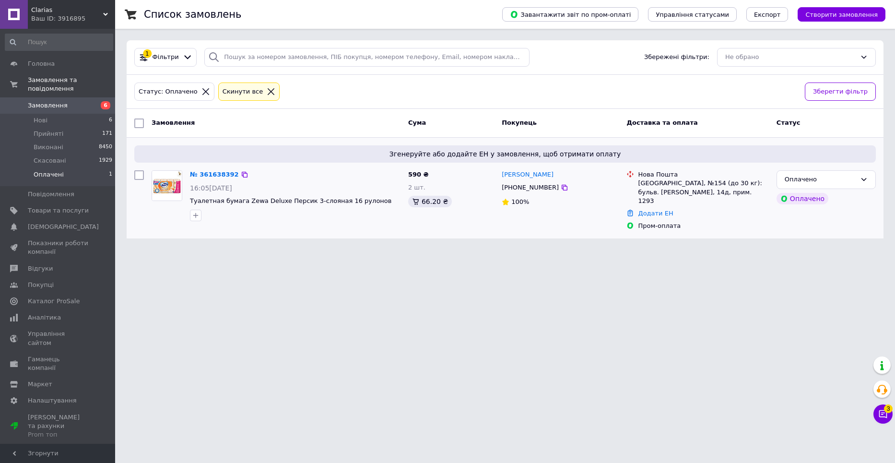
click at [217, 179] on div "№ 361638392" at bounding box center [214, 174] width 51 height 11
click at [216, 174] on link "№ 361638392" at bounding box center [214, 174] width 49 height 7
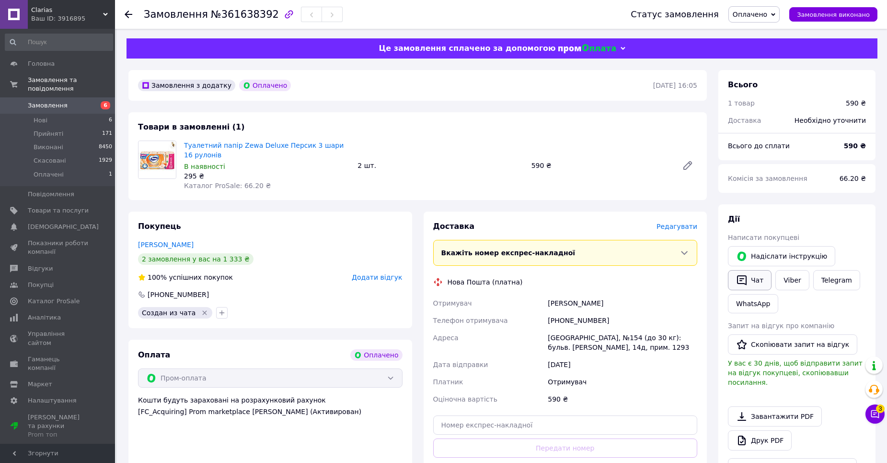
click at [757, 279] on button "Чат" at bounding box center [750, 280] width 44 height 20
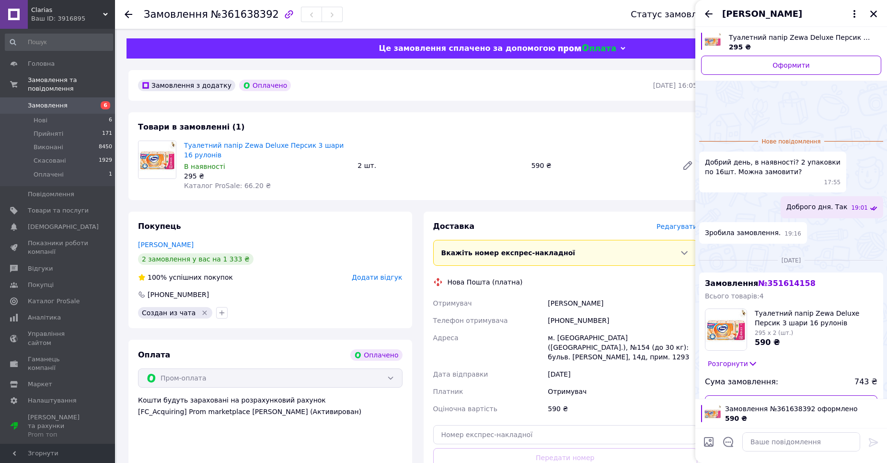
scroll to position [55, 0]
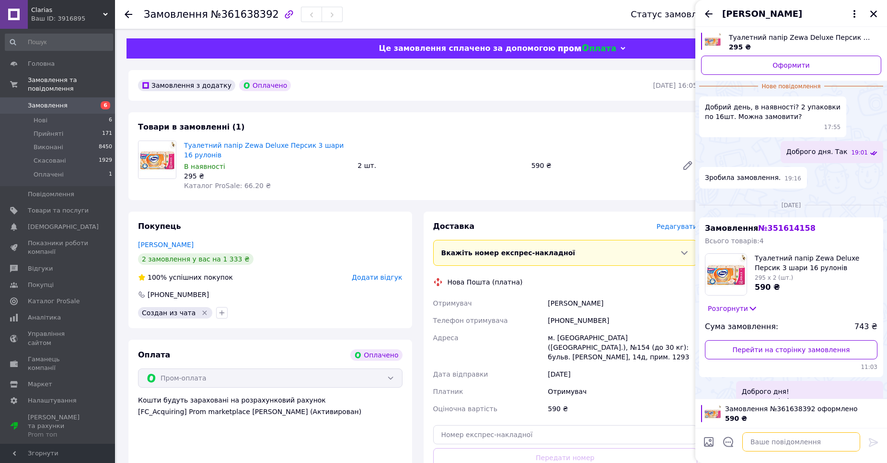
click at [782, 445] on textarea at bounding box center [802, 441] width 118 height 19
paste textarea "Доброго дня 🤗 Магазин Clarias По вашому замовленню з пром. Дякуємо за замовленн…"
type textarea "Доброго дня 🤗 Магазин Clarias По вашому замовленню з пром. Дякуємо за замовленн…"
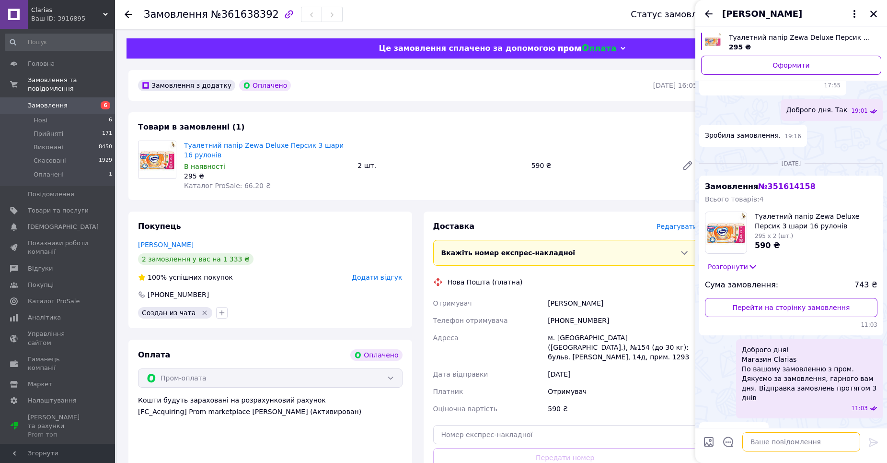
scroll to position [29, 0]
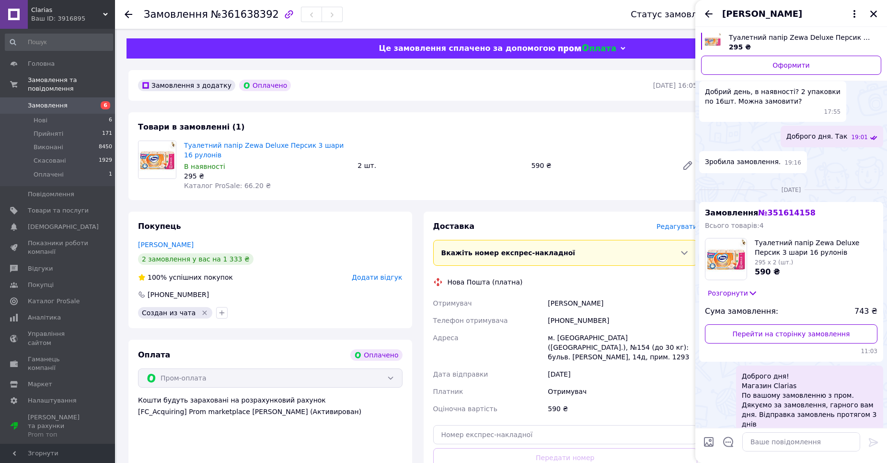
drag, startPoint x: 876, startPoint y: 10, endPoint x: 804, endPoint y: 17, distance: 72.2
click at [872, 12] on icon "Закрити" at bounding box center [874, 14] width 9 height 9
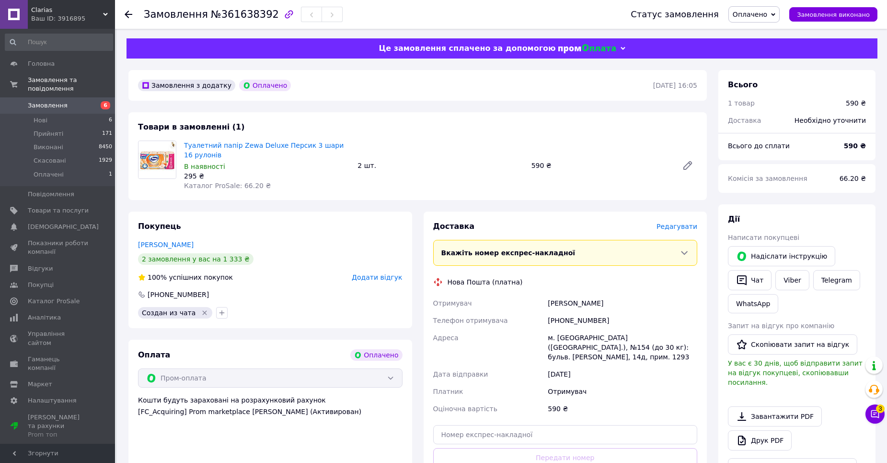
drag, startPoint x: 757, startPoint y: 14, endPoint x: 770, endPoint y: 26, distance: 17.0
click at [757, 14] on span "Оплачено" at bounding box center [750, 15] width 35 height 8
click at [771, 28] on li "Прийнято" at bounding box center [754, 33] width 50 height 14
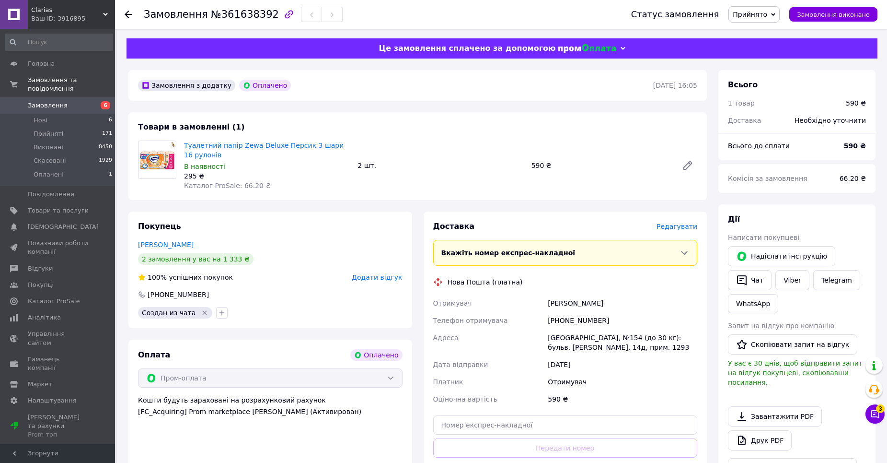
click at [67, 101] on span "Замовлення" at bounding box center [58, 105] width 61 height 9
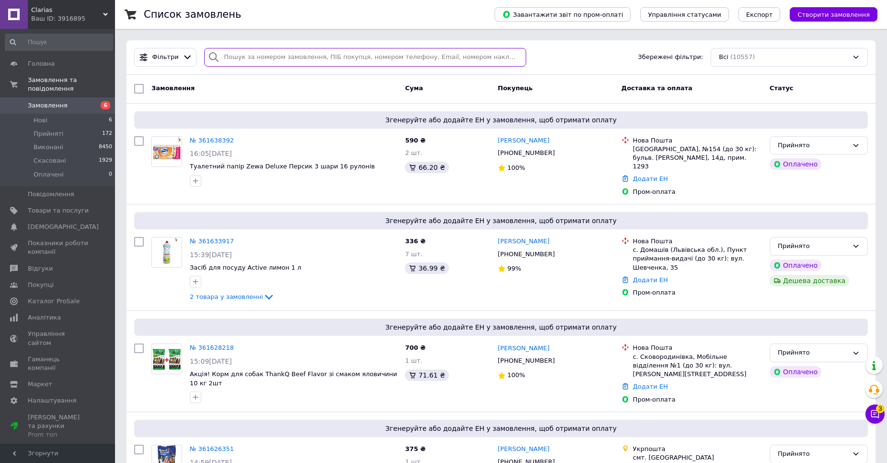
click at [241, 65] on input "search" at bounding box center [365, 57] width 322 height 19
type input "[PERSON_NAME]"
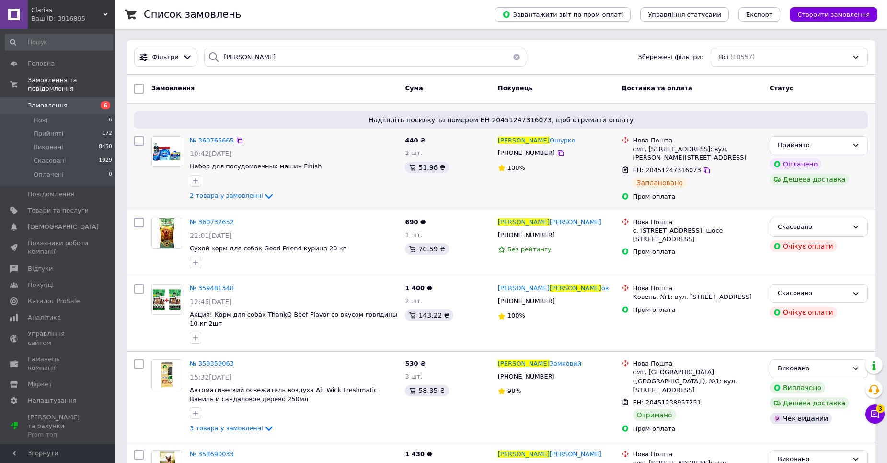
drag, startPoint x: 700, startPoint y: 171, endPoint x: 707, endPoint y: 151, distance: 20.8
click at [702, 171] on div at bounding box center [707, 170] width 10 height 10
click at [704, 168] on icon at bounding box center [707, 170] width 6 height 6
click at [81, 97] on link "Замовлення 6" at bounding box center [59, 105] width 118 height 16
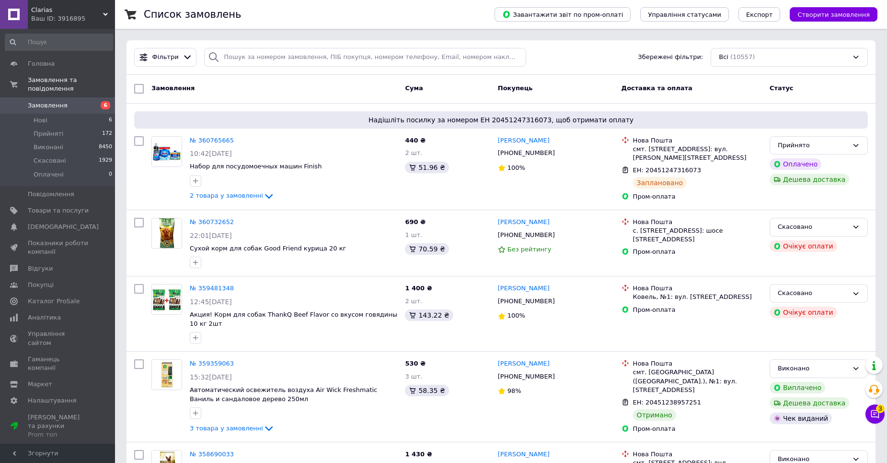
click at [81, 101] on span "Замовлення" at bounding box center [58, 105] width 61 height 9
